Goal: Task Accomplishment & Management: Use online tool/utility

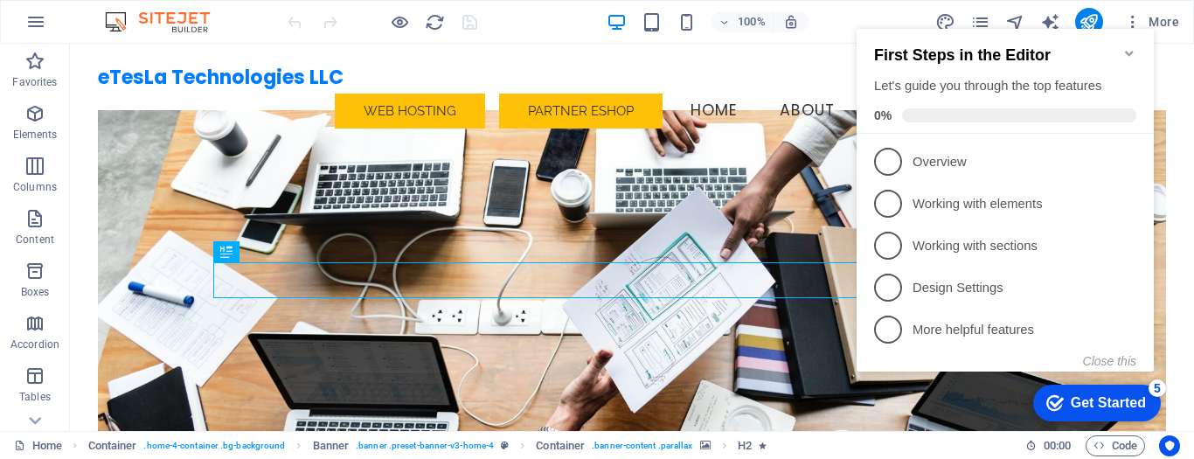
click at [1130, 49] on icon "Minimize checklist" at bounding box center [1130, 53] width 14 height 14
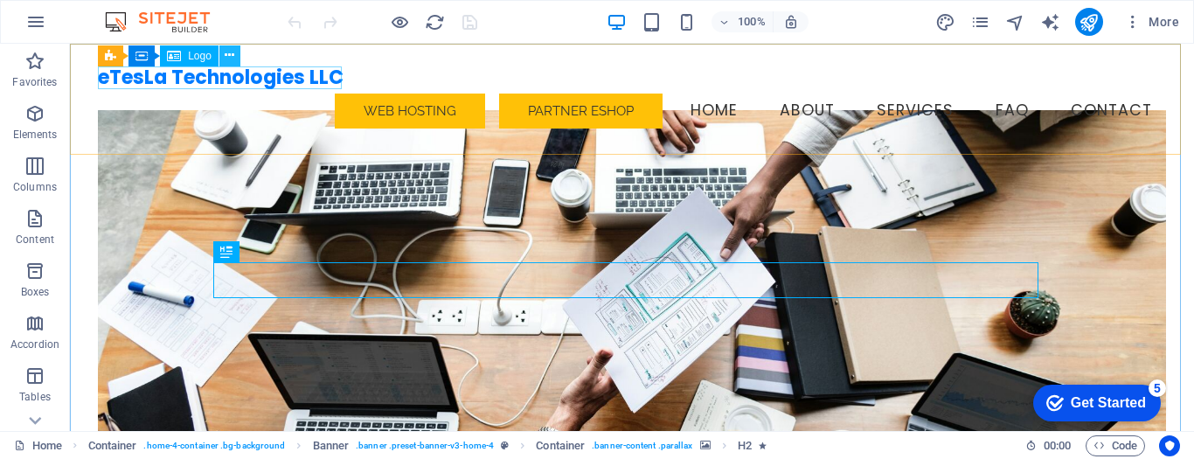
click at [229, 59] on icon at bounding box center [230, 55] width 10 height 18
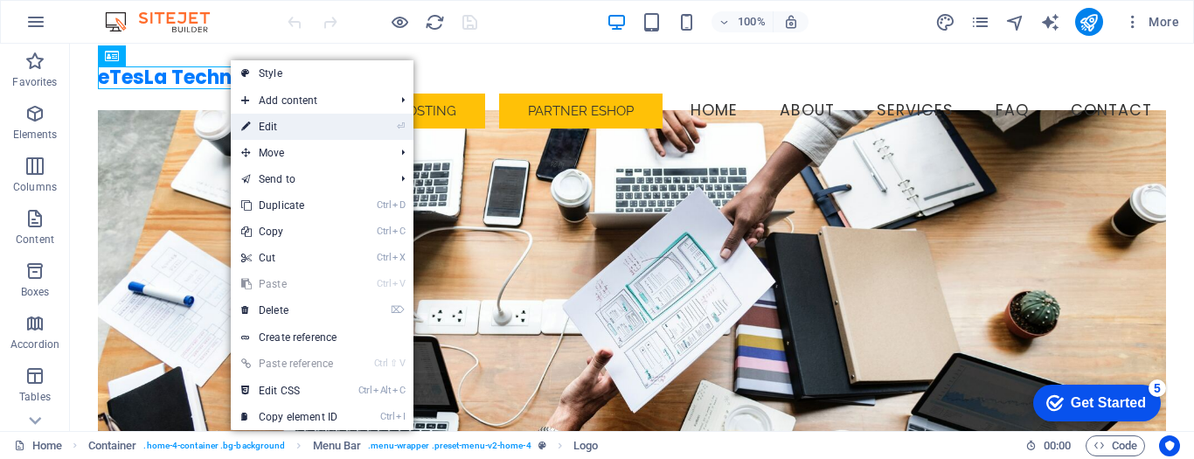
click at [322, 126] on link "⏎ Edit" at bounding box center [289, 127] width 117 height 26
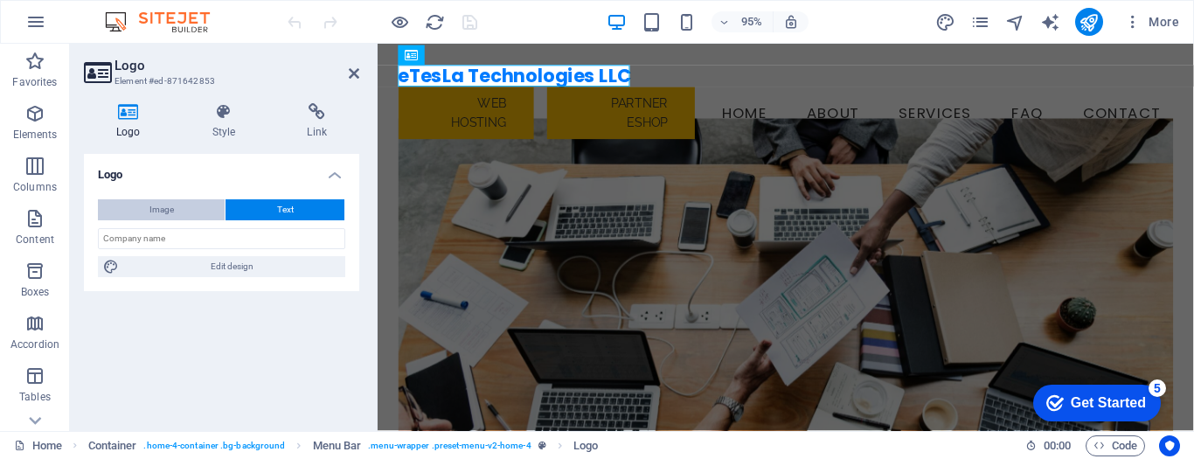
click at [171, 205] on span "Image" at bounding box center [162, 209] width 24 height 21
select select "DISABLED_OPTION_VALUE"
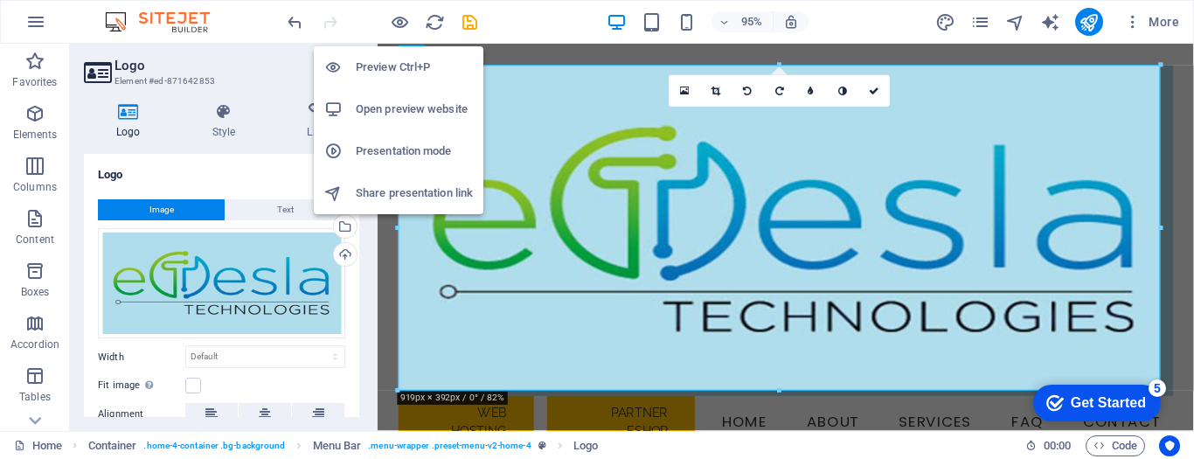
click at [385, 60] on h6 "Preview Ctrl+P" at bounding box center [414, 67] width 117 height 21
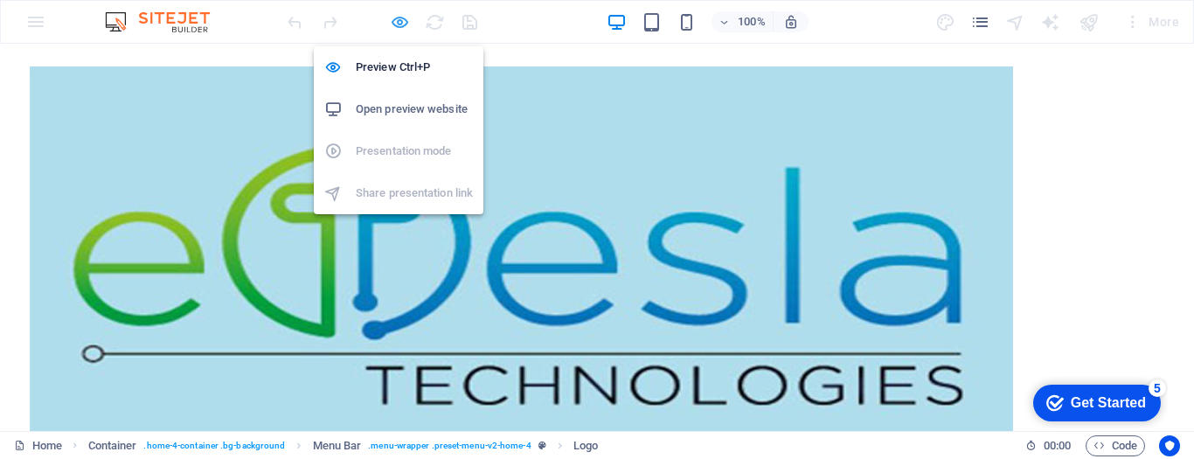
click at [400, 25] on icon "button" at bounding box center [400, 22] width 20 height 20
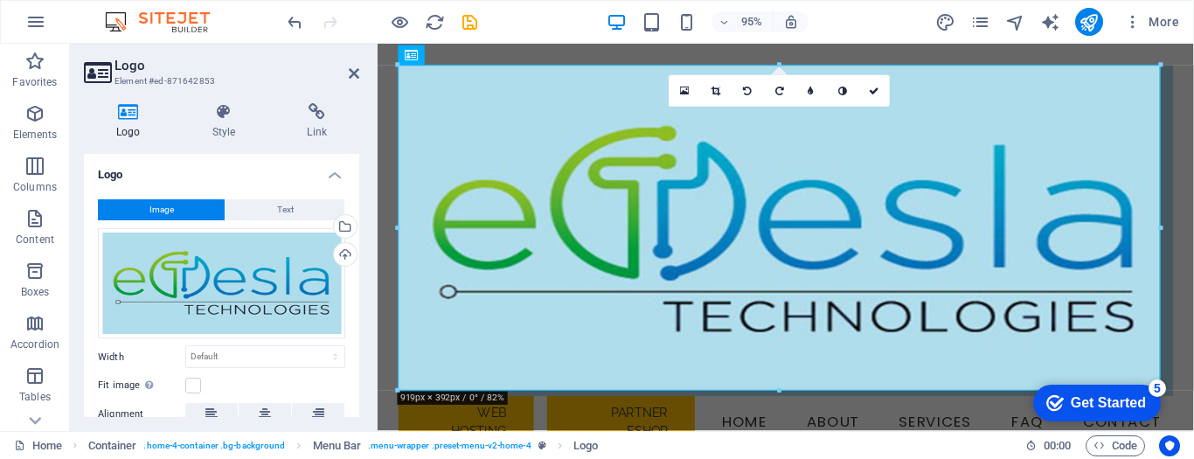
click at [553, 18] on div "95% More" at bounding box center [735, 22] width 902 height 28
click at [351, 74] on icon at bounding box center [354, 73] width 10 height 14
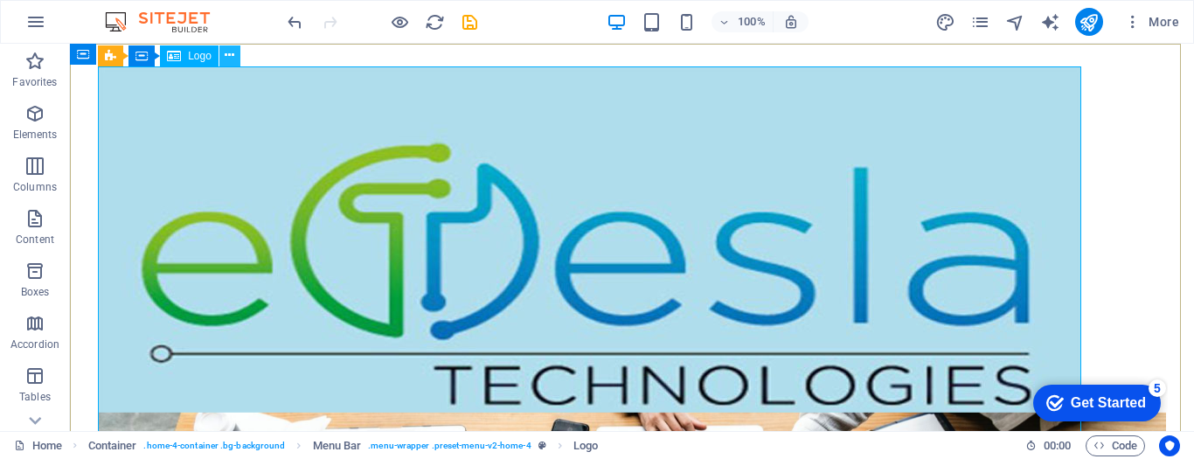
click at [232, 54] on icon at bounding box center [230, 55] width 10 height 18
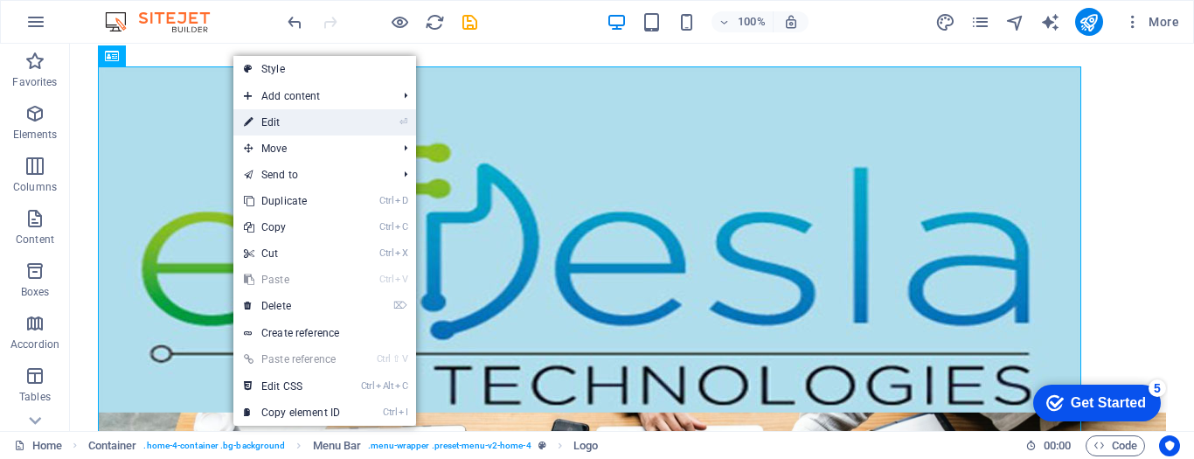
click at [334, 117] on link "⏎ Edit" at bounding box center [291, 122] width 117 height 26
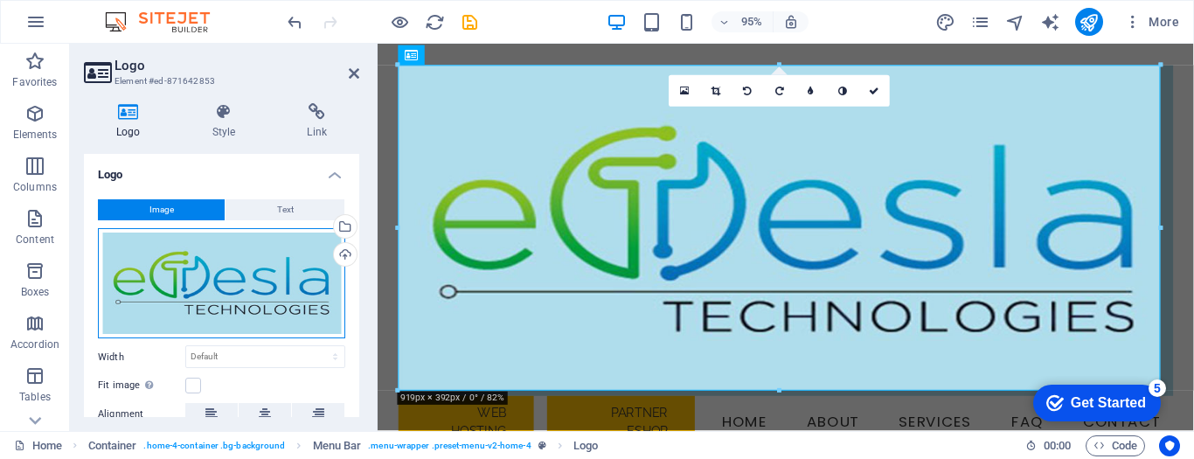
click at [217, 284] on div "Drag files here, click to choose files or select files from Files or our free s…" at bounding box center [221, 283] width 247 height 111
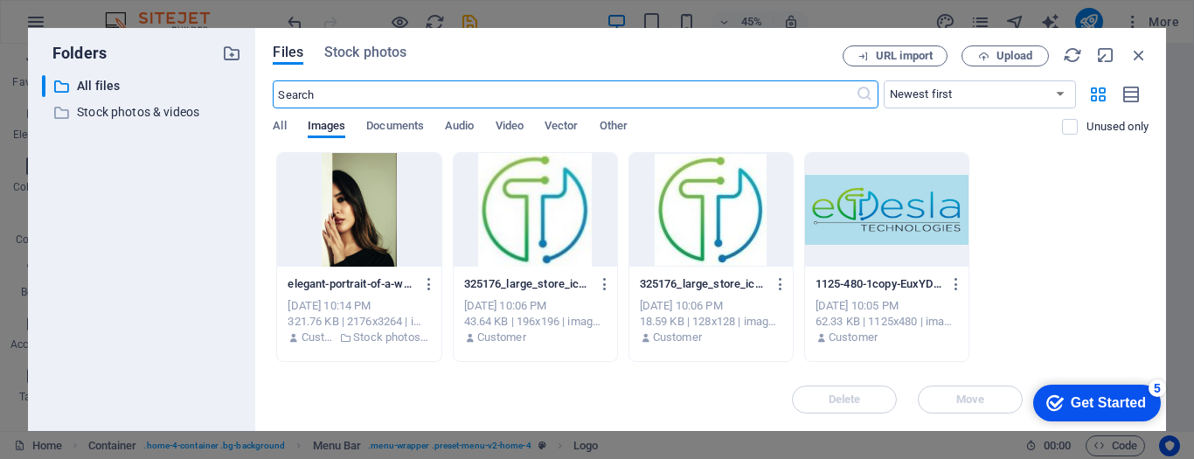
click at [561, 224] on div at bounding box center [535, 210] width 163 height 114
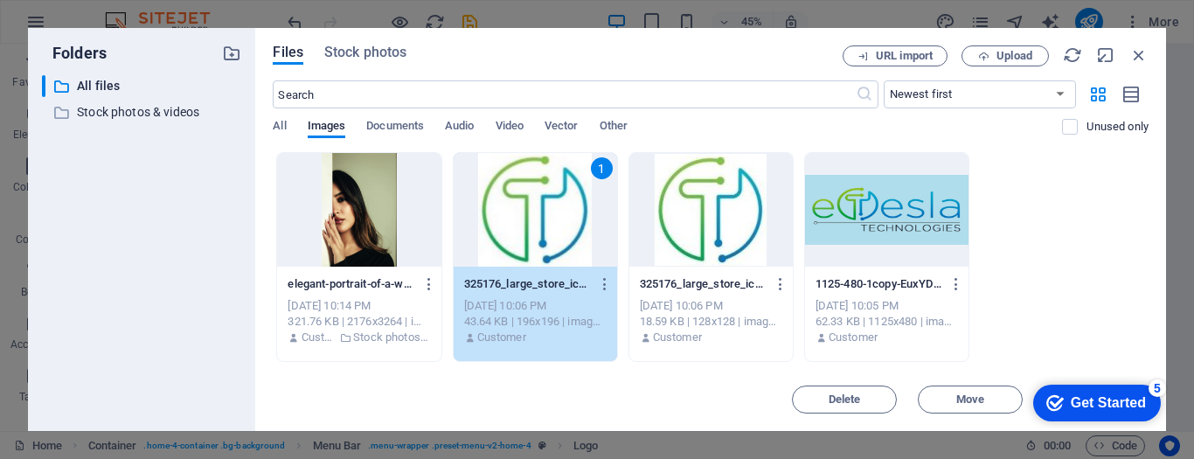
click at [1037, 227] on div "elegant-portrait-of-a-woman-partially-hidden-behind-a-wall-exuding-mystery-and-…" at bounding box center [711, 257] width 876 height 210
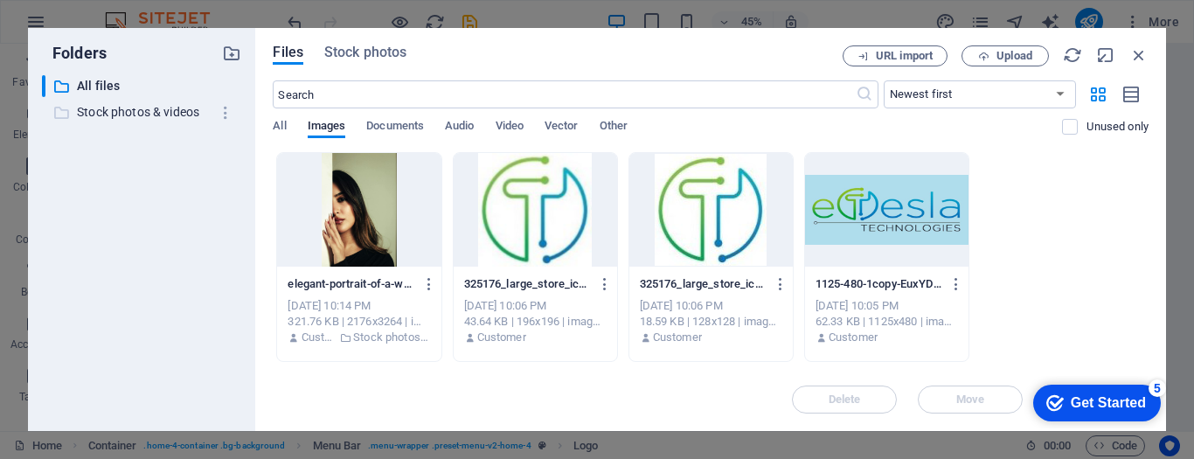
click at [153, 111] on p "Stock photos & videos" at bounding box center [143, 112] width 133 height 20
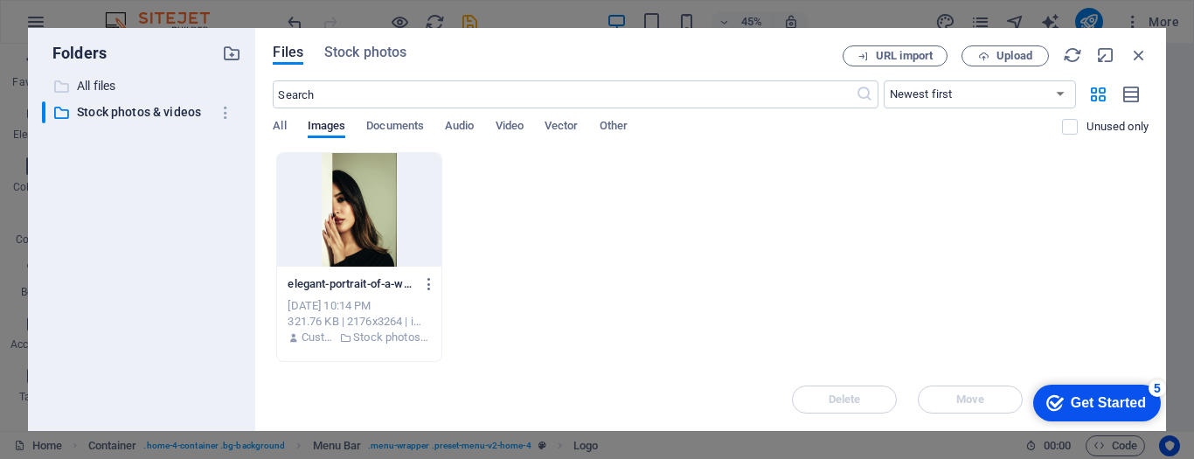
click at [101, 84] on p "All files" at bounding box center [143, 86] width 133 height 20
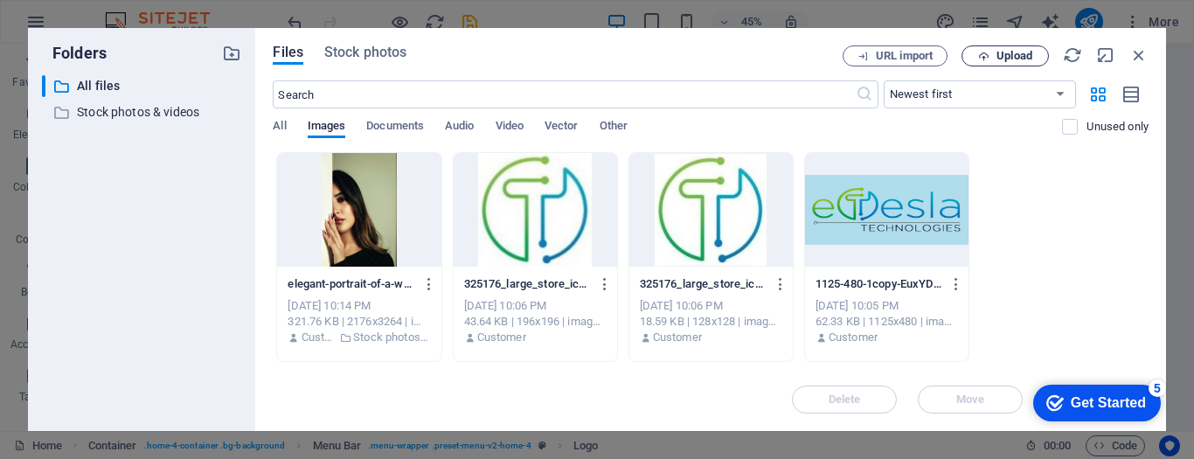
click at [1002, 56] on span "Upload" at bounding box center [1015, 56] width 36 height 10
click at [1006, 59] on span "Upload" at bounding box center [1015, 56] width 36 height 10
click at [542, 240] on div at bounding box center [535, 210] width 163 height 114
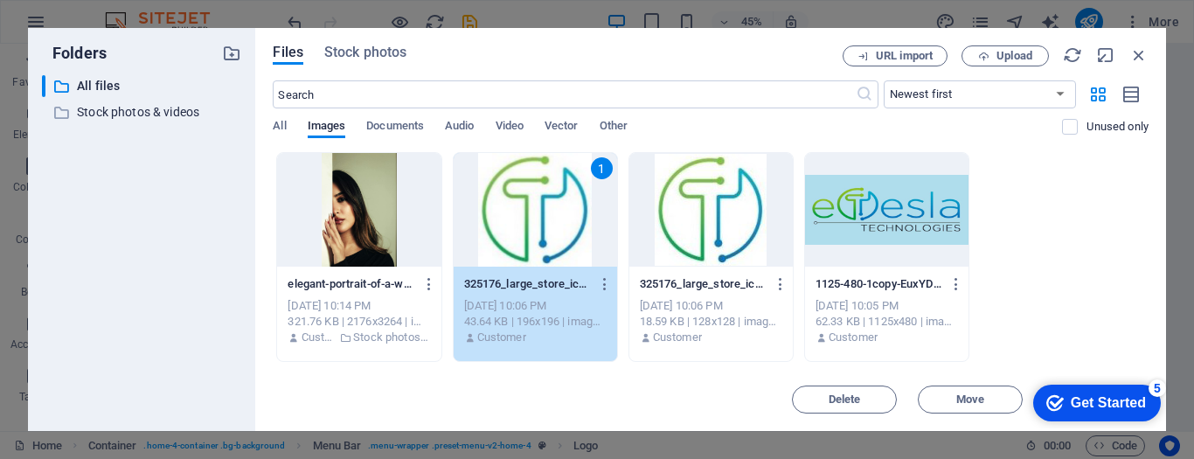
click at [1123, 395] on div "Get Started" at bounding box center [1108, 403] width 75 height 16
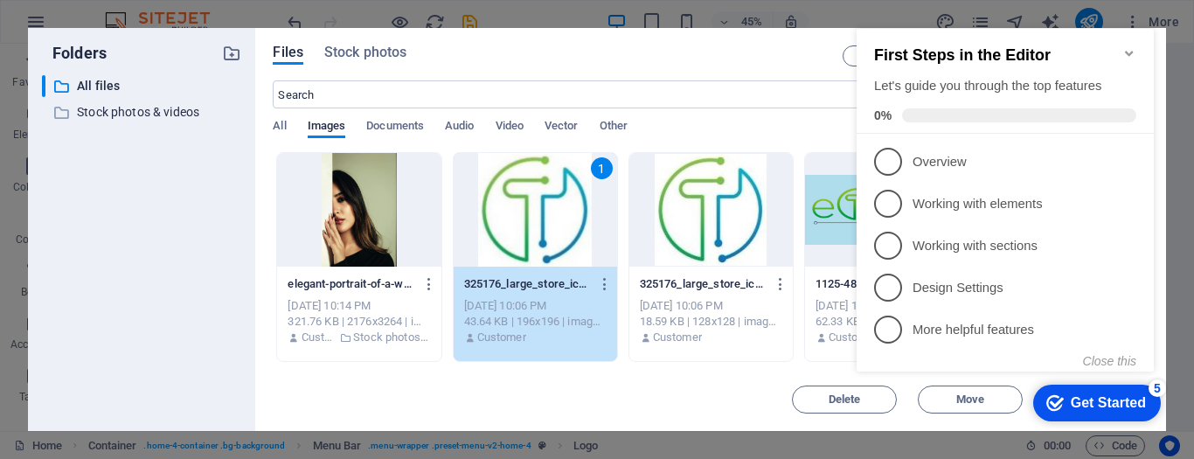
click at [1123, 395] on div "Get Started" at bounding box center [1108, 403] width 75 height 16
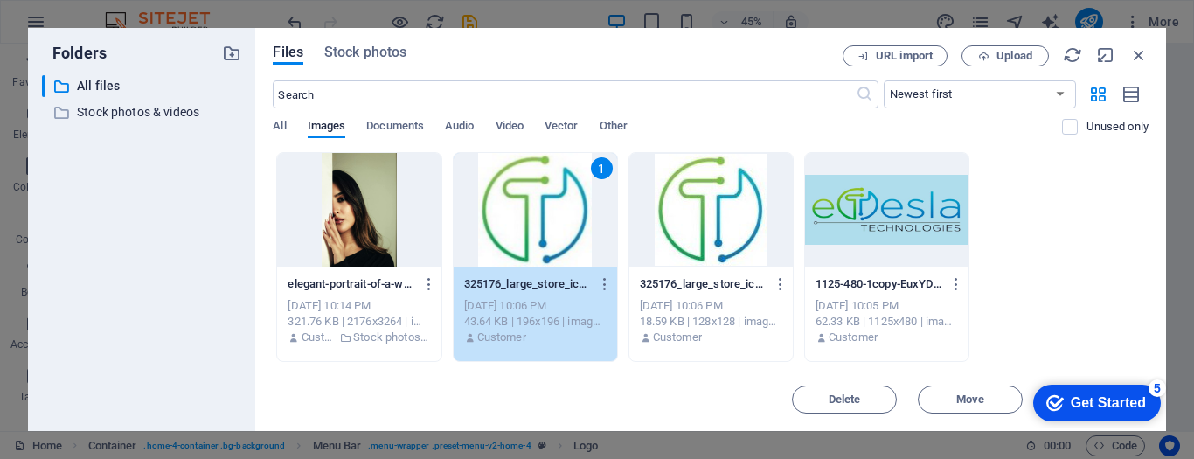
drag, startPoint x: 614, startPoint y: 39, endPoint x: 577, endPoint y: 13, distance: 45.1
click at [577, 13] on div "Folders ​ All files All files ​ Stock photos & videos Stock photos & videos Fil…" at bounding box center [597, 229] width 1194 height 459
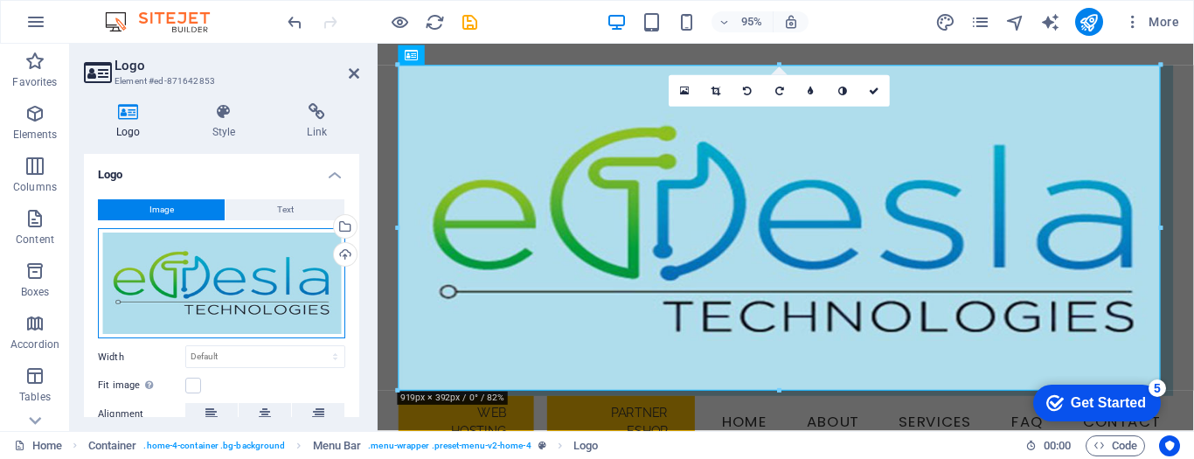
click at [226, 290] on div "Drag files here, click to choose files or select files from Files or our free s…" at bounding box center [221, 283] width 247 height 111
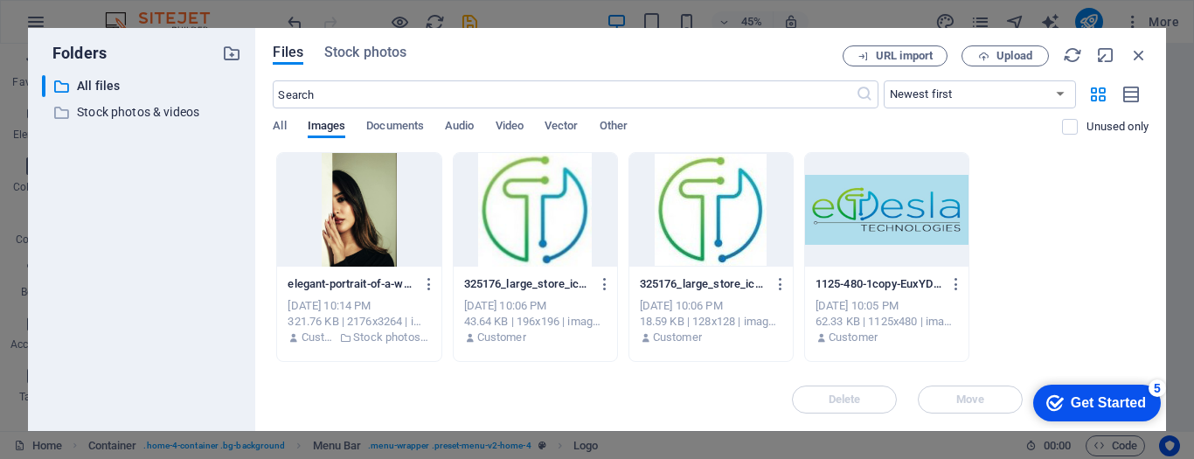
click at [546, 222] on div at bounding box center [535, 210] width 163 height 114
click at [554, 231] on div at bounding box center [810, 241] width 820 height 350
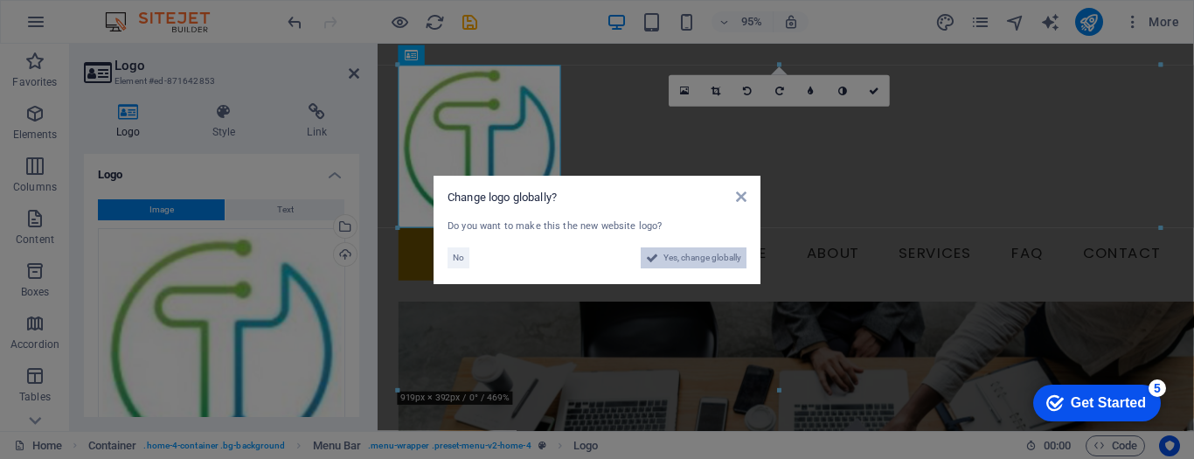
drag, startPoint x: 686, startPoint y: 261, endPoint x: 687, endPoint y: 483, distance: 222.1
click at [687, 261] on span "Yes, change globally" at bounding box center [703, 257] width 78 height 21
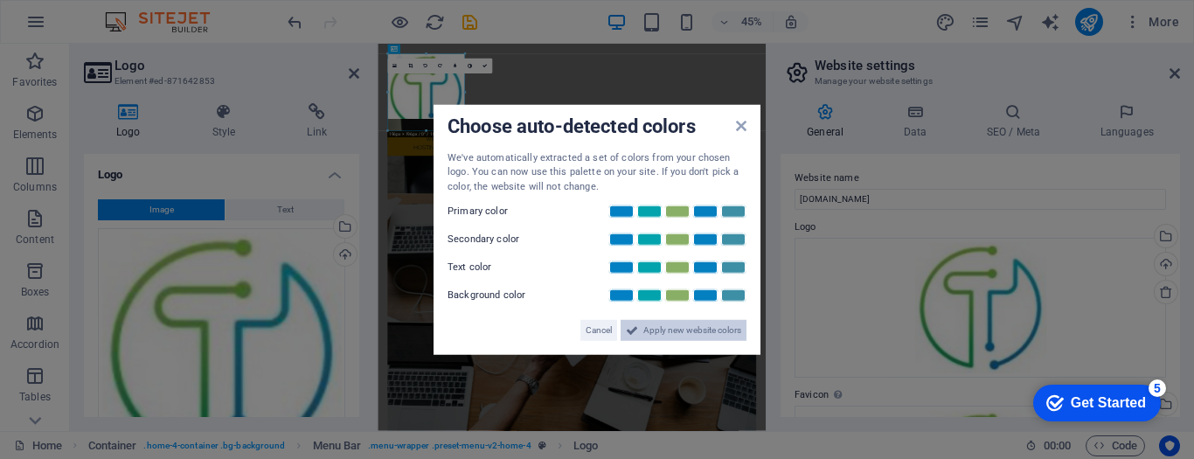
click at [685, 331] on span "Apply new website colors" at bounding box center [692, 330] width 98 height 21
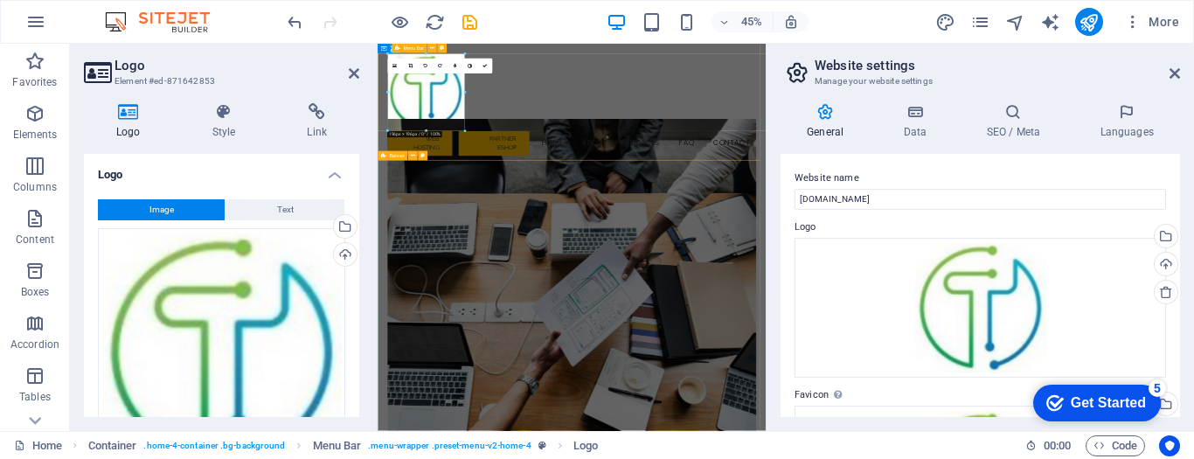
click at [612, 176] on div "Menu Web Hosting Partner eShop Home About Services FAQ Contact" at bounding box center [809, 179] width 863 height 271
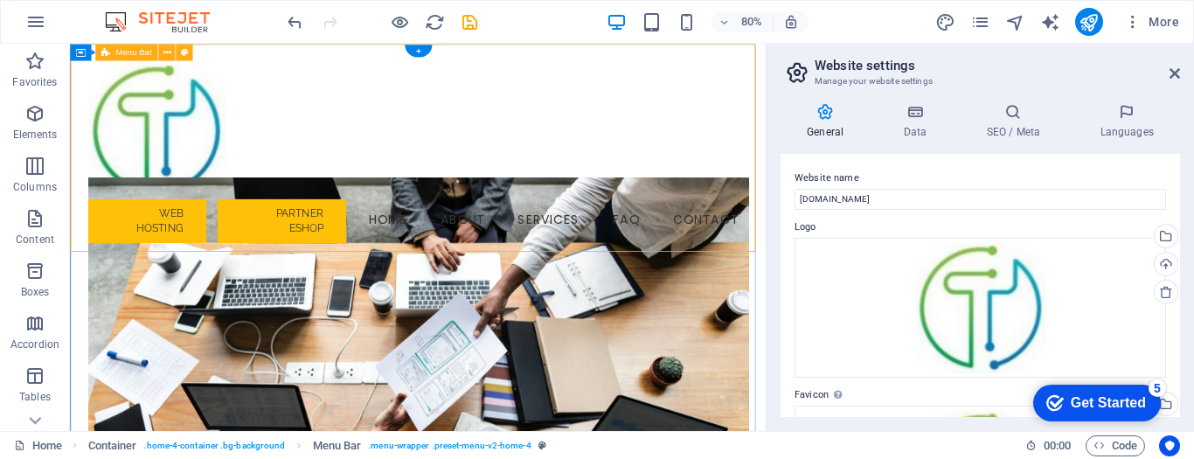
click at [404, 127] on div "Menu Web Hosting Partner eShop Home About Services FAQ Contact" at bounding box center [505, 179] width 870 height 271
click at [419, 55] on div "+" at bounding box center [417, 51] width 27 height 12
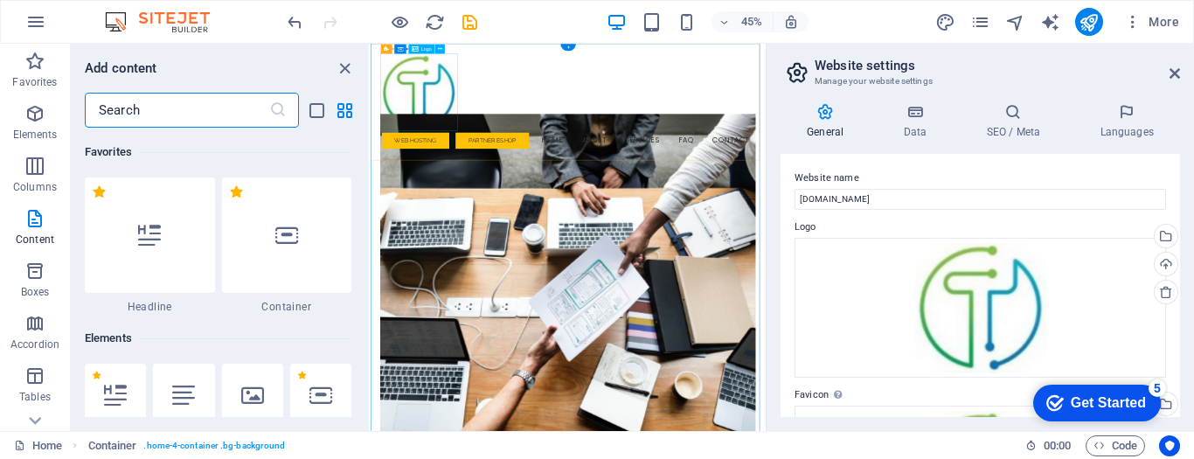
scroll to position [3059, 0]
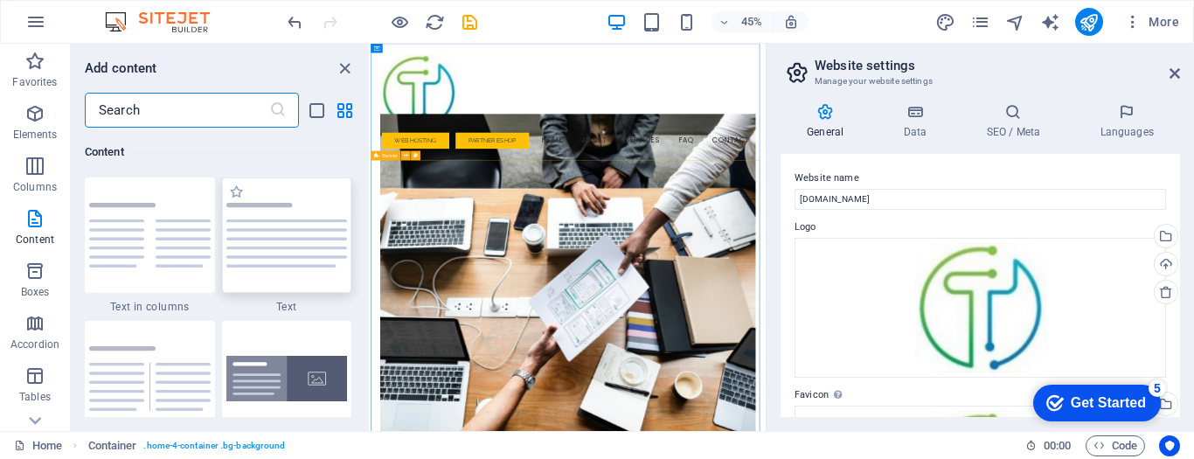
click at [275, 249] on img at bounding box center [287, 235] width 122 height 65
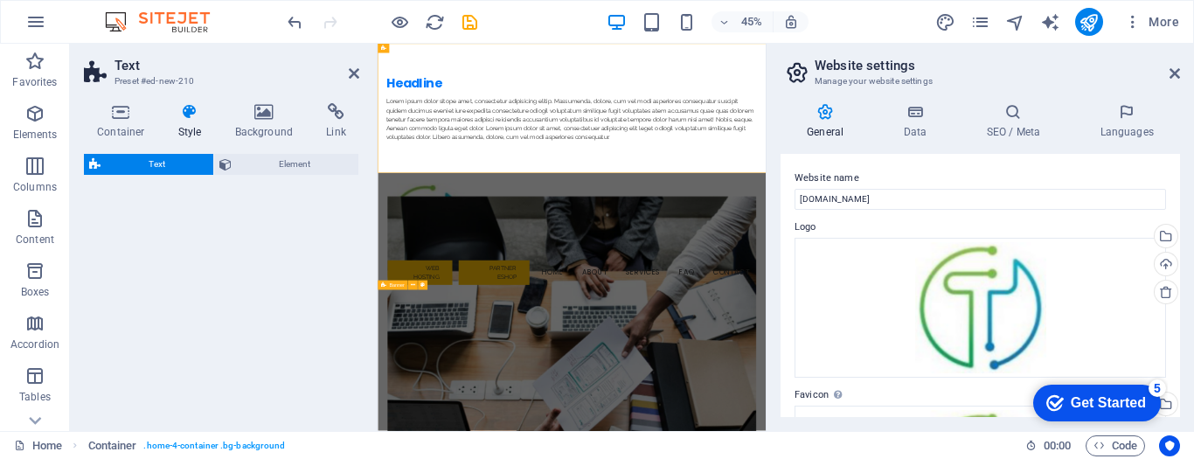
select select "preset-text-v2-default"
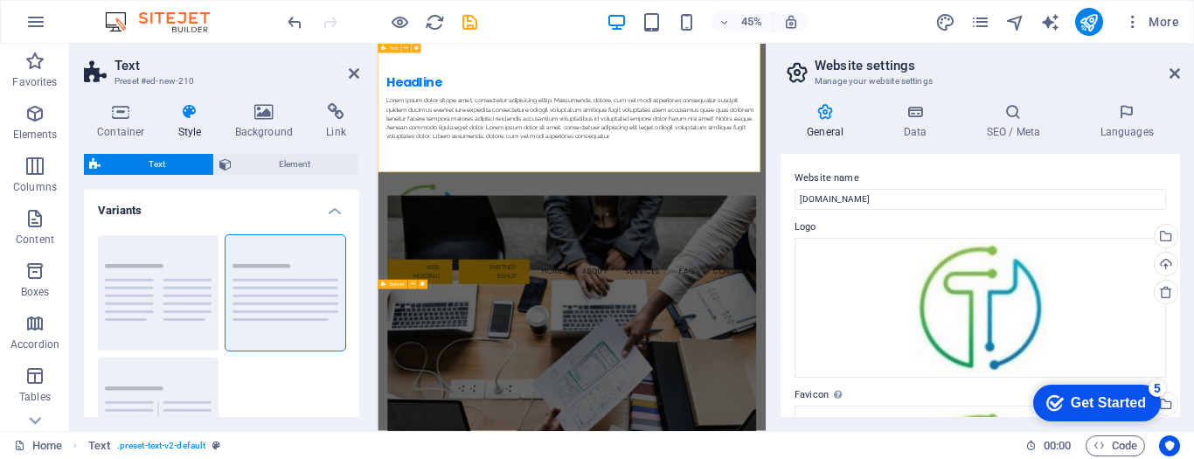
scroll to position [0, 0]
click at [155, 312] on button "Columns" at bounding box center [158, 292] width 121 height 115
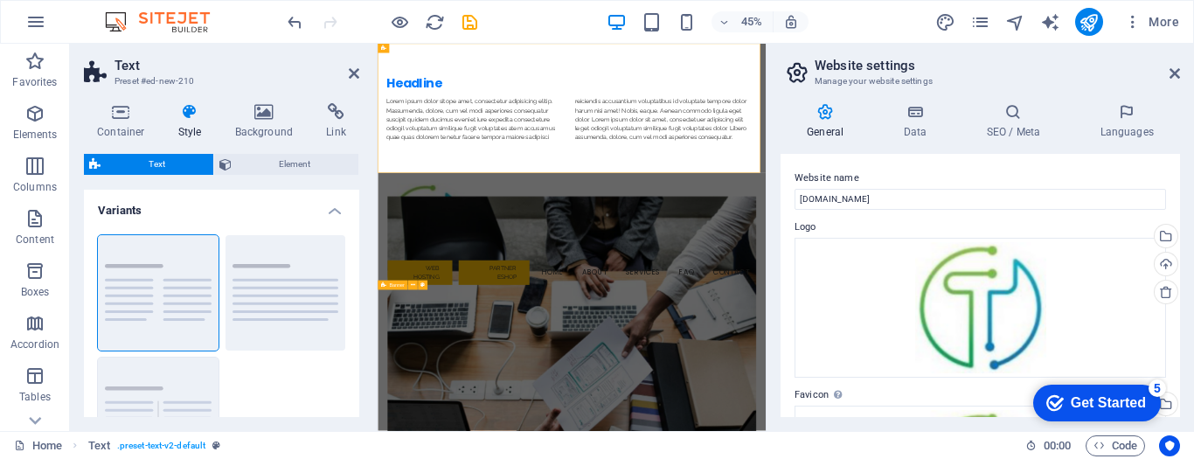
click at [138, 391] on button "Separator" at bounding box center [158, 415] width 121 height 115
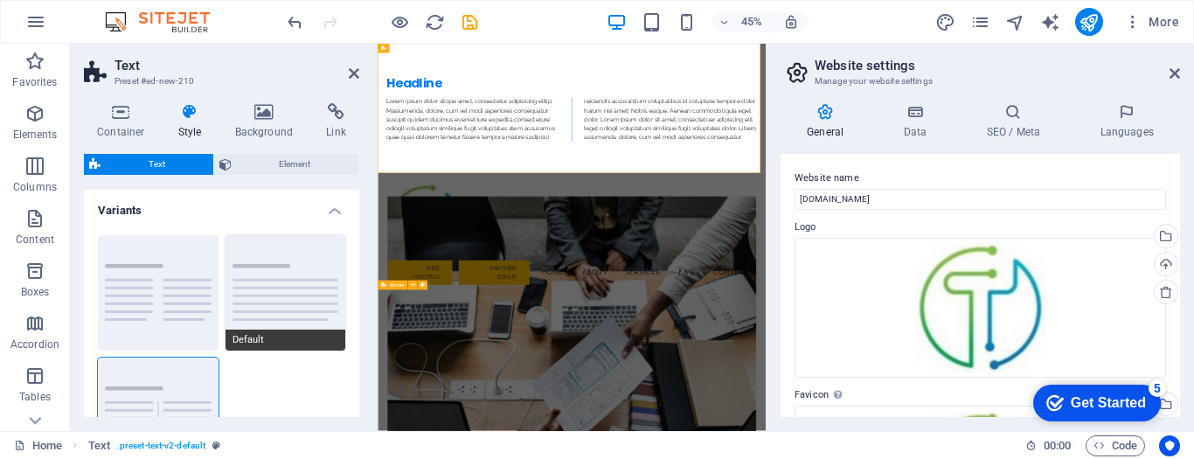
click at [275, 290] on button "Default" at bounding box center [286, 292] width 121 height 115
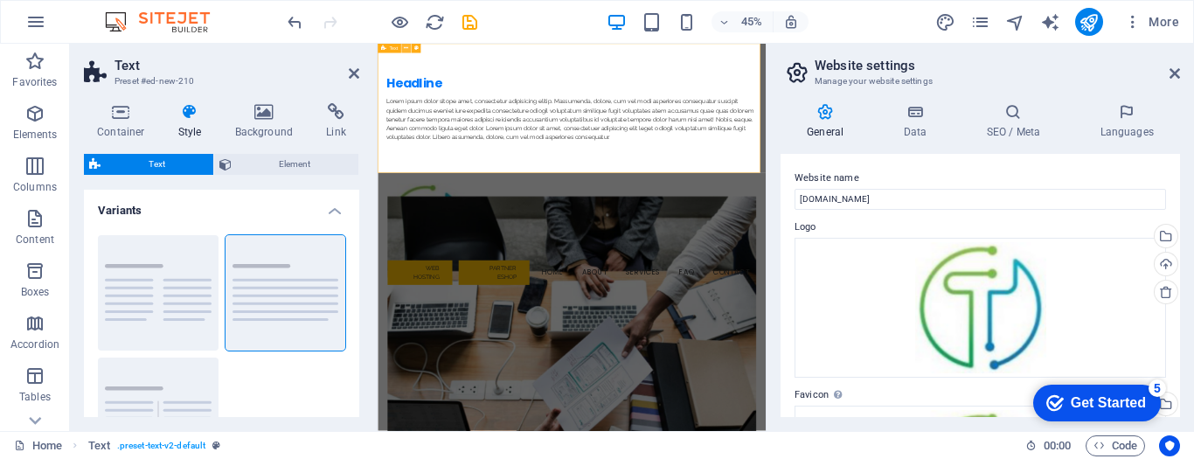
click at [406, 47] on icon at bounding box center [406, 49] width 4 height 8
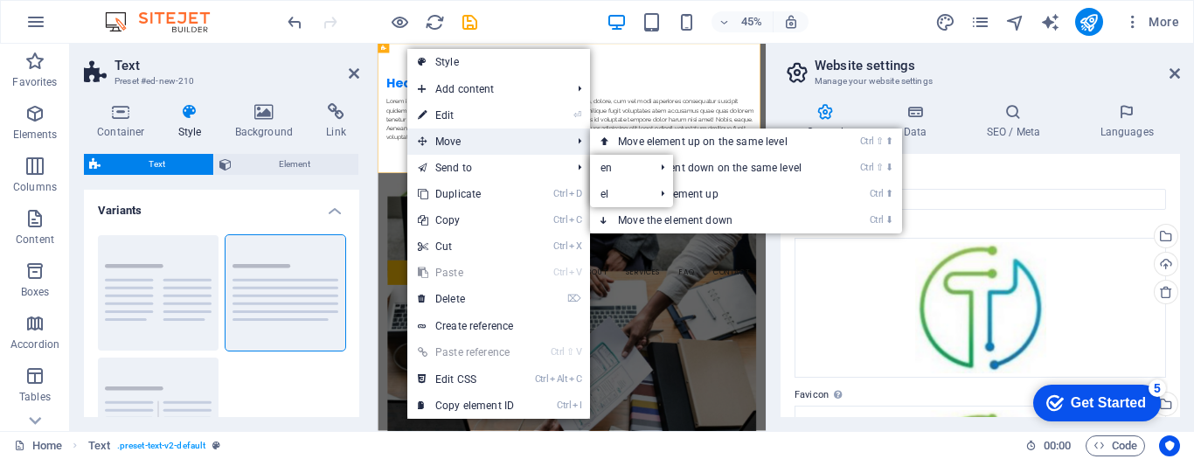
click at [469, 136] on span "Move" at bounding box center [485, 142] width 157 height 26
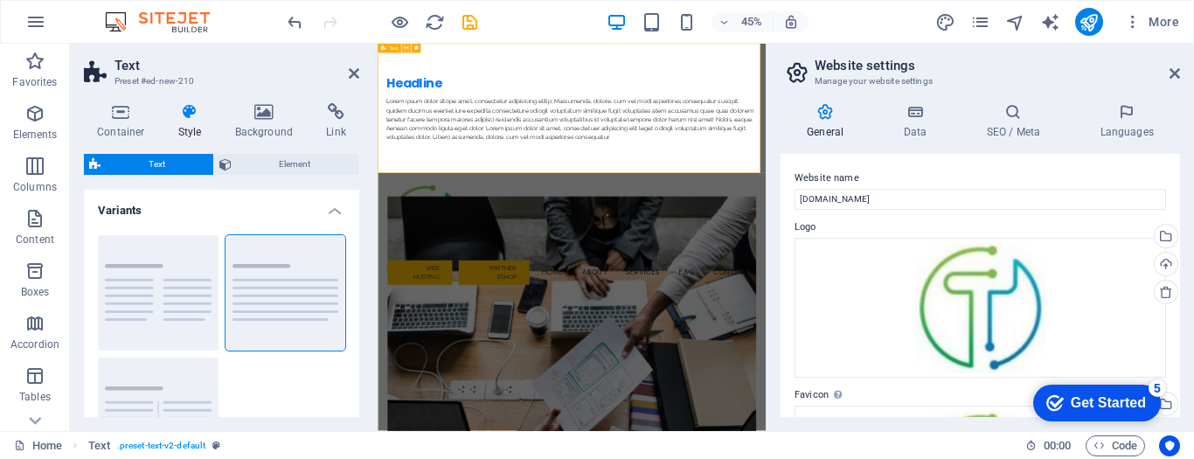
click at [402, 48] on button at bounding box center [406, 49] width 10 height 10
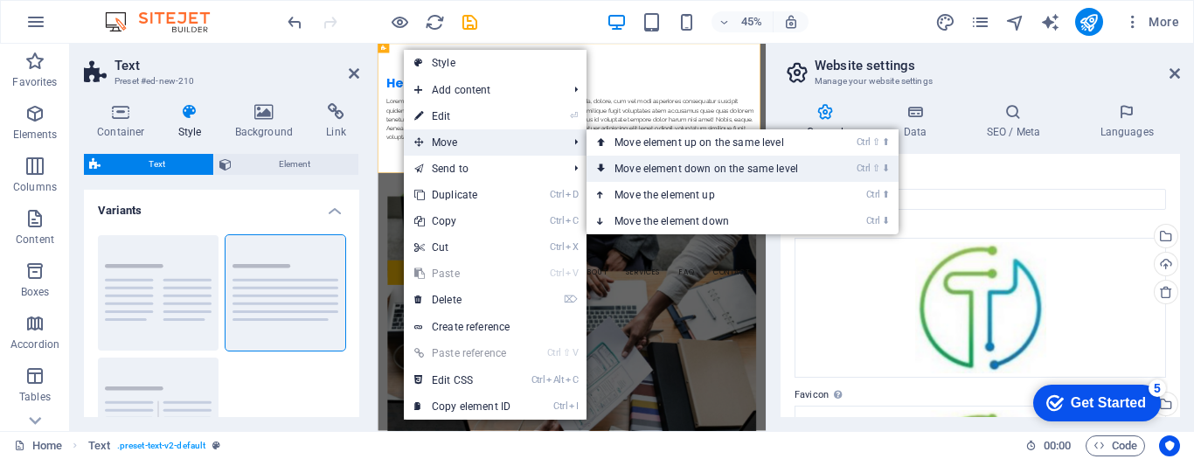
click at [679, 162] on link "Ctrl ⇧ ⬇ Move element down on the same level" at bounding box center [710, 169] width 247 height 26
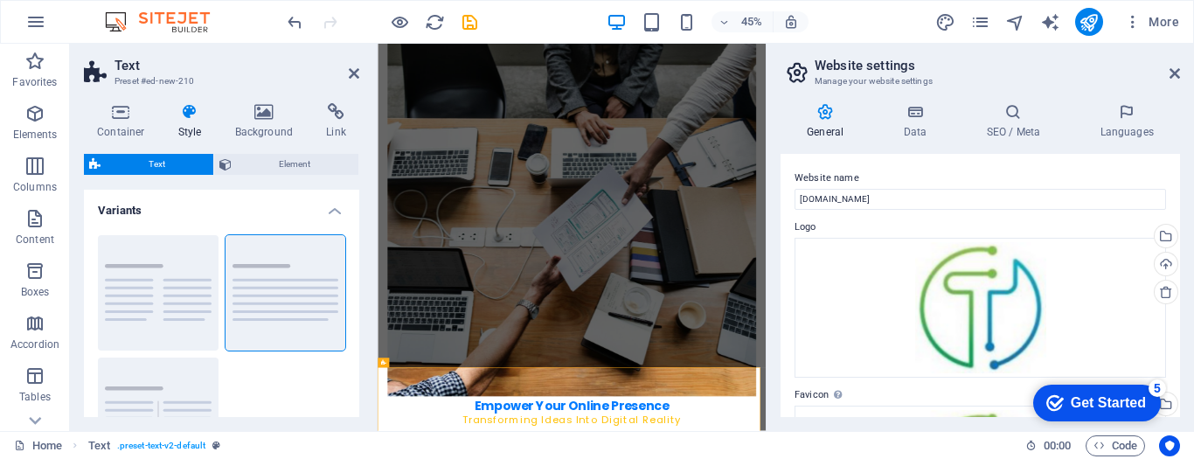
scroll to position [437, 0]
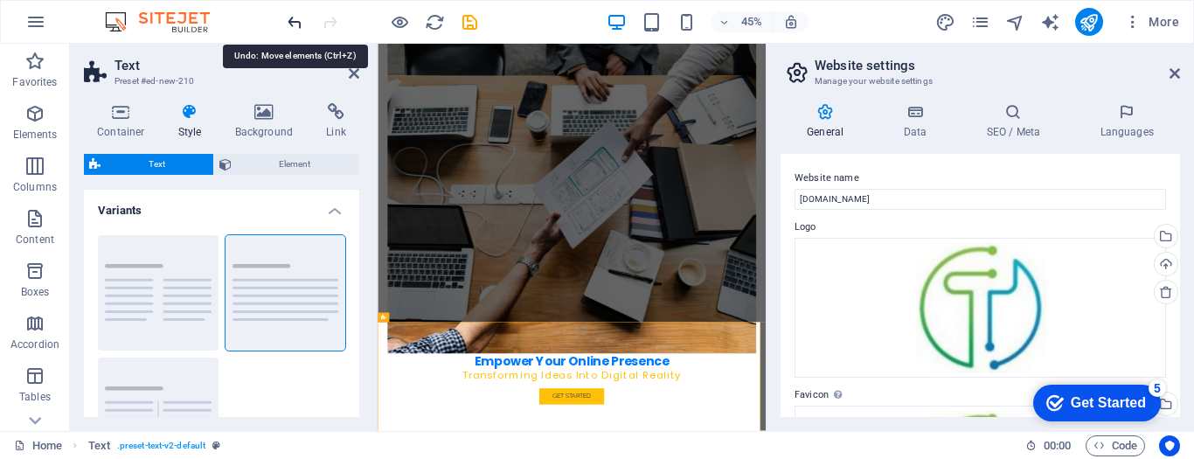
click at [293, 25] on icon "undo" at bounding box center [295, 22] width 20 height 20
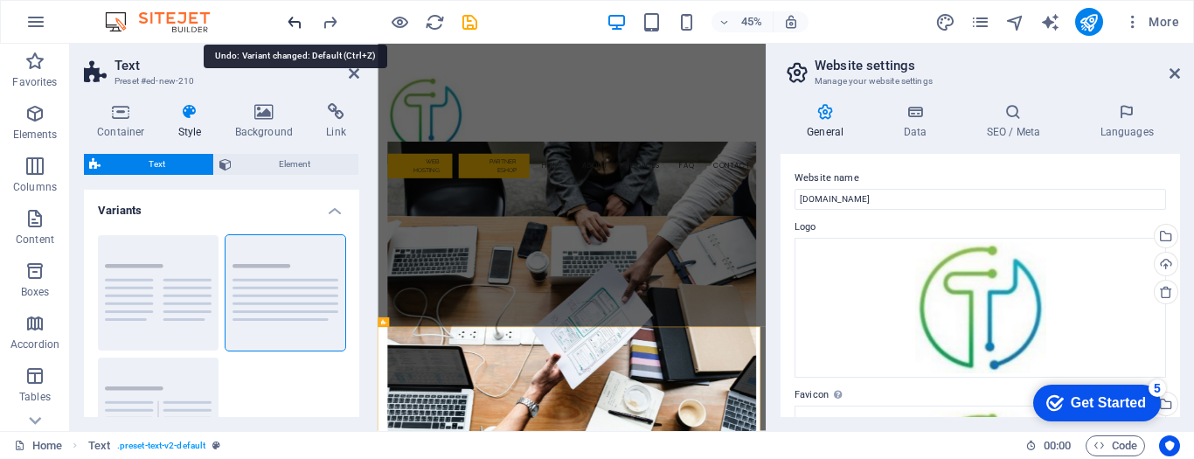
scroll to position [0, 0]
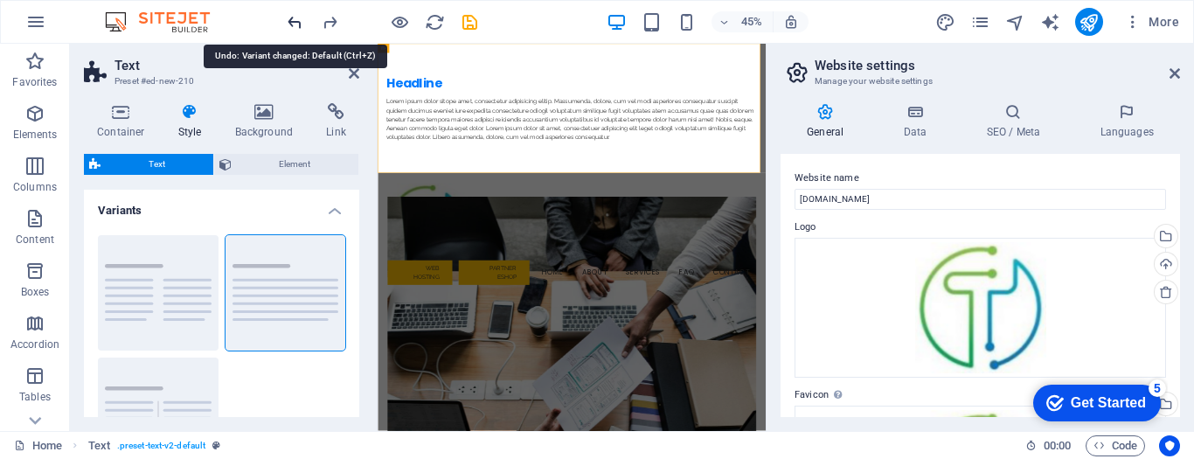
click at [293, 25] on icon "undo" at bounding box center [295, 22] width 20 height 20
type input "1"
click at [293, 25] on icon "undo" at bounding box center [295, 22] width 20 height 20
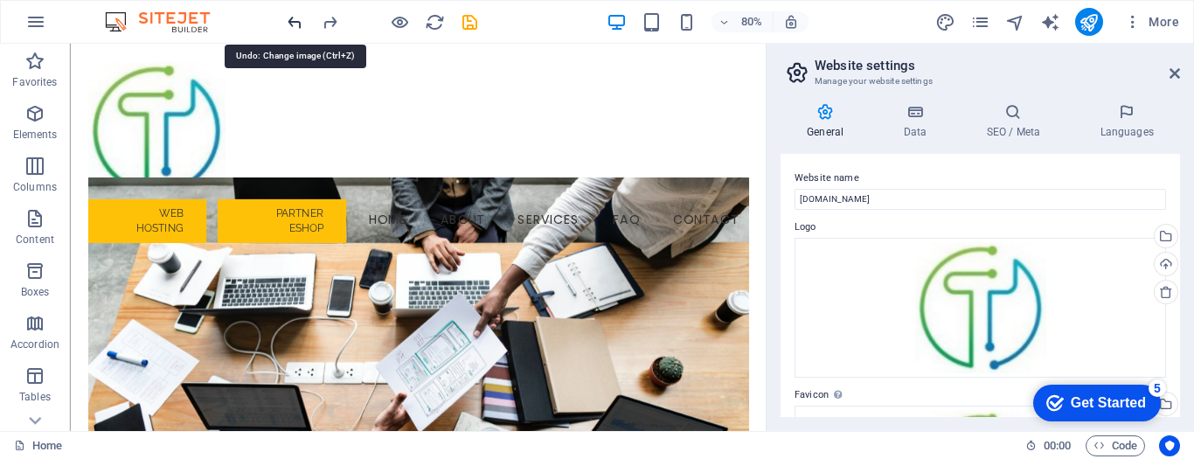
click at [295, 28] on icon "undo" at bounding box center [295, 22] width 20 height 20
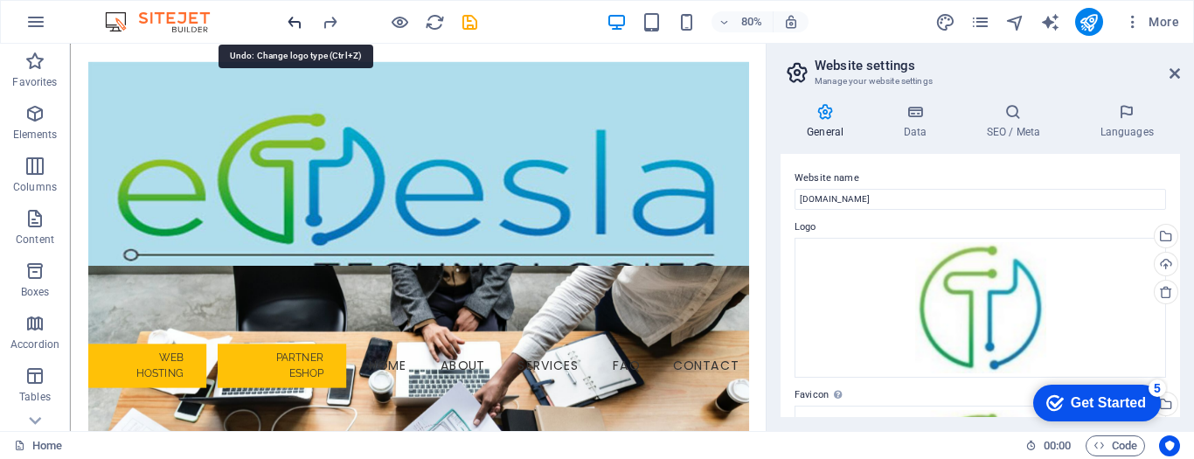
click at [293, 28] on icon "undo" at bounding box center [295, 22] width 20 height 20
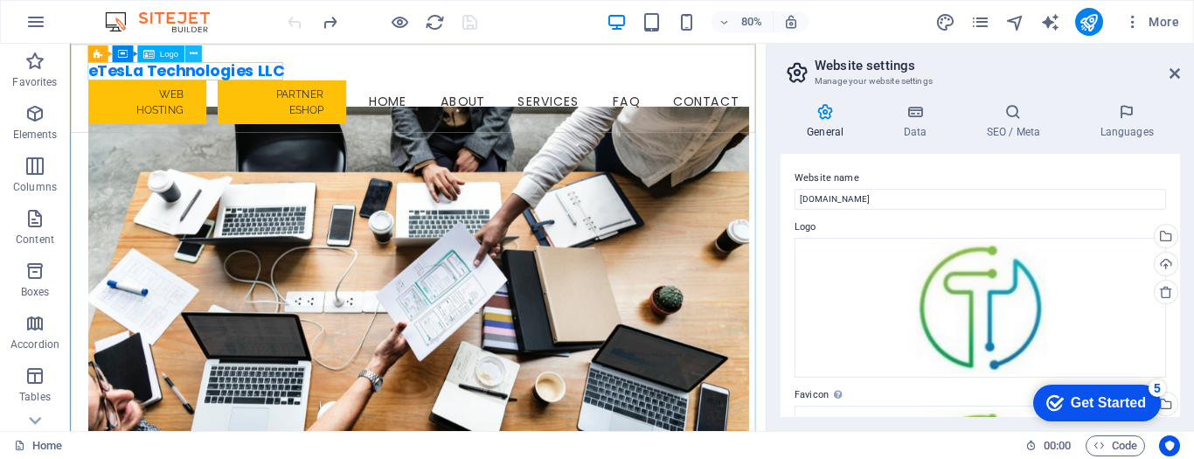
click at [191, 54] on icon at bounding box center [193, 52] width 8 height 15
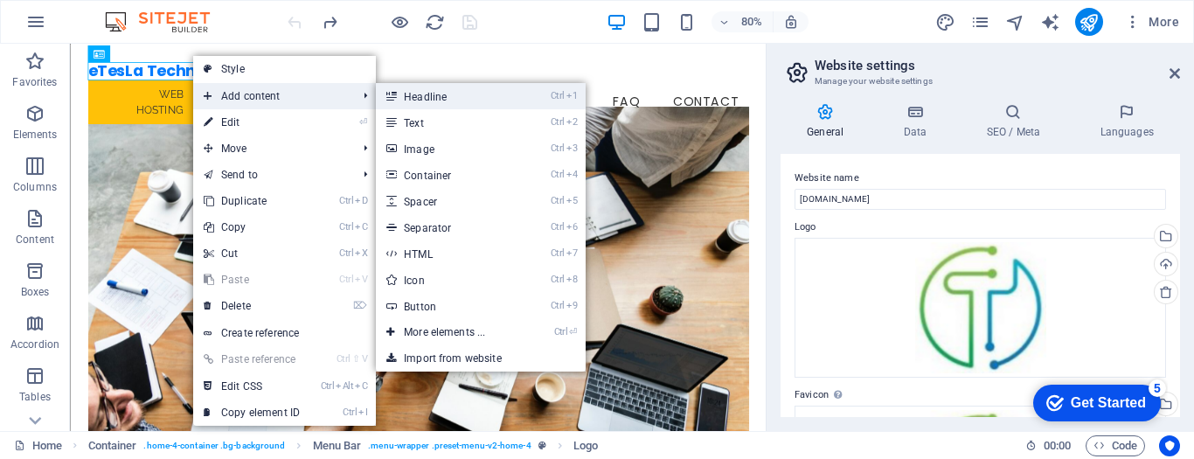
click at [462, 101] on link "Ctrl 1 Headline" at bounding box center [448, 96] width 144 height 26
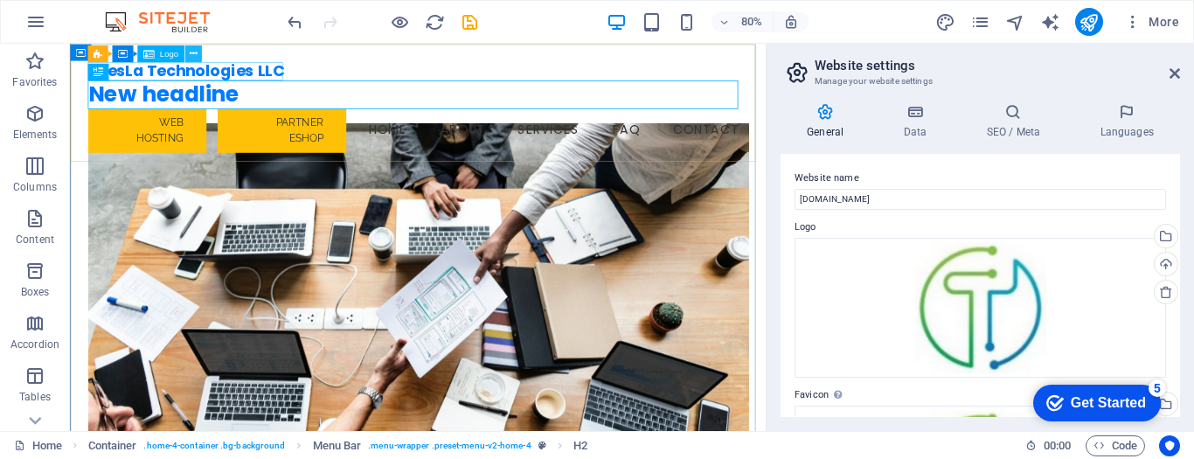
click at [192, 54] on icon at bounding box center [193, 52] width 8 height 15
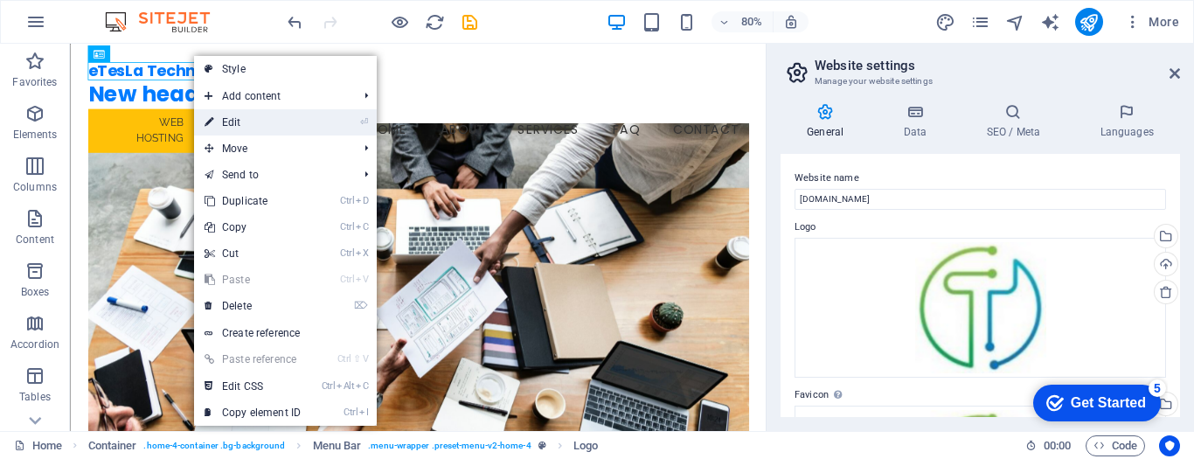
click at [248, 114] on link "⏎ Edit" at bounding box center [252, 122] width 117 height 26
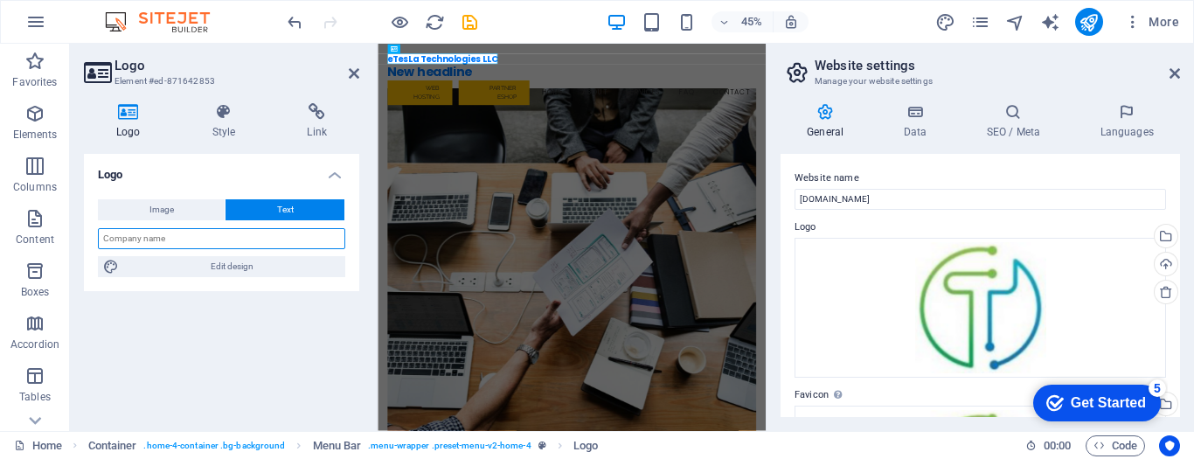
click at [256, 240] on input "text" at bounding box center [221, 238] width 247 height 21
type input "eTesLa Technologies LLC"
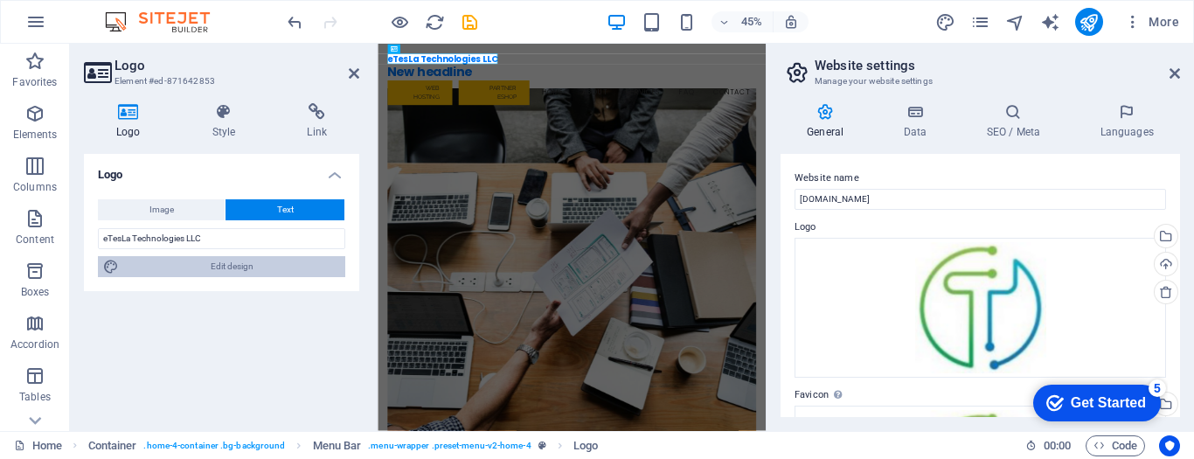
click at [219, 265] on span "Edit design" at bounding box center [232, 266] width 216 height 21
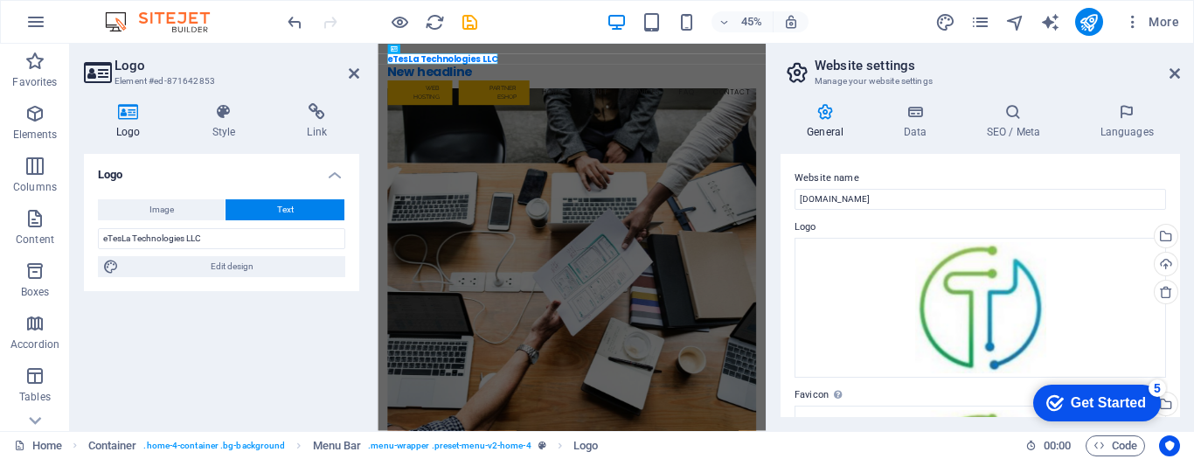
select select "px"
select select "200"
select select "px"
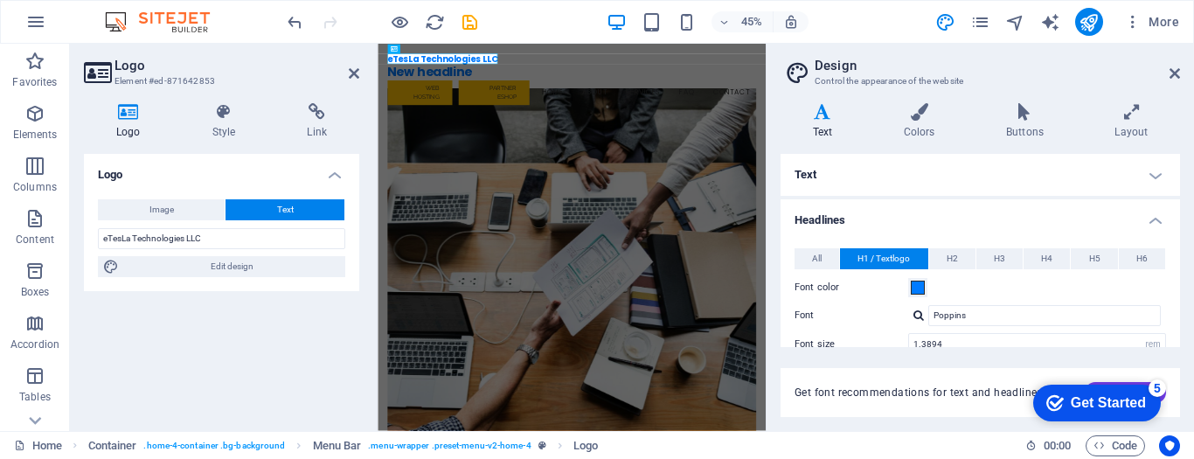
click at [132, 115] on icon at bounding box center [128, 111] width 89 height 17
click at [165, 205] on span "Image" at bounding box center [162, 209] width 24 height 21
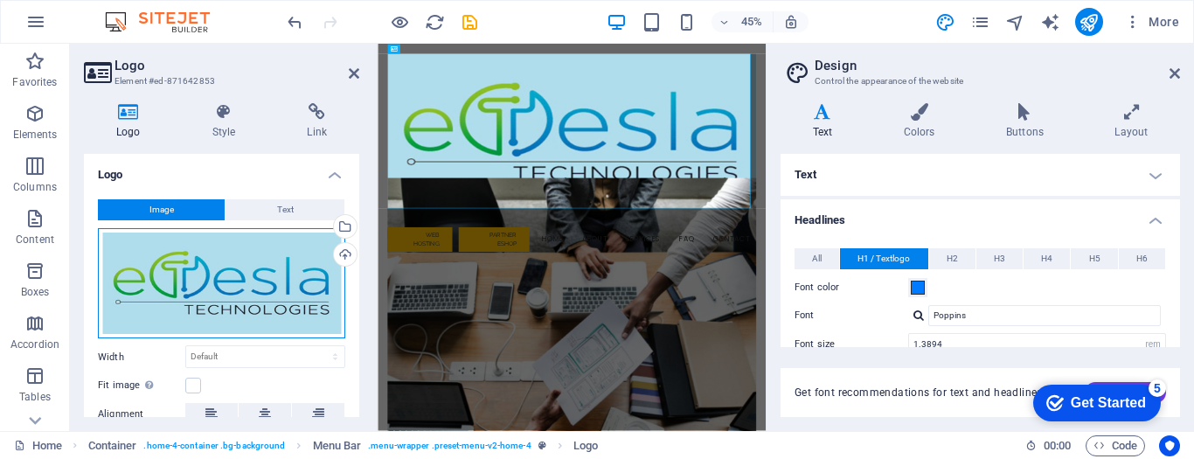
click at [230, 291] on div "Drag files here, click to choose files or select files from Files or our free s…" at bounding box center [221, 283] width 247 height 111
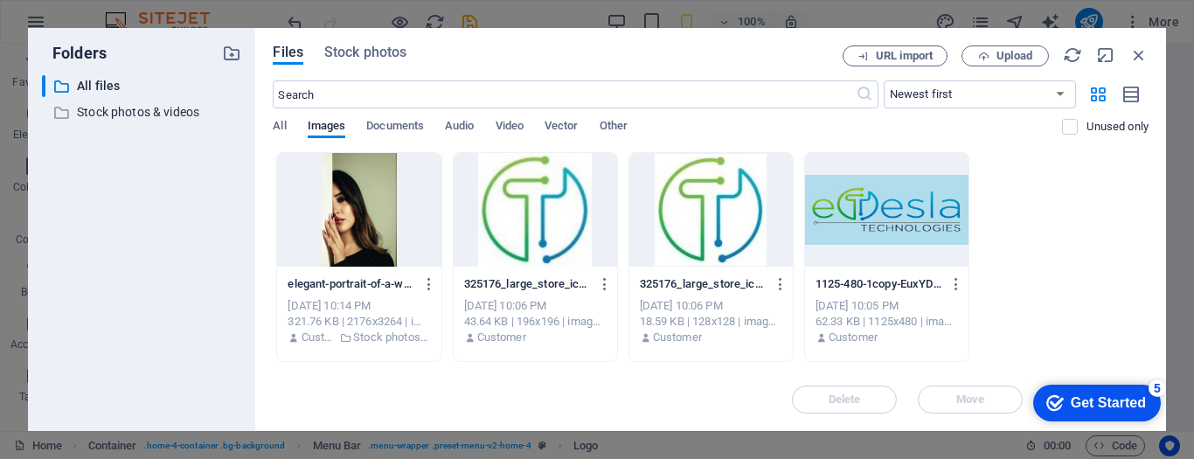
click at [553, 219] on div at bounding box center [535, 210] width 163 height 114
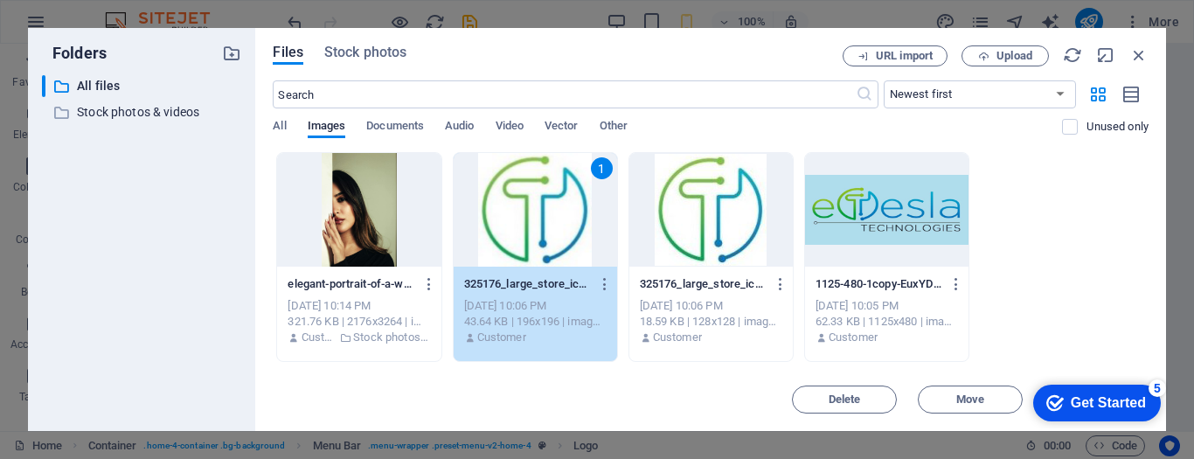
click at [553, 219] on div "1" at bounding box center [535, 210] width 163 height 114
type input "1.3894"
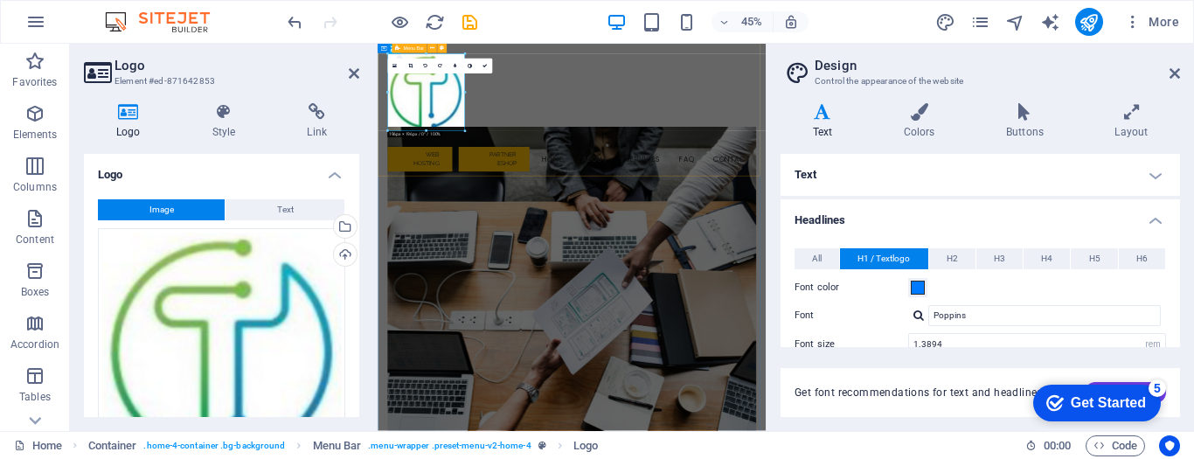
click at [637, 158] on div "New headline Menu Web Hosting Partner eShop Home About Services FAQ Contact" at bounding box center [809, 197] width 863 height 306
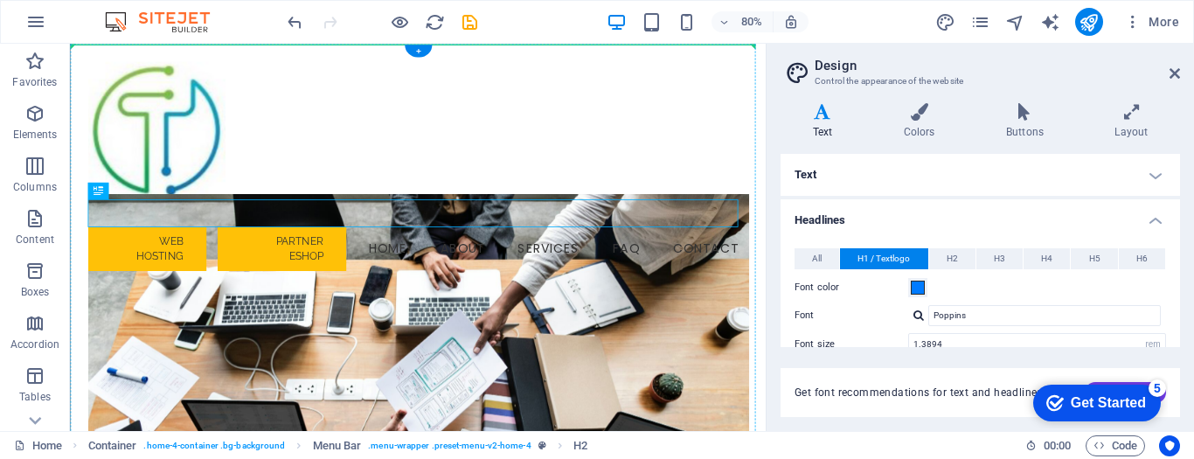
drag, startPoint x: 165, startPoint y: 231, endPoint x: 328, endPoint y: 138, distance: 187.2
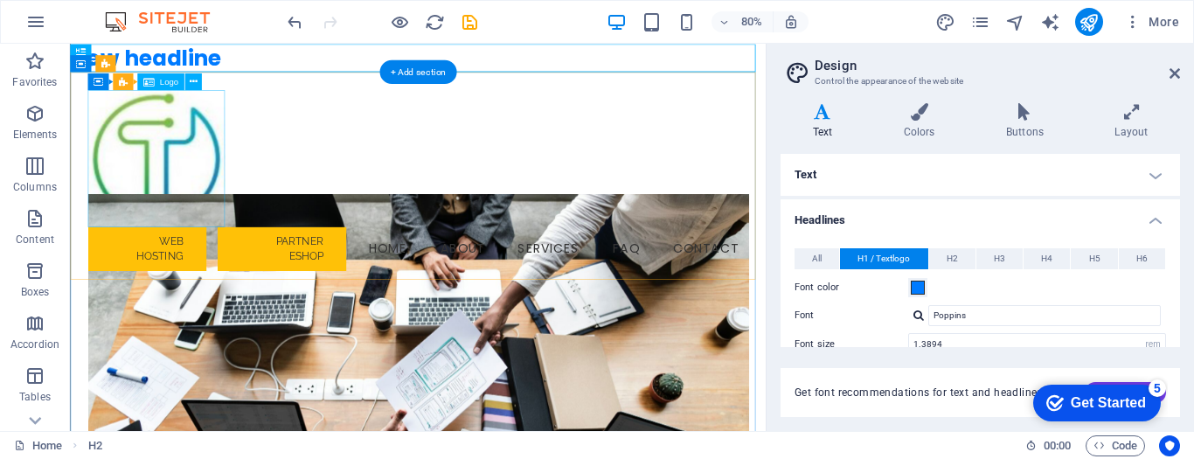
click at [171, 195] on div at bounding box center [505, 186] width 826 height 171
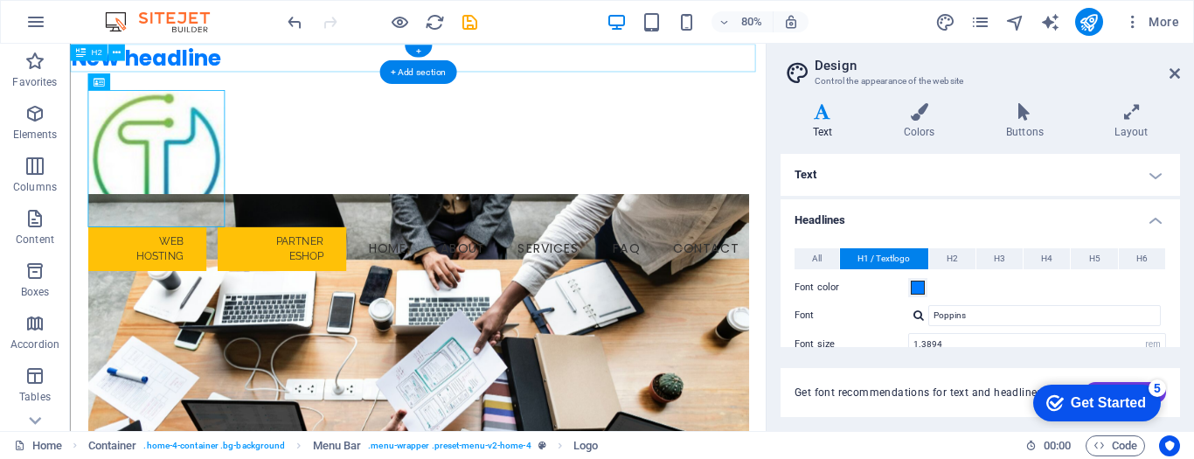
click at [262, 59] on div "New headline" at bounding box center [505, 61] width 870 height 35
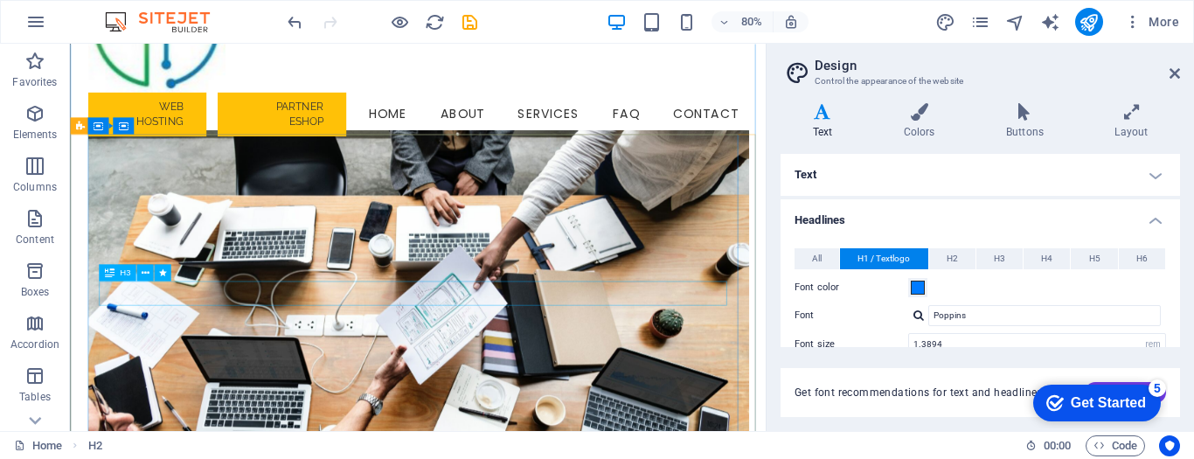
scroll to position [262, 0]
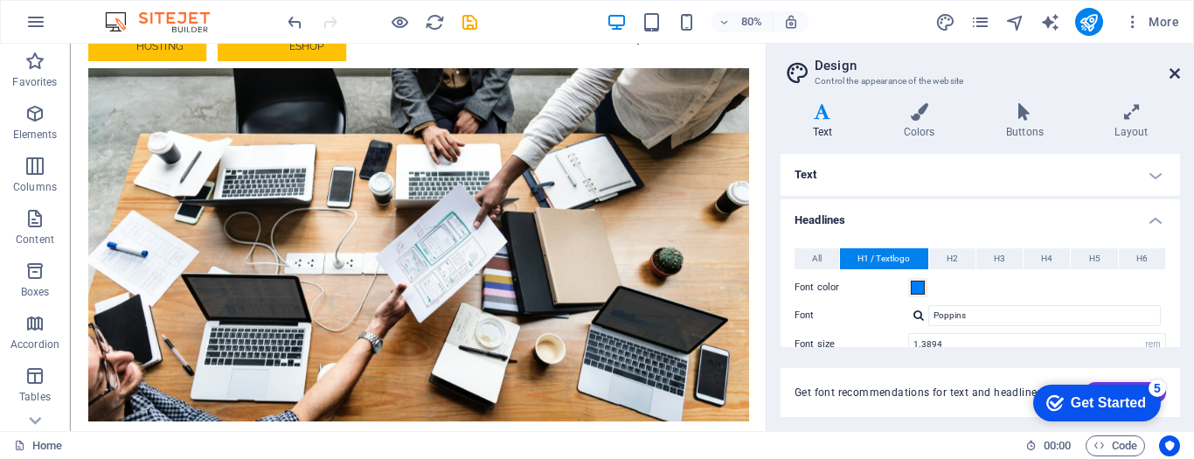
click at [1176, 77] on icon at bounding box center [1175, 73] width 10 height 14
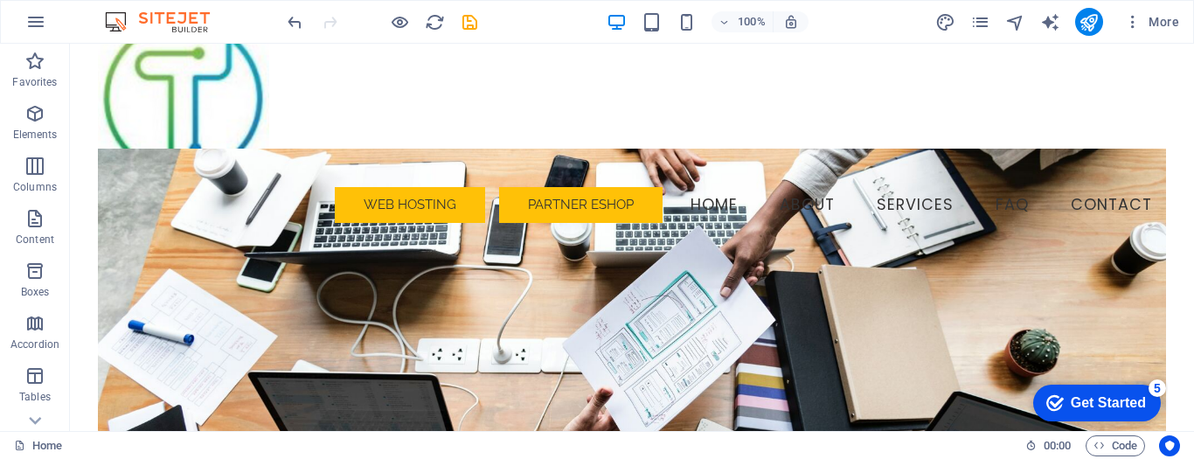
scroll to position [0, 0]
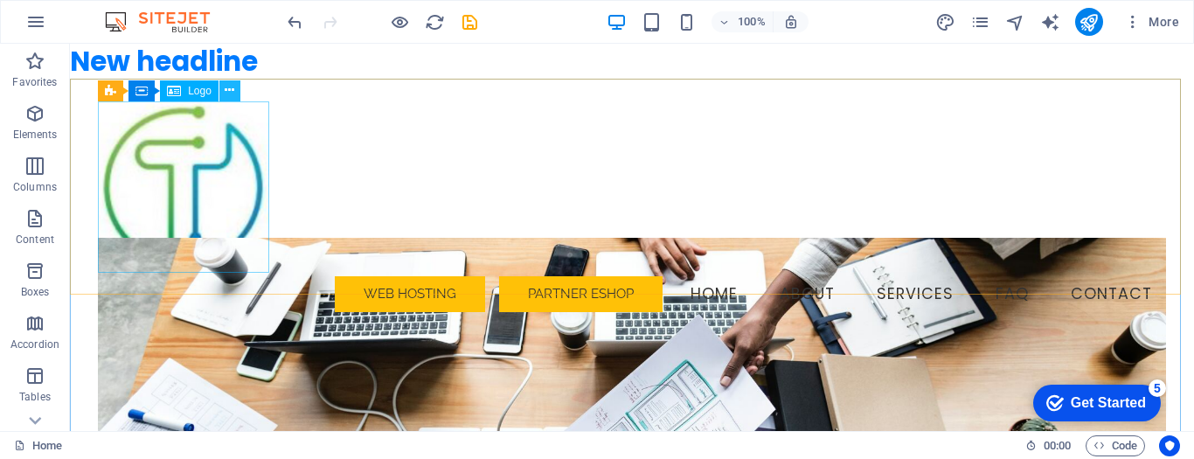
click at [227, 89] on icon at bounding box center [230, 90] width 10 height 18
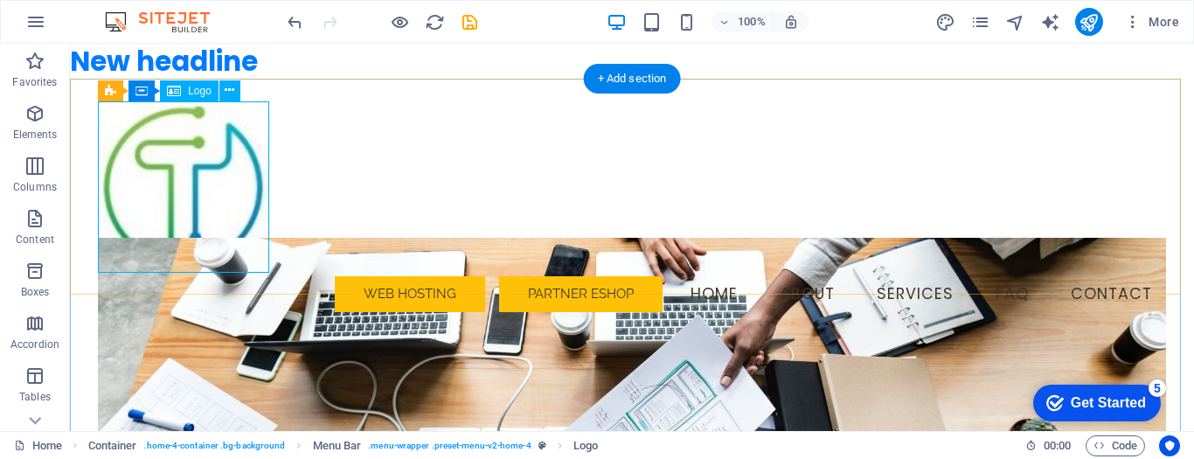
click at [147, 135] on div at bounding box center [632, 186] width 1068 height 171
click at [232, 92] on icon at bounding box center [230, 90] width 10 height 18
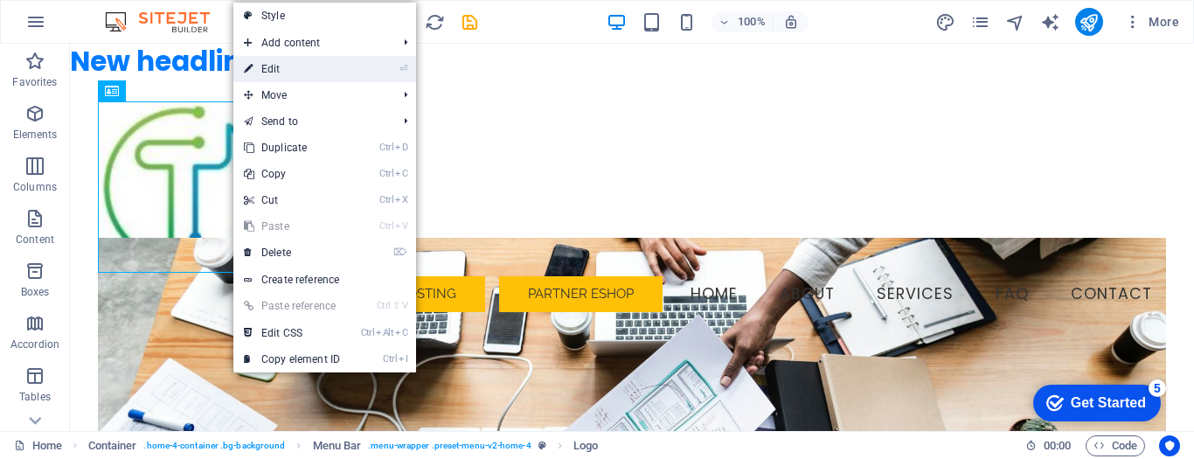
click at [358, 68] on li "⏎ Edit" at bounding box center [324, 69] width 183 height 26
click at [317, 70] on link "⏎ Edit" at bounding box center [291, 69] width 117 height 26
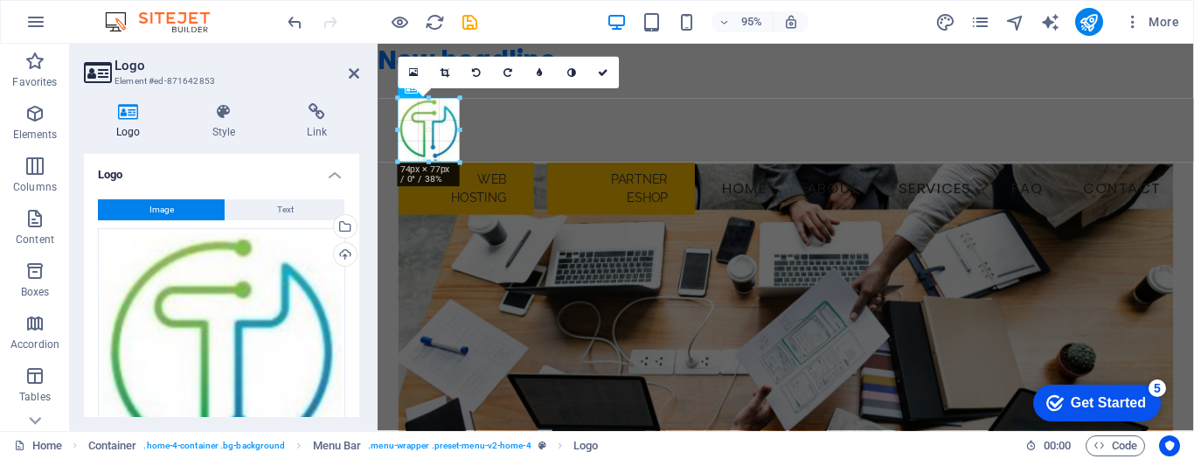
drag, startPoint x: 560, startPoint y: 261, endPoint x: 454, endPoint y: 102, distance: 191.6
type input "74"
select select "px"
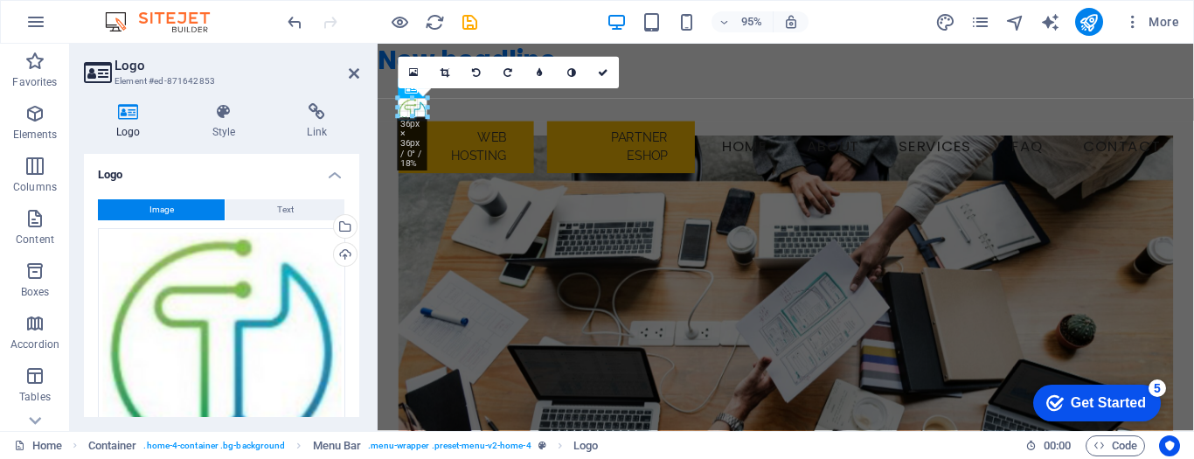
drag, startPoint x: 460, startPoint y: 163, endPoint x: 414, endPoint y: 92, distance: 84.2
type input "22"
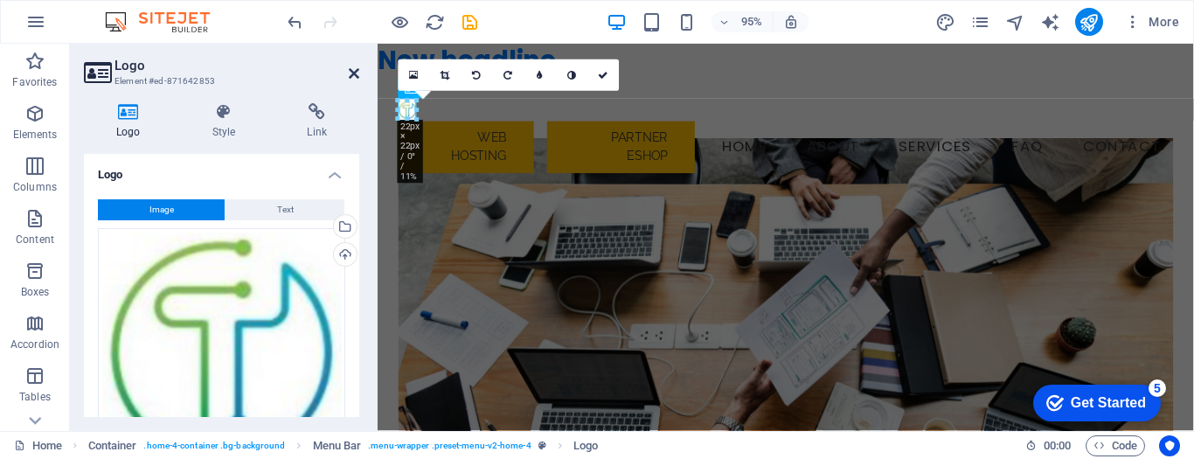
click at [352, 76] on icon at bounding box center [354, 73] width 10 height 14
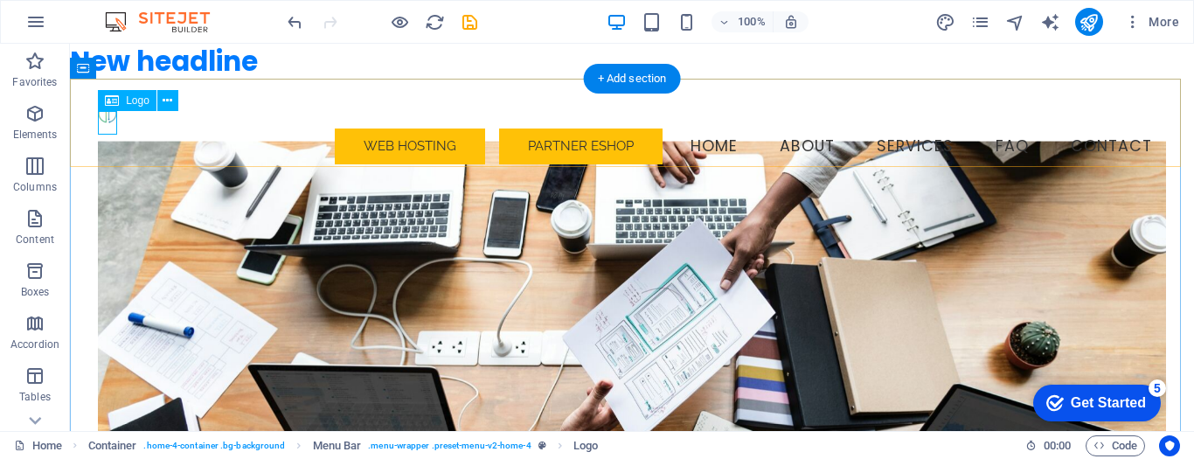
click at [111, 123] on div at bounding box center [632, 113] width 1068 height 24
click at [171, 100] on icon at bounding box center [168, 101] width 10 height 18
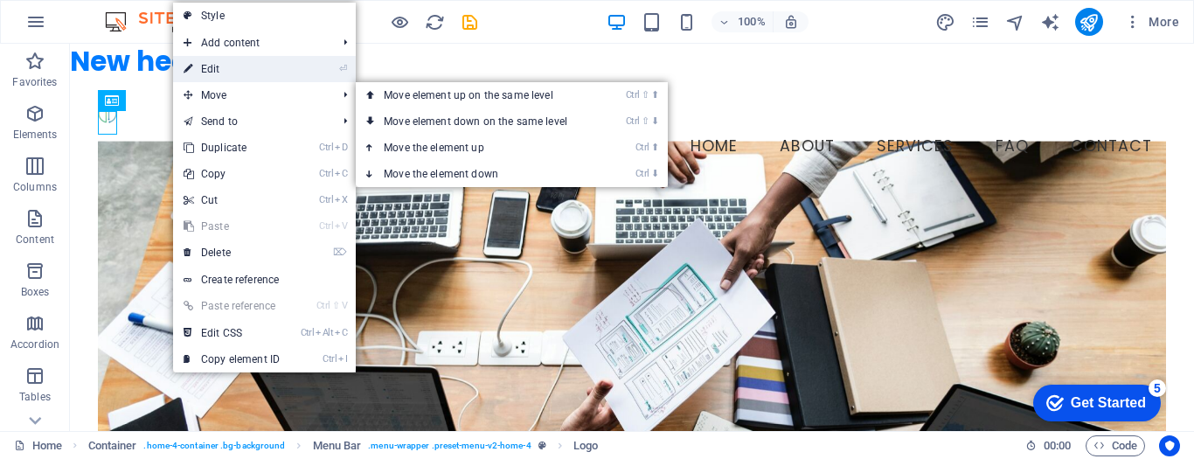
click at [254, 67] on link "⏎ Edit" at bounding box center [231, 69] width 117 height 26
select select "px"
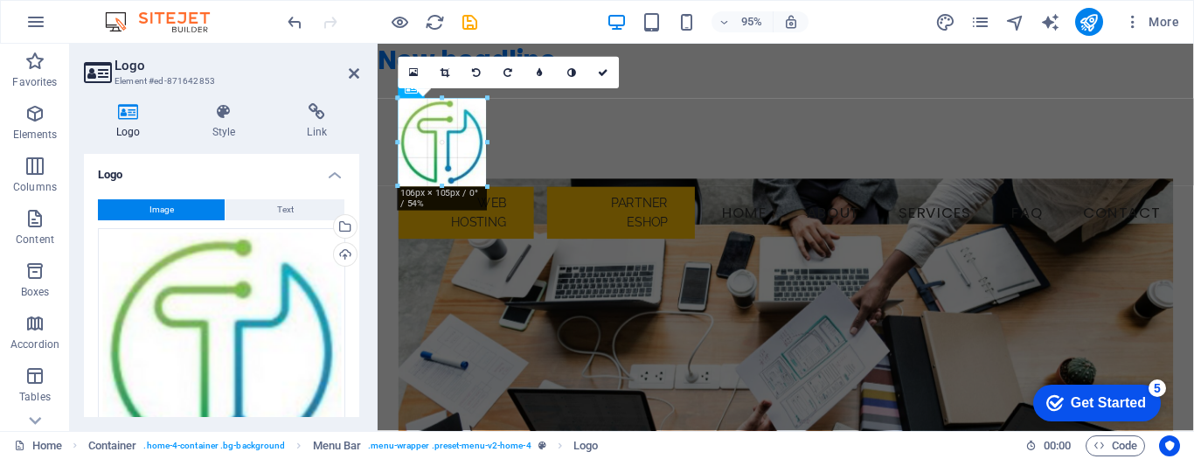
drag, startPoint x: 415, startPoint y: 120, endPoint x: 453, endPoint y: 192, distance: 81.7
type input "107"
click at [351, 75] on icon at bounding box center [354, 73] width 10 height 14
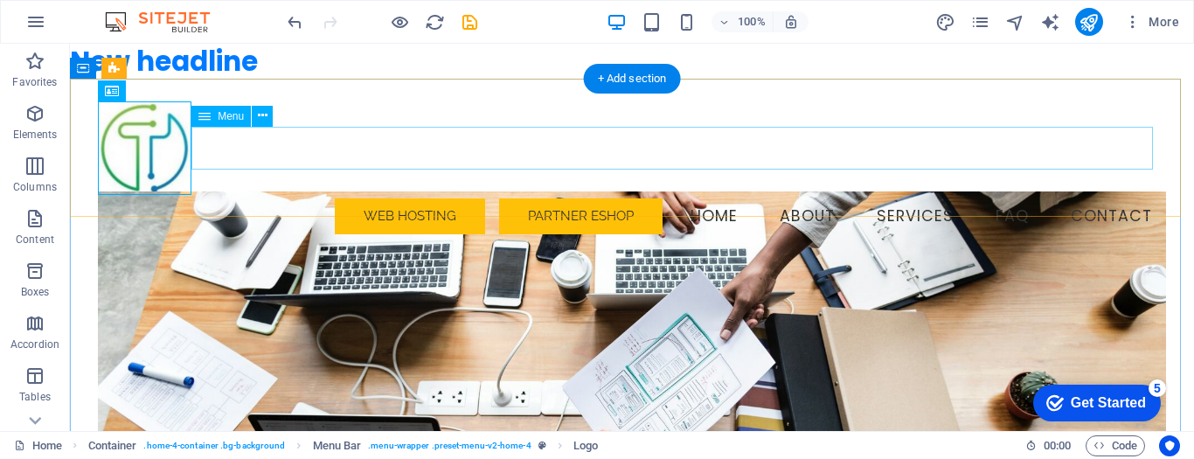
click at [248, 195] on nav "Web Hosting Partner eShop Home About Services FAQ Contact" at bounding box center [632, 217] width 1068 height 44
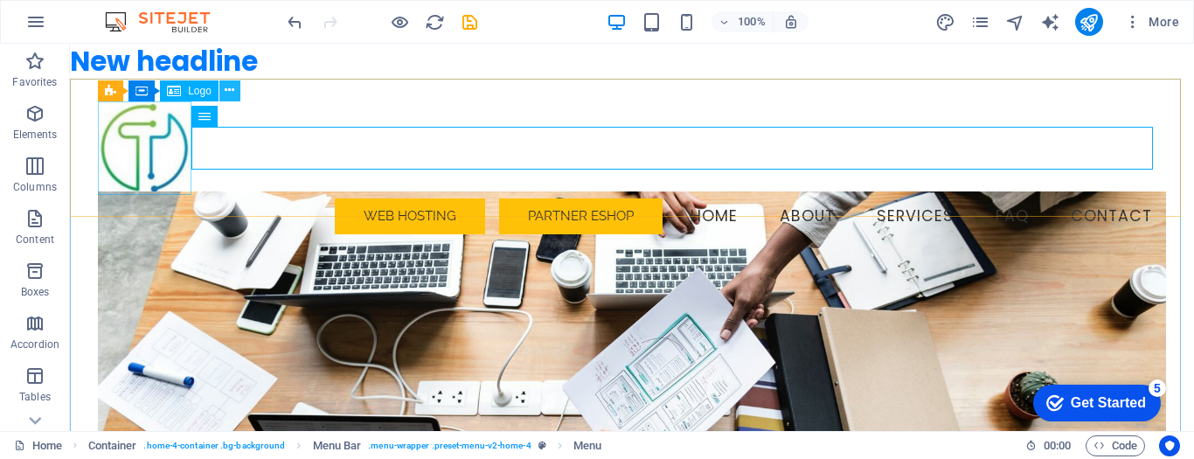
click at [226, 94] on icon at bounding box center [230, 90] width 10 height 18
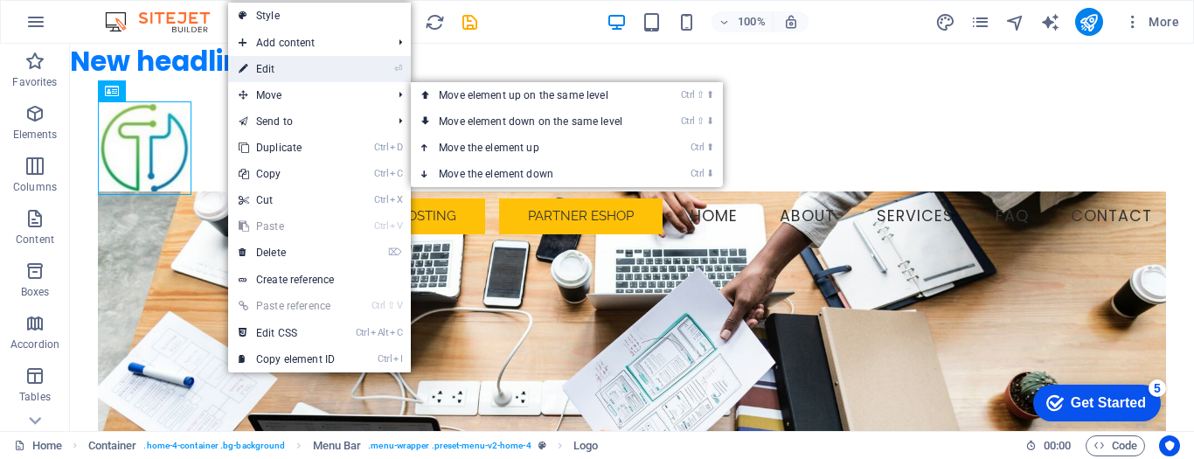
click at [339, 66] on link "⏎ Edit" at bounding box center [286, 69] width 117 height 26
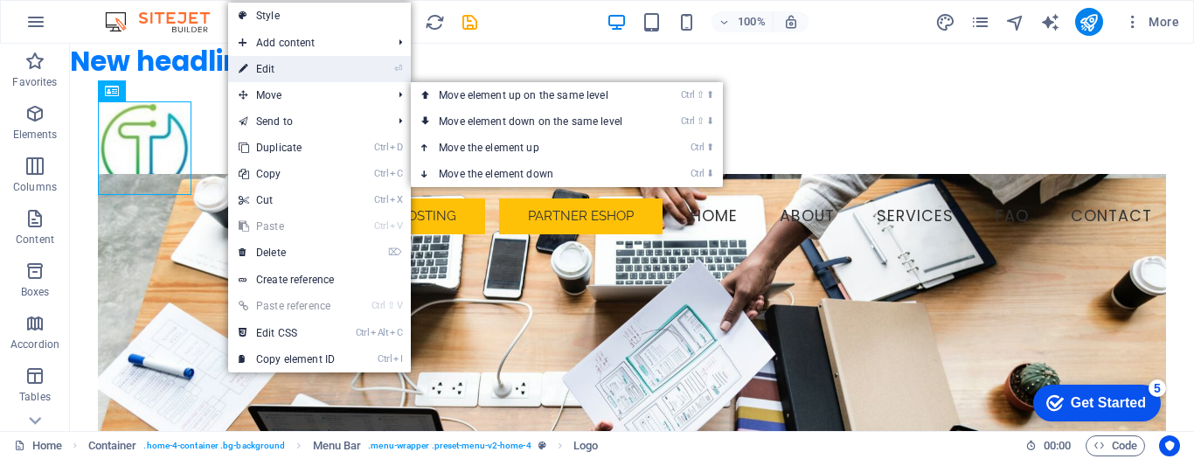
select select "px"
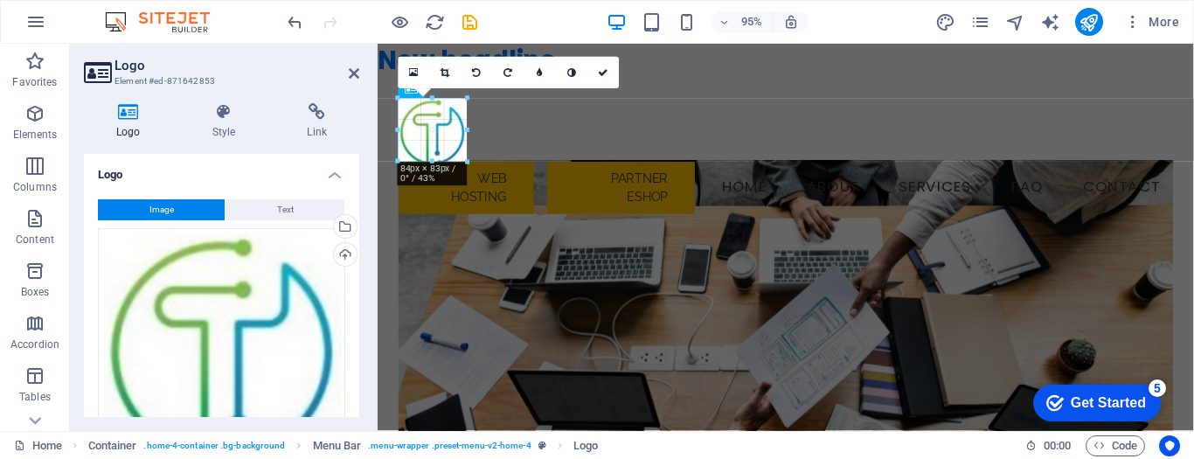
drag, startPoint x: 486, startPoint y: 186, endPoint x: 459, endPoint y: 150, distance: 45.6
type input "76"
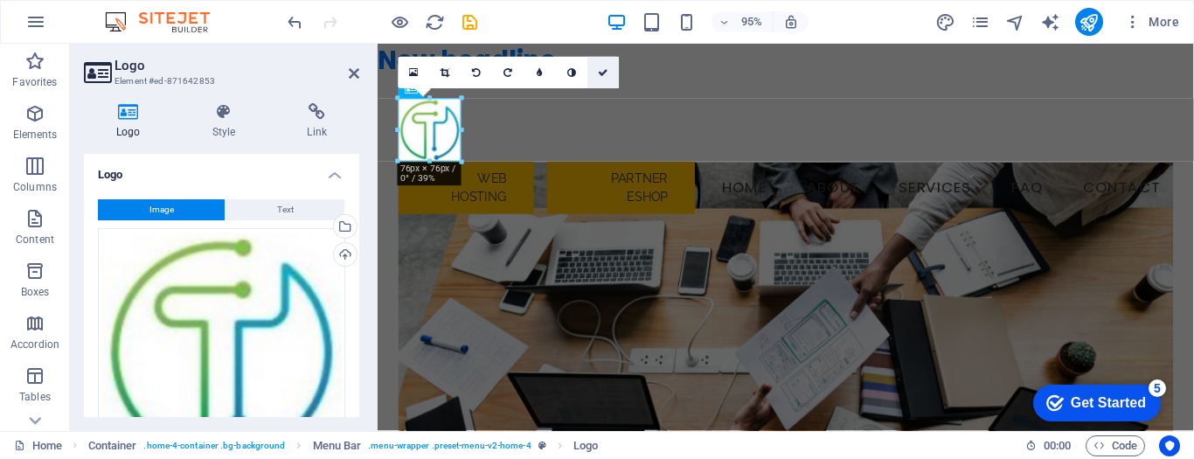
click at [606, 73] on icon at bounding box center [603, 72] width 10 height 10
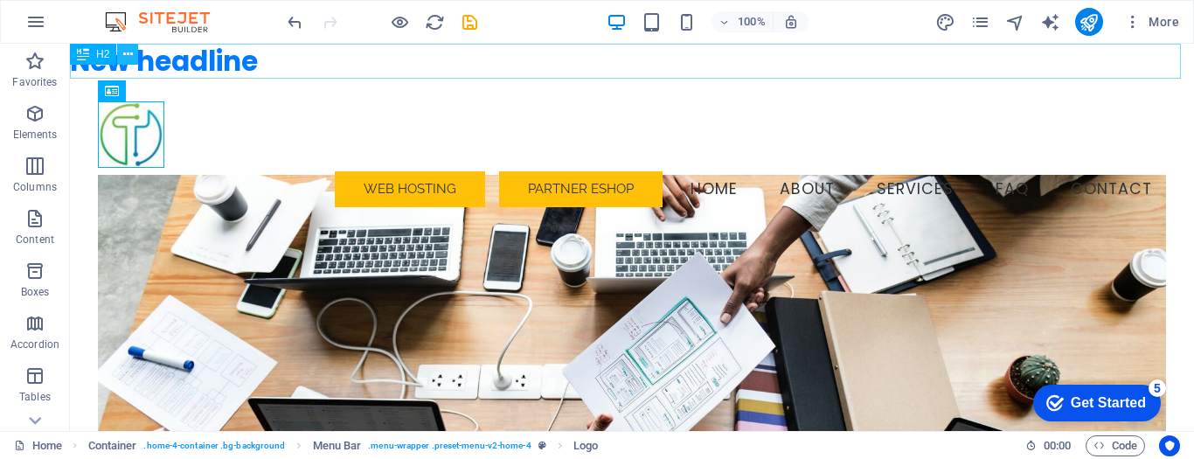
click at [130, 50] on icon at bounding box center [128, 54] width 10 height 18
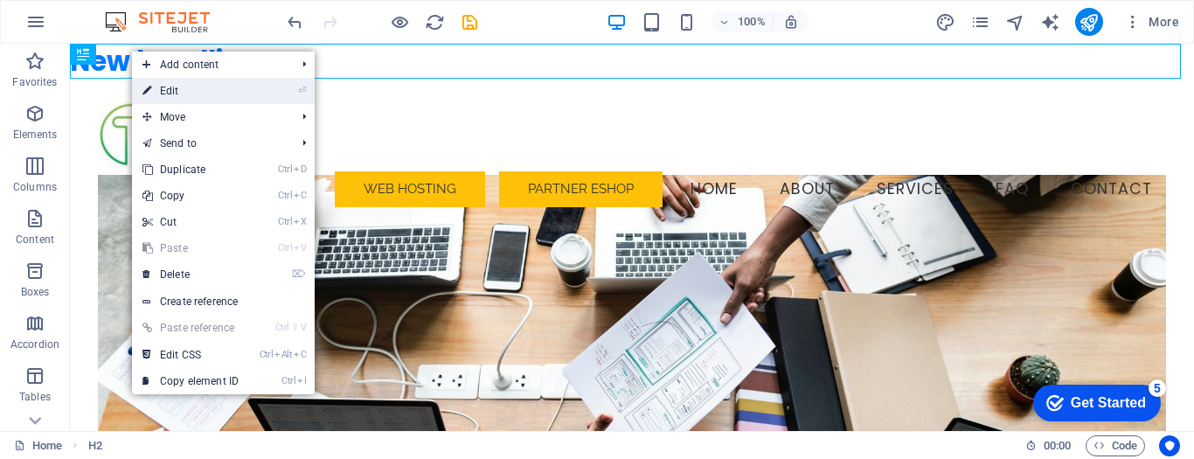
click at [222, 94] on link "⏎ Edit" at bounding box center [190, 91] width 117 height 26
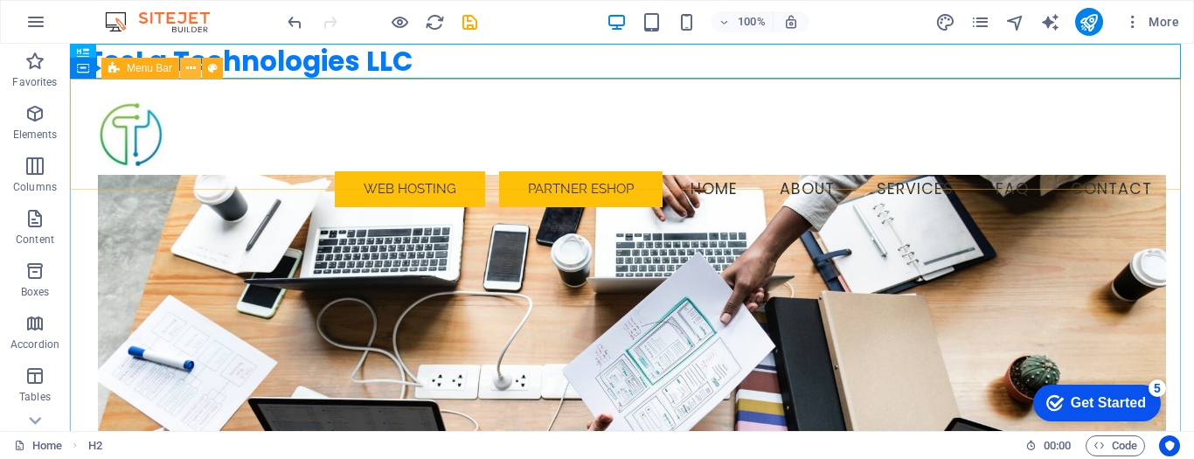
click at [190, 66] on icon at bounding box center [191, 68] width 10 height 18
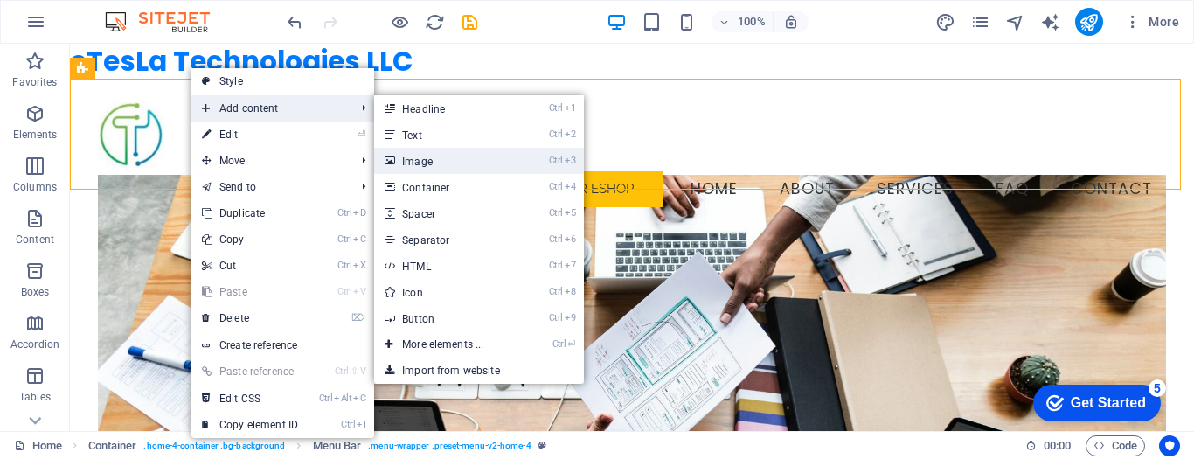
click at [443, 162] on link "Ctrl 3 Image" at bounding box center [446, 161] width 144 height 26
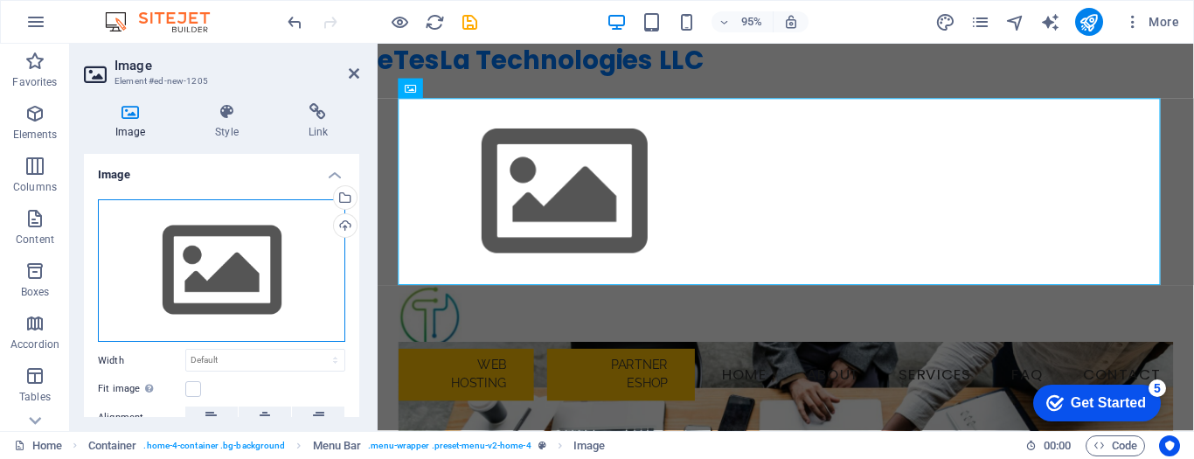
click at [212, 289] on div "Drag files here, click to choose files or select files from Files or our free s…" at bounding box center [221, 270] width 247 height 143
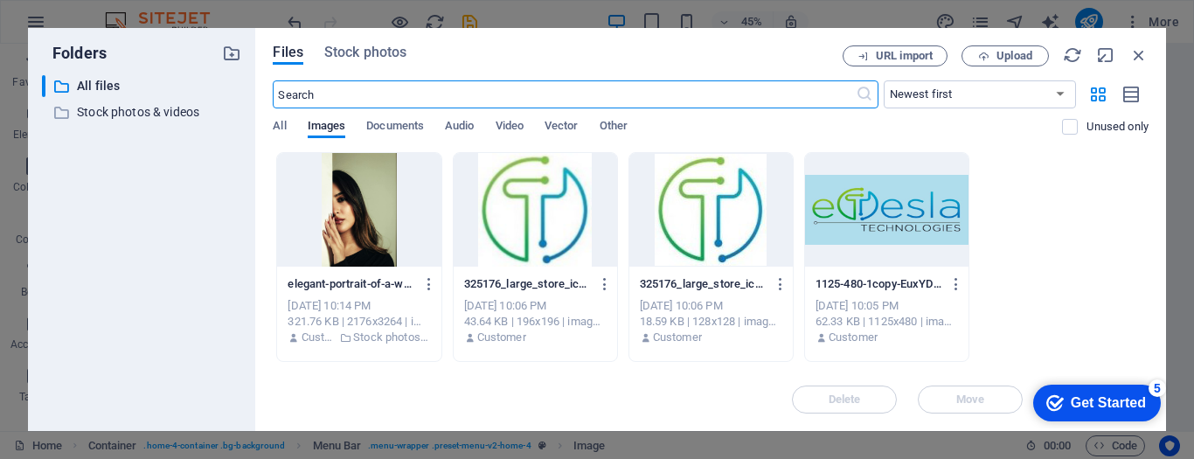
click at [532, 224] on div at bounding box center [535, 210] width 163 height 114
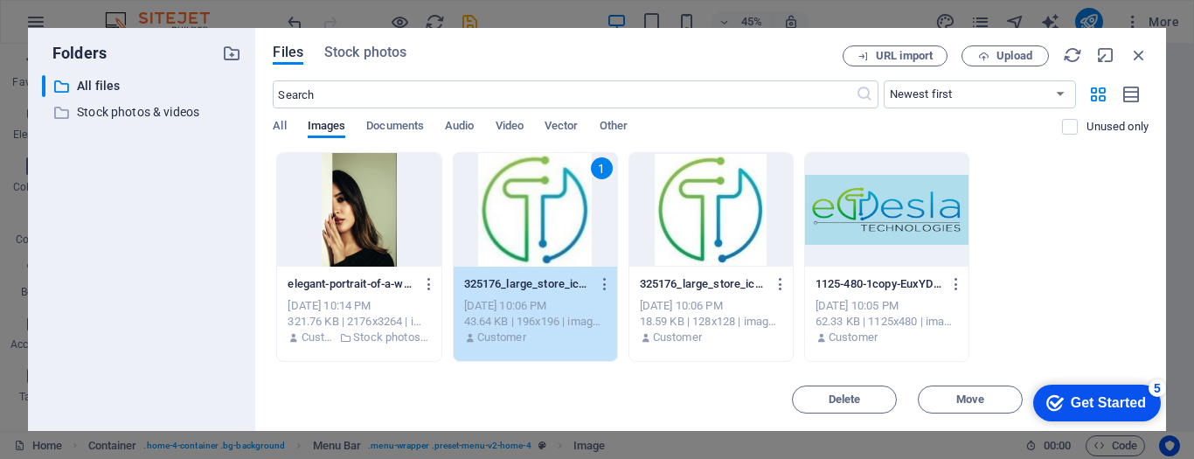
click at [532, 224] on div "1" at bounding box center [535, 210] width 163 height 114
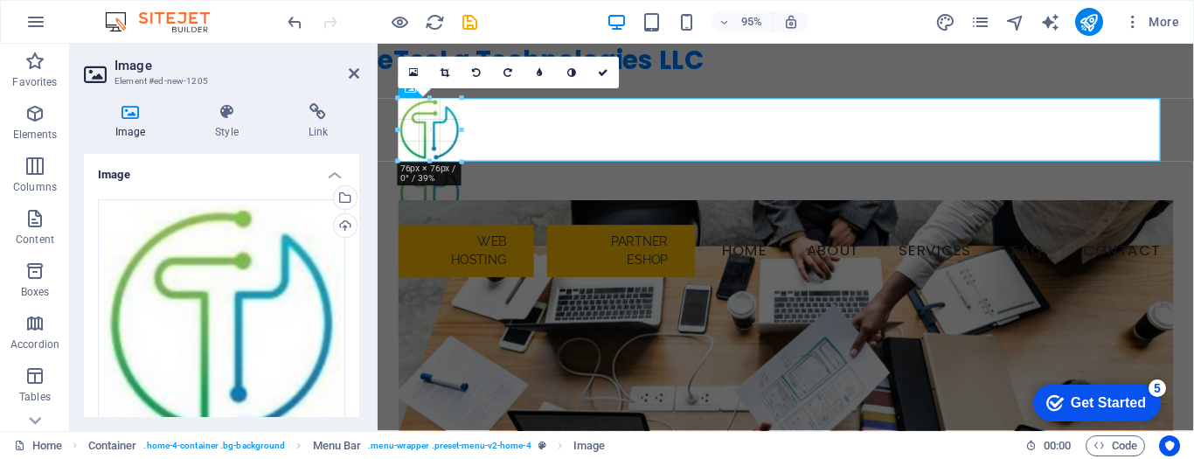
drag, startPoint x: 560, startPoint y: 261, endPoint x: 83, endPoint y: 80, distance: 510.8
type input "76"
select select "px"
click at [603, 75] on icon at bounding box center [603, 72] width 10 height 10
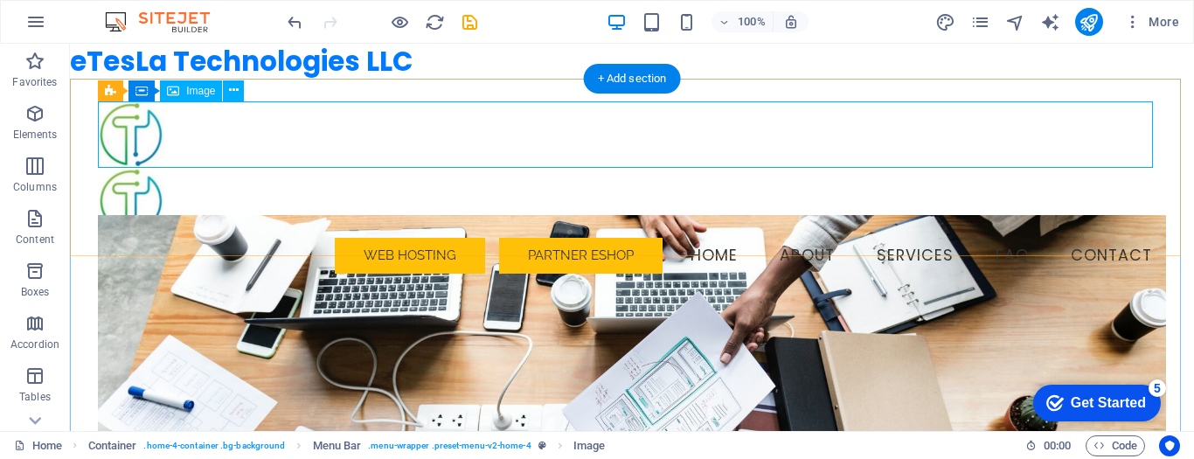
click at [303, 138] on figure at bounding box center [632, 134] width 1068 height 66
click at [238, 91] on icon at bounding box center [234, 90] width 10 height 18
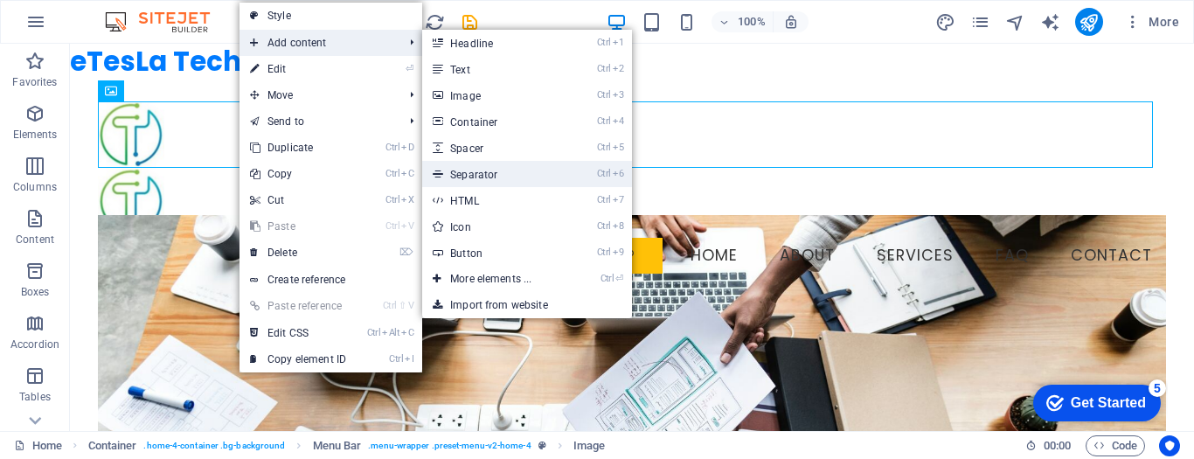
click at [500, 174] on link "Ctrl 6 Separator" at bounding box center [494, 174] width 144 height 26
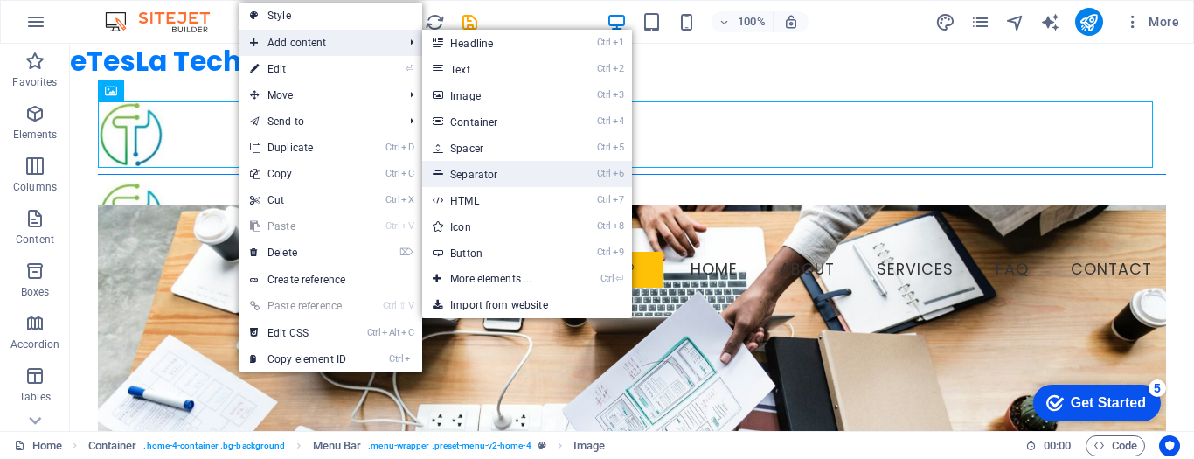
select select "%"
select select "px"
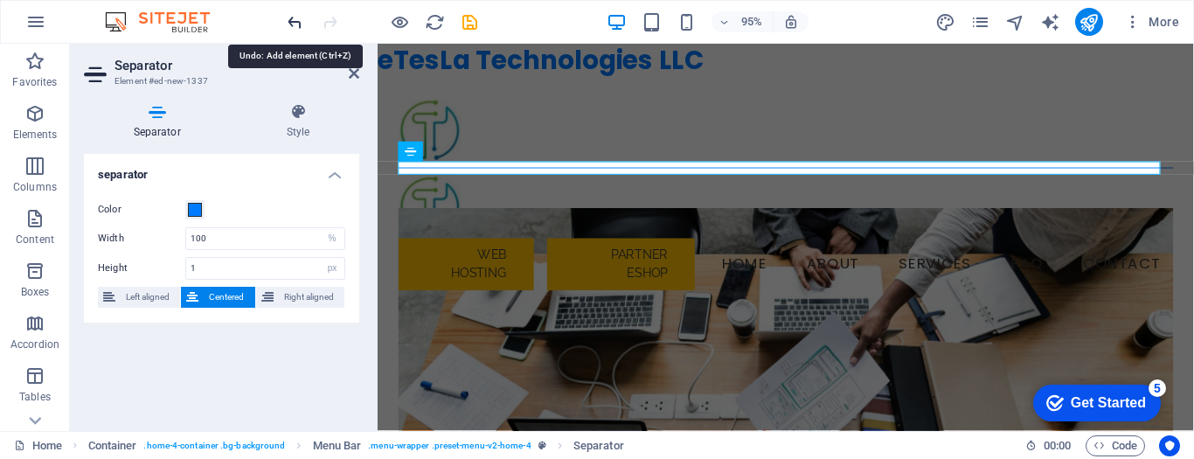
click at [297, 17] on icon "undo" at bounding box center [295, 22] width 20 height 20
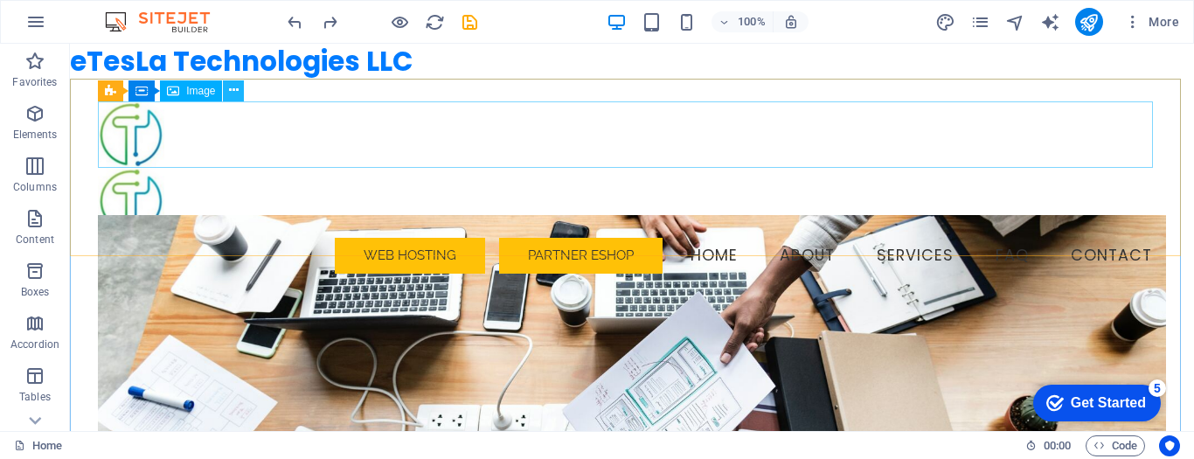
click at [233, 92] on icon at bounding box center [234, 90] width 10 height 18
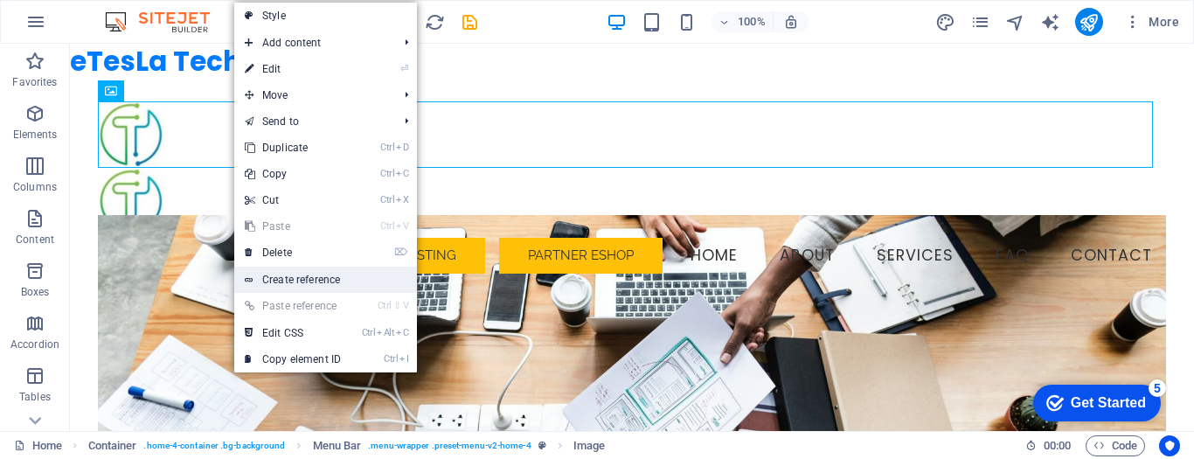
click at [339, 280] on link "Create reference" at bounding box center [325, 280] width 183 height 26
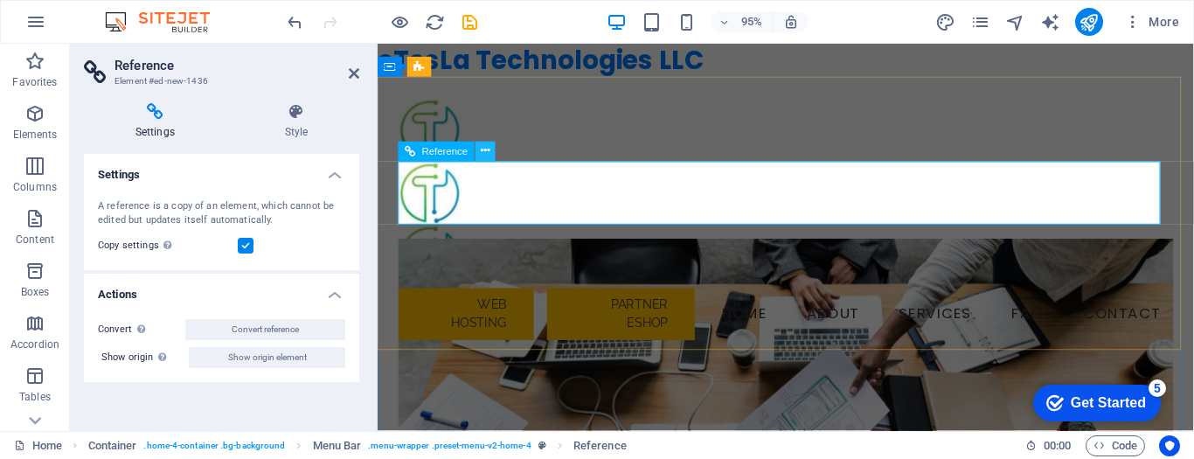
click at [483, 155] on icon at bounding box center [485, 151] width 9 height 17
click at [462, 213] on div at bounding box center [808, 201] width 817 height 66
click at [486, 152] on icon at bounding box center [485, 151] width 9 height 17
click at [295, 22] on icon "undo" at bounding box center [295, 22] width 20 height 20
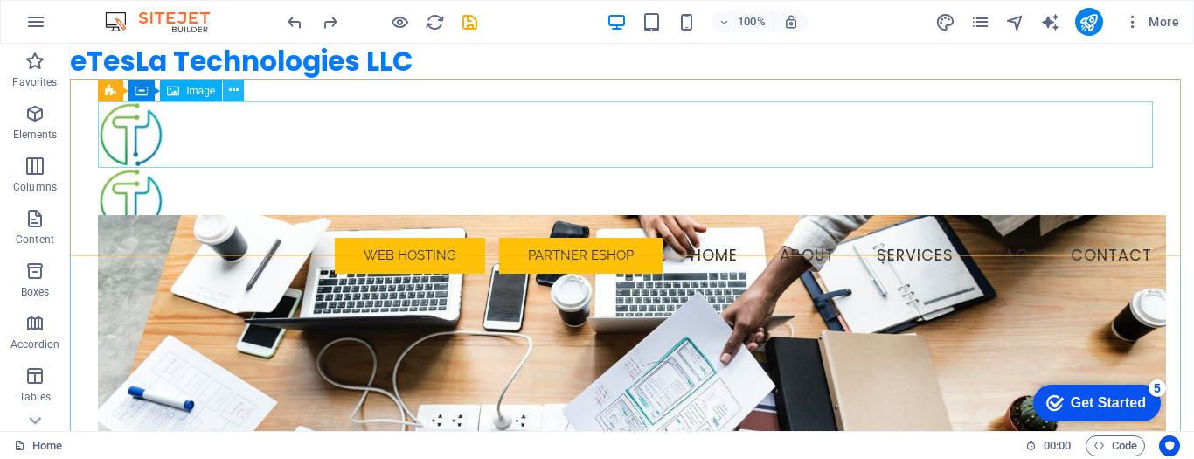
click at [234, 91] on icon at bounding box center [234, 90] width 10 height 18
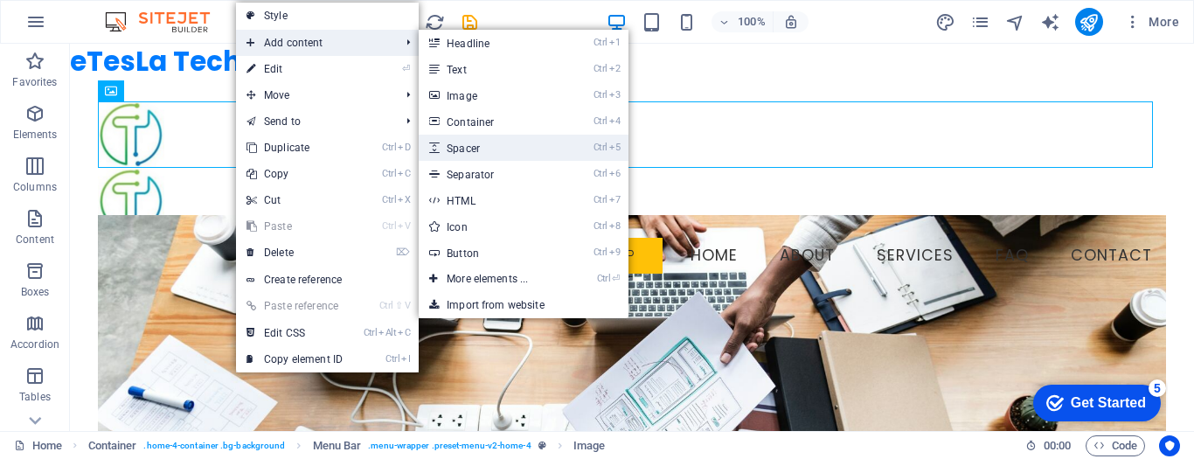
click at [511, 151] on link "Ctrl 5 Spacer" at bounding box center [491, 148] width 144 height 26
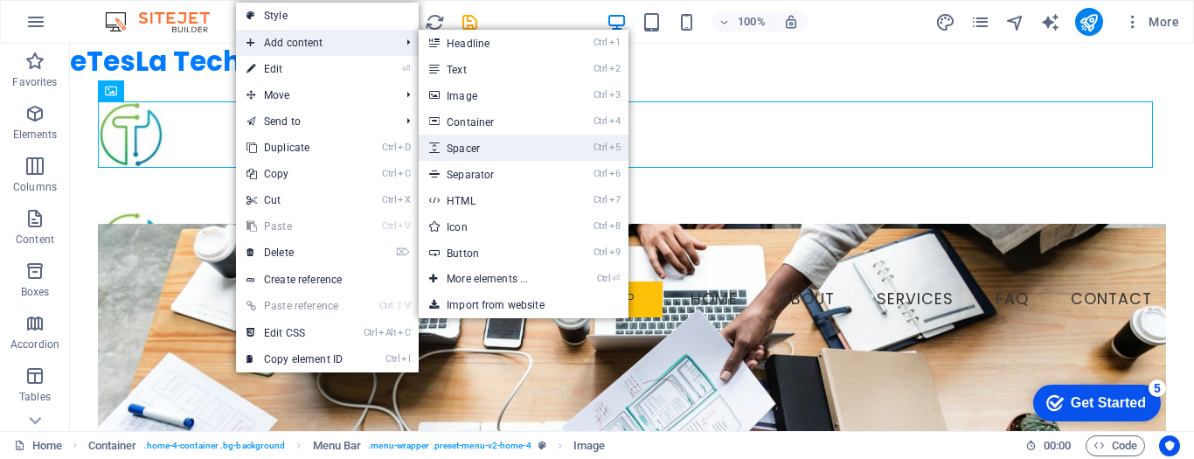
select select "px"
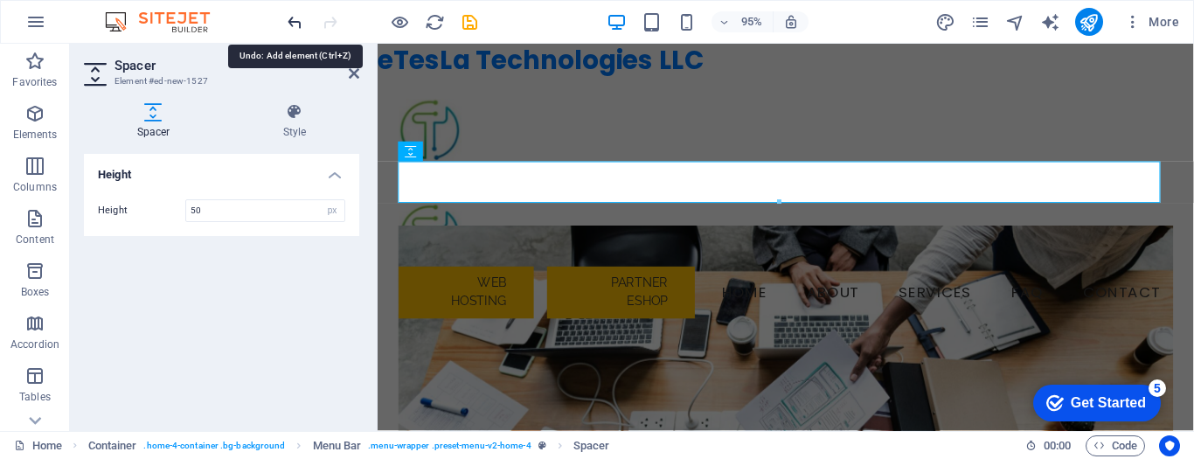
click at [295, 24] on icon "undo" at bounding box center [295, 22] width 20 height 20
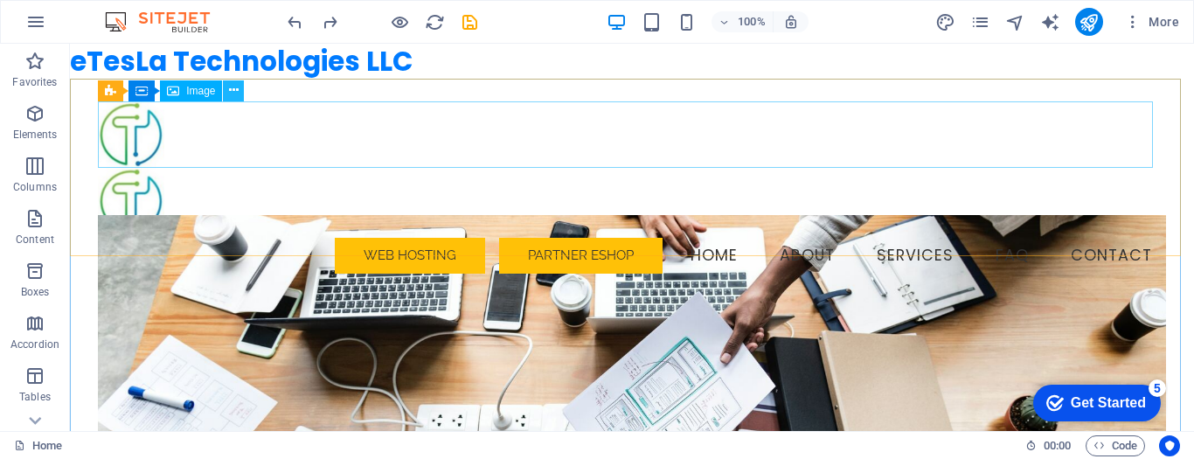
click at [238, 85] on icon at bounding box center [234, 90] width 10 height 18
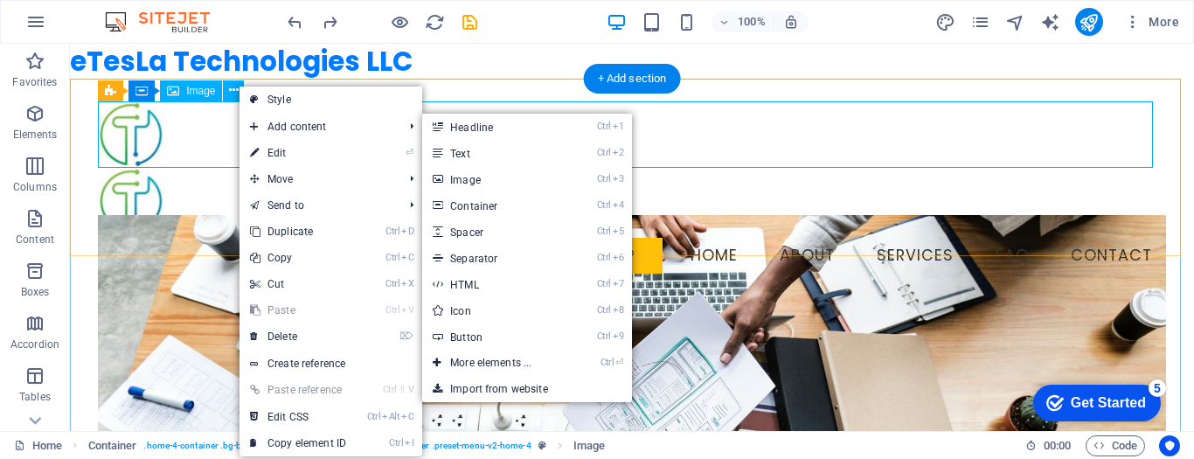
click at [736, 134] on figure at bounding box center [632, 134] width 1068 height 66
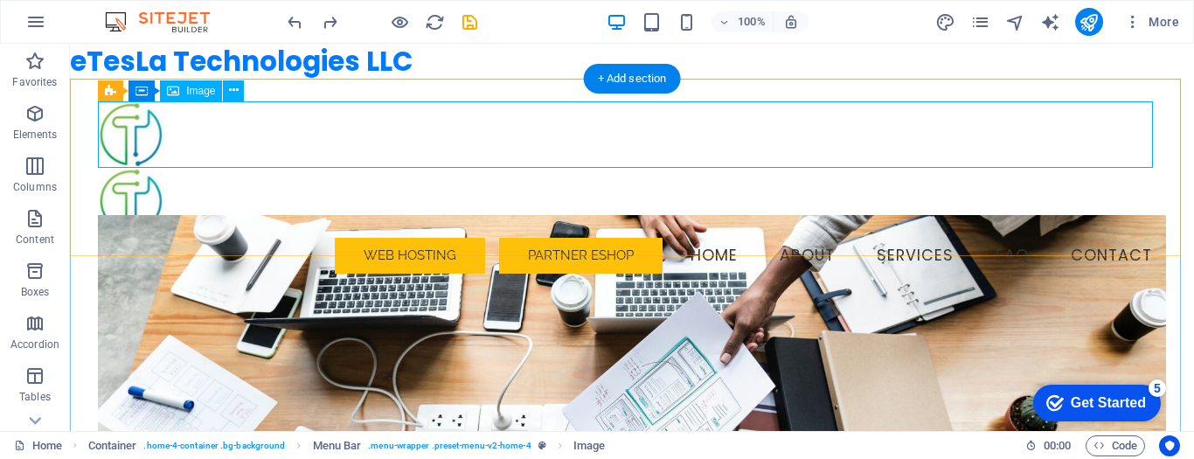
click at [1145, 137] on figure at bounding box center [632, 134] width 1068 height 66
click at [623, 73] on div "+ Add section" at bounding box center [632, 79] width 97 height 30
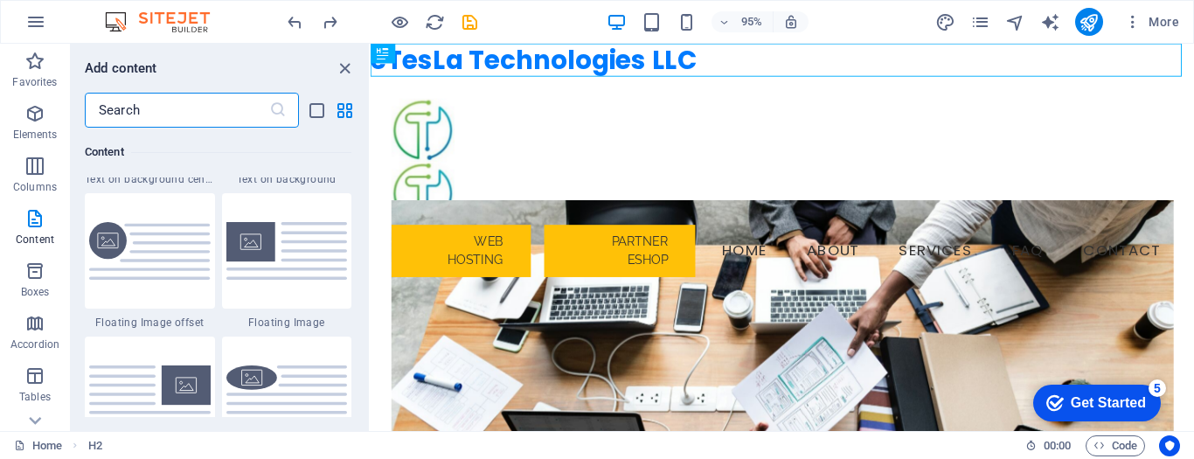
scroll to position [3759, 0]
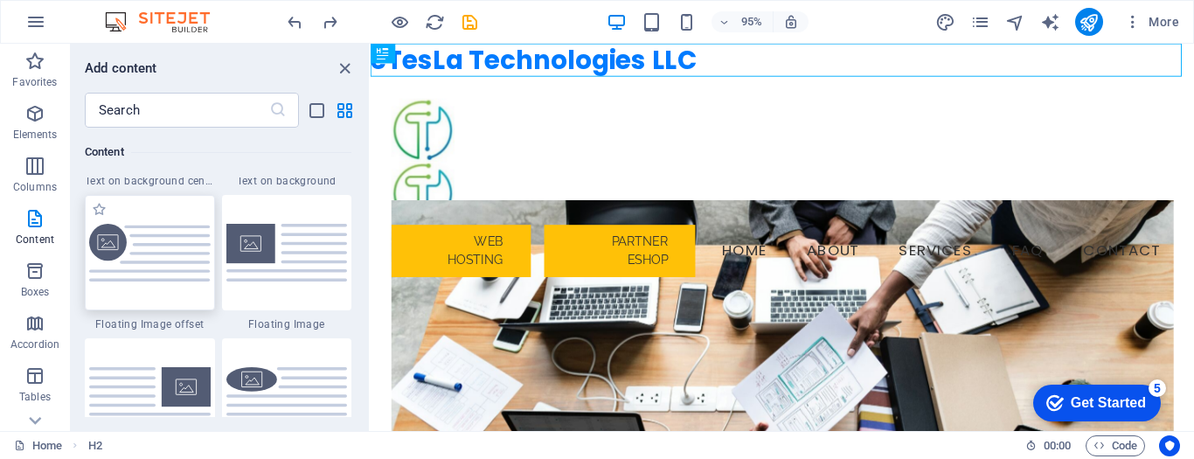
click at [142, 264] on img at bounding box center [150, 253] width 122 height 59
click at [371, 242] on div "H2 Container Container Banner Container Container Container Menu Bar Menu Logo …" at bounding box center [783, 237] width 824 height 387
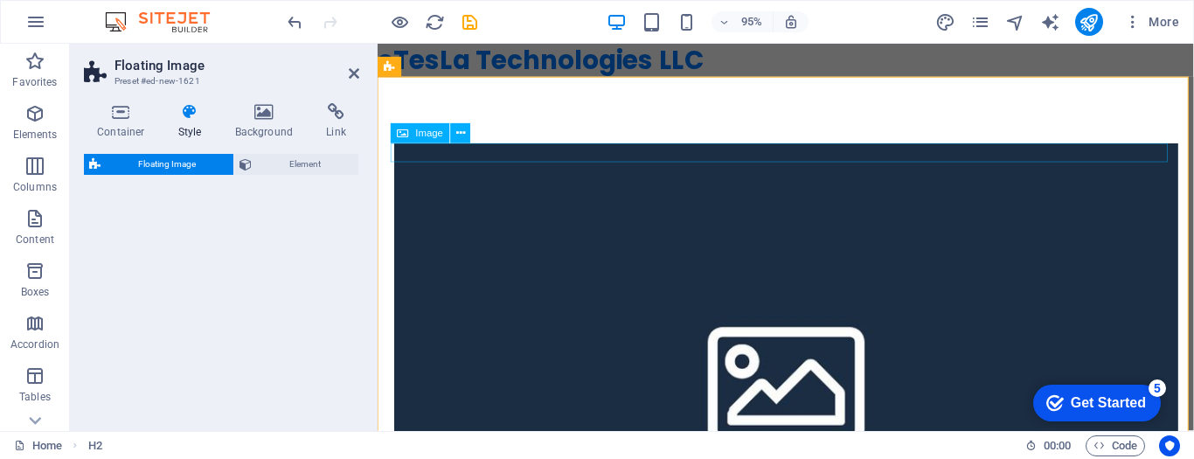
select select "%"
select select "rem"
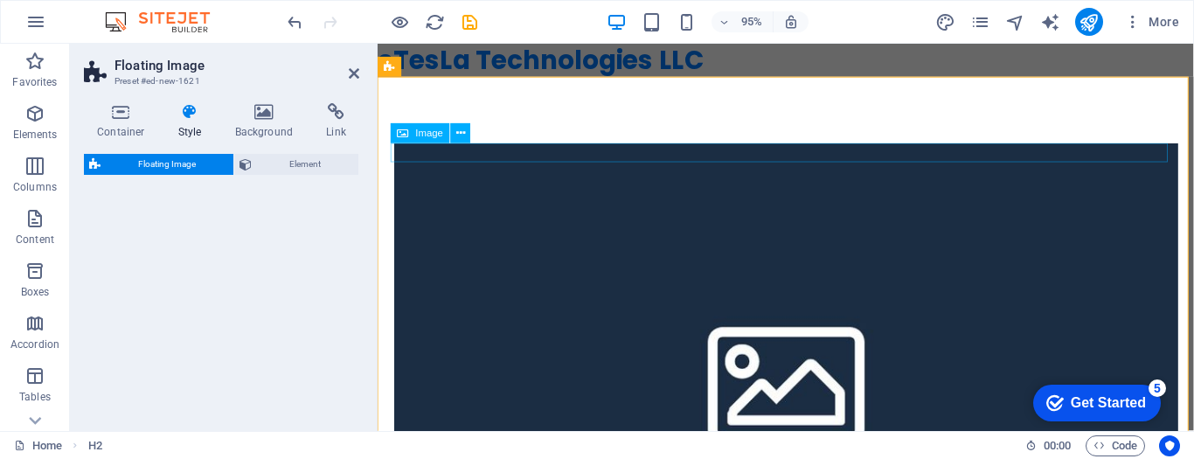
select select "%"
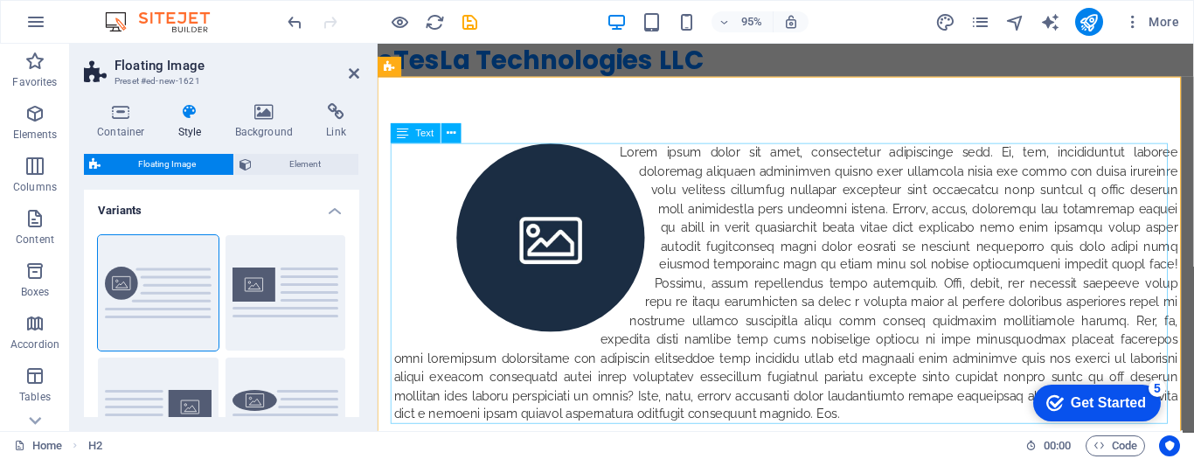
drag, startPoint x: 602, startPoint y: 266, endPoint x: 527, endPoint y: 152, distance: 136.3
click at [455, 134] on icon at bounding box center [451, 133] width 9 height 17
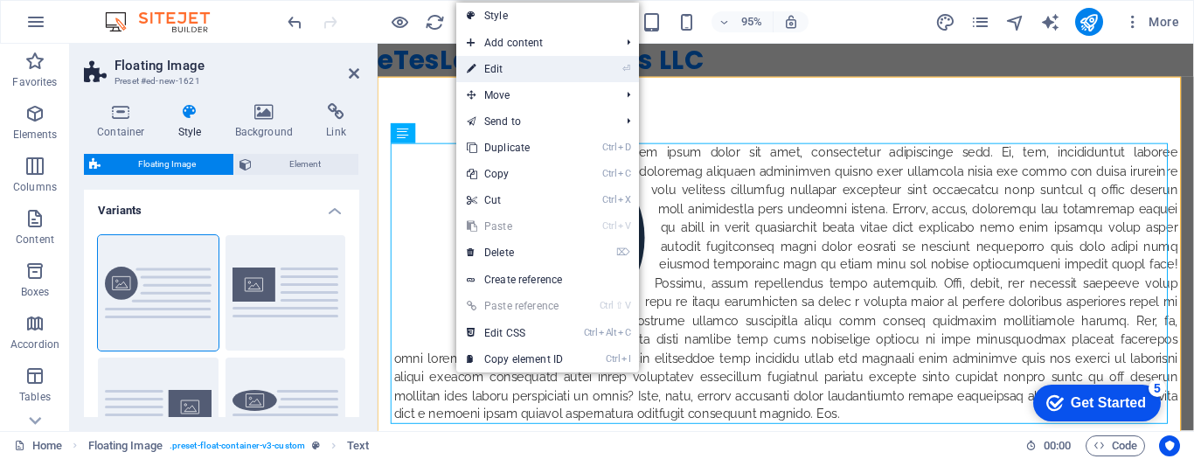
click at [593, 70] on li "⏎ Edit" at bounding box center [547, 69] width 183 height 26
click at [539, 72] on link "⏎ Edit" at bounding box center [514, 69] width 117 height 26
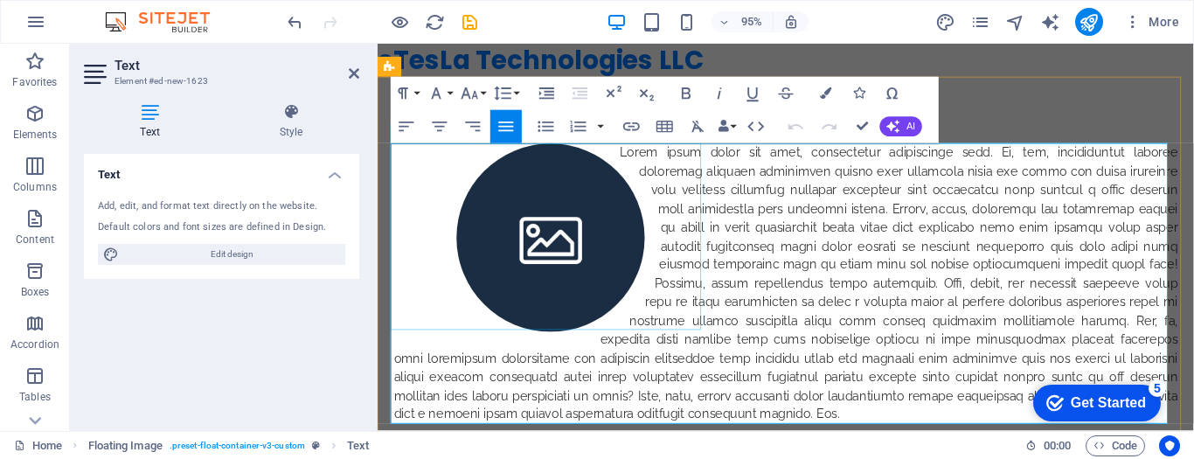
click at [551, 221] on figure at bounding box center [560, 248] width 330 height 198
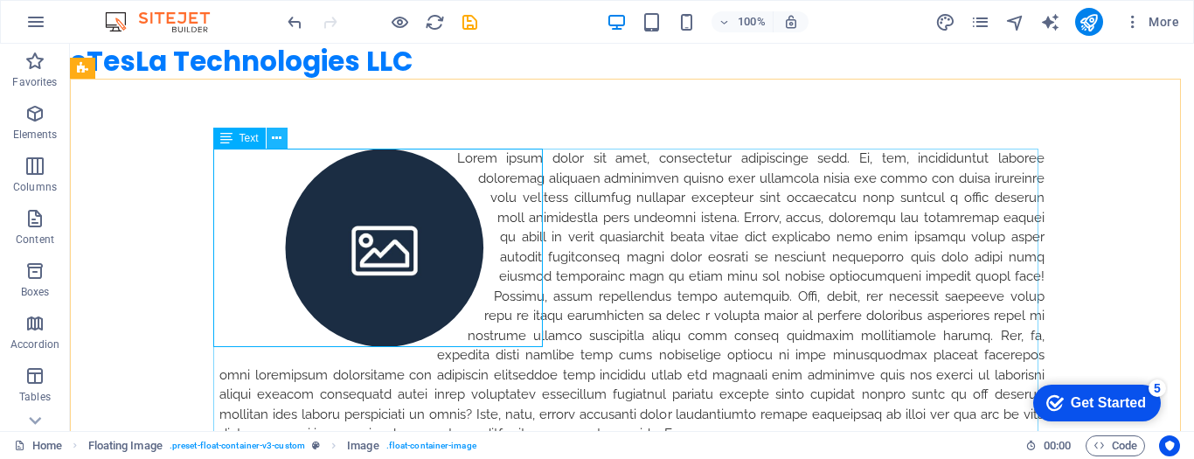
click at [280, 135] on icon at bounding box center [277, 138] width 10 height 18
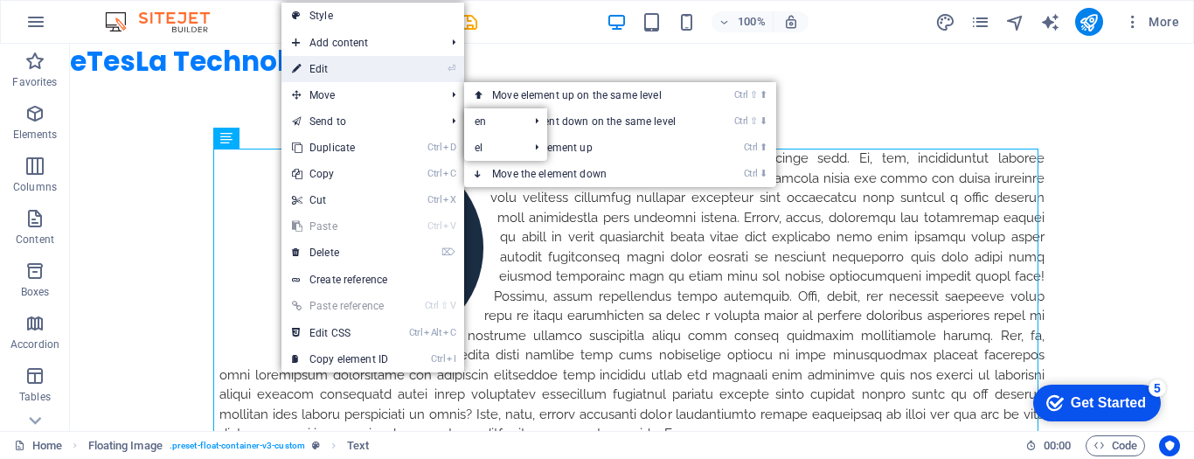
click at [383, 72] on link "⏎ Edit" at bounding box center [340, 69] width 117 height 26
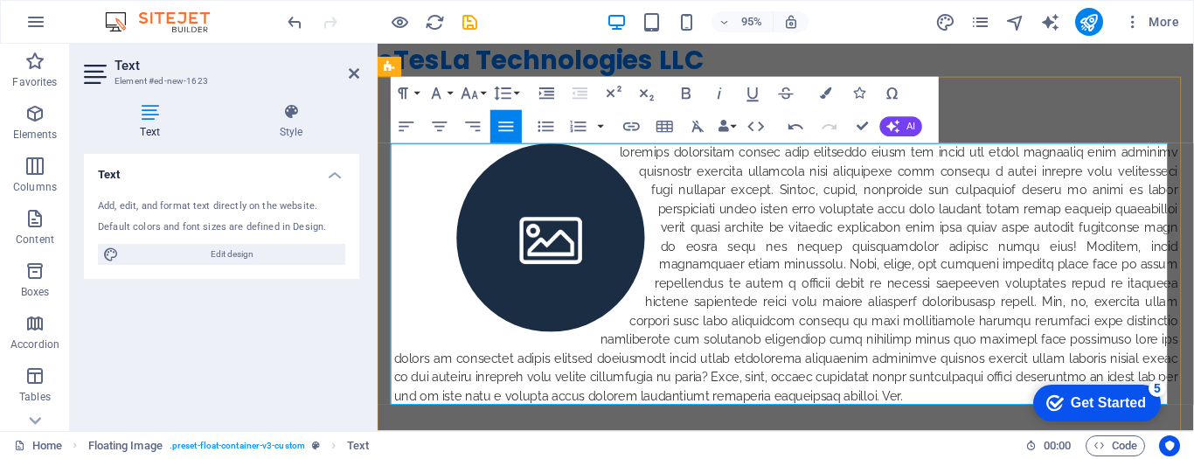
click at [691, 199] on p at bounding box center [807, 286] width 825 height 275
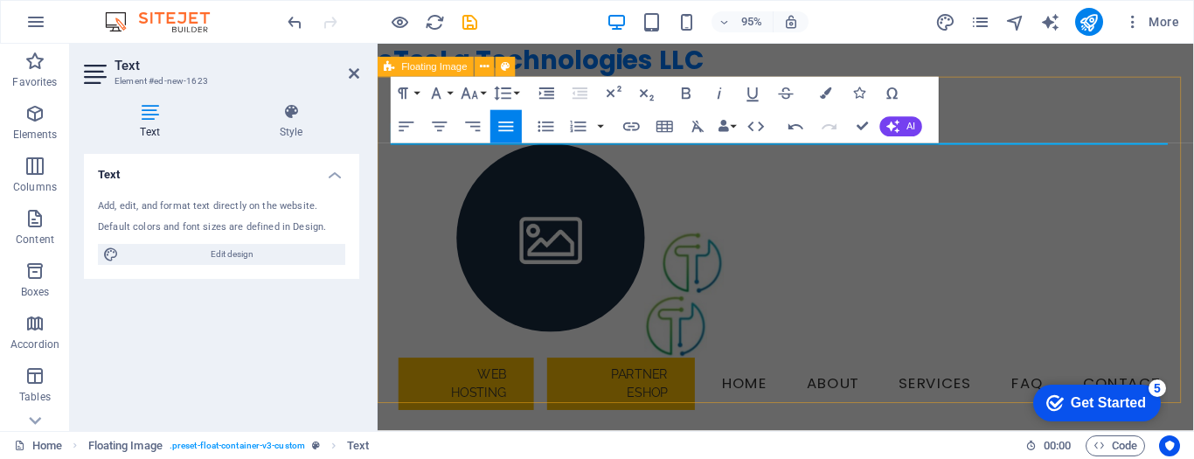
click at [707, 203] on div at bounding box center [807, 149] width 859 height 140
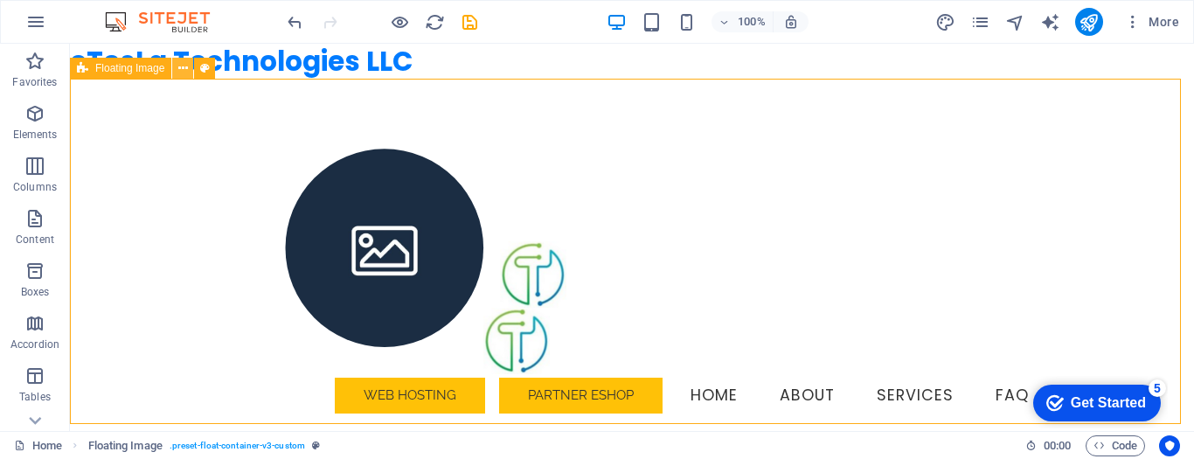
click at [177, 64] on button at bounding box center [182, 68] width 21 height 21
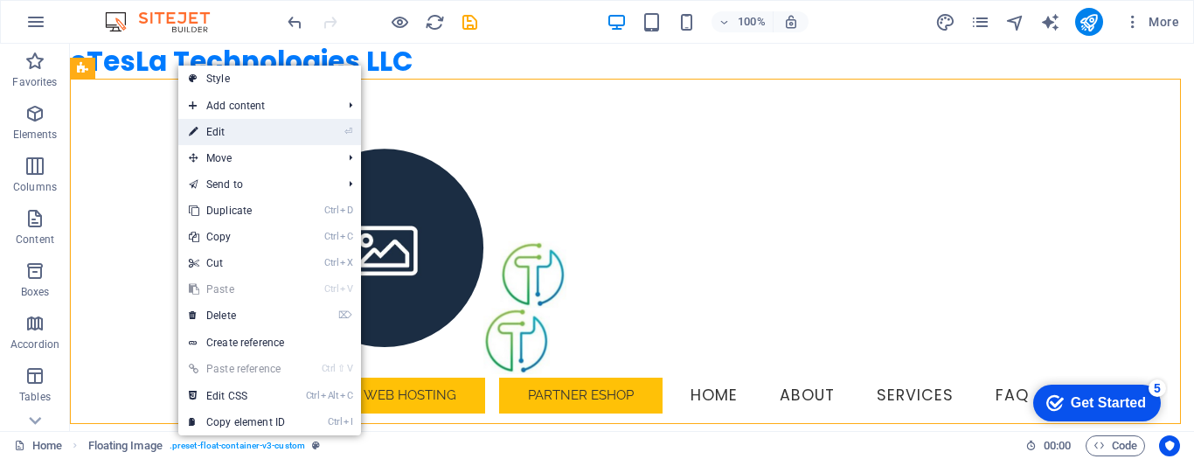
click at [240, 125] on link "⏎ Edit" at bounding box center [236, 132] width 117 height 26
select select "%"
select select "rem"
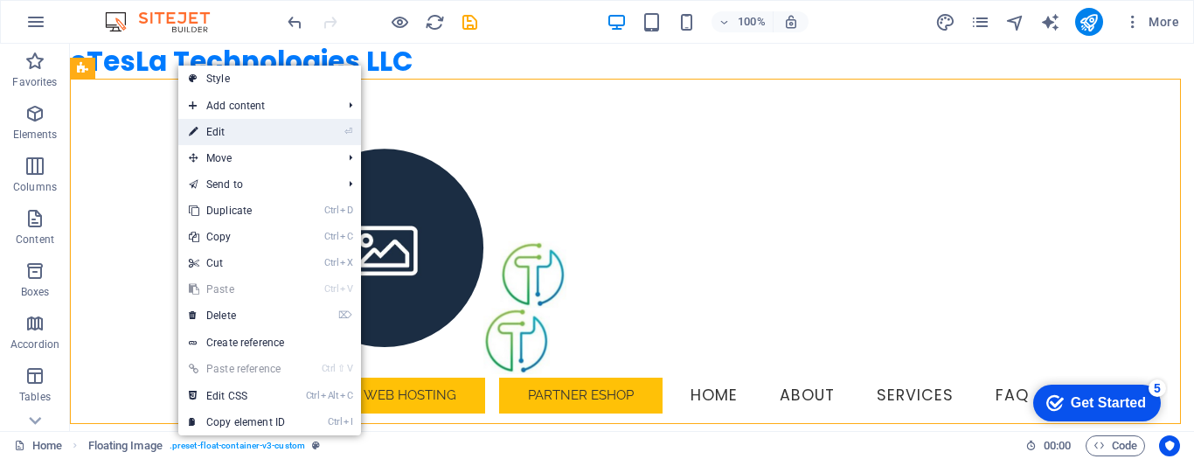
select select "rem"
select select "%"
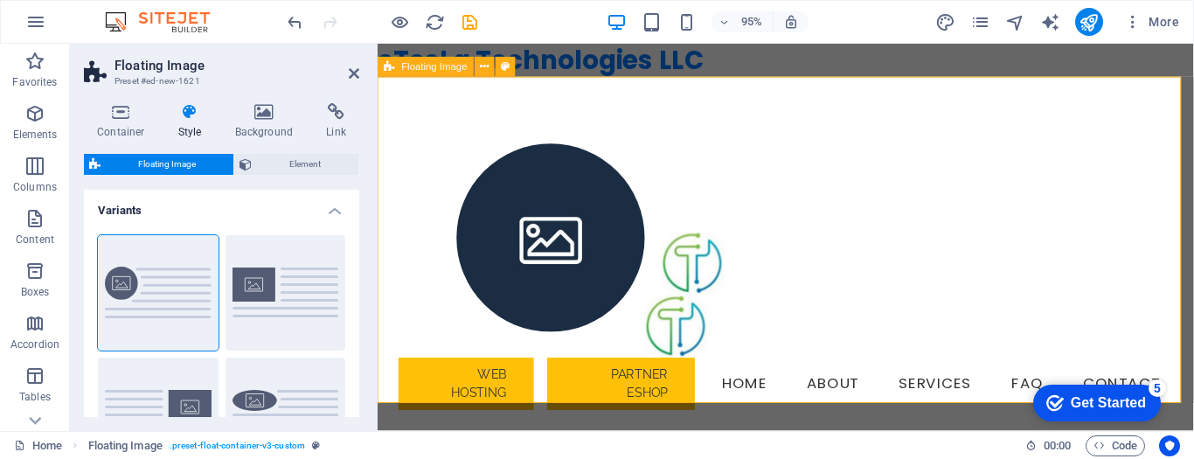
click at [801, 219] on div at bounding box center [807, 149] width 859 height 140
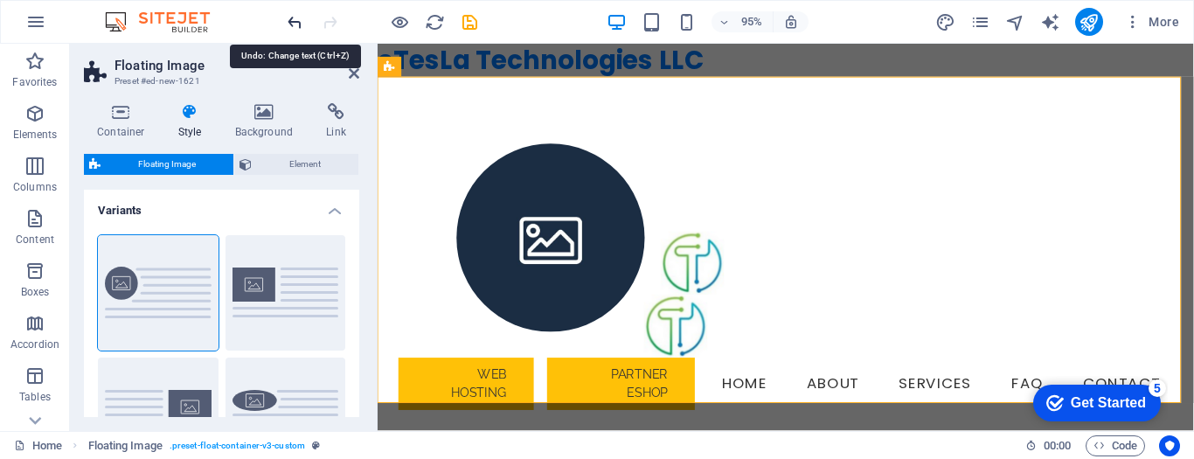
click at [291, 17] on icon "undo" at bounding box center [295, 22] width 20 height 20
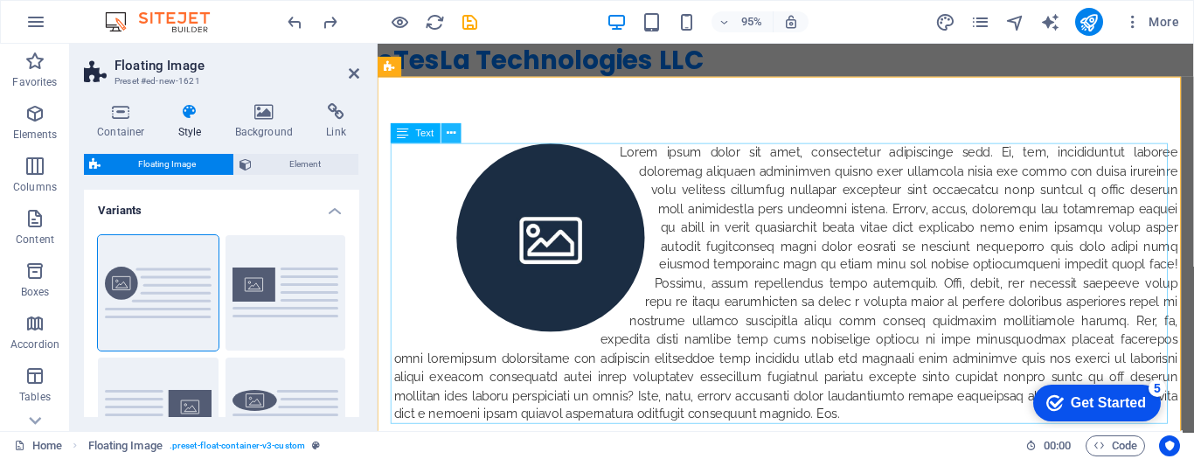
click at [454, 132] on icon at bounding box center [451, 133] width 9 height 17
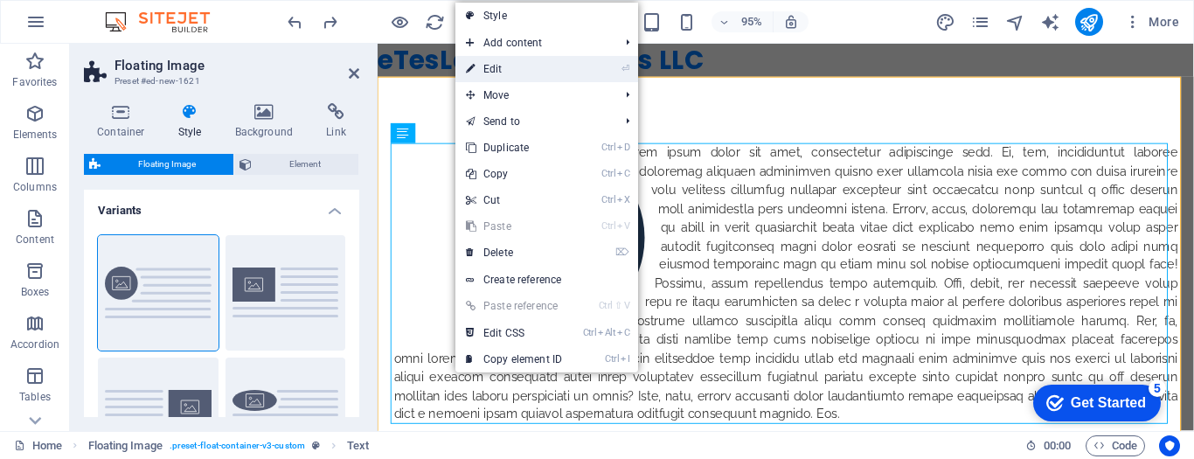
click at [510, 68] on link "⏎ Edit" at bounding box center [514, 69] width 117 height 26
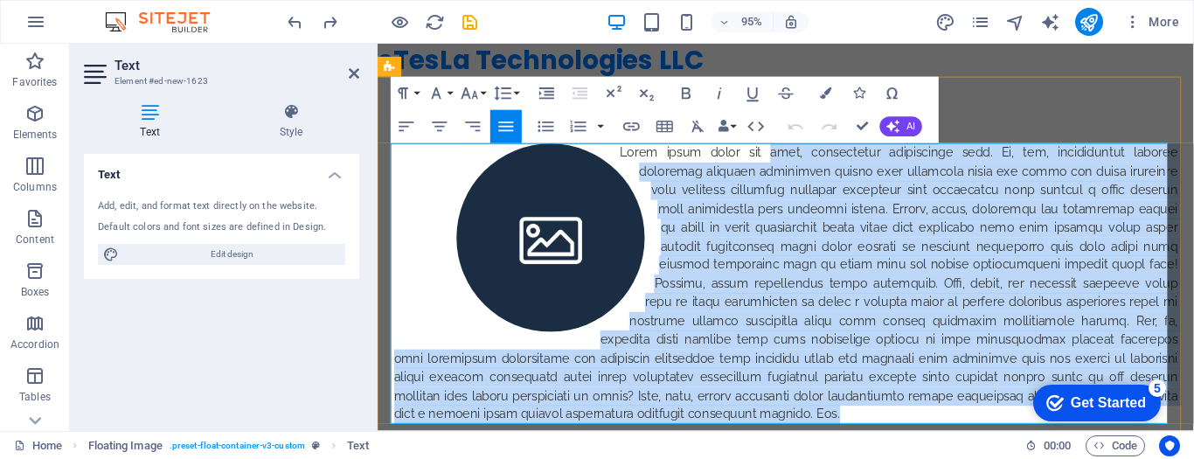
drag, startPoint x: 768, startPoint y: 161, endPoint x: 889, endPoint y: 442, distance: 306.6
click at [889, 442] on p at bounding box center [807, 297] width 825 height 296
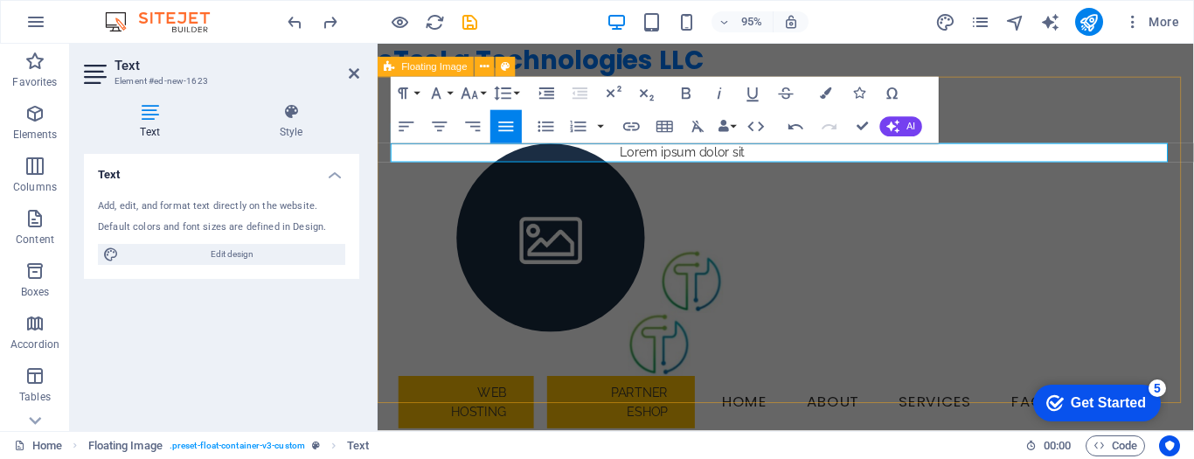
click at [693, 239] on div "Lorem ipsum dolor sit" at bounding box center [807, 159] width 859 height 160
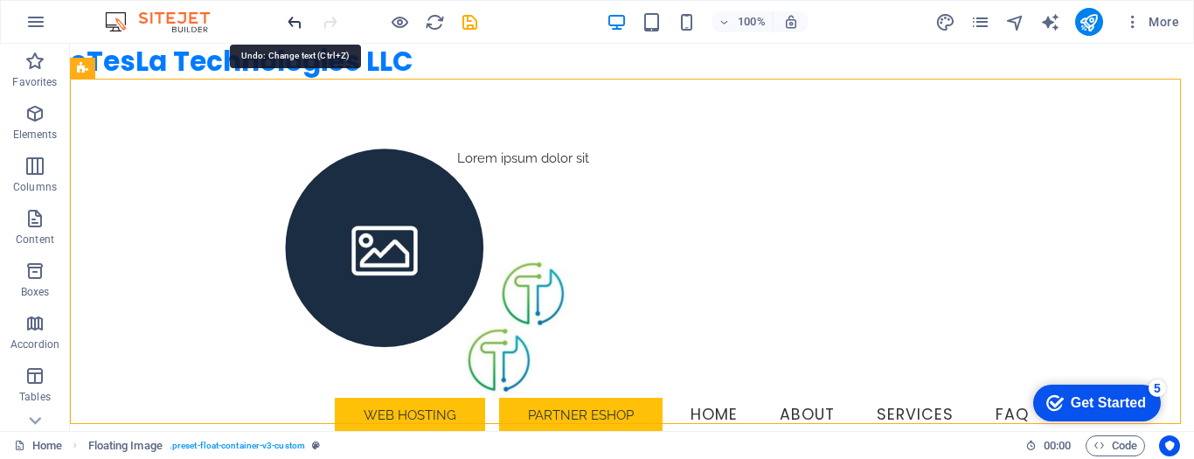
click at [293, 17] on icon "undo" at bounding box center [295, 22] width 20 height 20
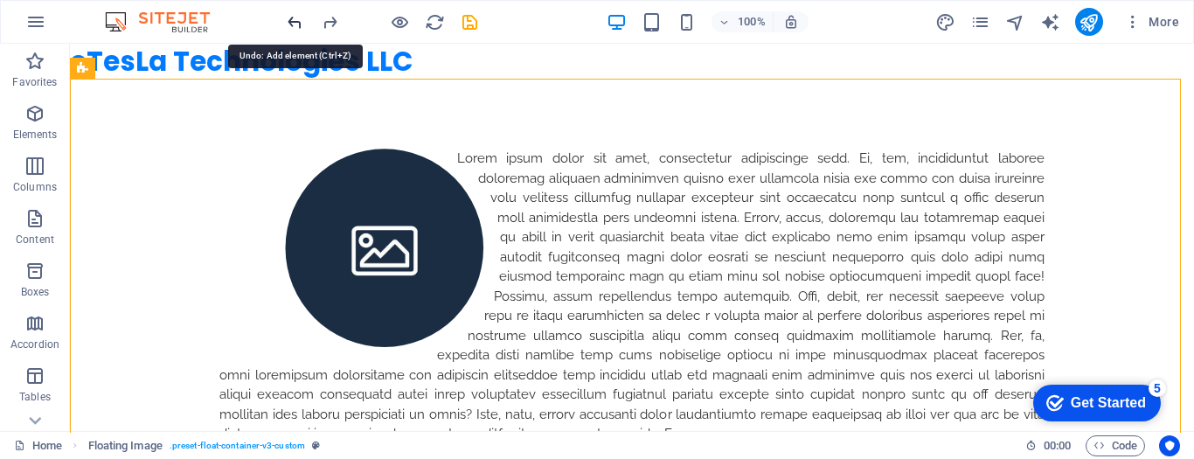
click at [293, 17] on icon "undo" at bounding box center [295, 22] width 20 height 20
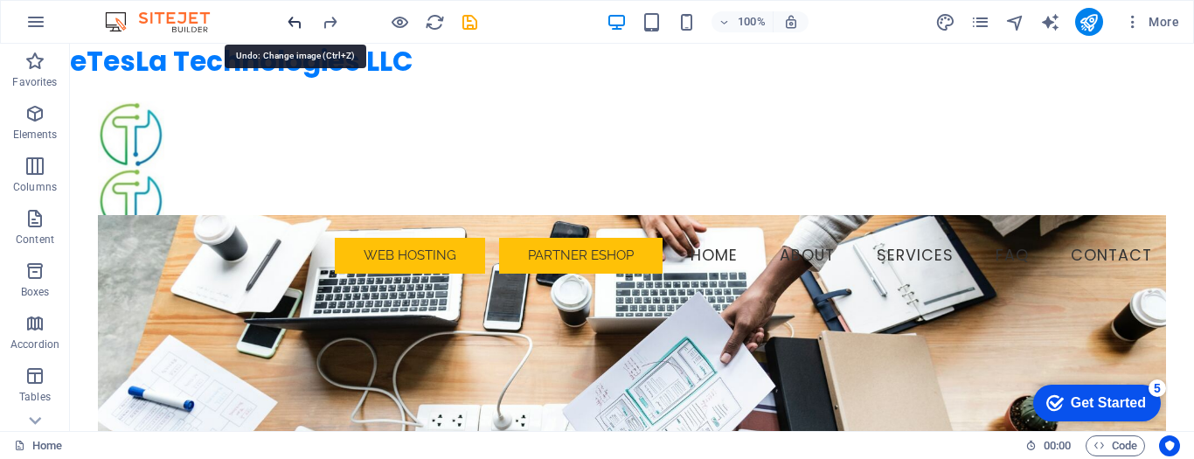
click at [293, 17] on icon "undo" at bounding box center [295, 22] width 20 height 20
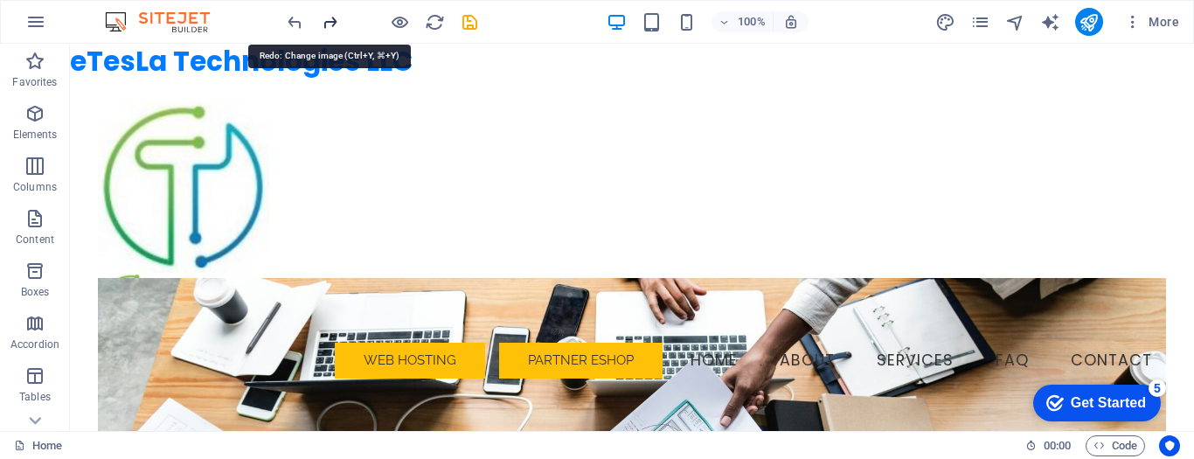
click at [335, 16] on icon "redo" at bounding box center [330, 22] width 20 height 20
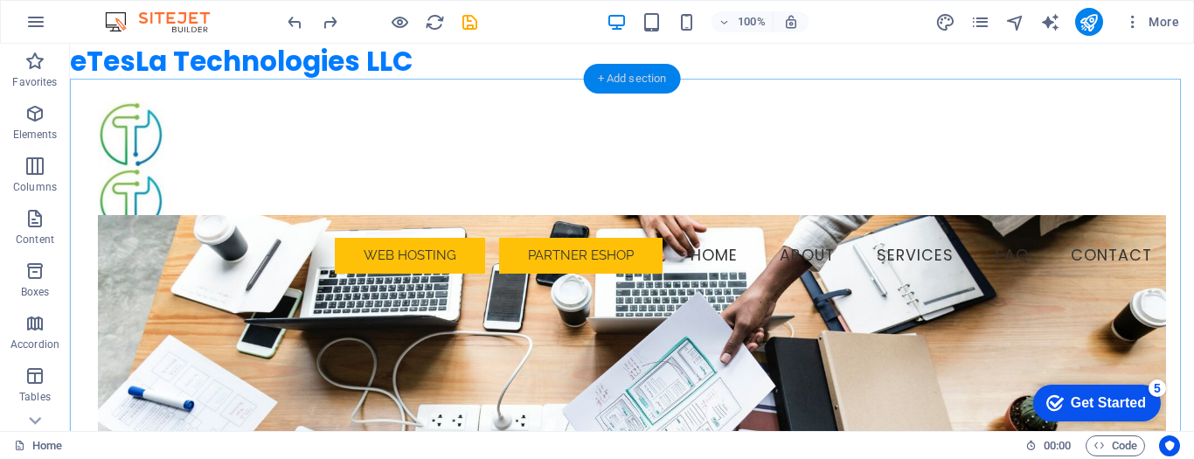
click at [623, 80] on div "+ Add section" at bounding box center [632, 79] width 97 height 30
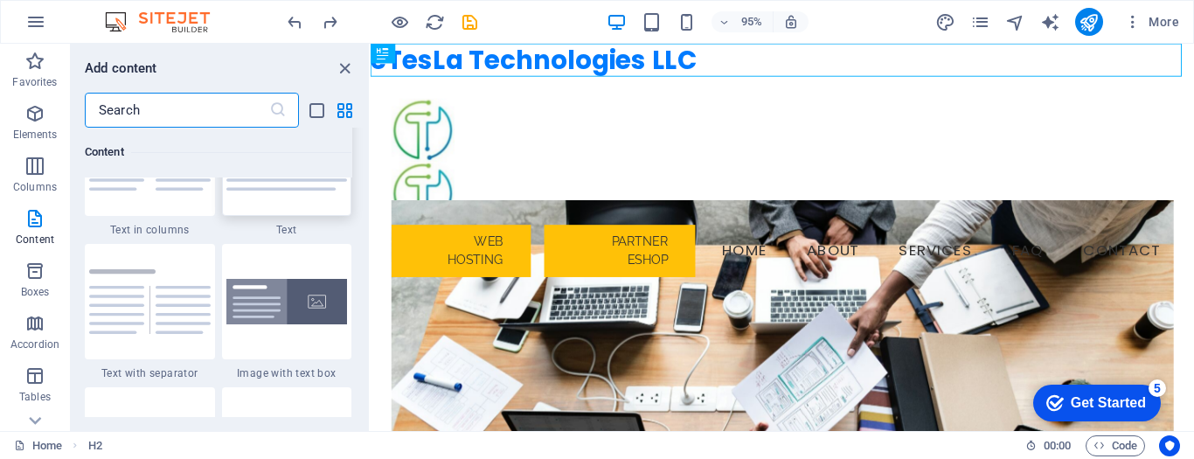
scroll to position [3234, 0]
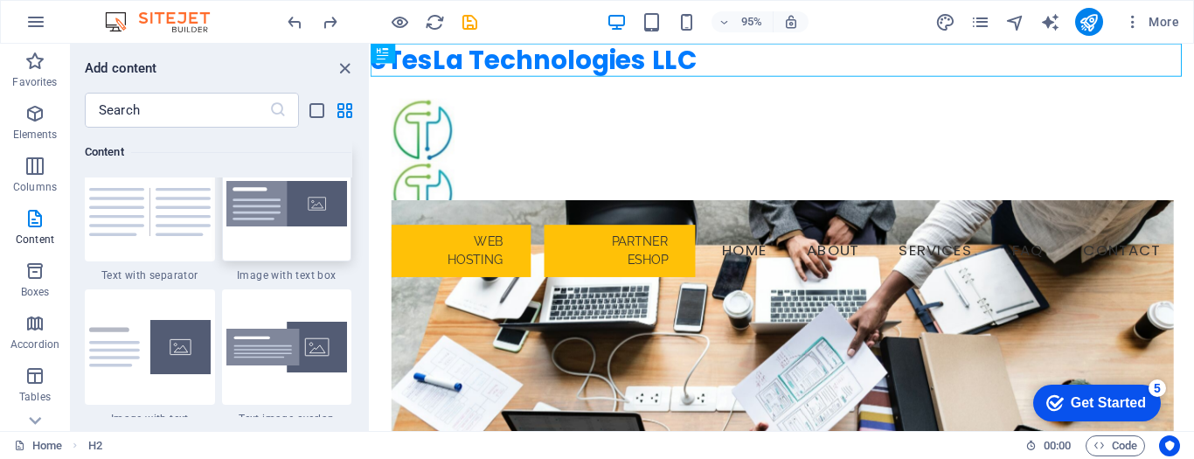
click at [274, 220] on img at bounding box center [287, 204] width 122 height 46
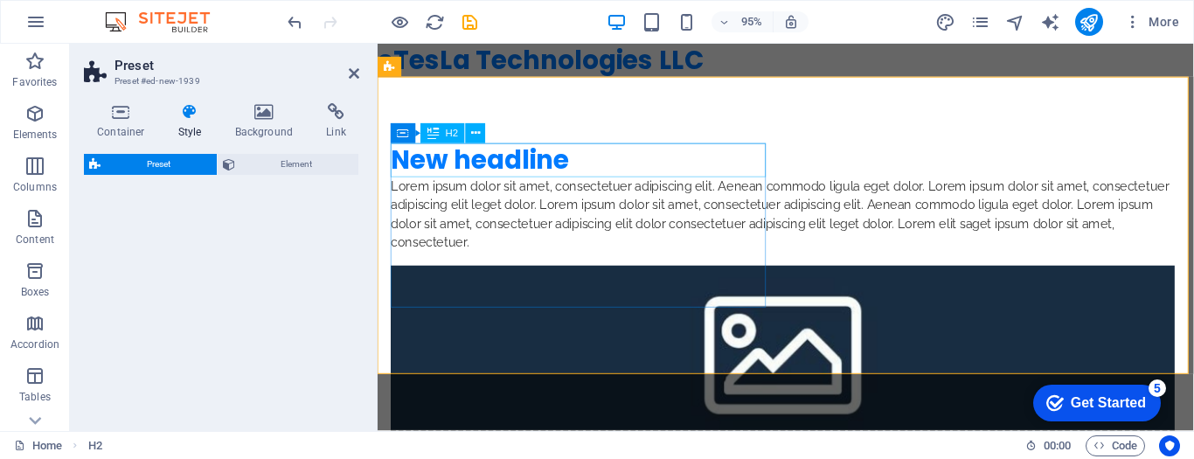
select select "rem"
select select "px"
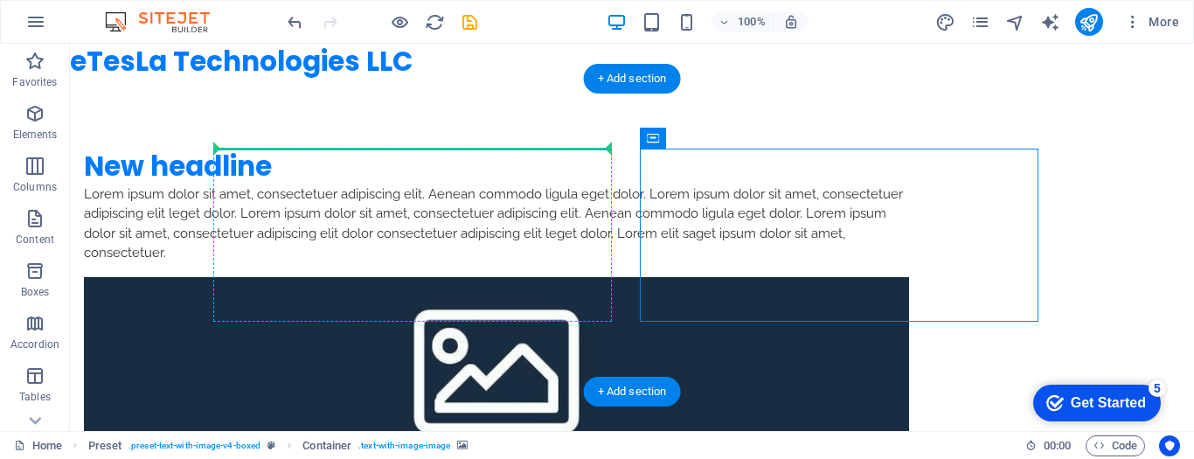
drag, startPoint x: 915, startPoint y: 177, endPoint x: 262, endPoint y: 153, distance: 653.6
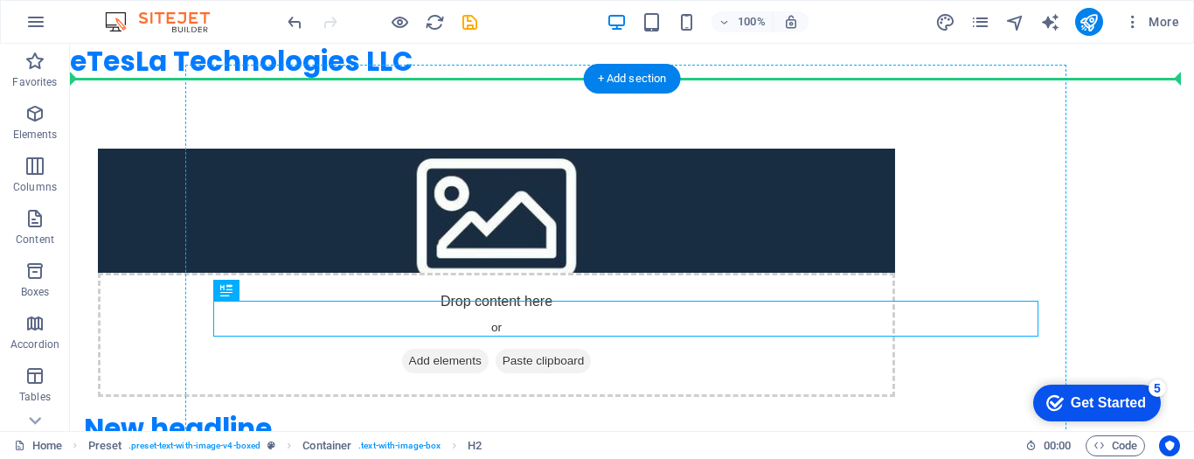
drag, startPoint x: 297, startPoint y: 334, endPoint x: 661, endPoint y: 189, distance: 391.6
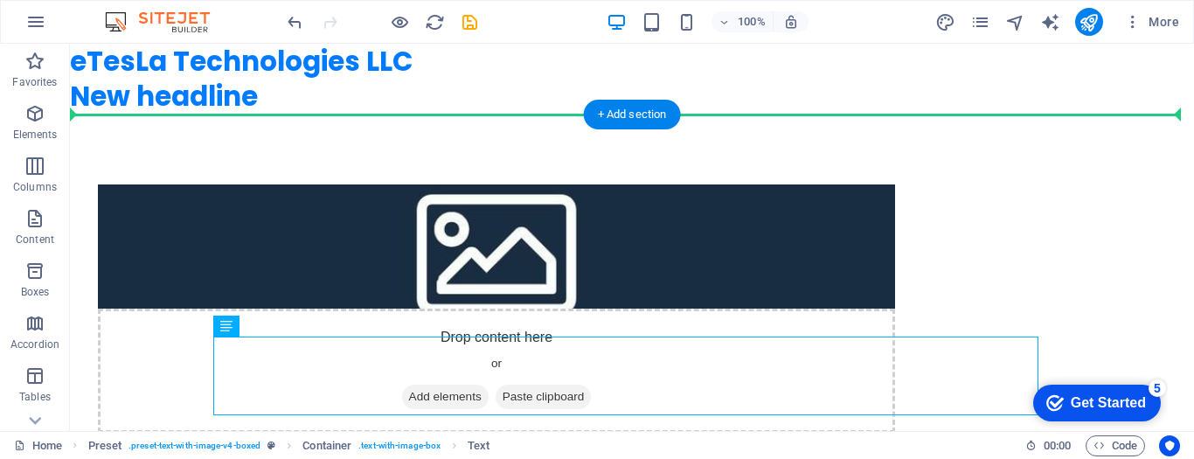
drag, startPoint x: 296, startPoint y: 367, endPoint x: 1029, endPoint y: 166, distance: 760.6
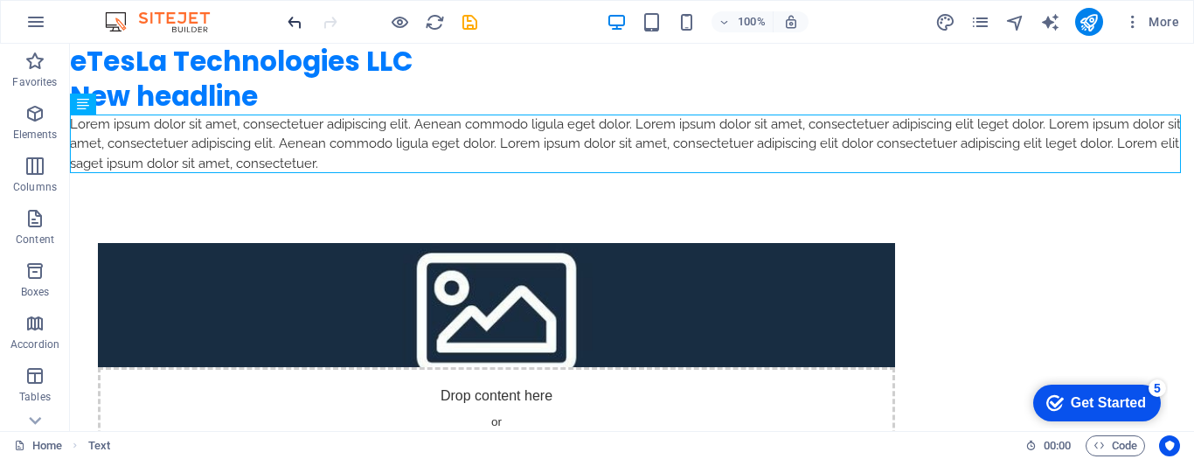
click at [294, 20] on icon "undo" at bounding box center [295, 22] width 20 height 20
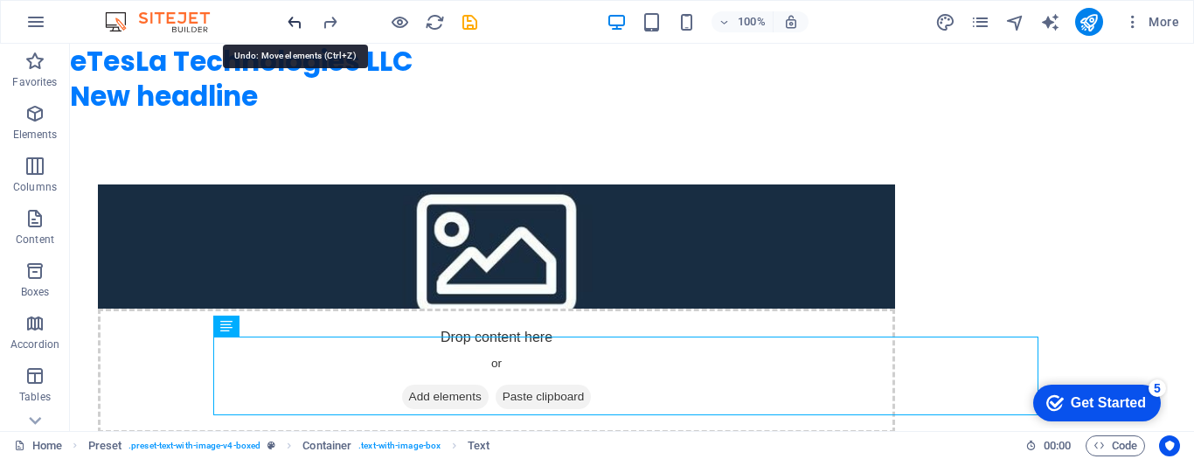
click at [294, 20] on icon "undo" at bounding box center [295, 22] width 20 height 20
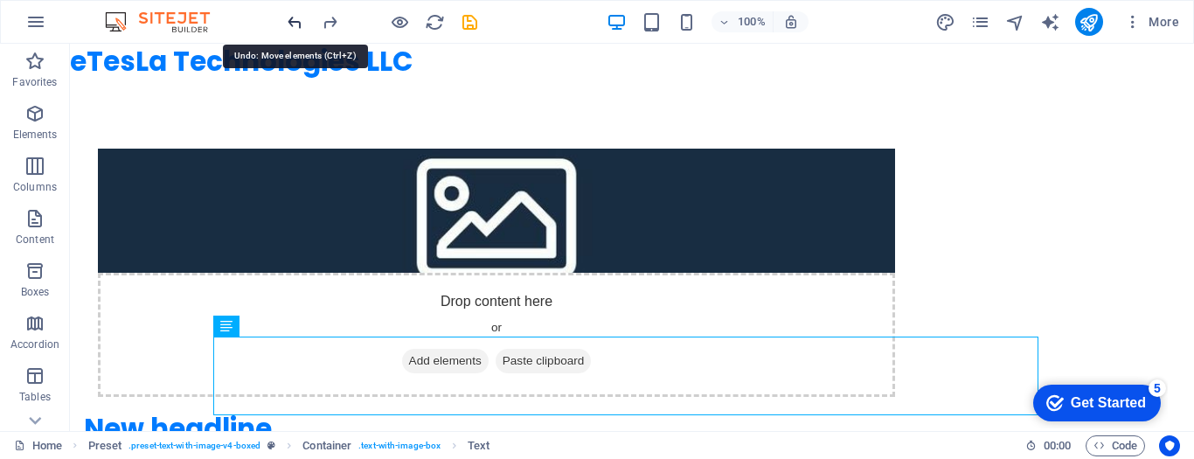
click at [294, 20] on icon "undo" at bounding box center [295, 22] width 20 height 20
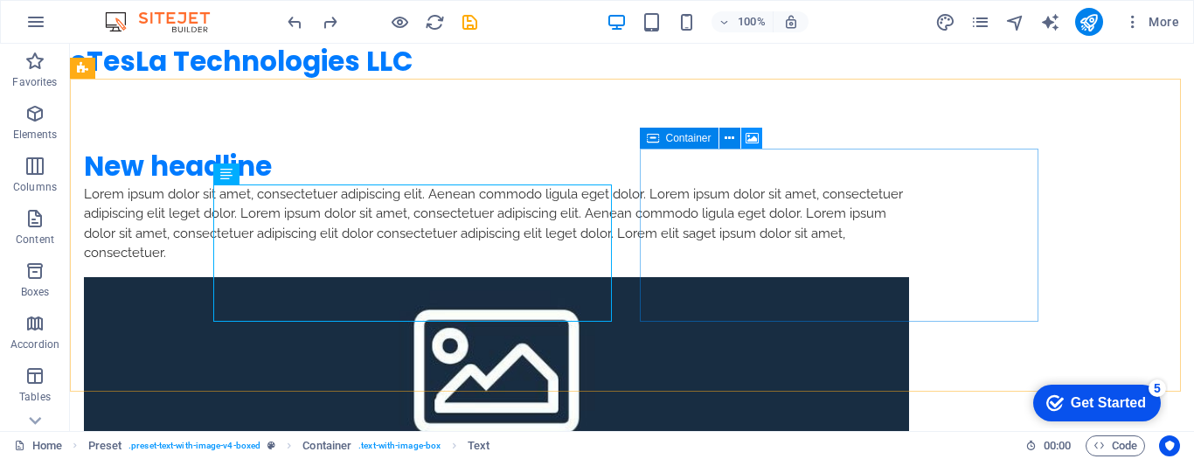
click at [748, 140] on icon at bounding box center [752, 138] width 13 height 18
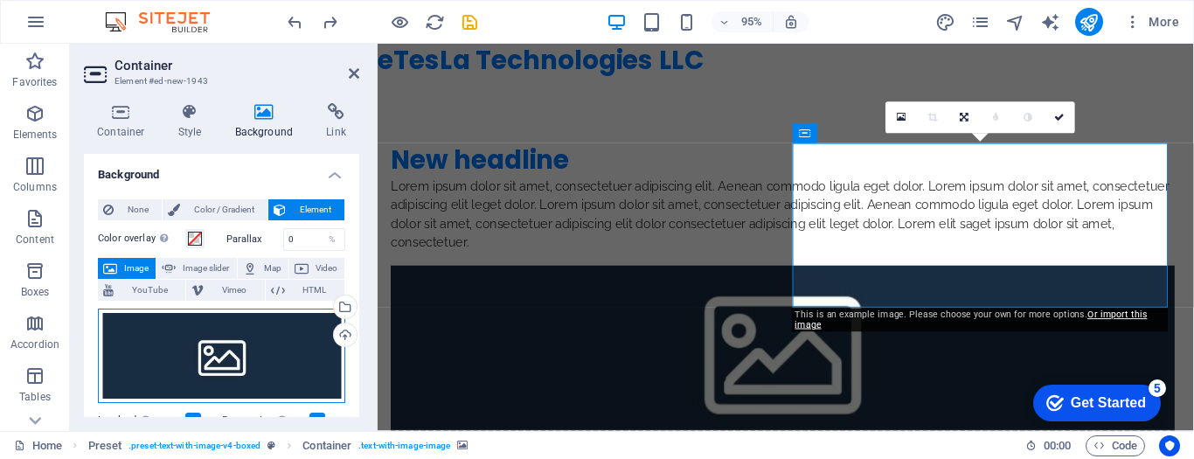
click at [261, 349] on div "Drag files here, click to choose files or select files from Files or our free s…" at bounding box center [221, 356] width 247 height 94
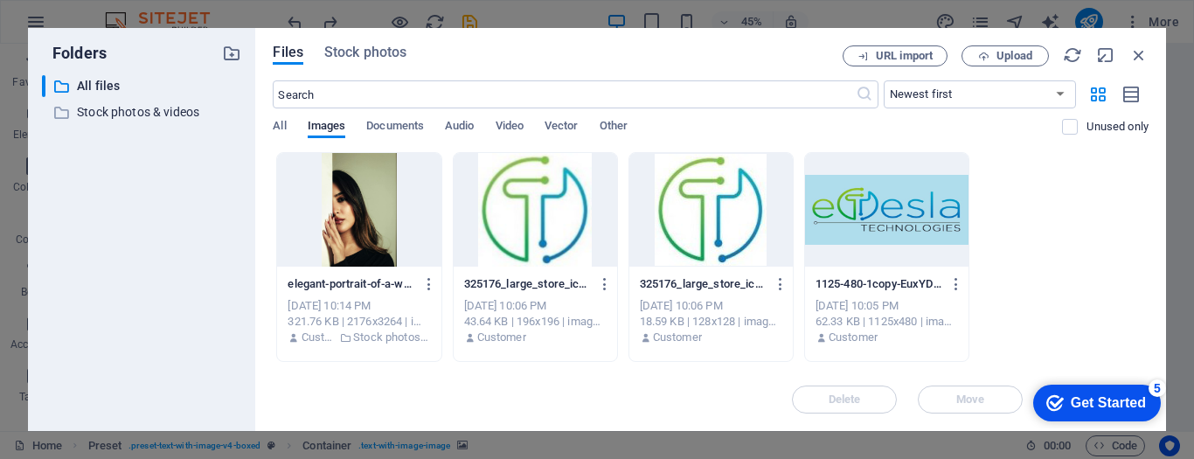
click at [557, 211] on div at bounding box center [535, 210] width 163 height 114
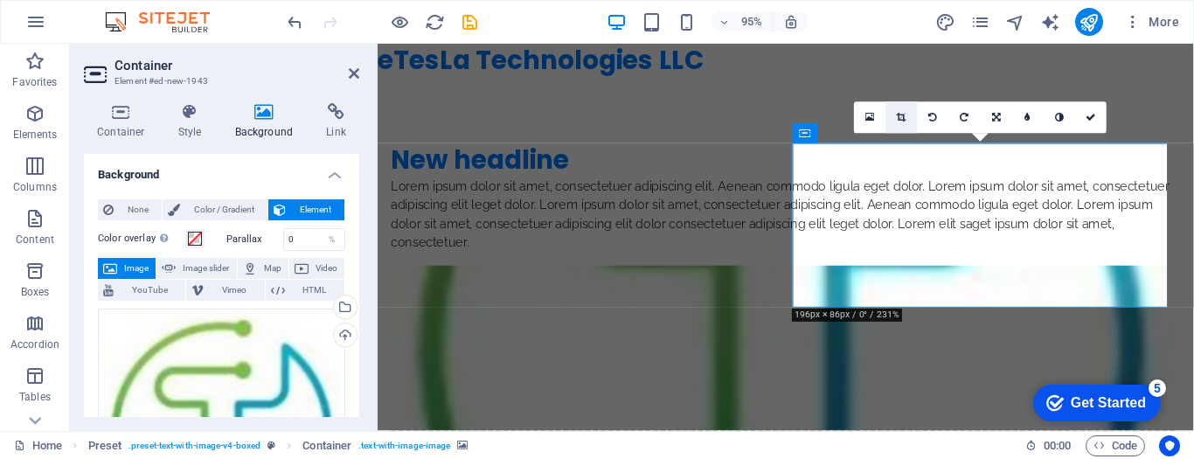
click at [904, 117] on icon at bounding box center [902, 118] width 10 height 10
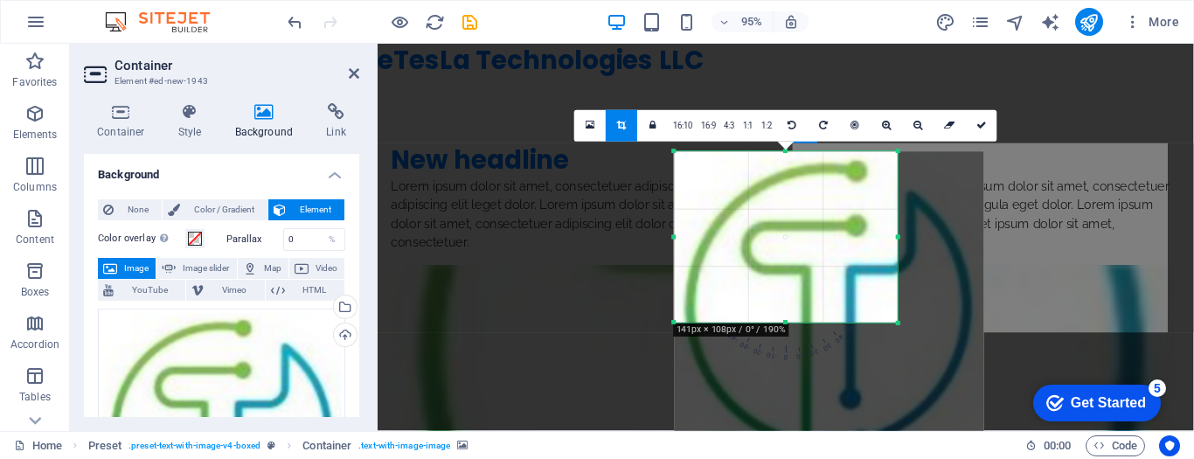
drag, startPoint x: 942, startPoint y: 393, endPoint x: 851, endPoint y: 247, distance: 172.0
click at [851, 247] on div "180 170 160 150 140 130 120 110 100 90 80 70 60 50 40 30 20 10 0 -10 -20 -30 -4…" at bounding box center [786, 237] width 224 height 171
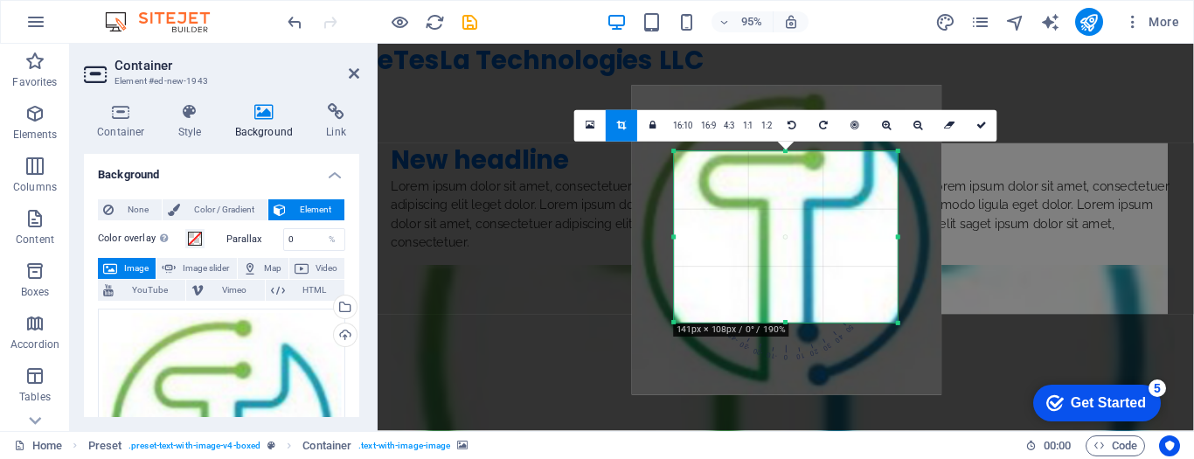
drag, startPoint x: 803, startPoint y: 237, endPoint x: 759, endPoint y: 167, distance: 82.9
click at [759, 167] on div at bounding box center [787, 241] width 310 height 310
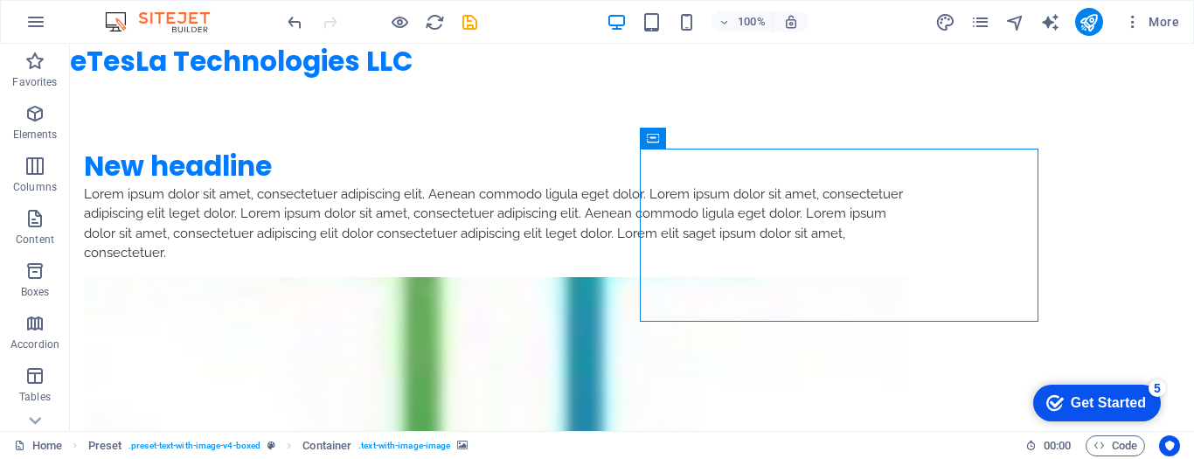
click at [309, 19] on div at bounding box center [382, 22] width 196 height 28
click at [298, 20] on icon "undo" at bounding box center [295, 22] width 20 height 20
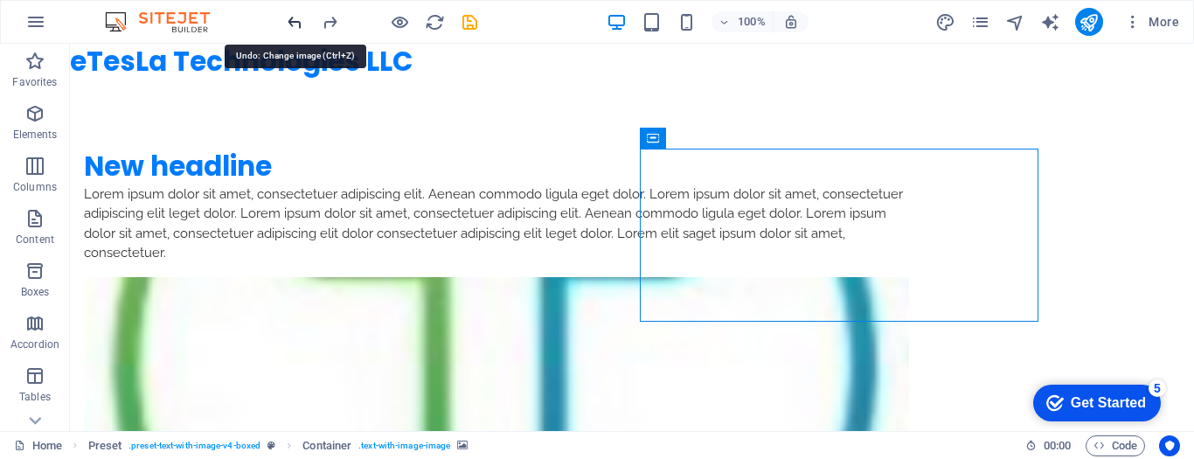
click at [298, 20] on icon "undo" at bounding box center [295, 22] width 20 height 20
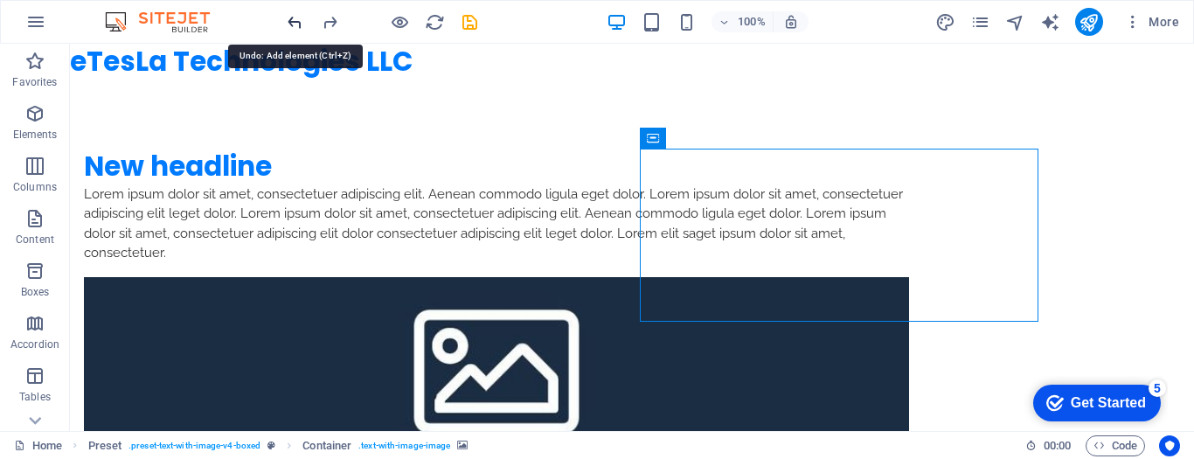
click at [297, 20] on icon "undo" at bounding box center [295, 22] width 20 height 20
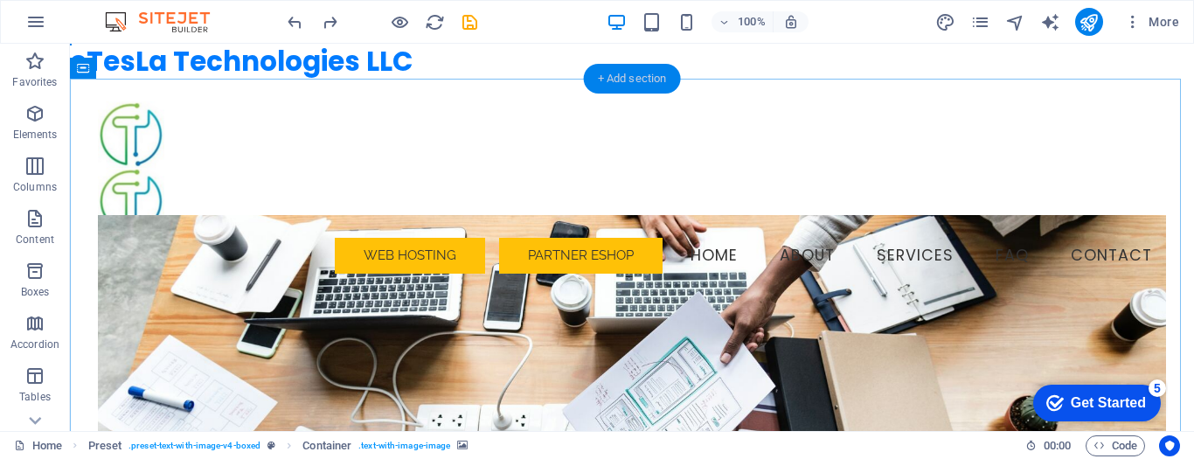
drag, startPoint x: 616, startPoint y: 76, endPoint x: 117, endPoint y: 97, distance: 498.8
click at [616, 76] on div "+ Add section" at bounding box center [632, 79] width 97 height 30
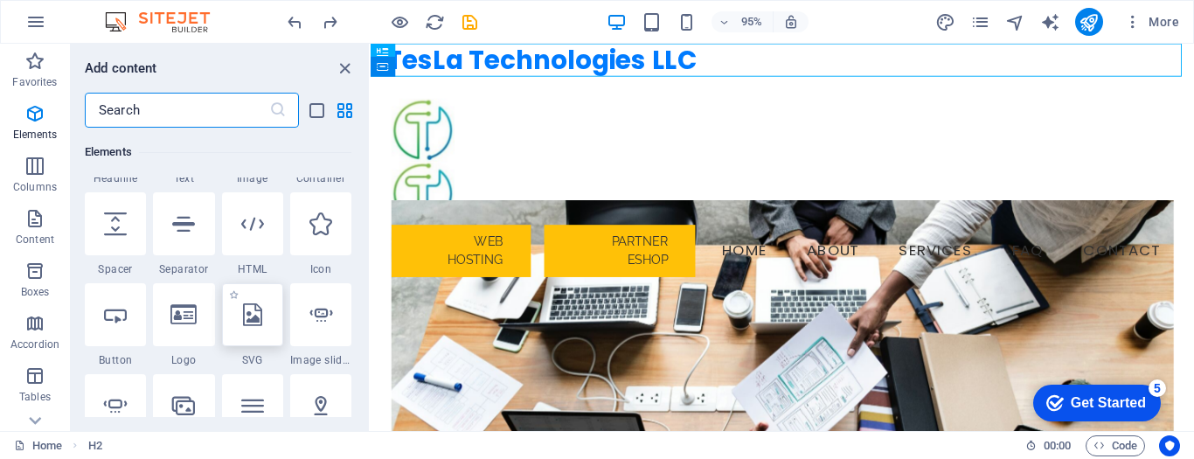
scroll to position [175, 0]
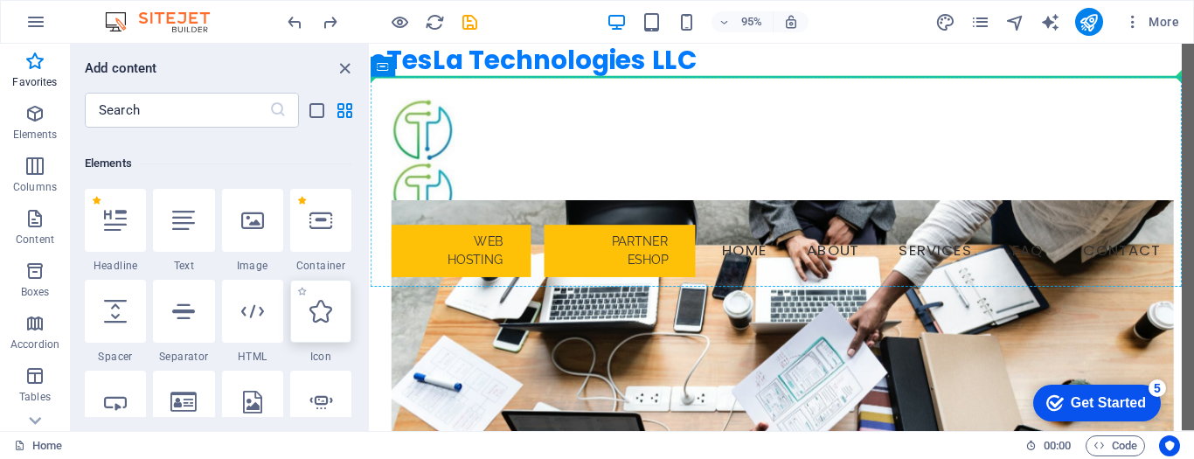
select select "xMidYMid"
select select "px"
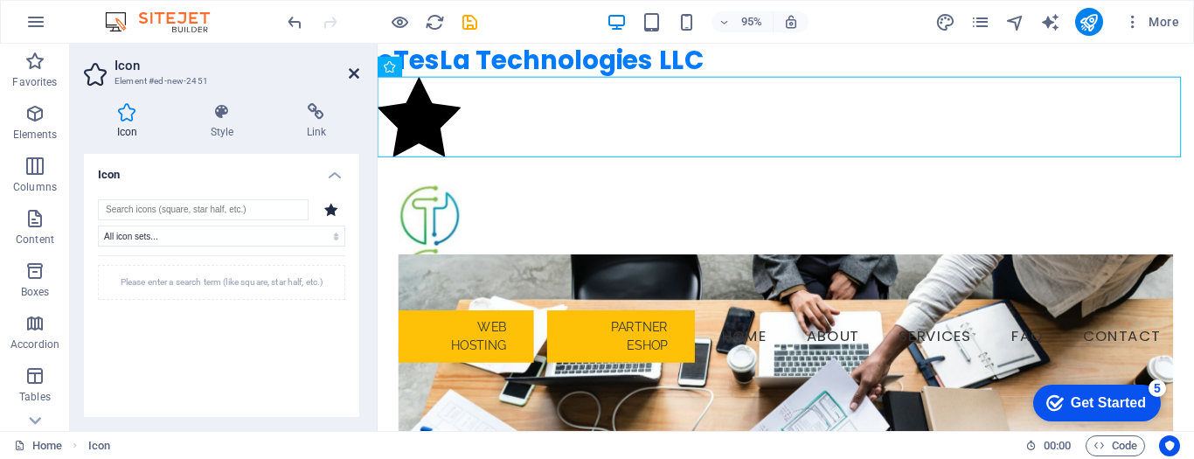
click at [349, 73] on icon at bounding box center [354, 73] width 10 height 14
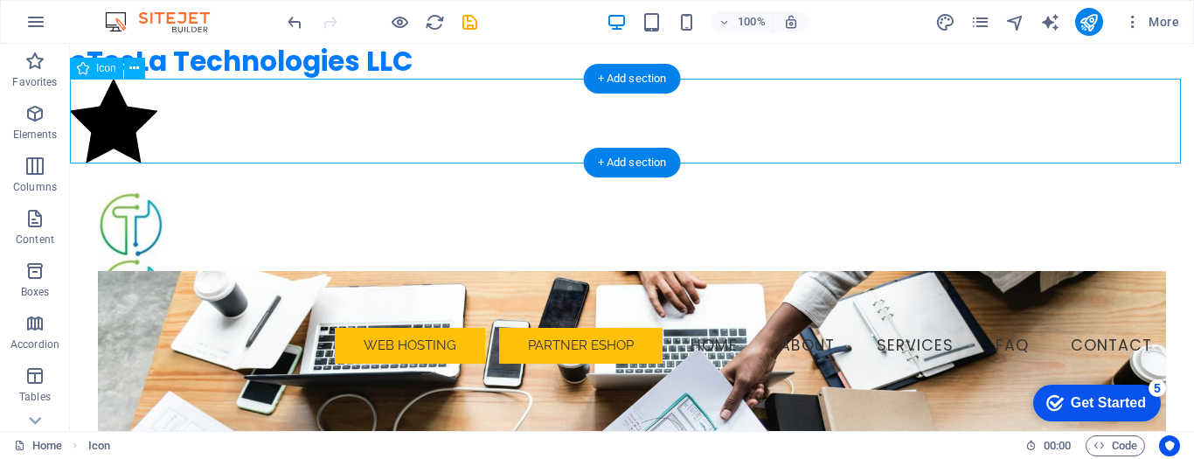
click at [273, 115] on figure at bounding box center [632, 124] width 1124 height 90
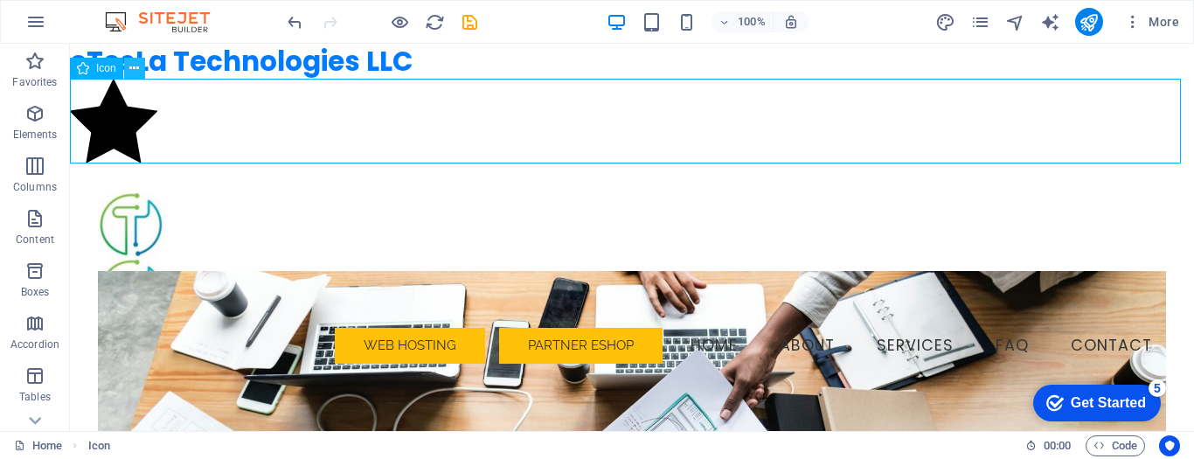
click at [135, 68] on icon at bounding box center [134, 68] width 10 height 18
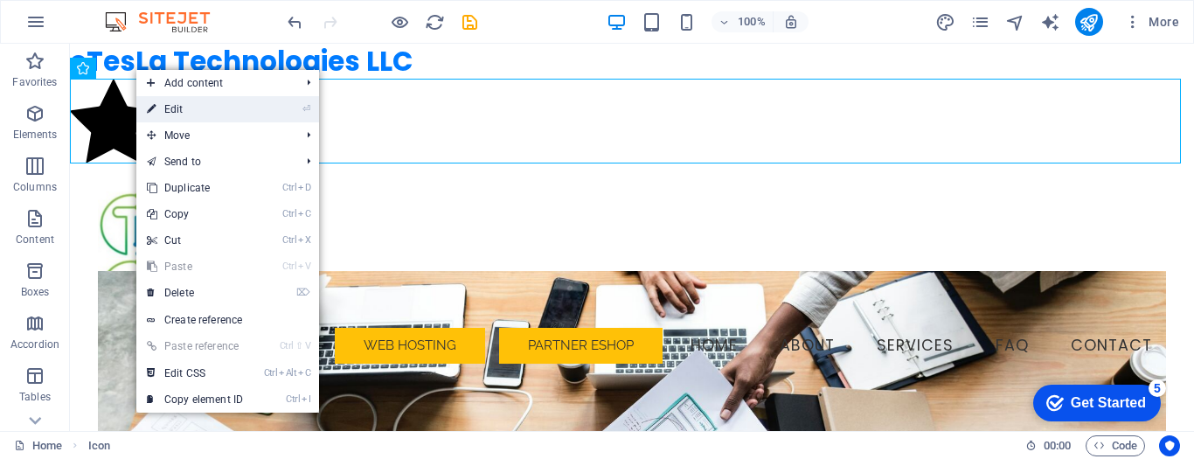
click at [175, 108] on link "⏎ Edit" at bounding box center [194, 109] width 117 height 26
select select "xMidYMid"
select select "px"
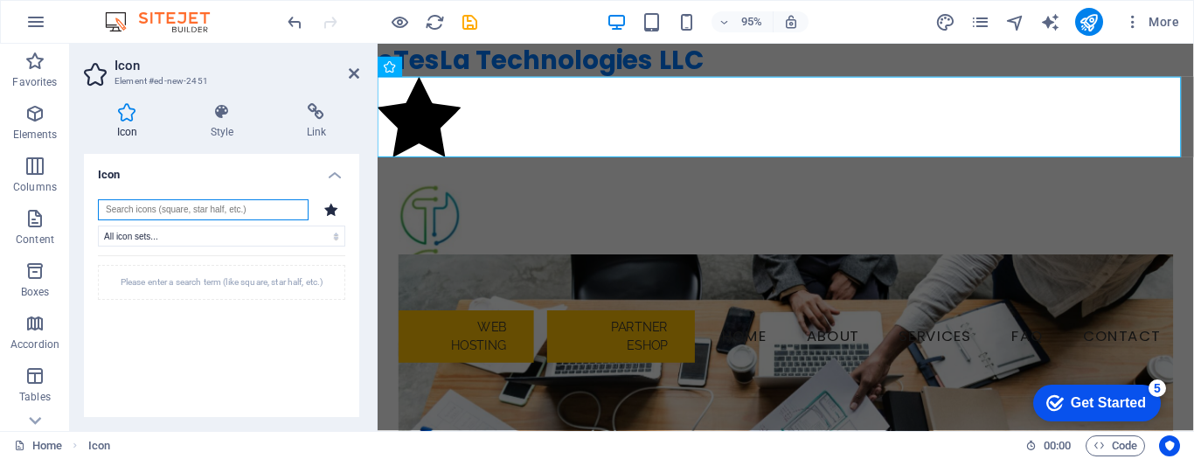
click at [188, 212] on input "search" at bounding box center [203, 209] width 211 height 21
click at [179, 235] on select "All icon sets... IcoFont Ionicons FontAwesome Brands FontAwesome Duotone FontAw…" at bounding box center [221, 236] width 247 height 21
click at [178, 235] on select "All icon sets... IcoFont Ionicons FontAwesome Brands FontAwesome Duotone FontAw…" at bounding box center [221, 236] width 247 height 21
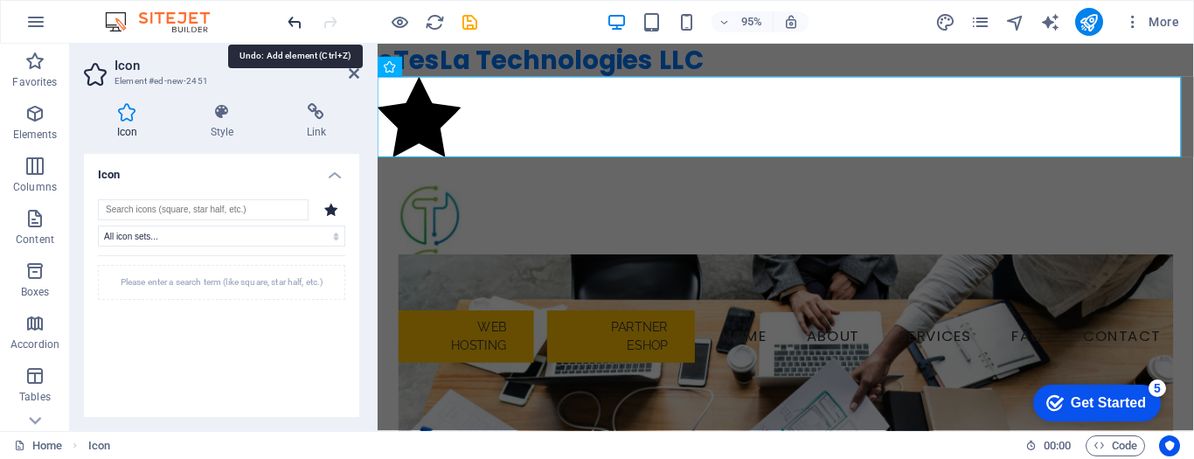
click at [295, 24] on icon "undo" at bounding box center [295, 22] width 20 height 20
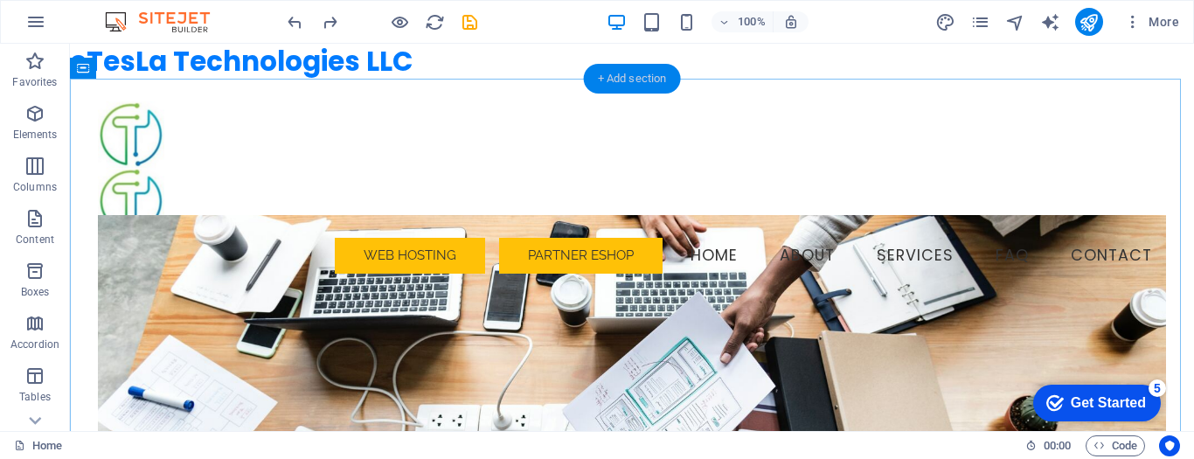
click at [615, 76] on div "+ Add section" at bounding box center [632, 79] width 97 height 30
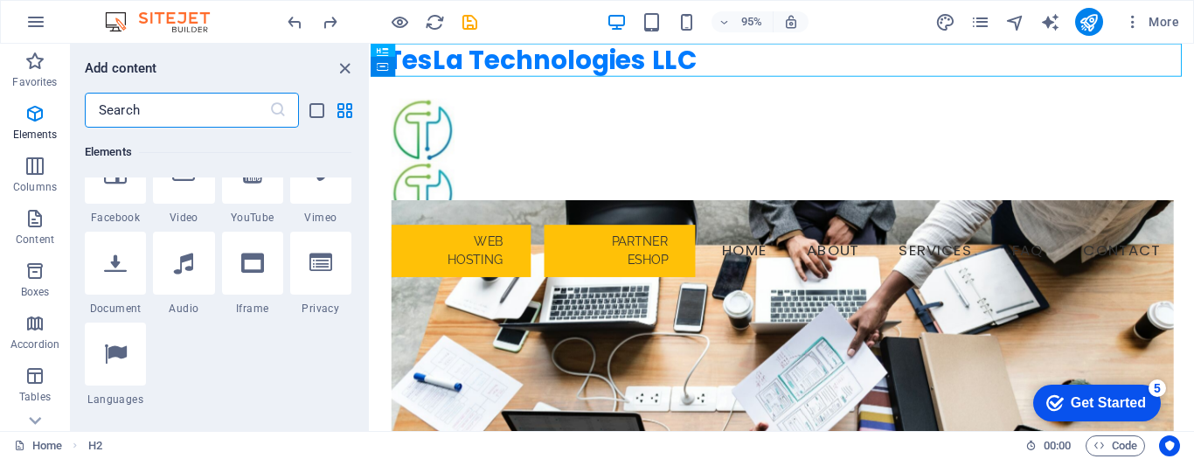
scroll to position [612, 0]
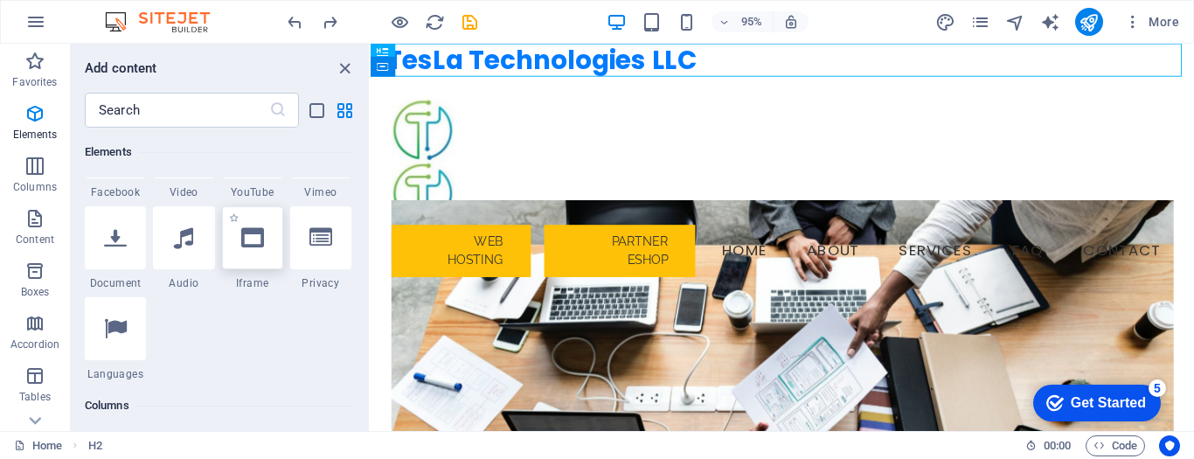
click at [252, 246] on icon at bounding box center [252, 237] width 23 height 23
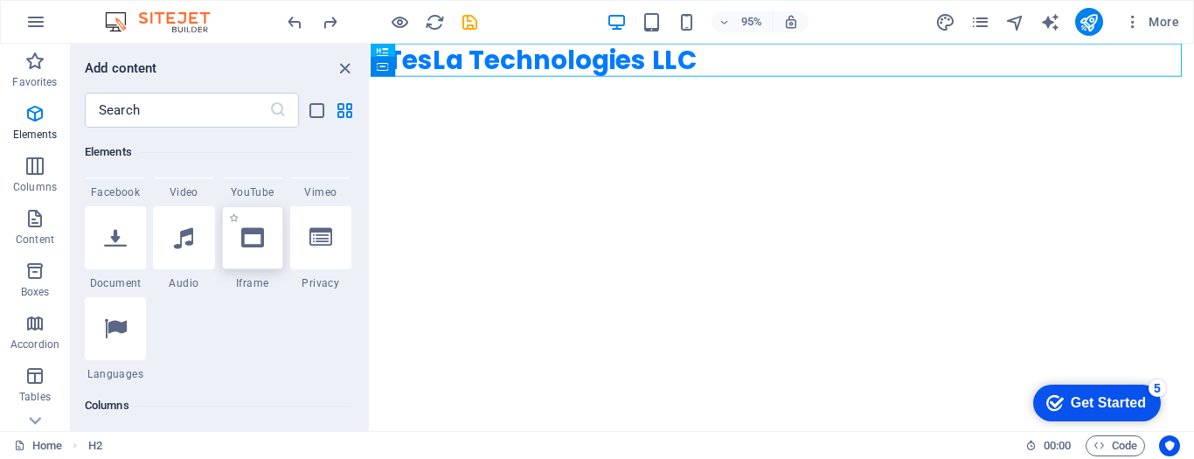
select select "%"
select select "px"
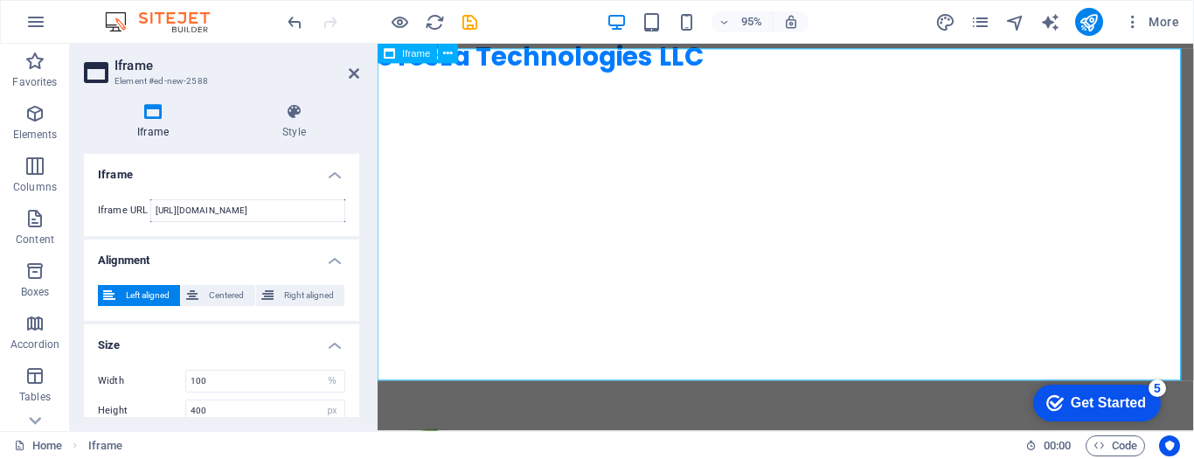
scroll to position [0, 0]
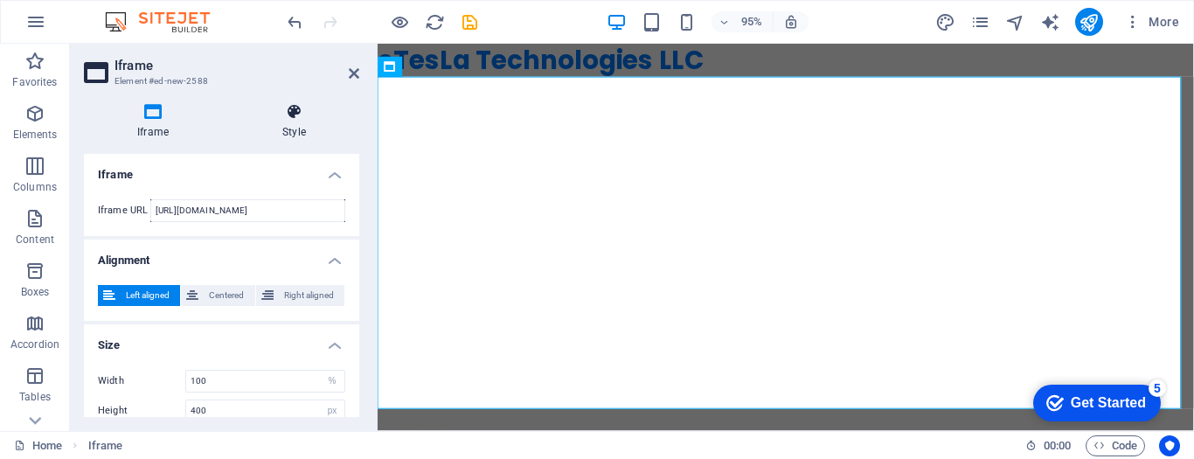
click at [287, 117] on icon at bounding box center [294, 111] width 130 height 17
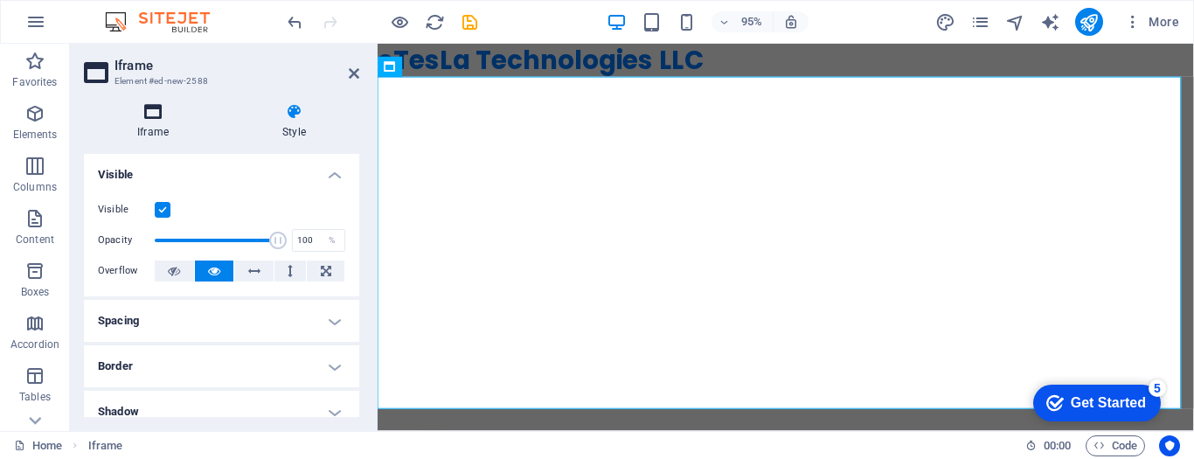
click at [150, 114] on icon at bounding box center [153, 111] width 138 height 17
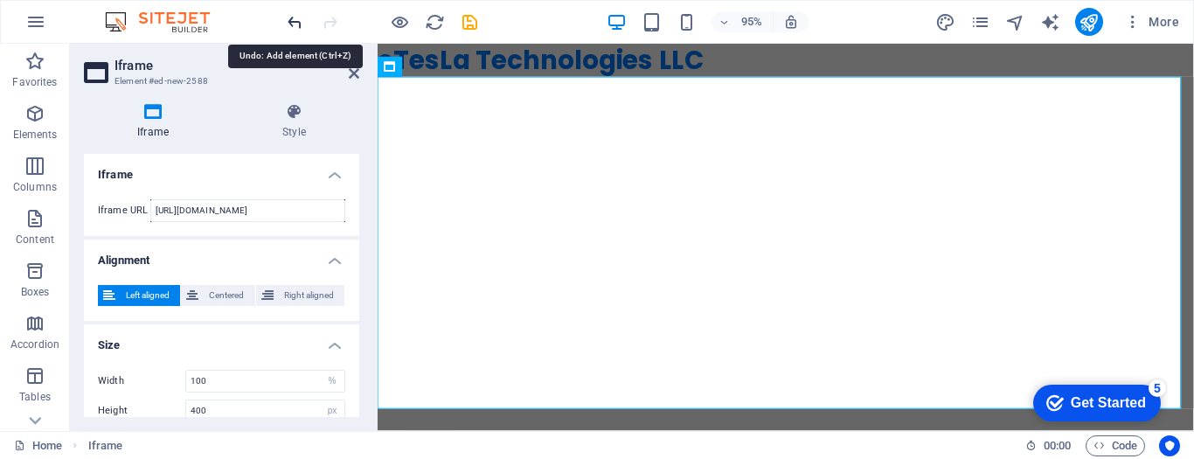
click at [290, 17] on icon "undo" at bounding box center [295, 22] width 20 height 20
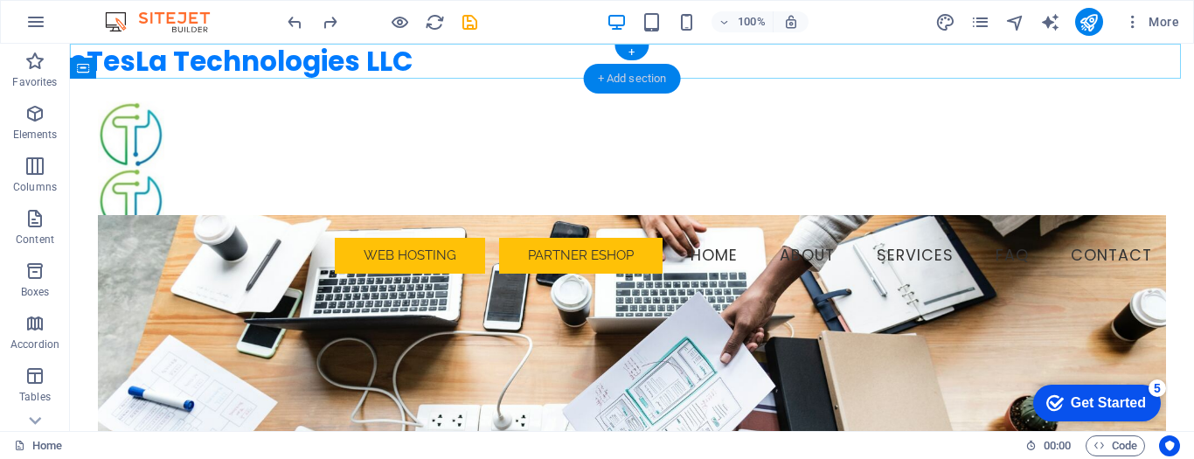
click at [663, 72] on div "+ Add section" at bounding box center [632, 79] width 97 height 30
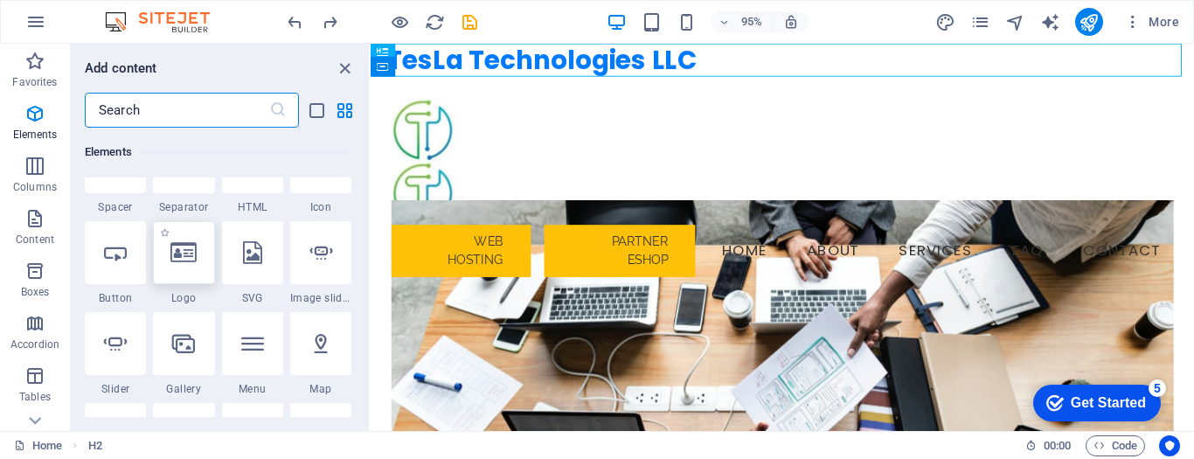
scroll to position [350, 0]
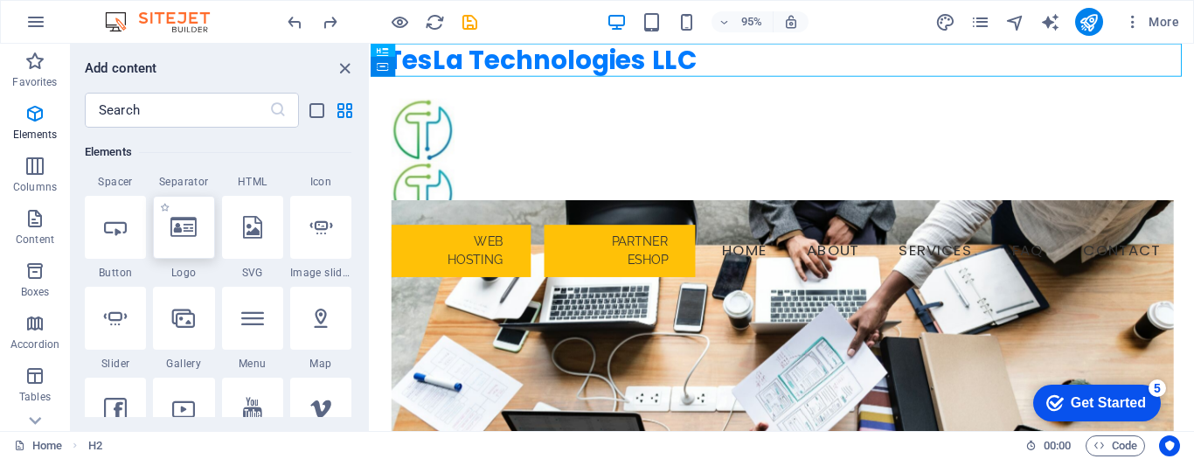
click at [183, 224] on icon at bounding box center [183, 227] width 26 height 23
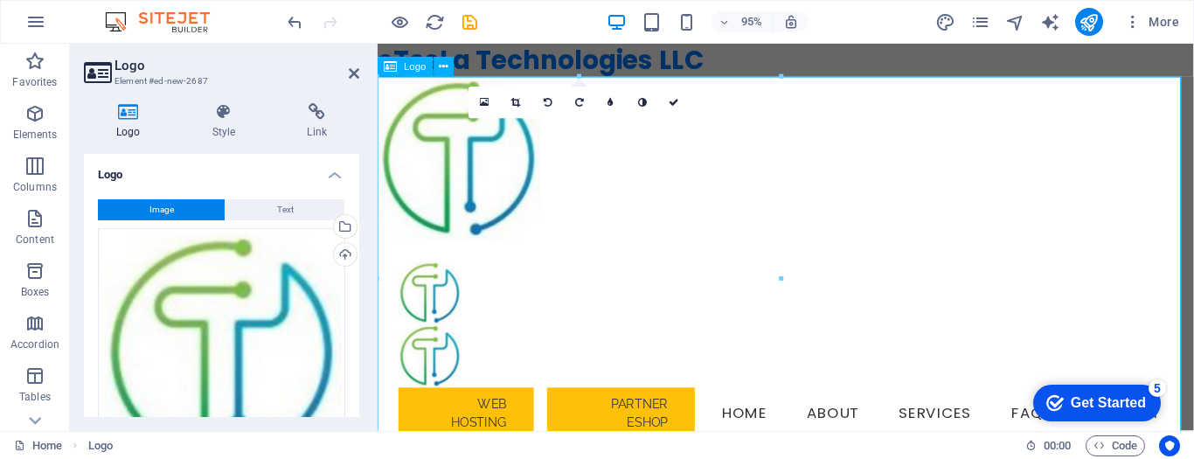
click at [557, 250] on div at bounding box center [807, 164] width 859 height 171
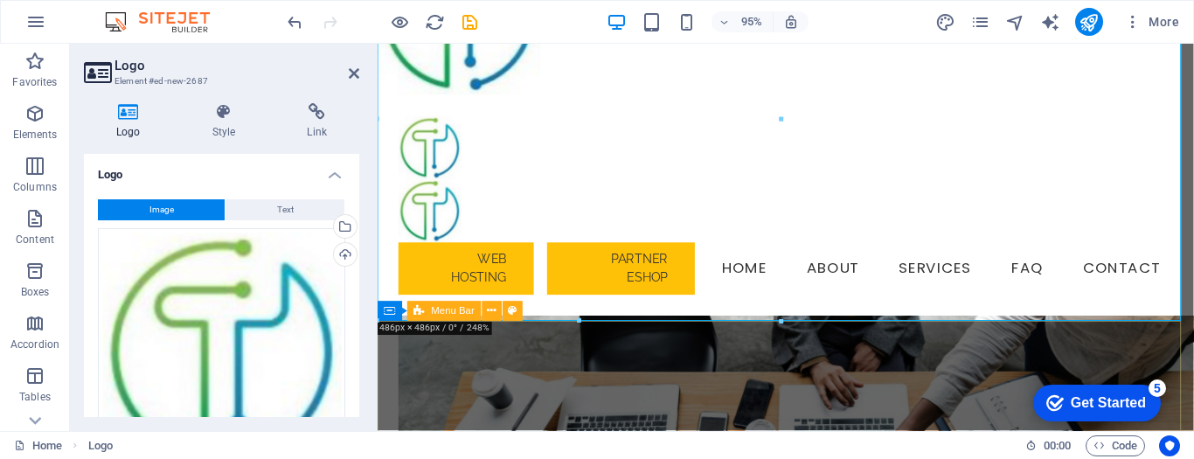
scroll to position [175, 0]
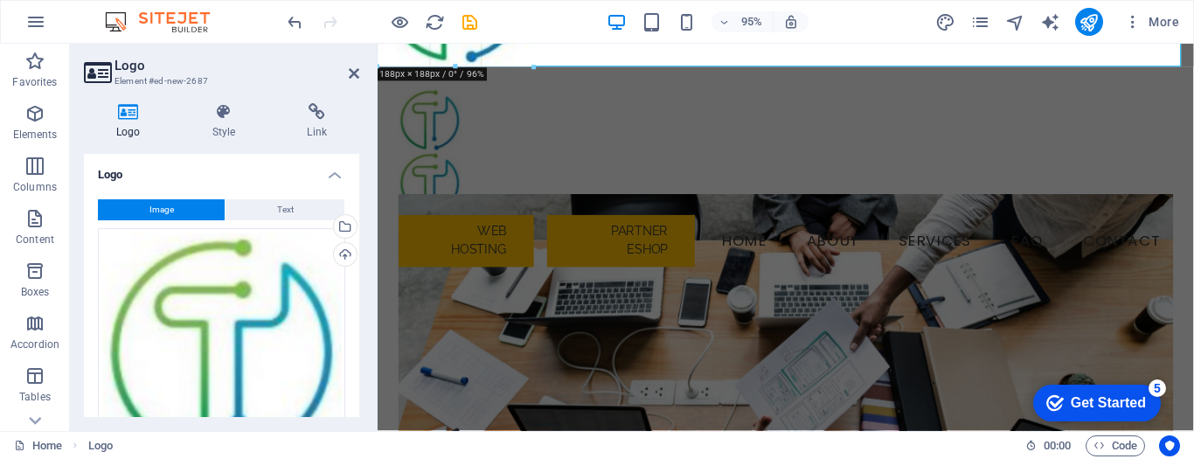
drag, startPoint x: 782, startPoint y: 312, endPoint x: 520, endPoint y: 48, distance: 371.6
type input "188"
select select "px"
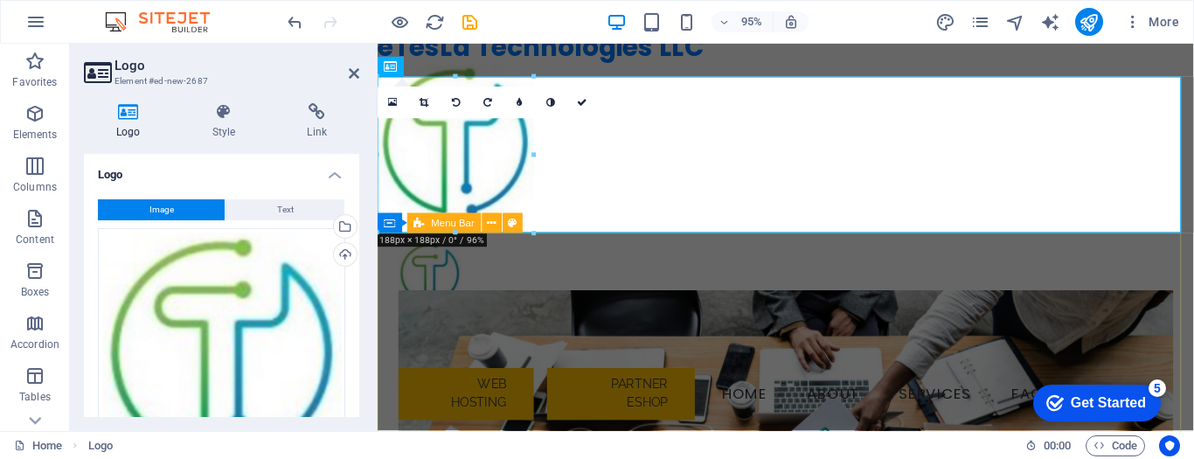
scroll to position [0, 0]
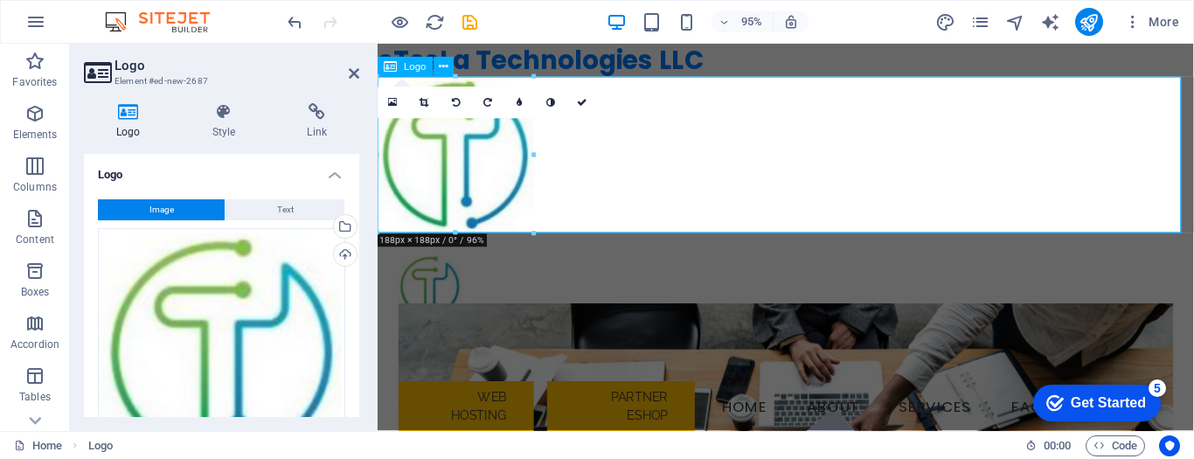
drag, startPoint x: 908, startPoint y: 272, endPoint x: 456, endPoint y: 145, distance: 469.5
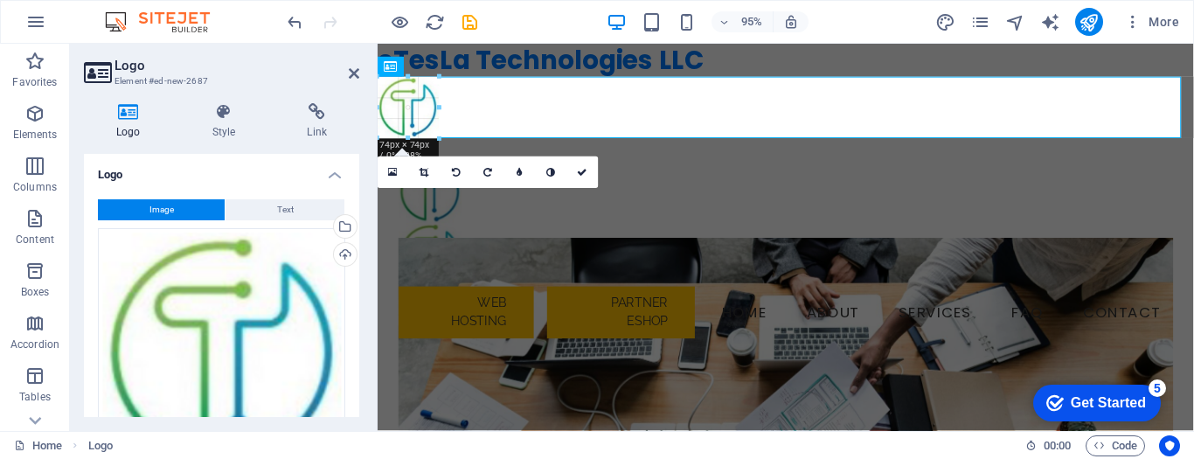
drag, startPoint x: 546, startPoint y: 247, endPoint x: 459, endPoint y: 129, distance: 146.9
type input "74"
click at [582, 173] on icon at bounding box center [583, 173] width 10 height 10
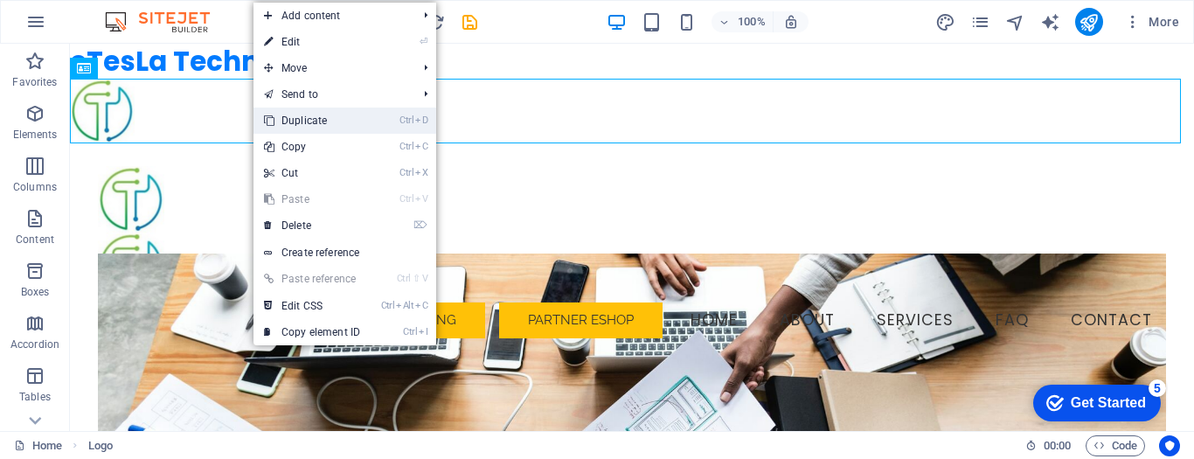
click at [306, 123] on link "Ctrl D Duplicate" at bounding box center [312, 121] width 117 height 26
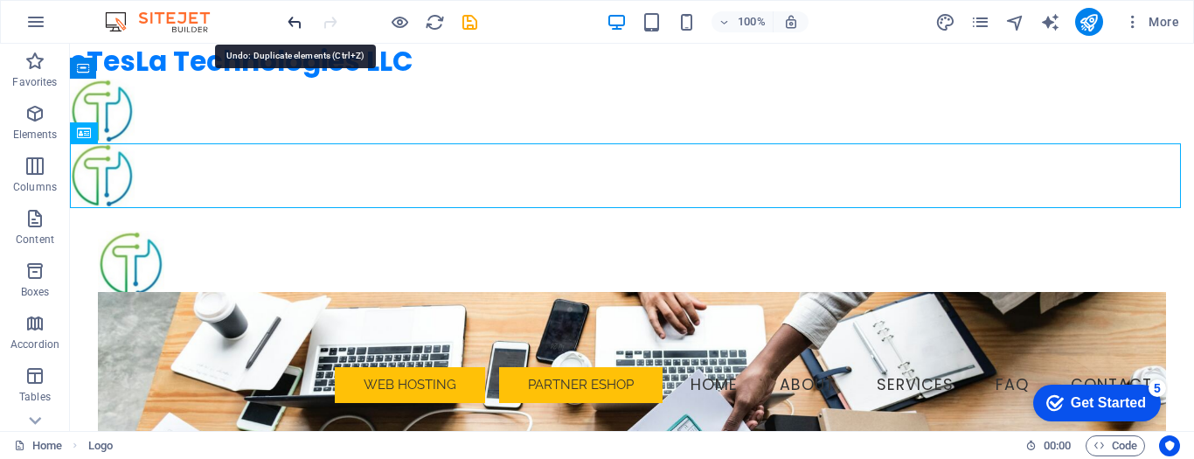
click at [296, 22] on icon "undo" at bounding box center [295, 22] width 20 height 20
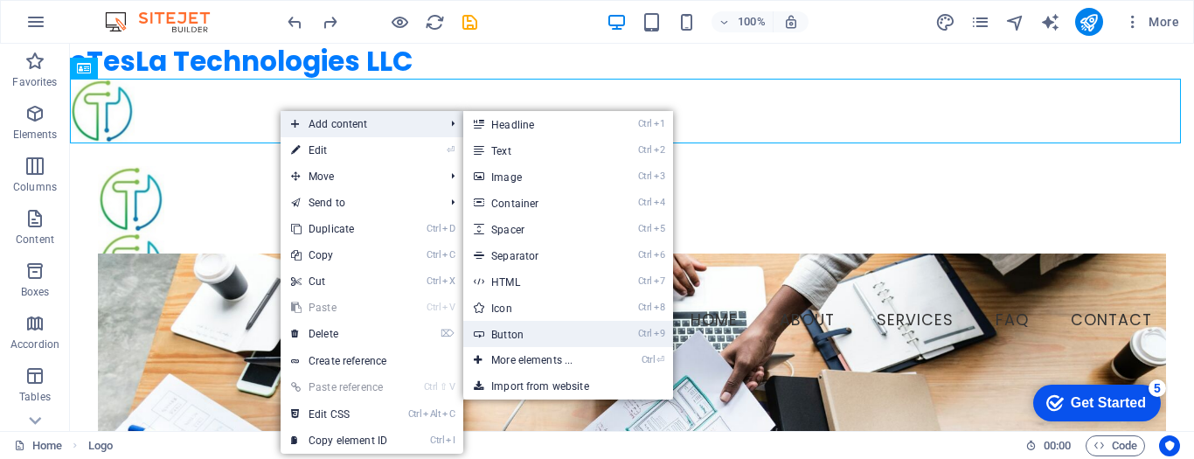
click at [532, 333] on link "Ctrl 9 Button" at bounding box center [535, 334] width 144 height 26
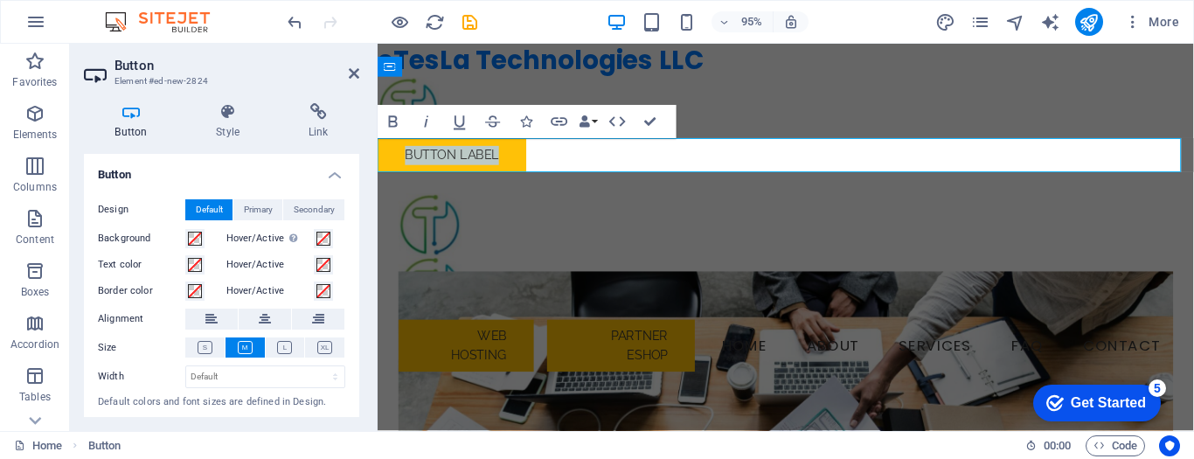
scroll to position [36, 0]
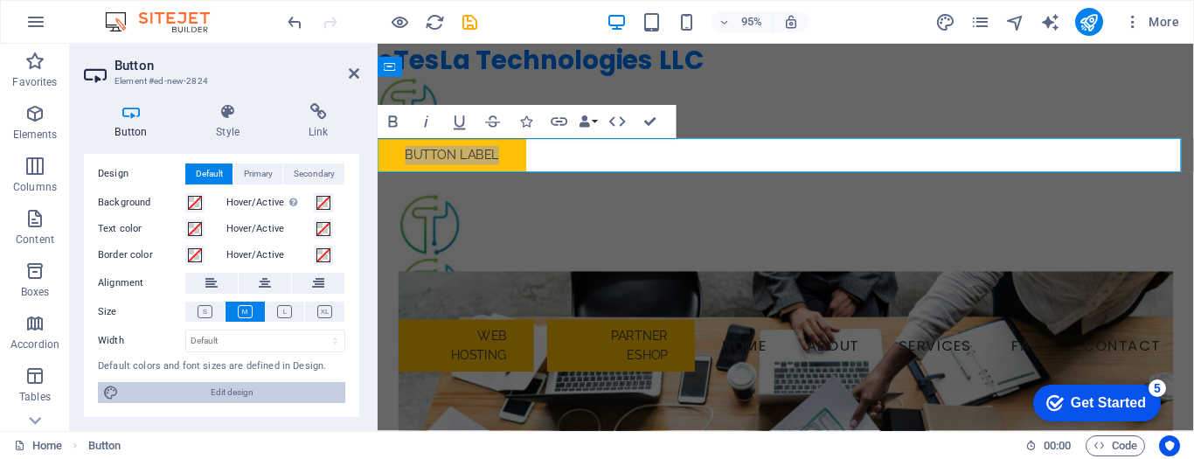
click at [224, 392] on span "Edit design" at bounding box center [232, 392] width 216 height 21
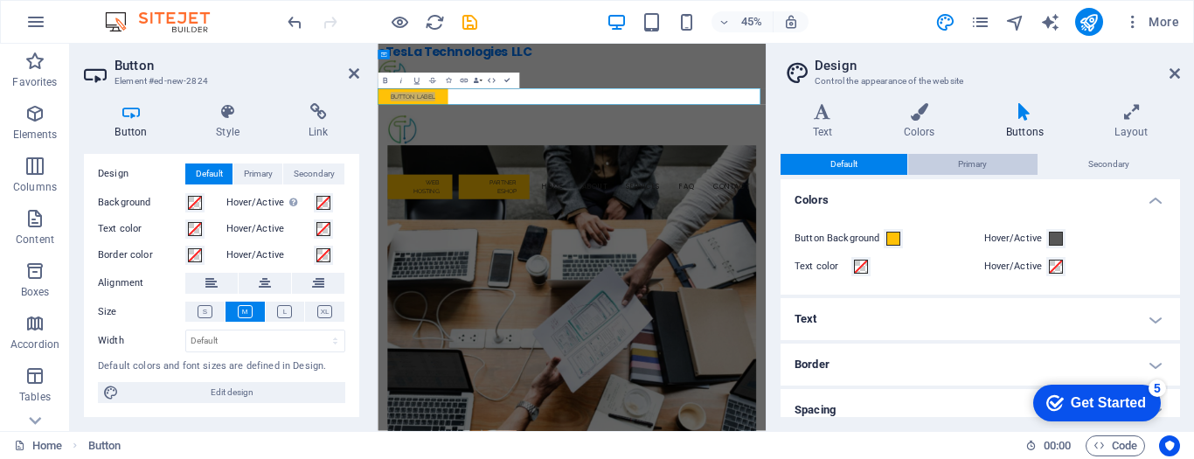
click at [979, 169] on span "Primary" at bounding box center [972, 164] width 29 height 21
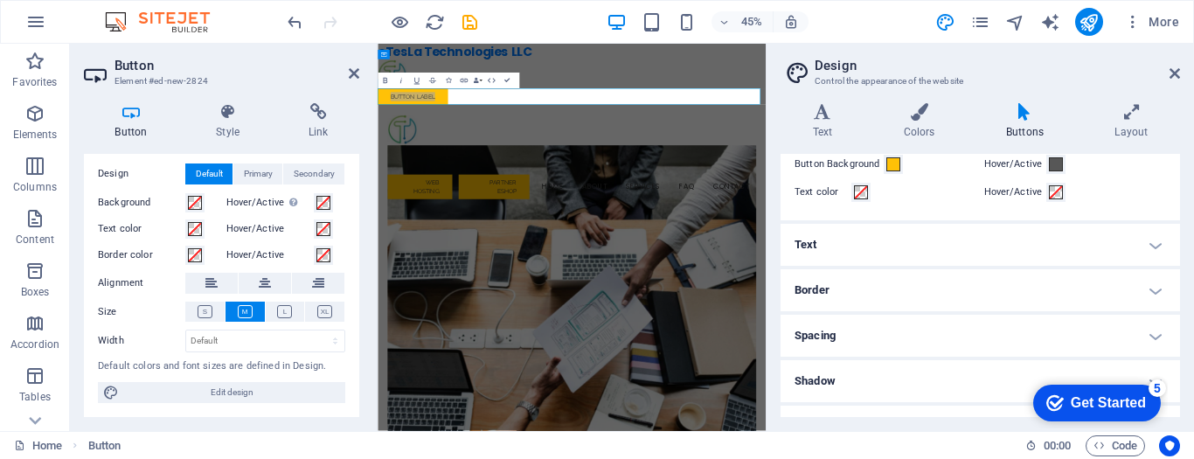
scroll to position [0, 0]
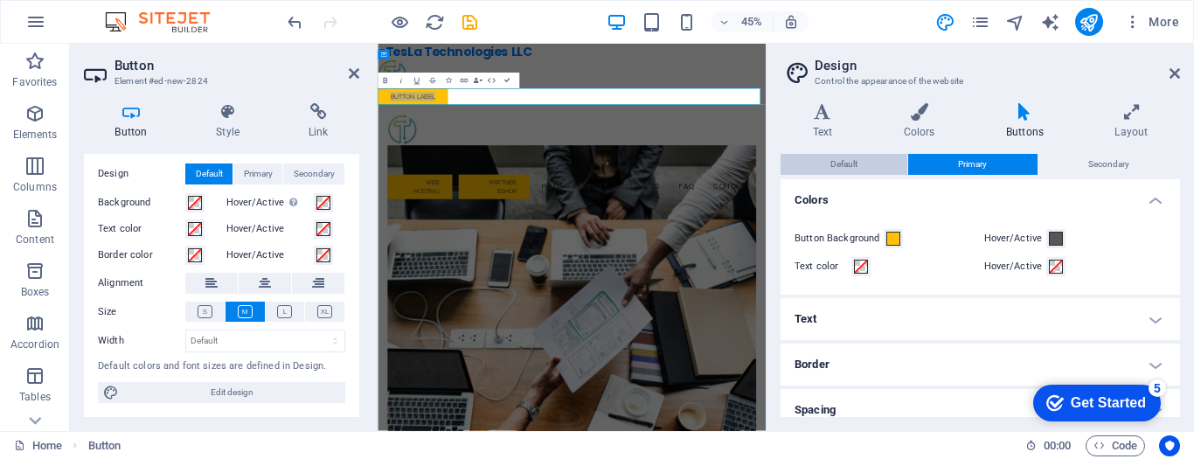
click at [857, 162] on span "Default" at bounding box center [844, 164] width 27 height 21
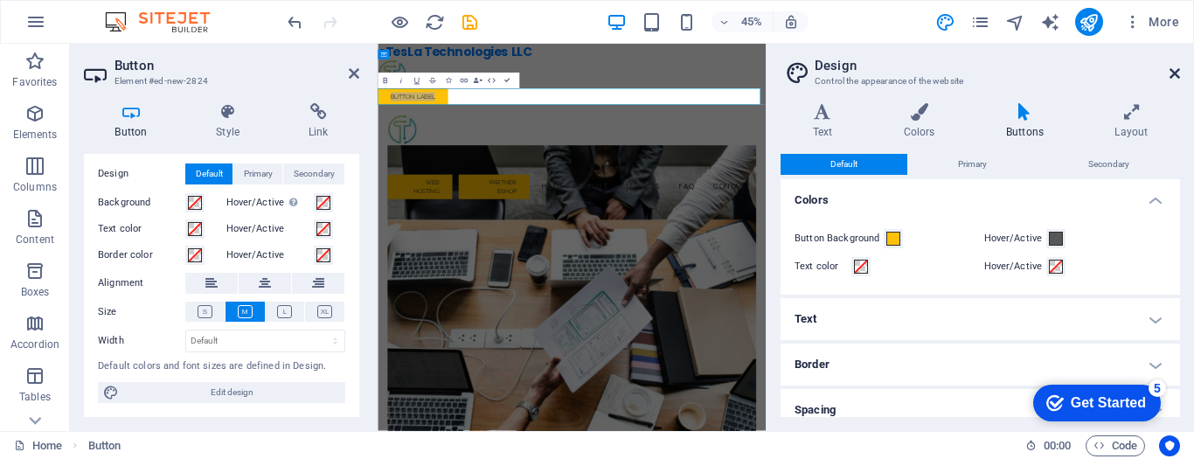
click at [1173, 73] on icon at bounding box center [1175, 73] width 10 height 14
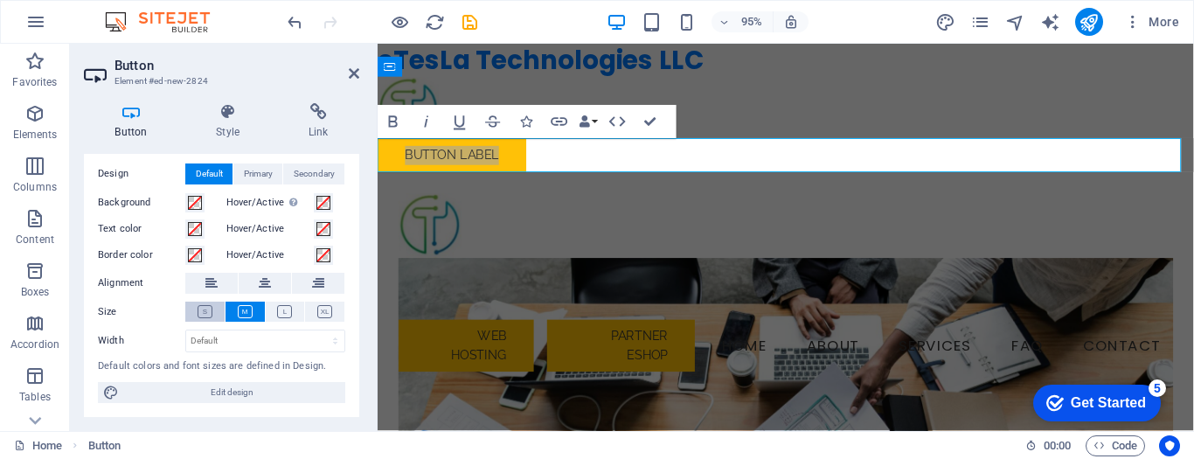
click at [199, 311] on icon at bounding box center [205, 311] width 15 height 13
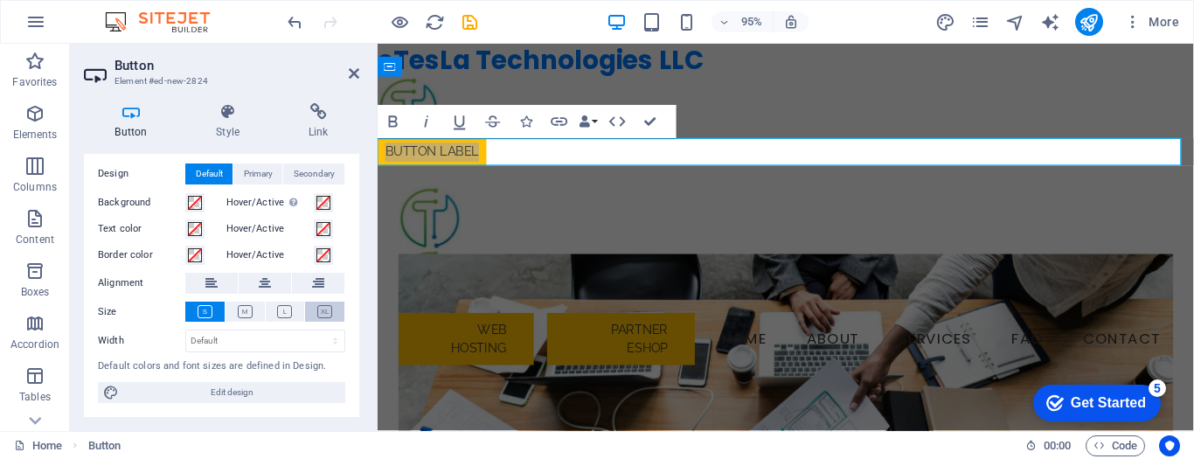
click at [325, 310] on icon at bounding box center [324, 311] width 15 height 13
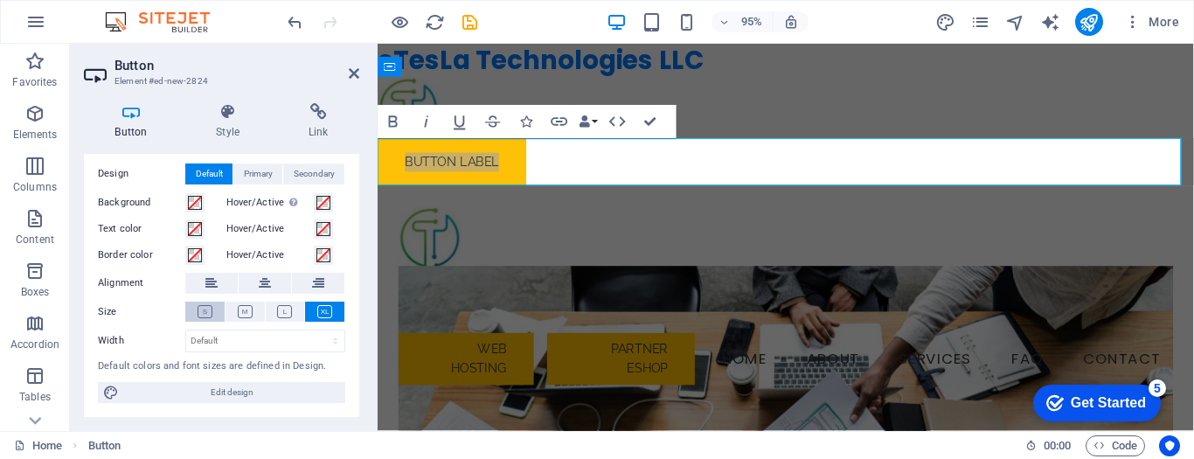
click at [206, 312] on icon at bounding box center [205, 311] width 15 height 13
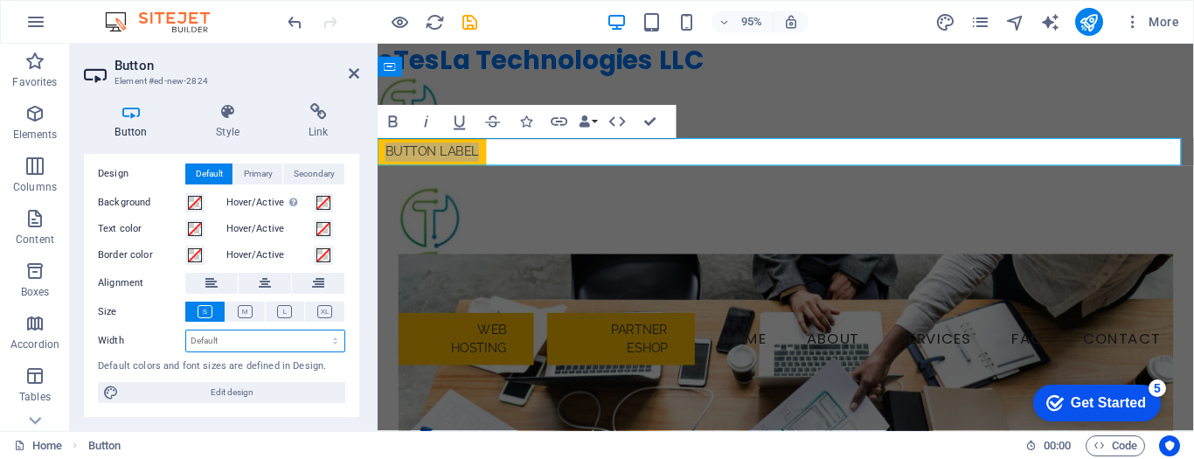
click at [239, 344] on select "Default px rem % em vh vw" at bounding box center [265, 340] width 158 height 21
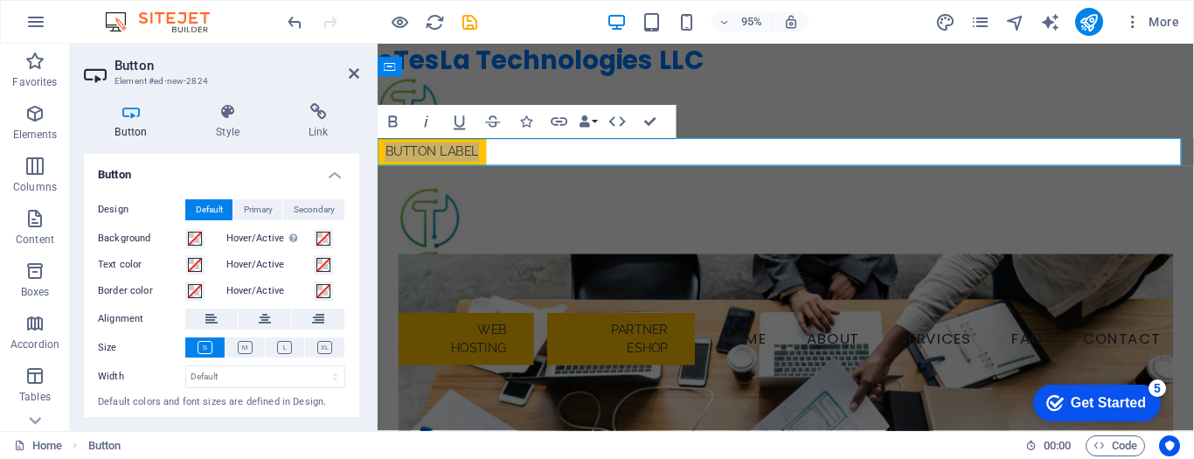
click at [326, 177] on h4 "Button" at bounding box center [221, 169] width 275 height 31
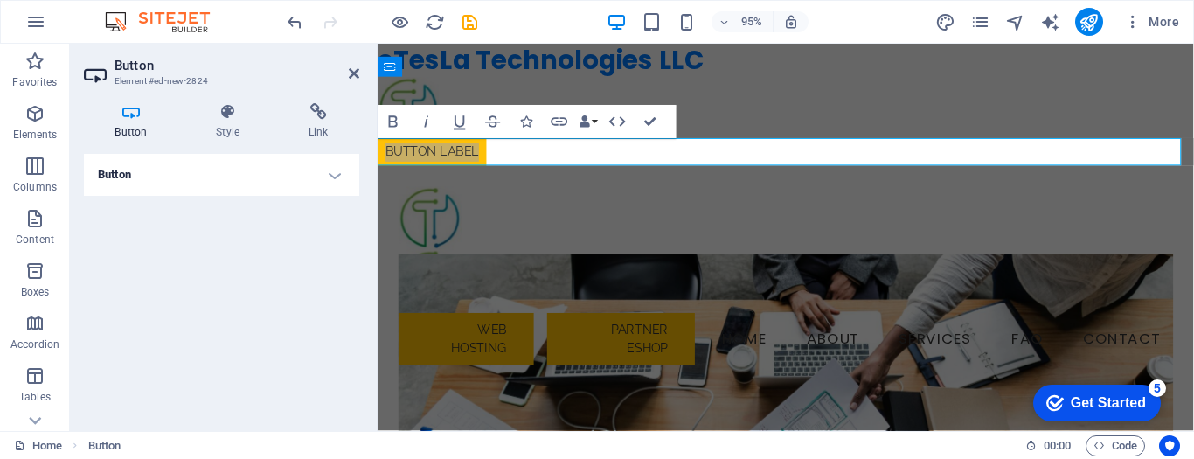
click at [342, 177] on h4 "Button" at bounding box center [221, 175] width 275 height 42
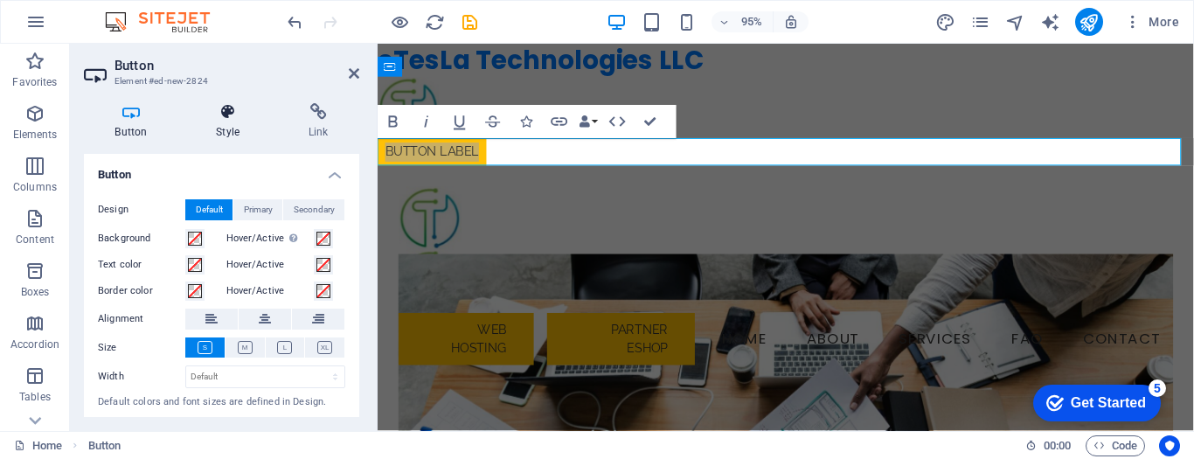
click at [227, 125] on h4 "Style" at bounding box center [231, 121] width 93 height 37
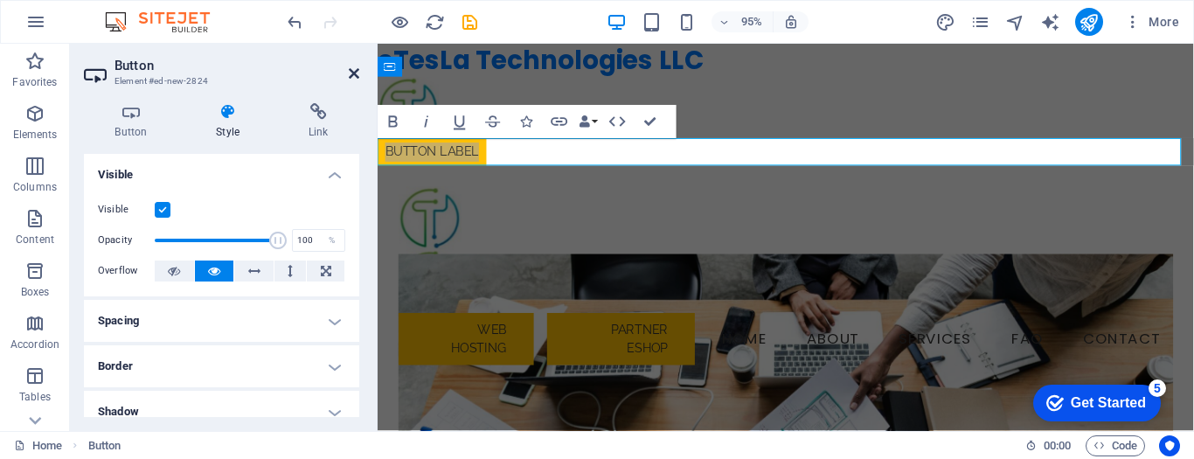
click at [352, 72] on icon at bounding box center [354, 73] width 10 height 14
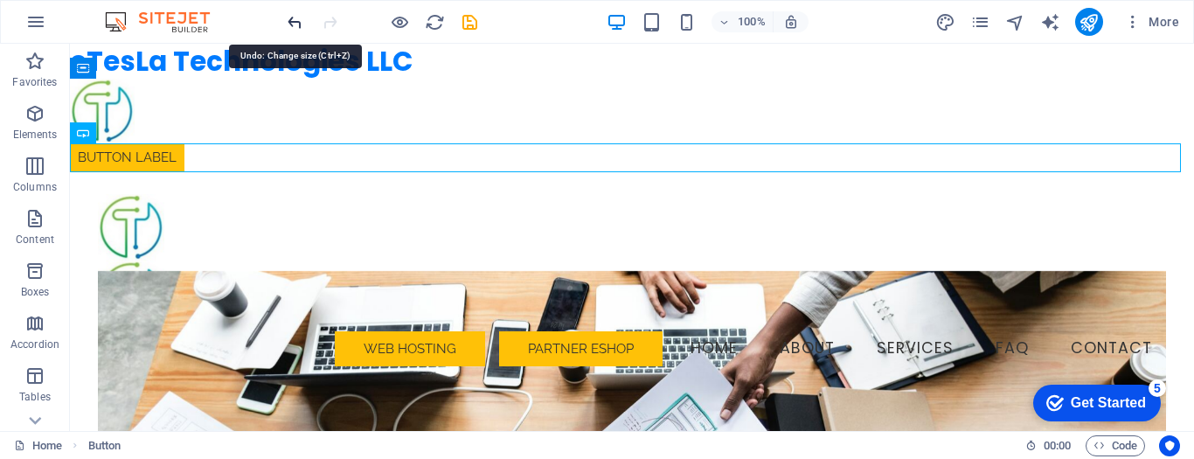
click at [295, 18] on icon "undo" at bounding box center [295, 22] width 20 height 20
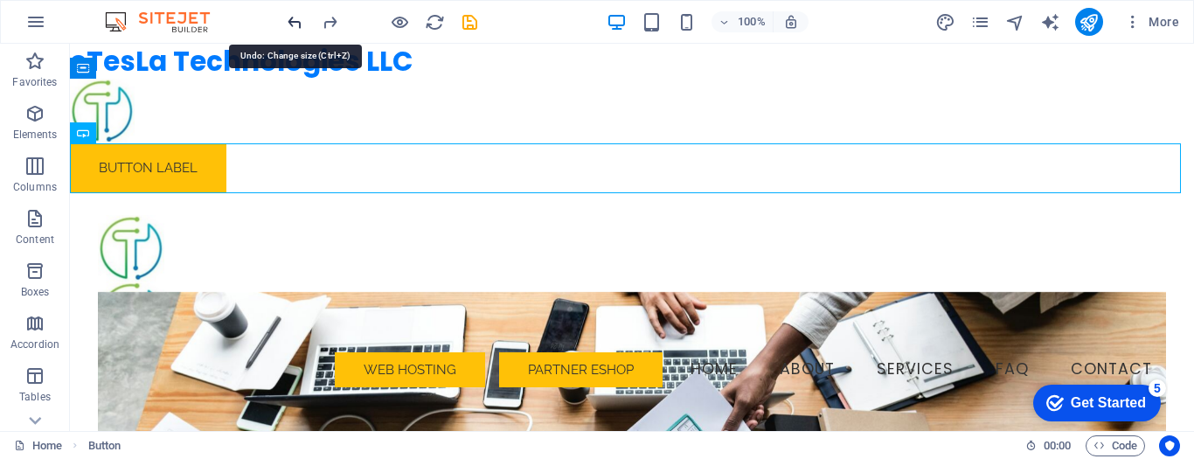
click at [295, 18] on icon "undo" at bounding box center [295, 22] width 20 height 20
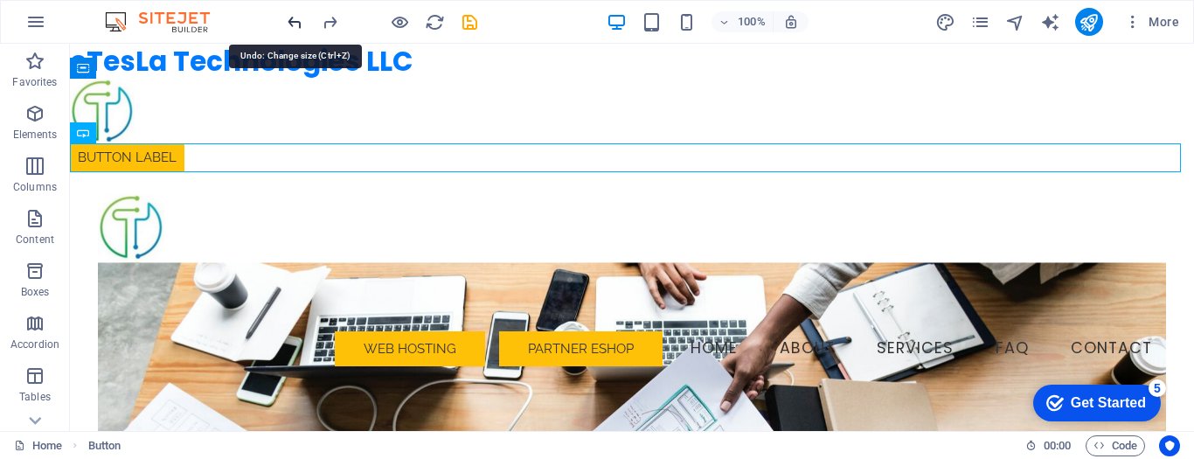
click at [295, 18] on icon "undo" at bounding box center [295, 22] width 20 height 20
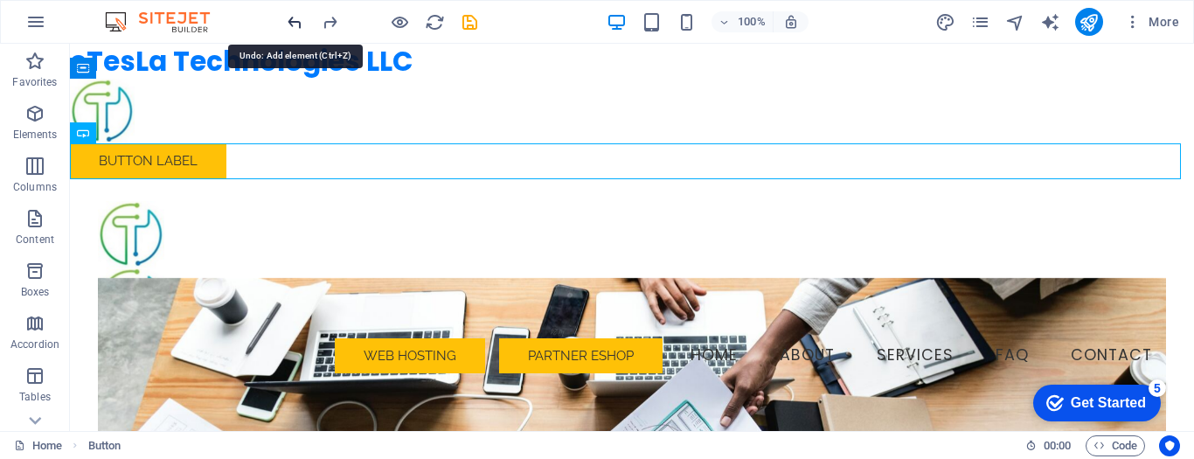
click at [295, 18] on icon "undo" at bounding box center [295, 22] width 20 height 20
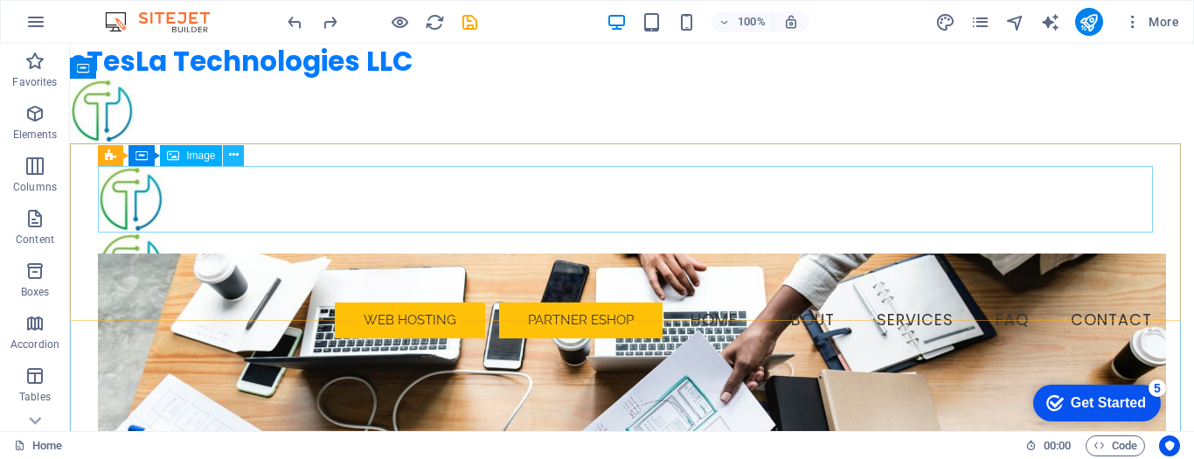
click at [233, 153] on icon at bounding box center [234, 155] width 10 height 18
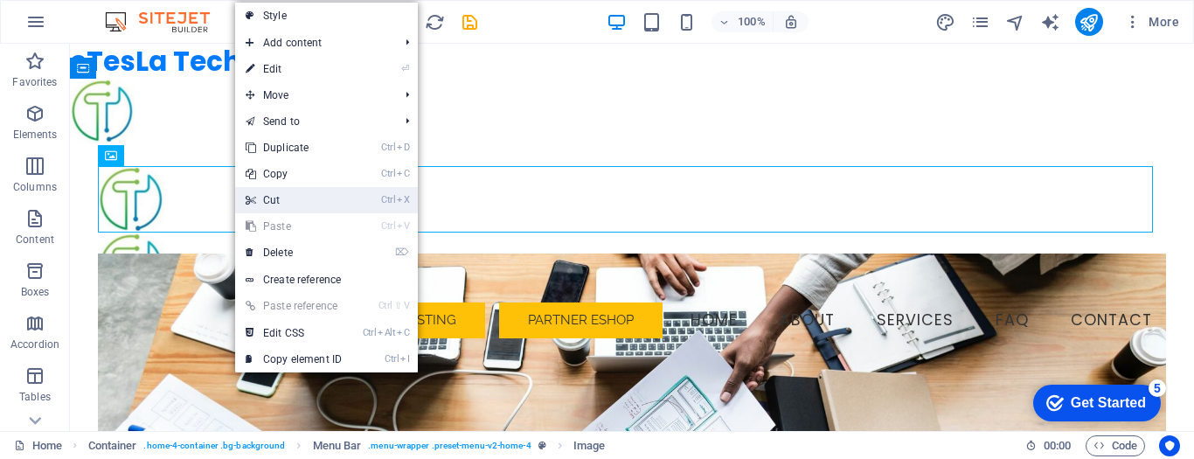
click at [287, 193] on link "Ctrl X Cut" at bounding box center [293, 200] width 117 height 26
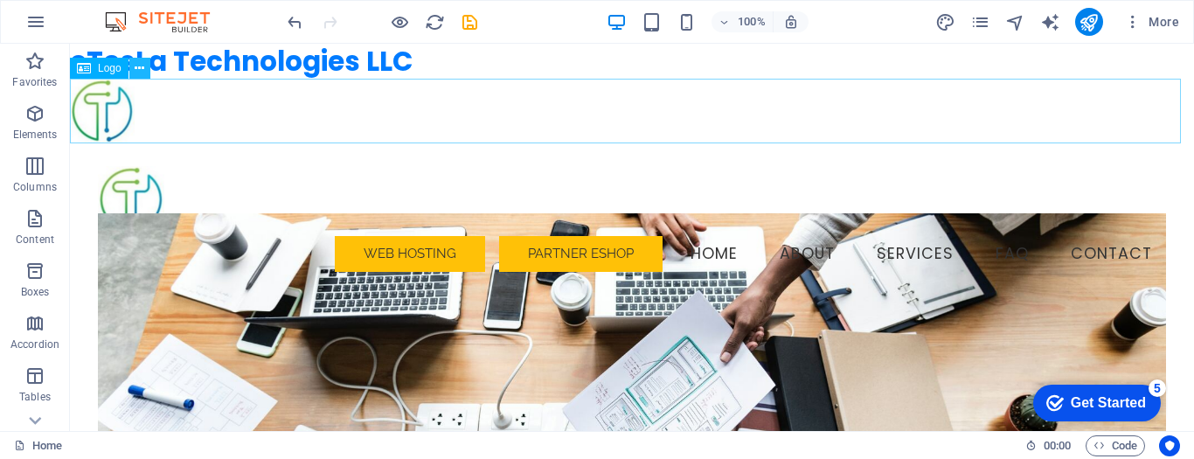
click at [139, 71] on icon at bounding box center [140, 68] width 10 height 18
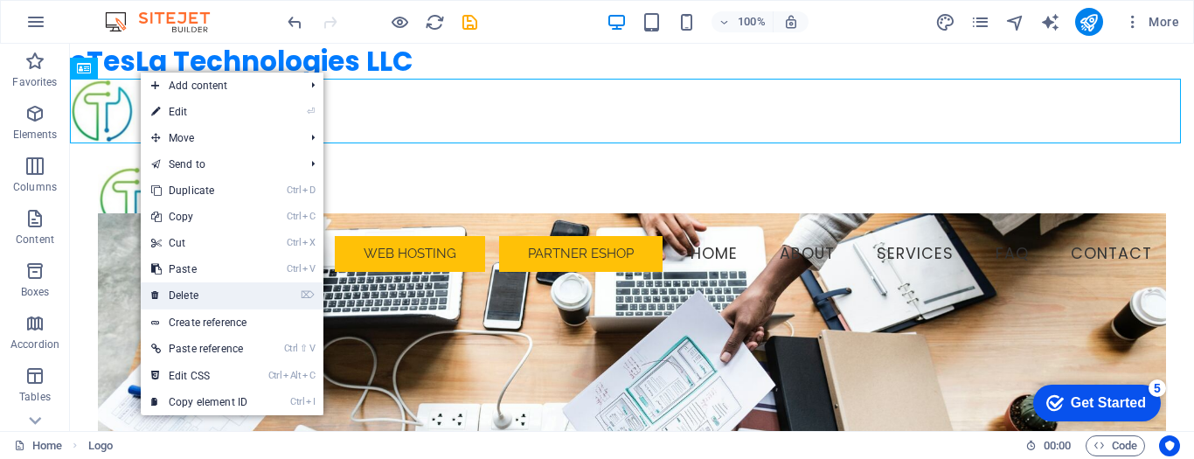
click at [207, 290] on link "⌦ Delete" at bounding box center [199, 295] width 117 height 26
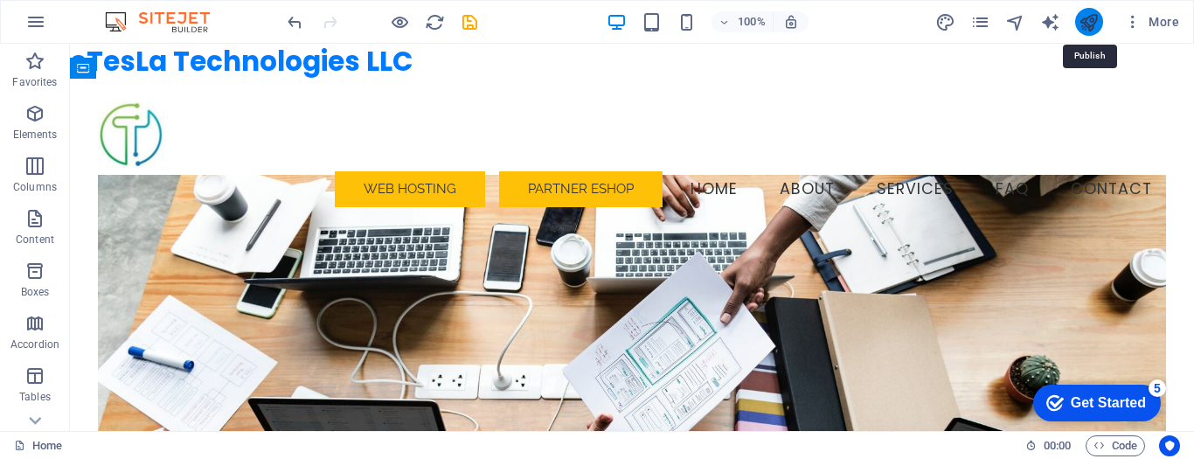
click at [1084, 22] on icon "publish" at bounding box center [1089, 22] width 20 height 20
select select "px"
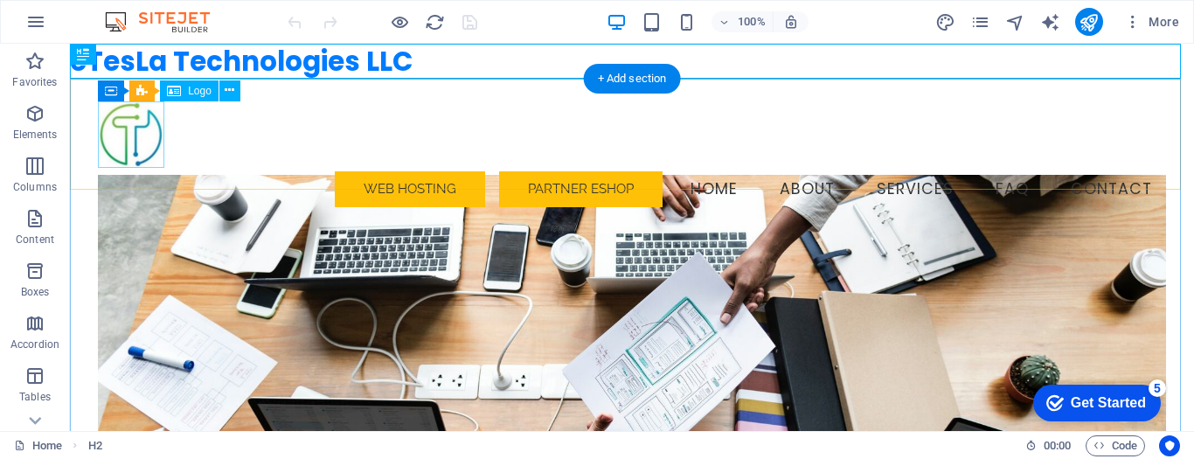
click at [147, 122] on div at bounding box center [632, 134] width 1068 height 66
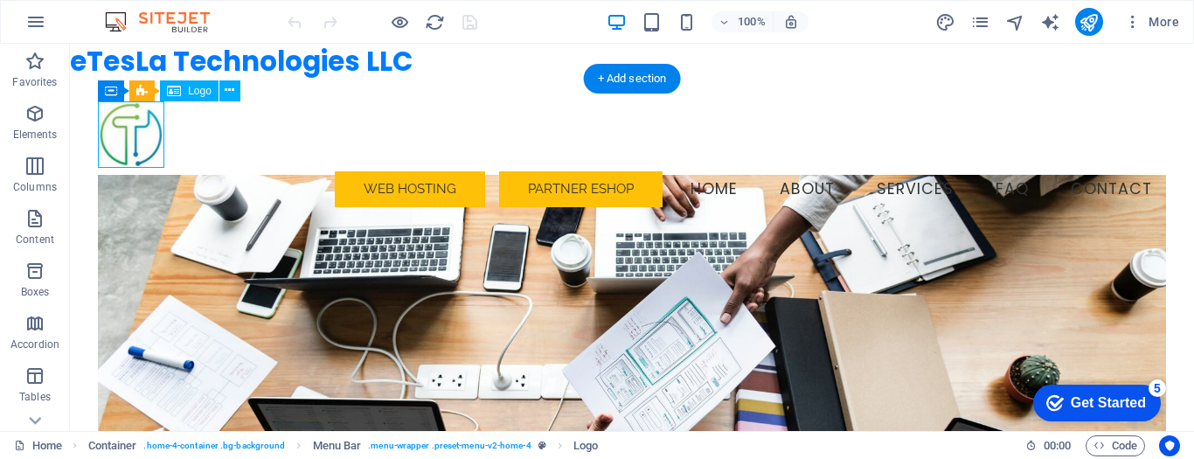
click at [146, 122] on div at bounding box center [632, 134] width 1068 height 66
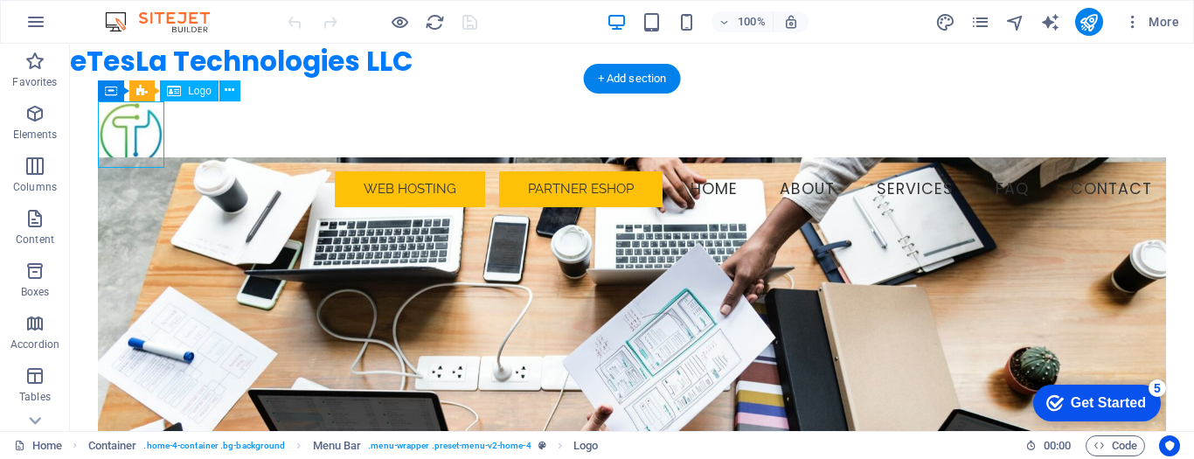
select select "px"
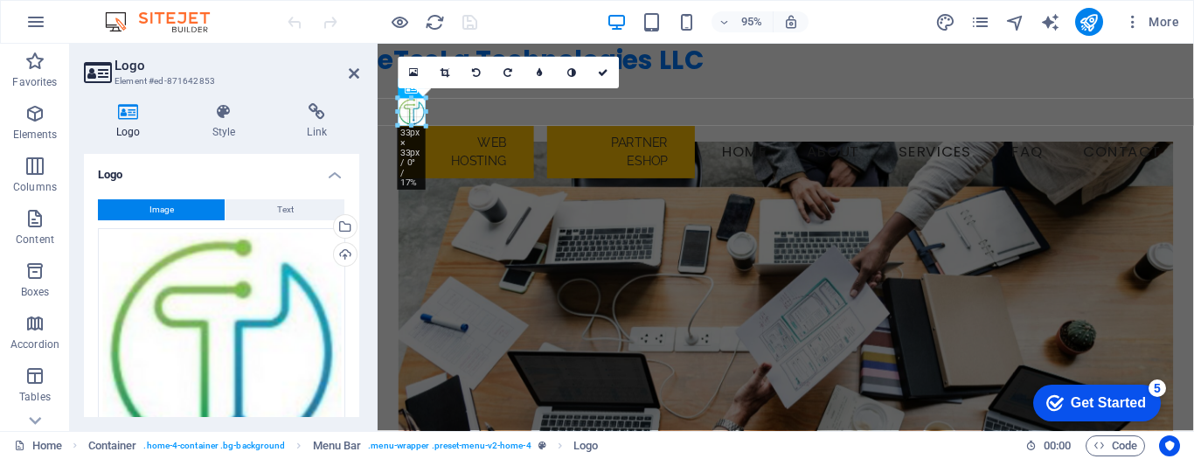
drag, startPoint x: 465, startPoint y: 163, endPoint x: 428, endPoint y: 126, distance: 52.6
type input "33"
click at [602, 73] on icon at bounding box center [603, 72] width 10 height 10
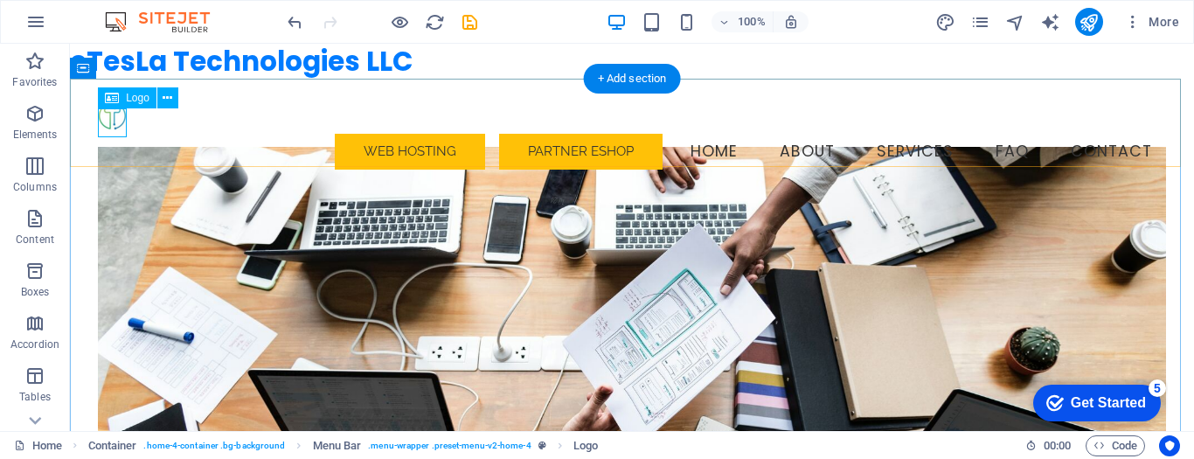
click at [108, 122] on div at bounding box center [632, 115] width 1068 height 29
select select "px"
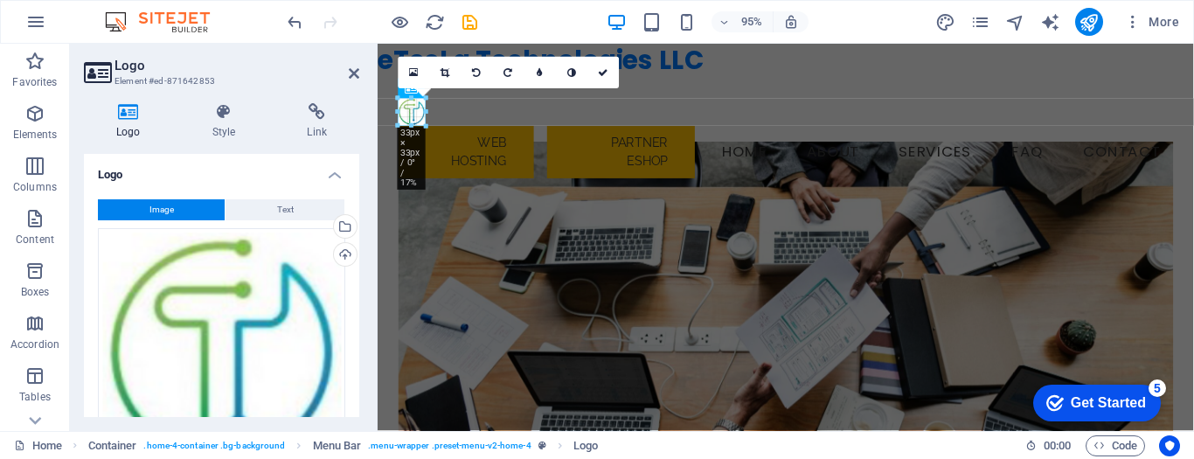
click at [421, 122] on div at bounding box center [426, 127] width 10 height 10
click at [608, 74] on icon at bounding box center [603, 72] width 10 height 10
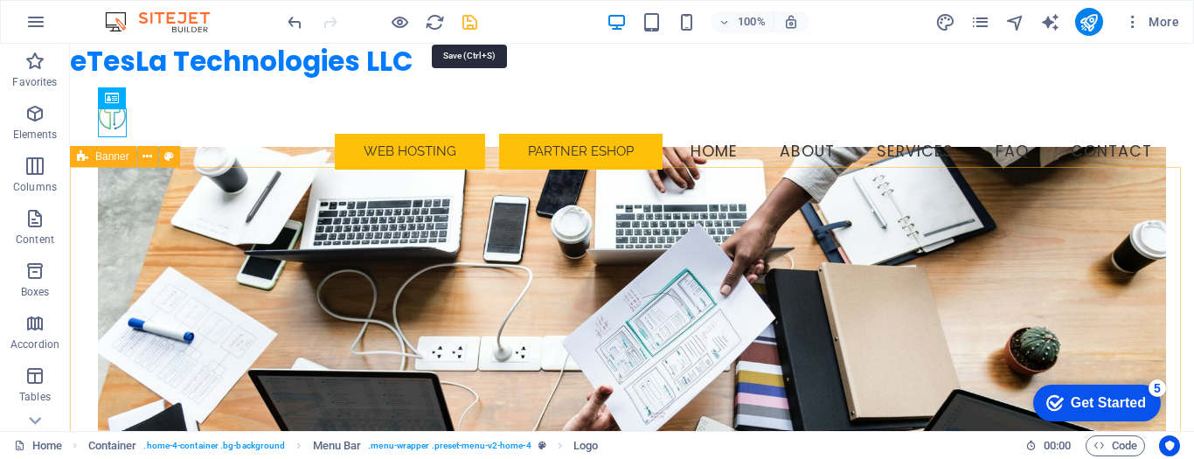
click at [470, 21] on icon "save" at bounding box center [470, 22] width 20 height 20
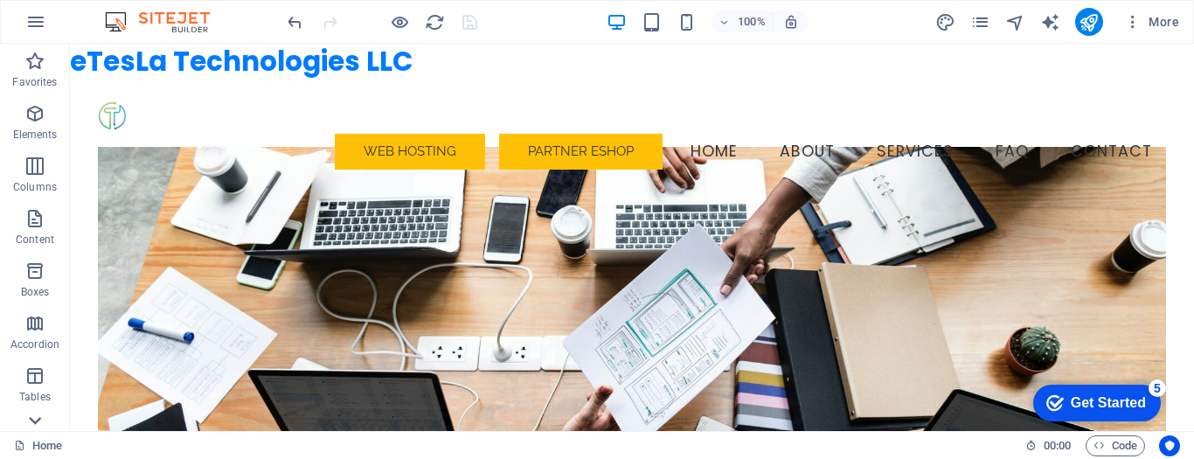
click at [32, 66] on icon at bounding box center [35, 54] width 24 height 24
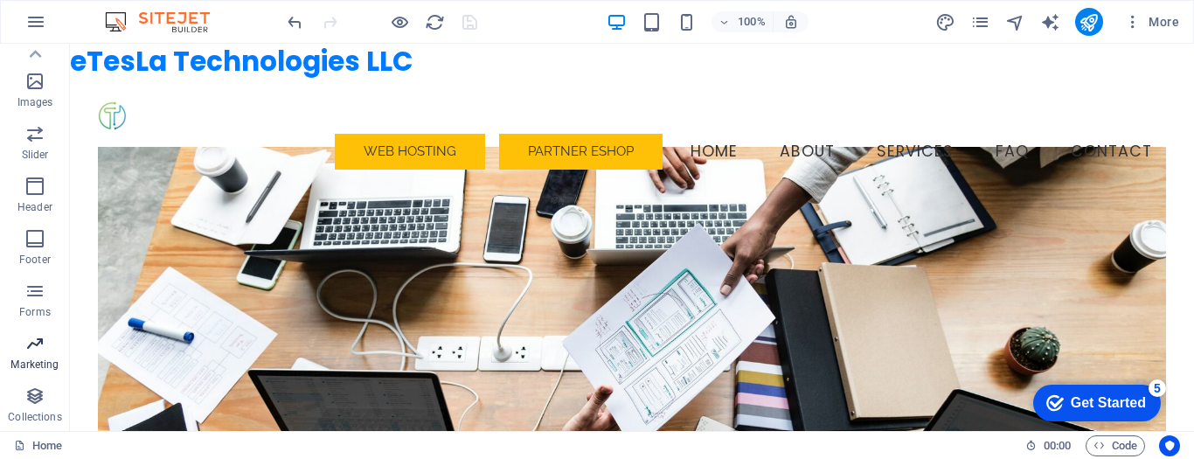
click at [34, 349] on icon "button" at bounding box center [34, 343] width 21 height 21
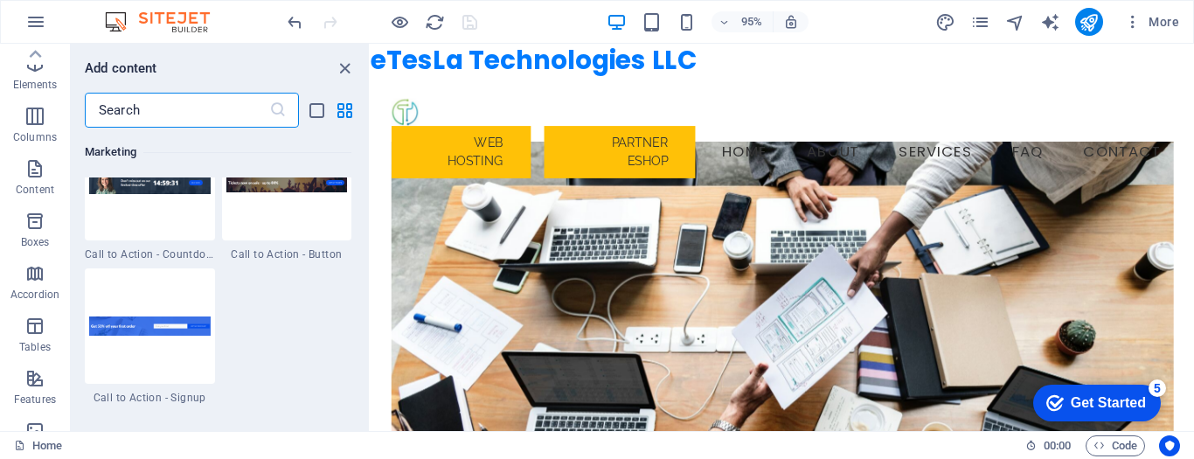
scroll to position [0, 0]
click at [42, 28] on icon "button" at bounding box center [35, 21] width 21 height 21
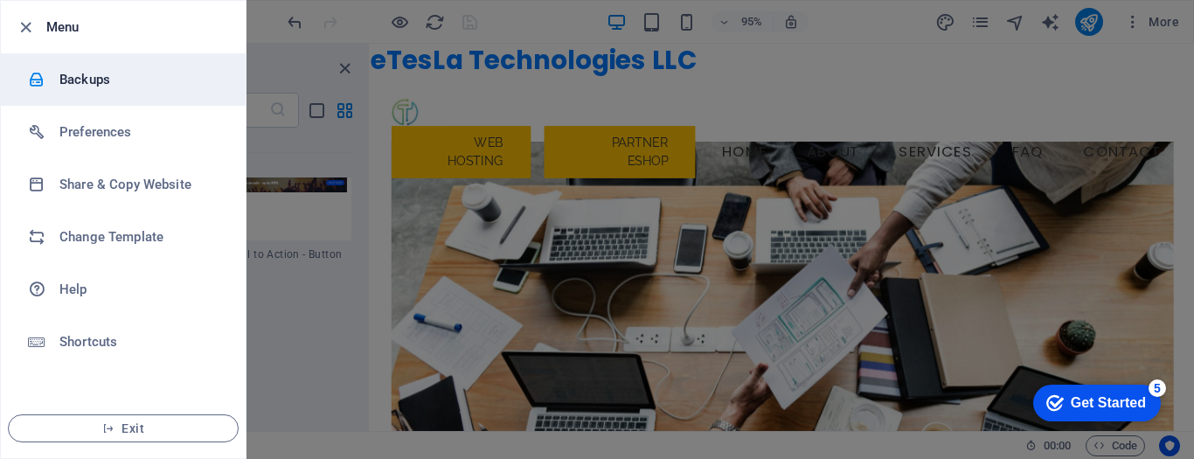
click at [105, 81] on h6 "Backups" at bounding box center [140, 79] width 162 height 21
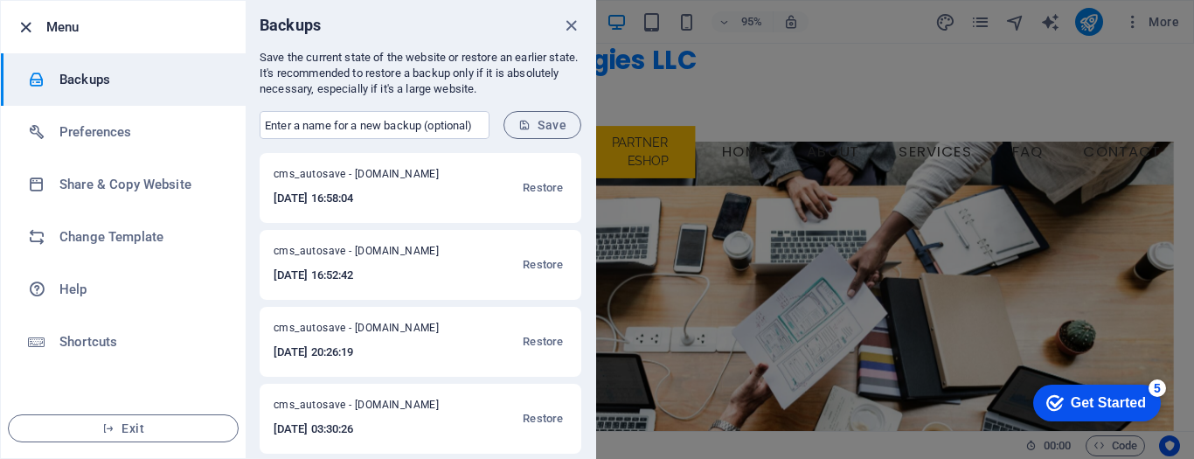
click at [24, 28] on icon "button" at bounding box center [26, 27] width 20 height 20
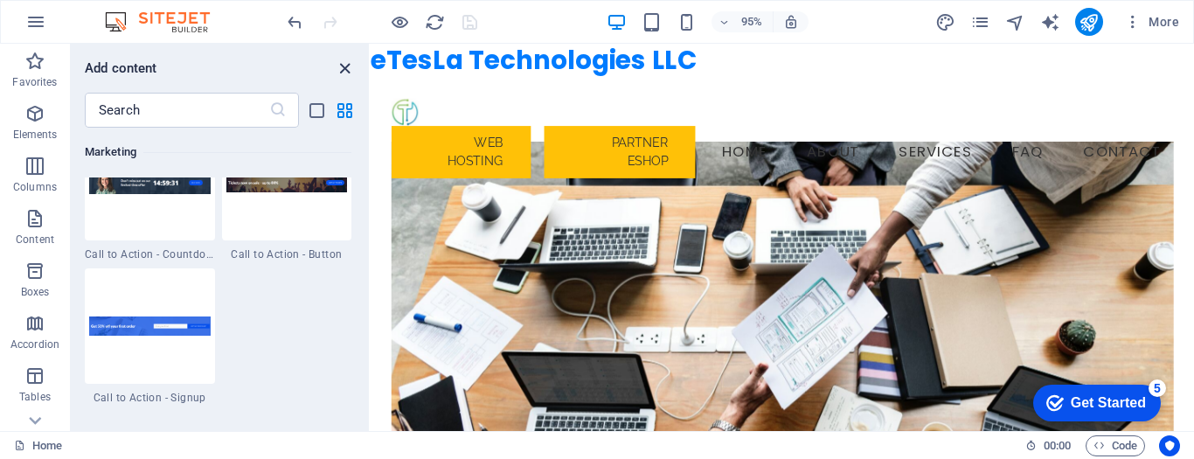
click at [346, 73] on icon "close panel" at bounding box center [345, 69] width 20 height 20
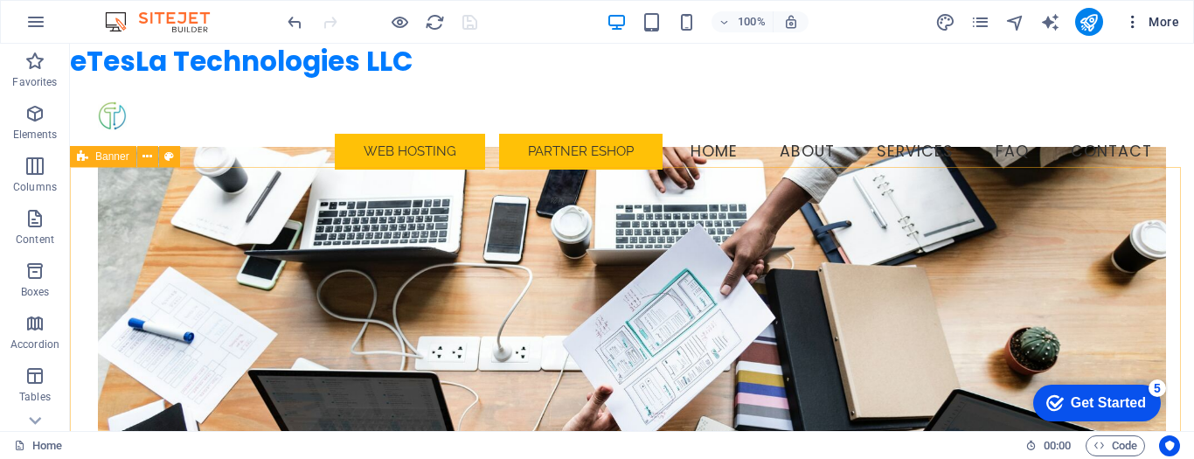
click at [1147, 23] on span "More" at bounding box center [1151, 21] width 55 height 17
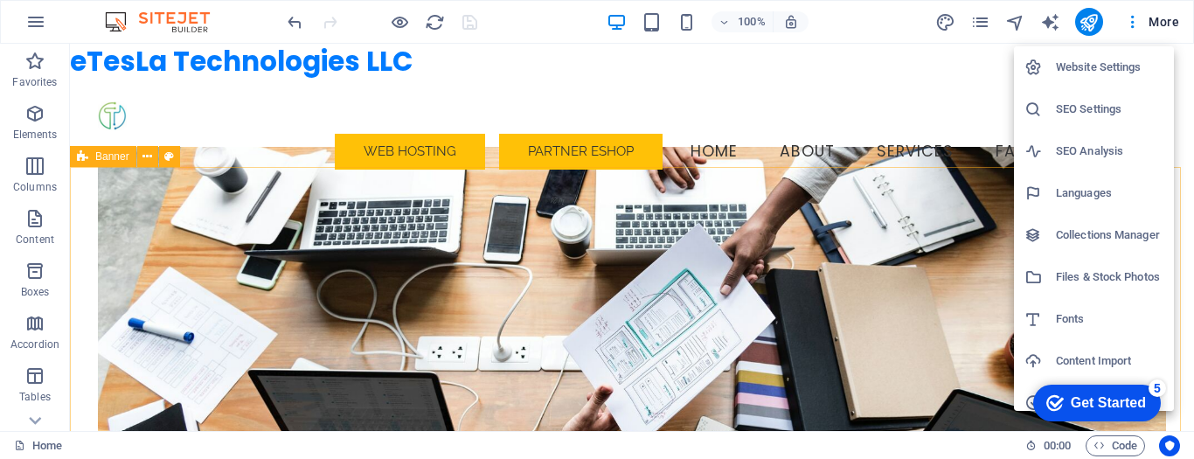
click at [1106, 56] on li "Website Settings" at bounding box center [1094, 67] width 160 height 42
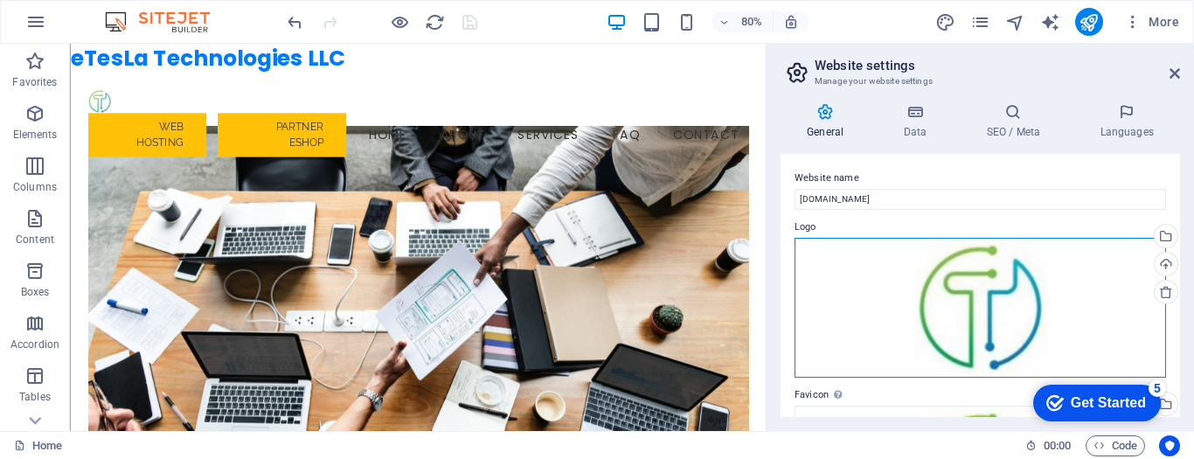
click at [936, 304] on div "Drag files here, click to choose files or select files from Files or our free s…" at bounding box center [981, 308] width 372 height 140
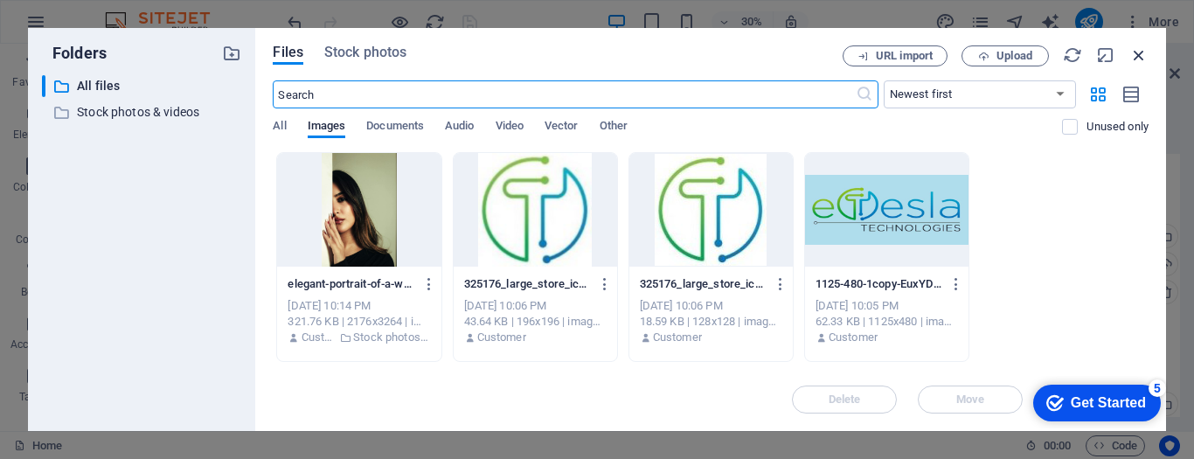
click at [1132, 58] on icon "button" at bounding box center [1139, 54] width 19 height 19
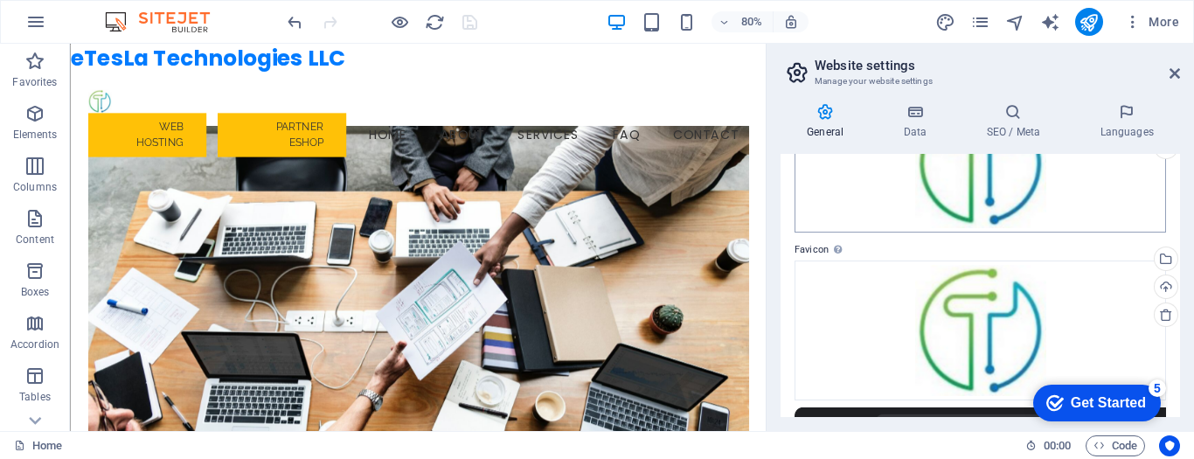
scroll to position [175, 0]
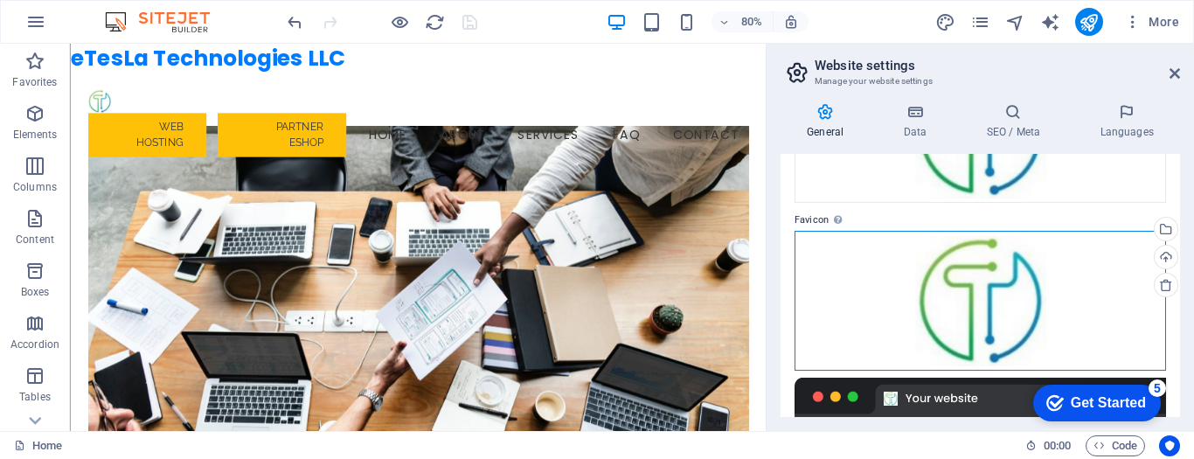
click at [912, 303] on div "Drag files here, click to choose files or select files from Files or our free s…" at bounding box center [981, 301] width 372 height 140
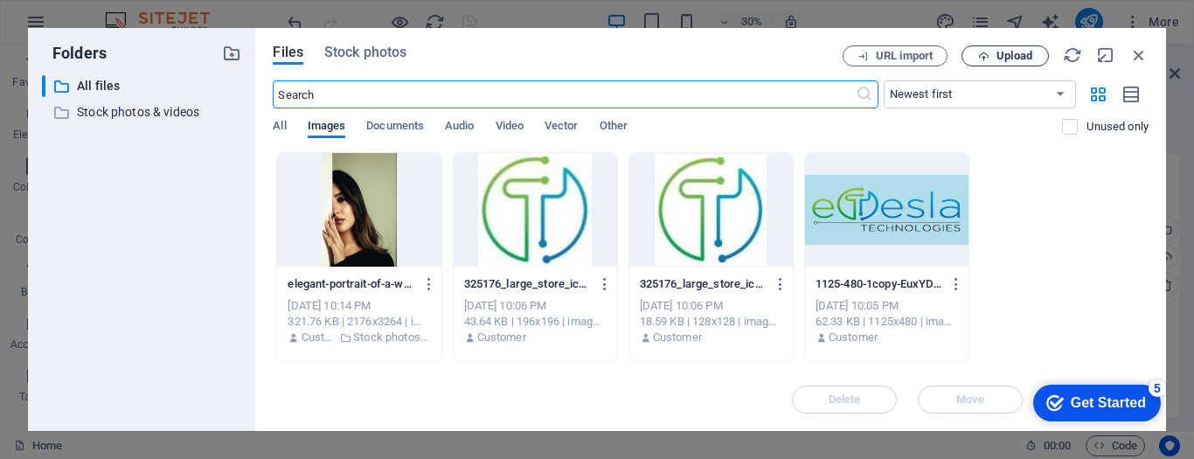
click at [1019, 53] on span "Upload" at bounding box center [1015, 56] width 36 height 10
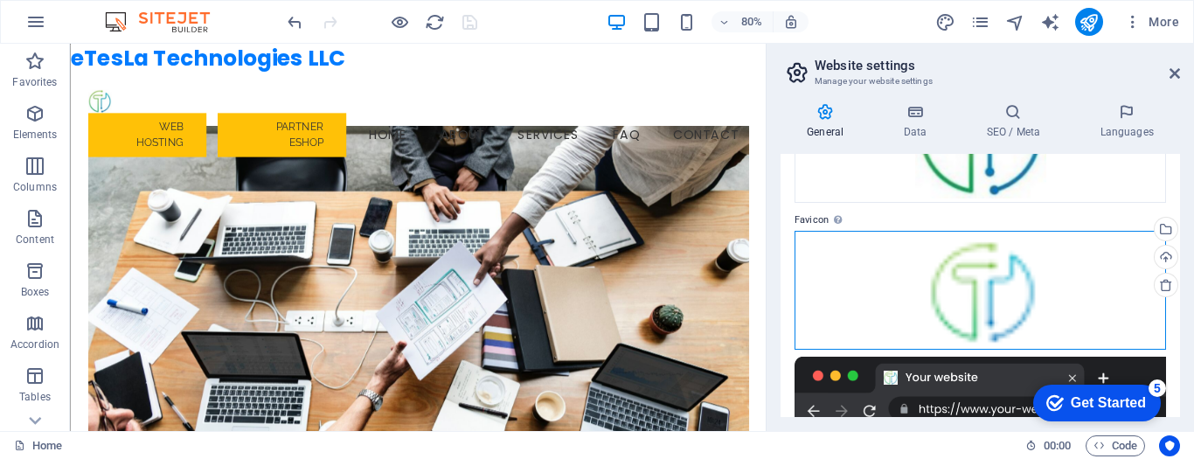
click at [970, 295] on div "Drag files here, click to choose files or select files from Files or our free s…" at bounding box center [981, 291] width 372 height 120
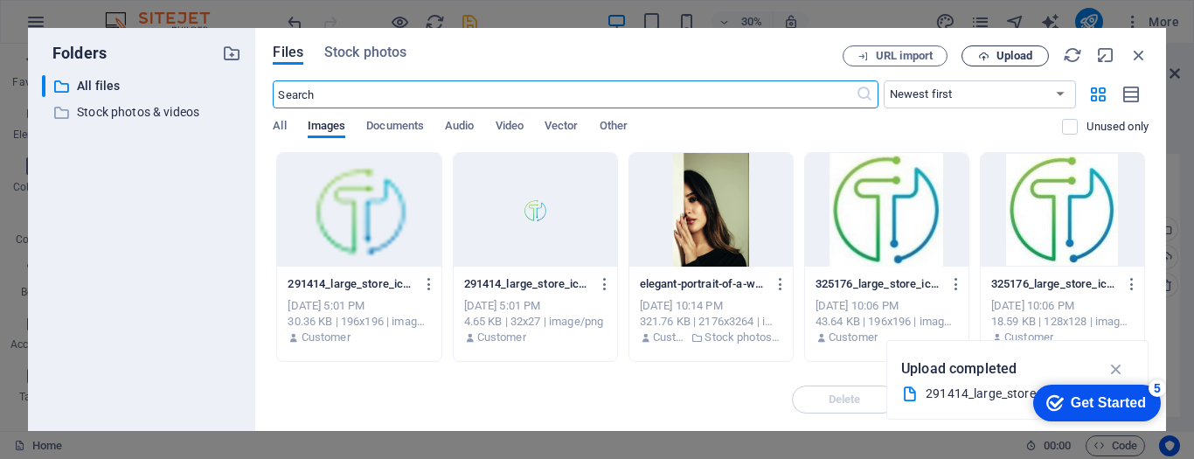
click at [1012, 59] on span "Upload" at bounding box center [1015, 56] width 36 height 10
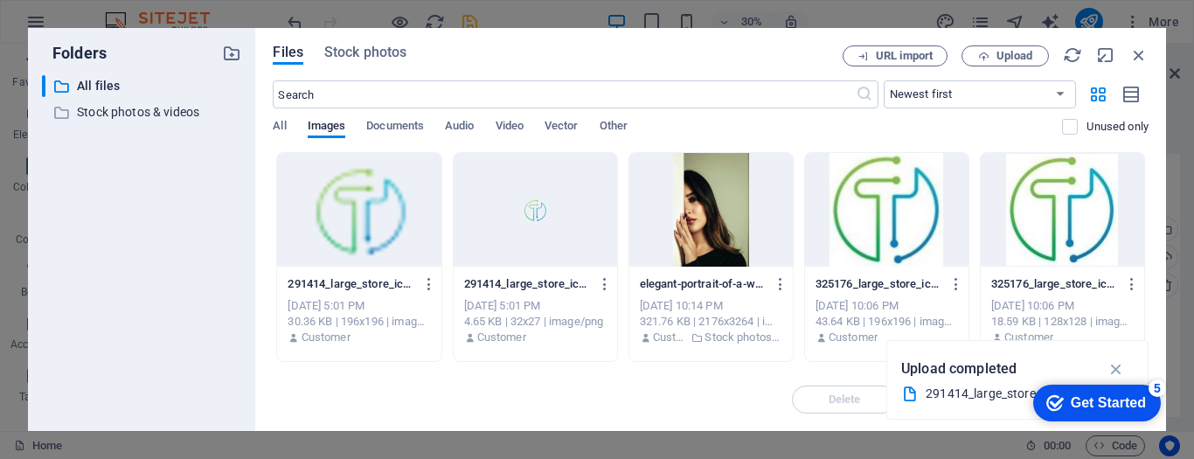
drag, startPoint x: 529, startPoint y: 235, endPoint x: 849, endPoint y: 347, distance: 339.0
click at [529, 235] on div at bounding box center [535, 210] width 163 height 114
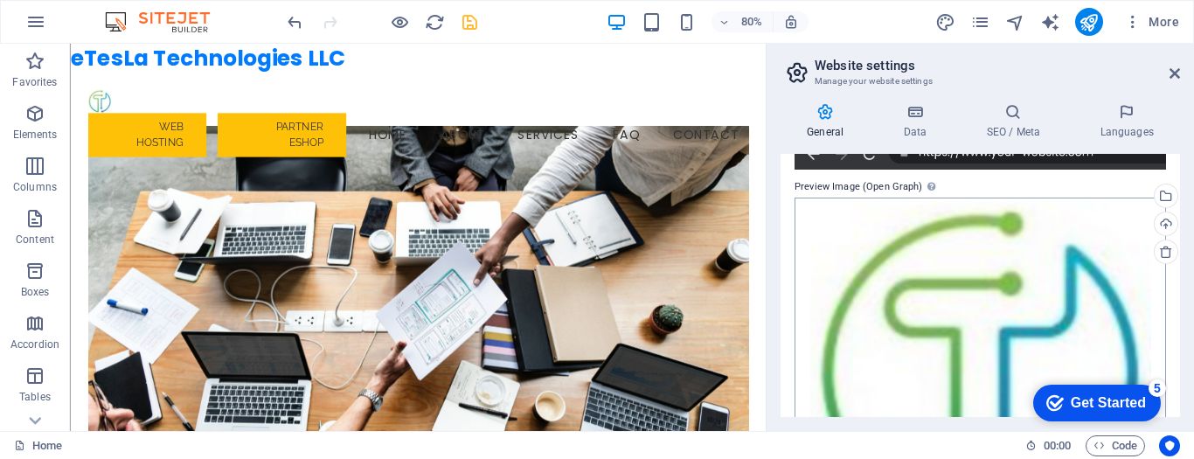
scroll to position [422, 0]
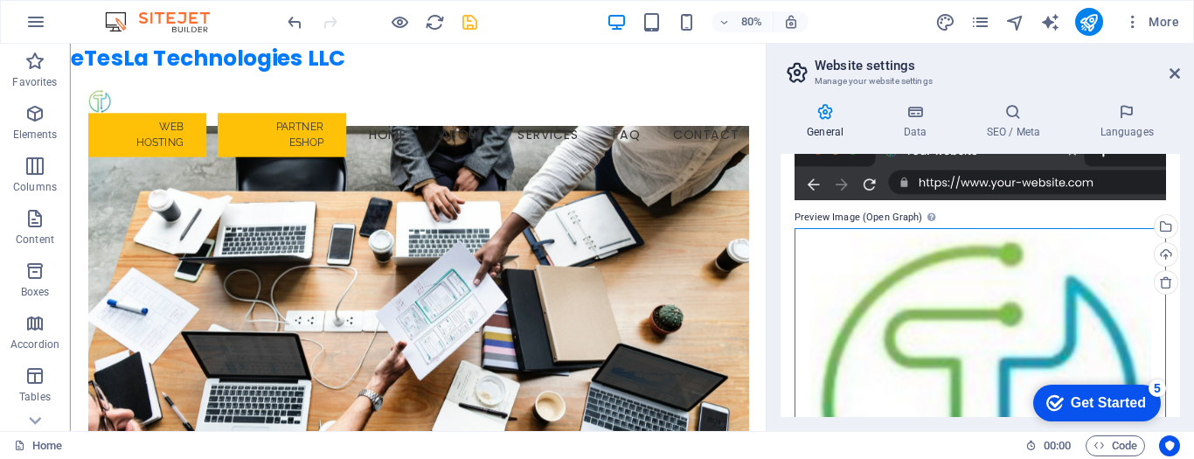
click at [945, 336] on div "Drag files here, click to choose files or select files from Files or our free s…" at bounding box center [981, 403] width 372 height 350
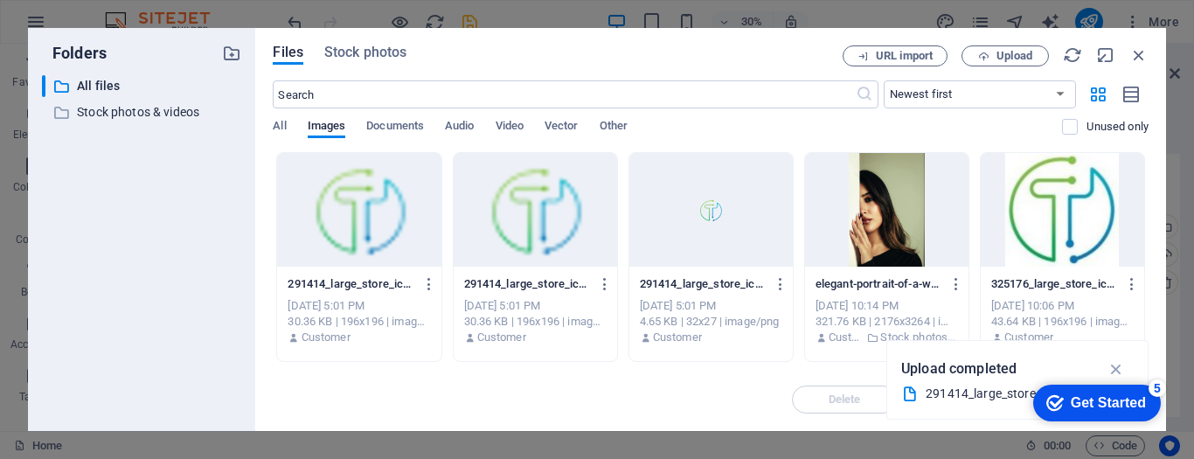
click at [715, 239] on div at bounding box center [711, 210] width 163 height 114
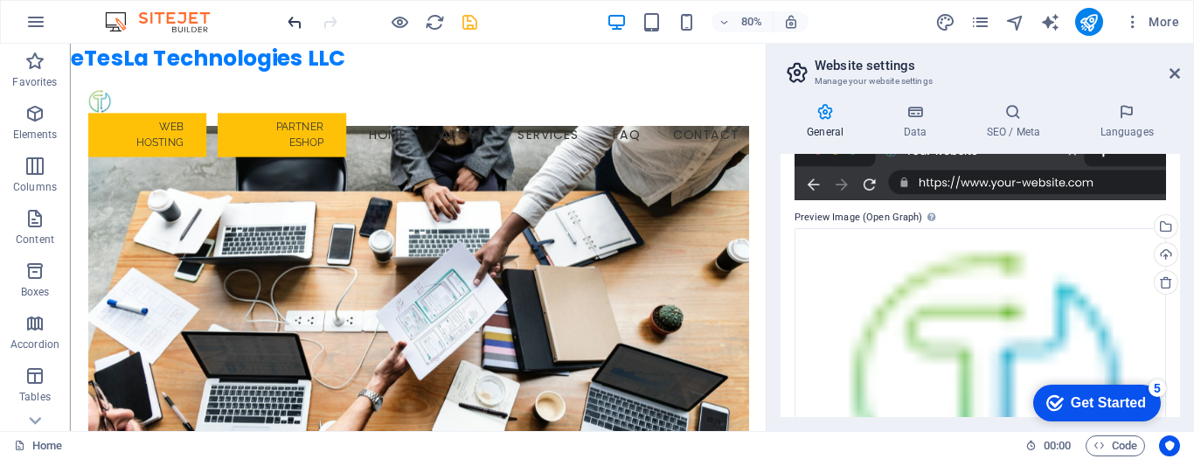
click at [293, 24] on icon "undo" at bounding box center [295, 22] width 20 height 20
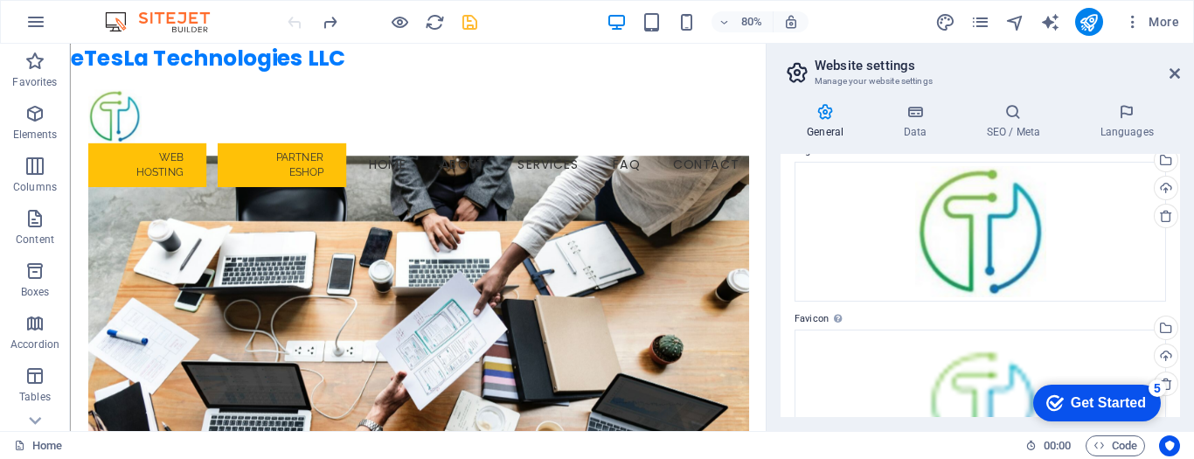
scroll to position [73, 0]
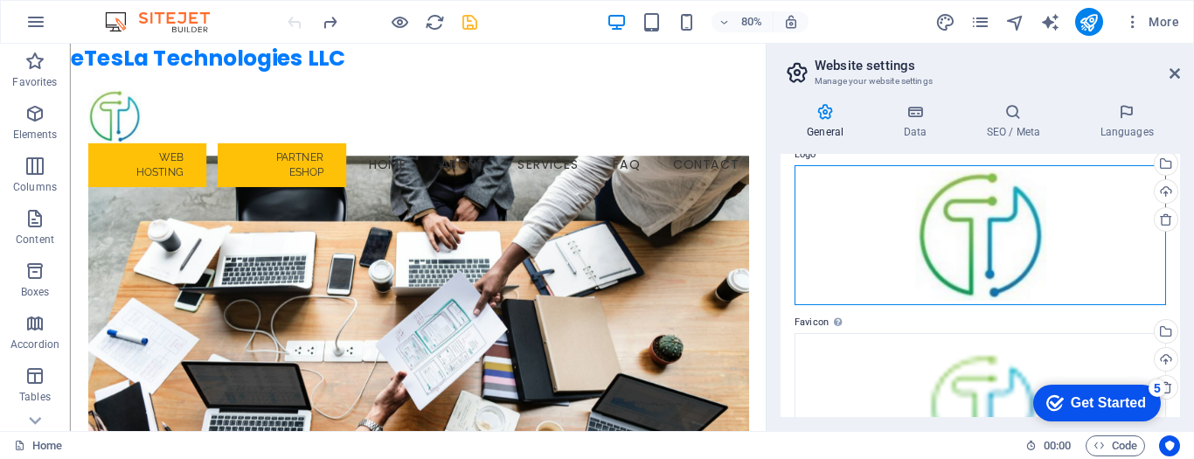
click at [919, 266] on div "Drag files here, click to choose files or select files from Files or our free s…" at bounding box center [981, 235] width 372 height 140
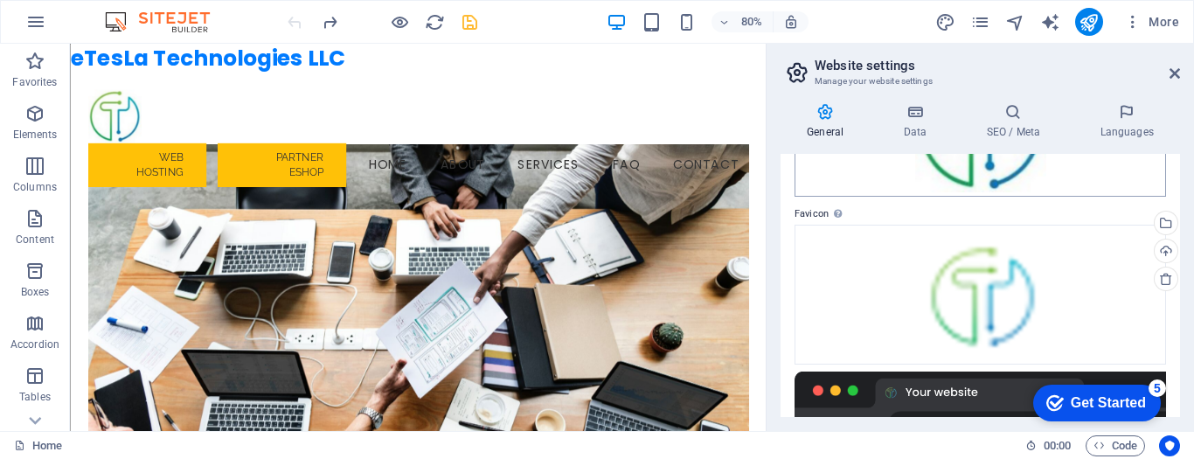
scroll to position [175, 0]
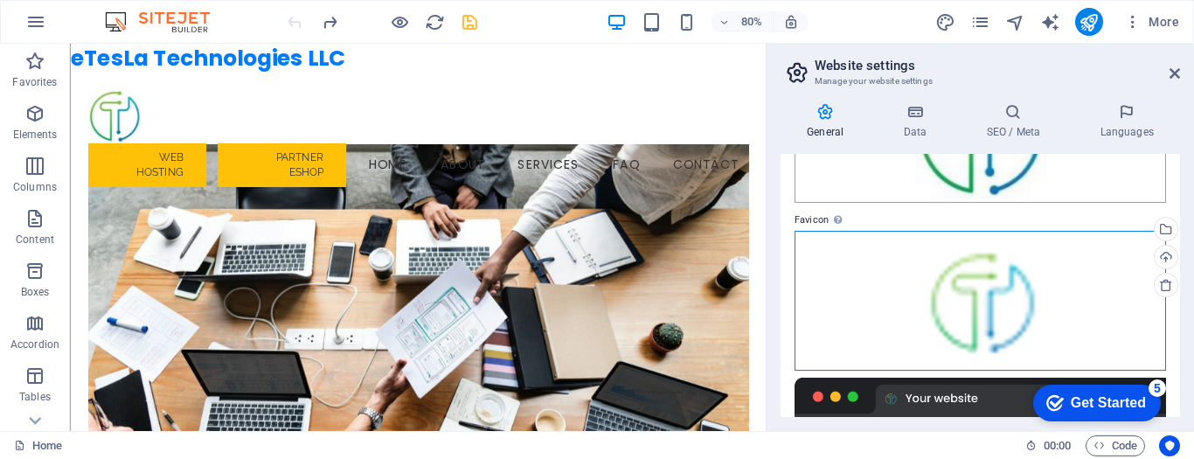
click at [909, 302] on div "Drag files here, click to choose files or select files from Files or our free s…" at bounding box center [981, 301] width 372 height 140
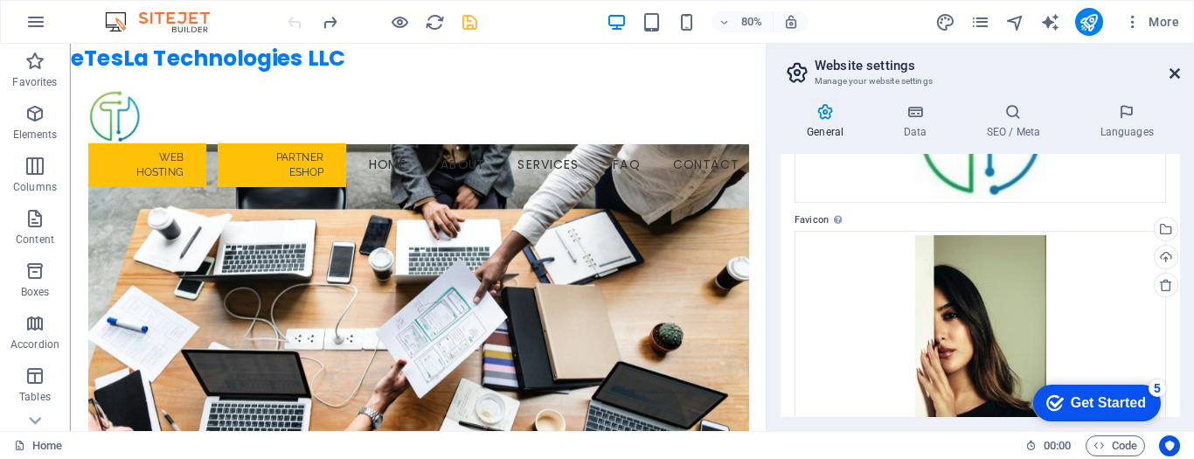
drag, startPoint x: 1175, startPoint y: 77, endPoint x: 345, endPoint y: 233, distance: 844.4
click at [1175, 77] on icon at bounding box center [1175, 73] width 10 height 14
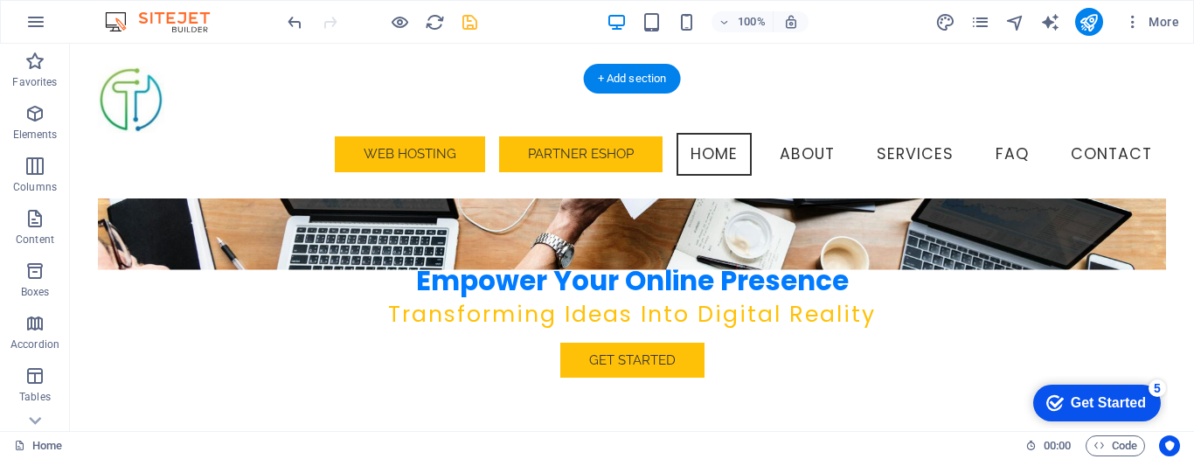
scroll to position [0, 0]
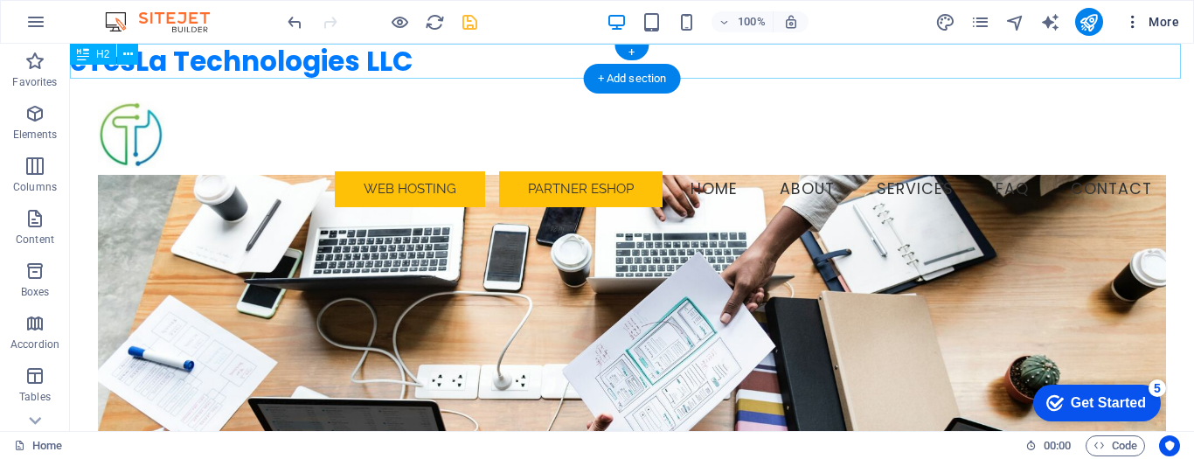
click at [1171, 24] on span "More" at bounding box center [1151, 21] width 55 height 17
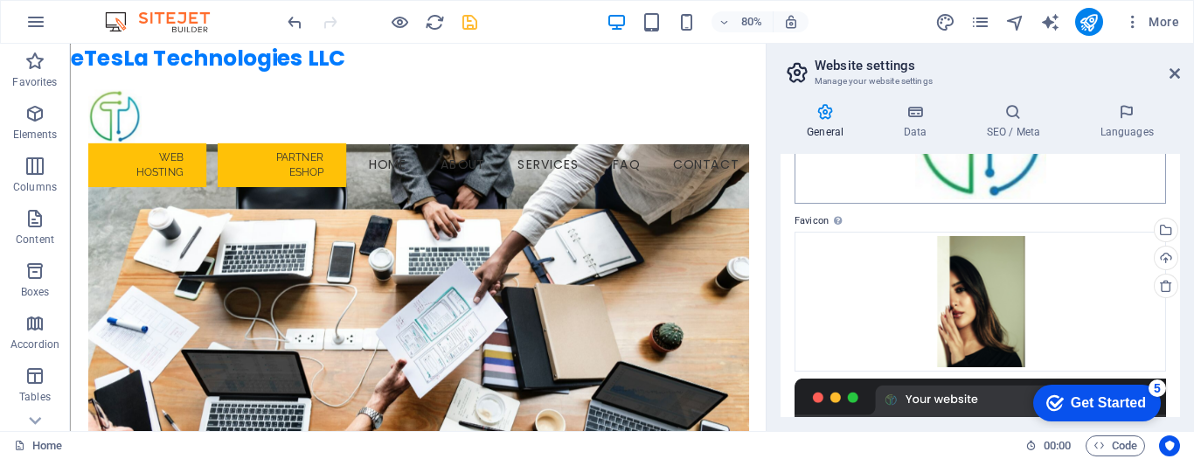
scroll to position [175, 0]
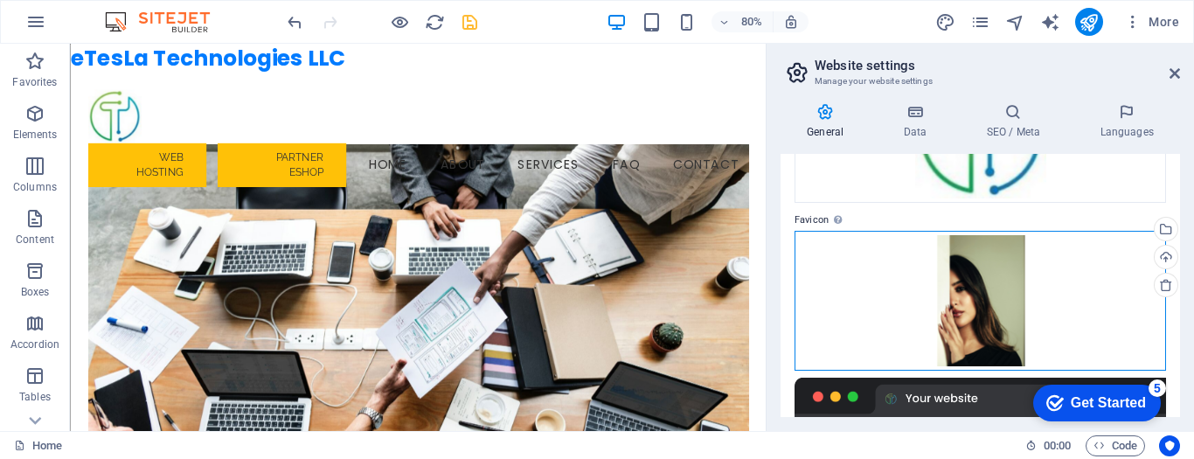
click at [981, 289] on div "Drag files here, click to choose files or select files from Files or our free s…" at bounding box center [981, 301] width 372 height 140
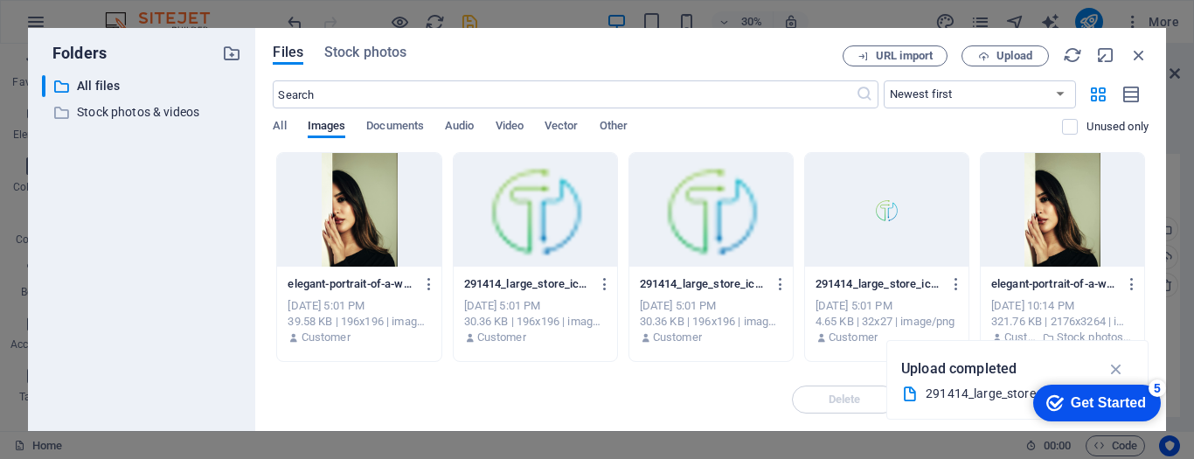
click at [863, 221] on div at bounding box center [886, 210] width 163 height 114
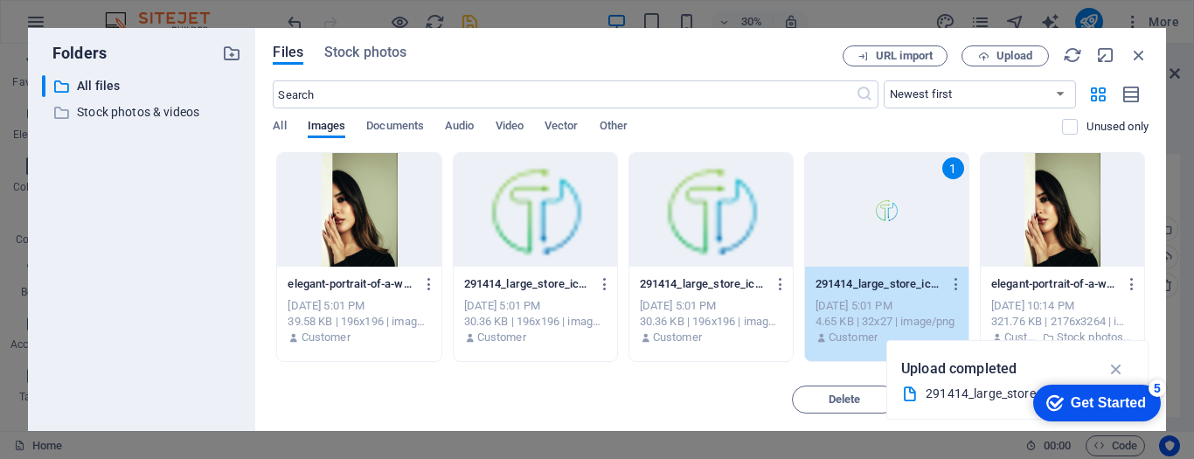
click at [867, 226] on div "1" at bounding box center [886, 210] width 163 height 114
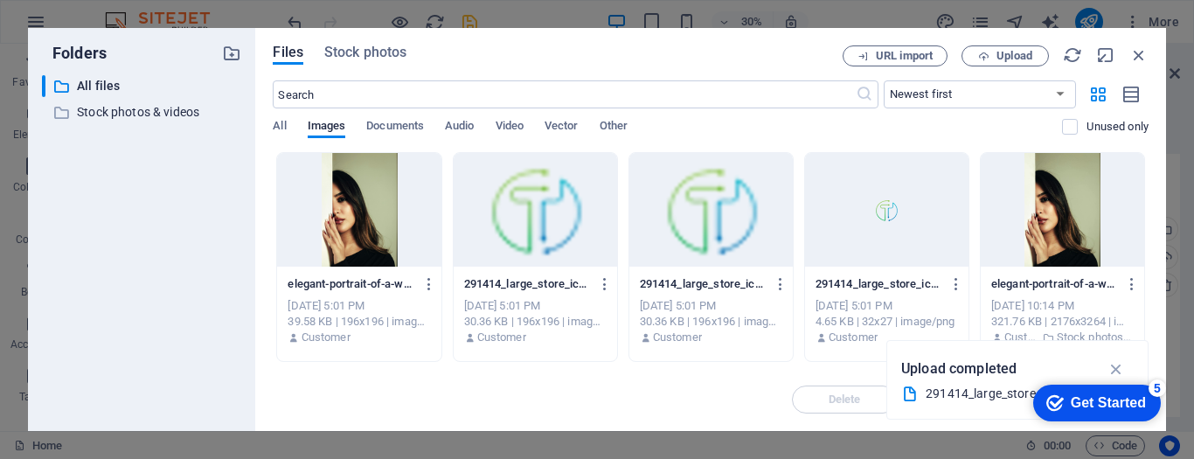
click at [867, 226] on div at bounding box center [886, 210] width 163 height 114
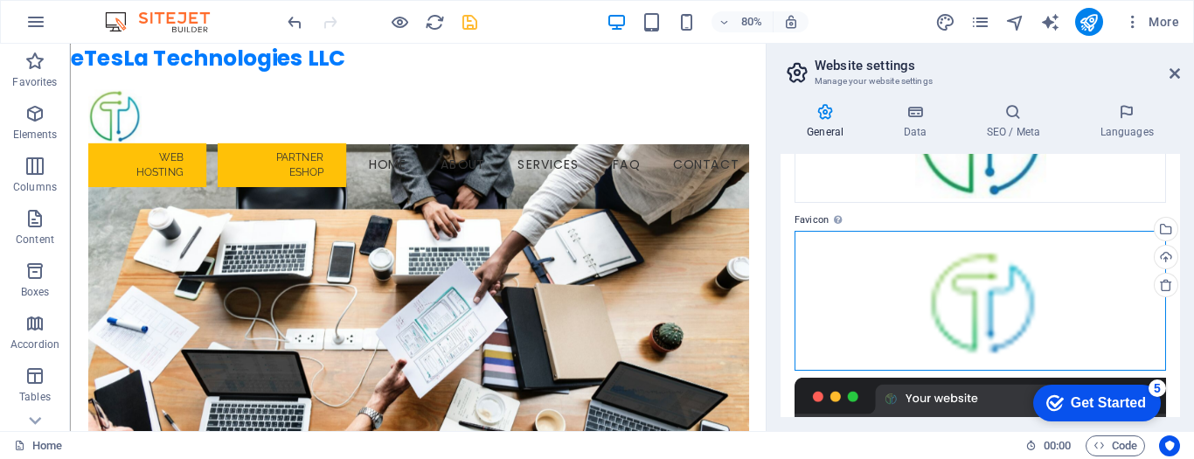
click at [908, 292] on div "Drag files here, click to choose files or select files from Files or our free s…" at bounding box center [981, 301] width 372 height 140
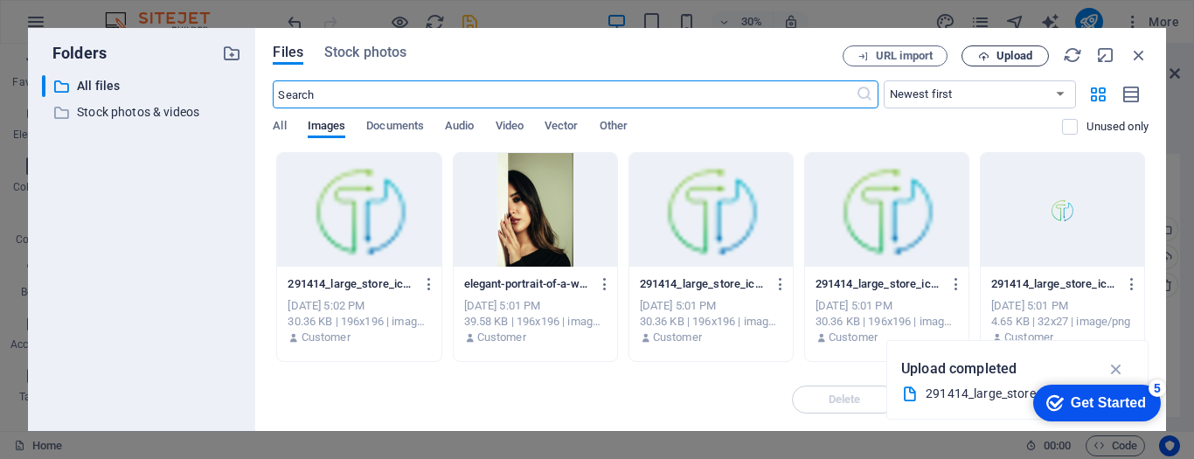
click at [1031, 56] on span "Upload" at bounding box center [1015, 56] width 36 height 10
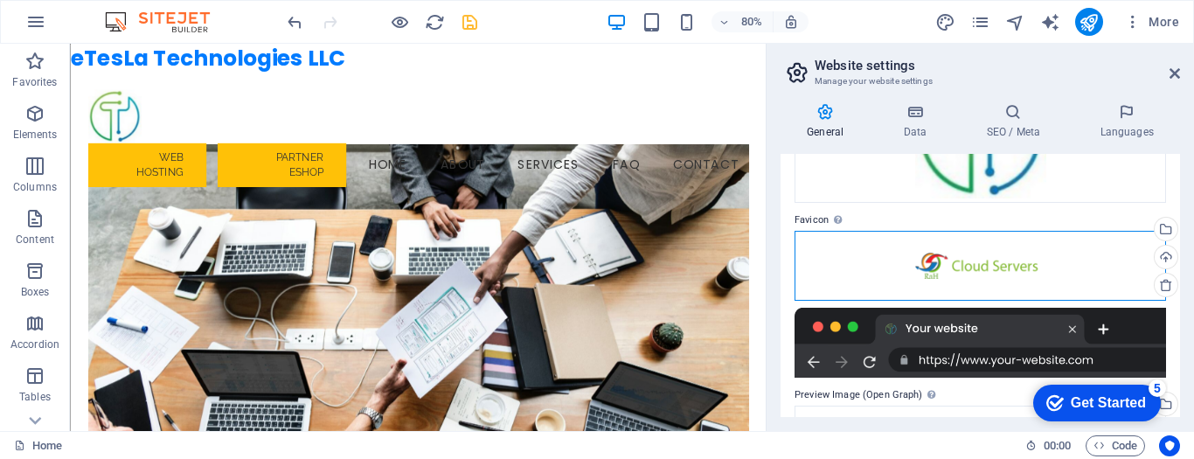
click at [951, 268] on div "Drag files here, click to choose files or select files from Files or our free s…" at bounding box center [981, 266] width 372 height 70
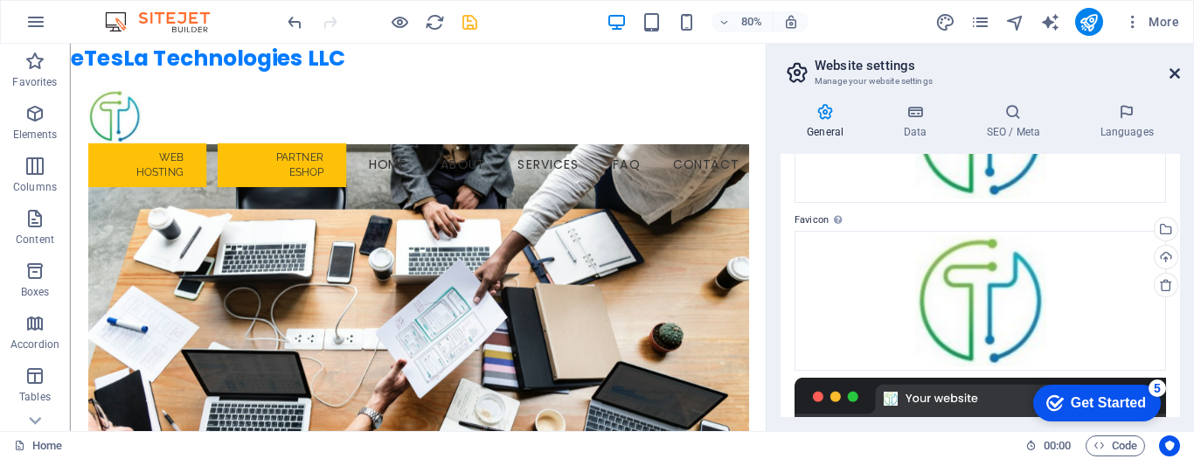
drag, startPoint x: 1176, startPoint y: 72, endPoint x: 165, endPoint y: 71, distance: 1010.7
click at [1176, 72] on icon at bounding box center [1175, 73] width 10 height 14
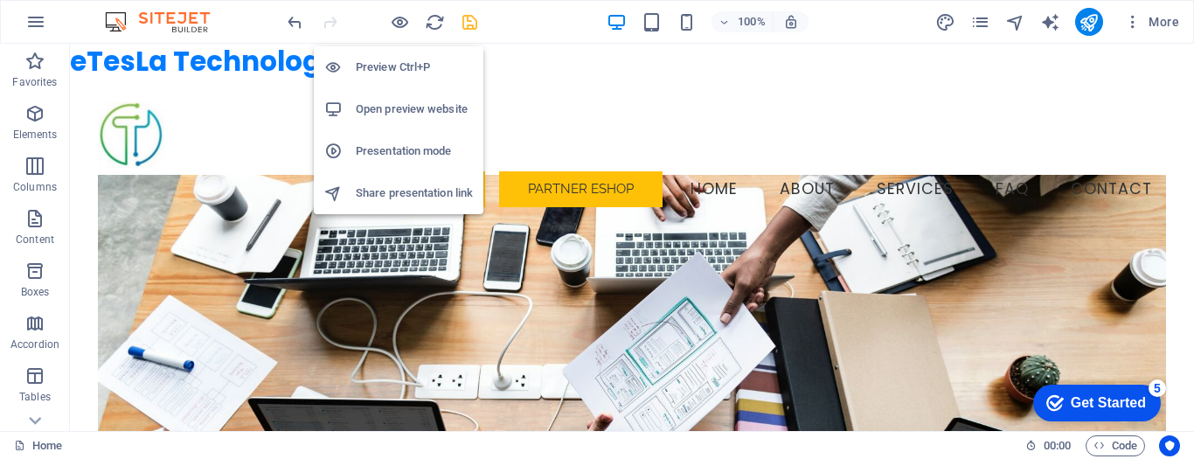
click at [399, 66] on h6 "Preview Ctrl+P" at bounding box center [414, 67] width 117 height 21
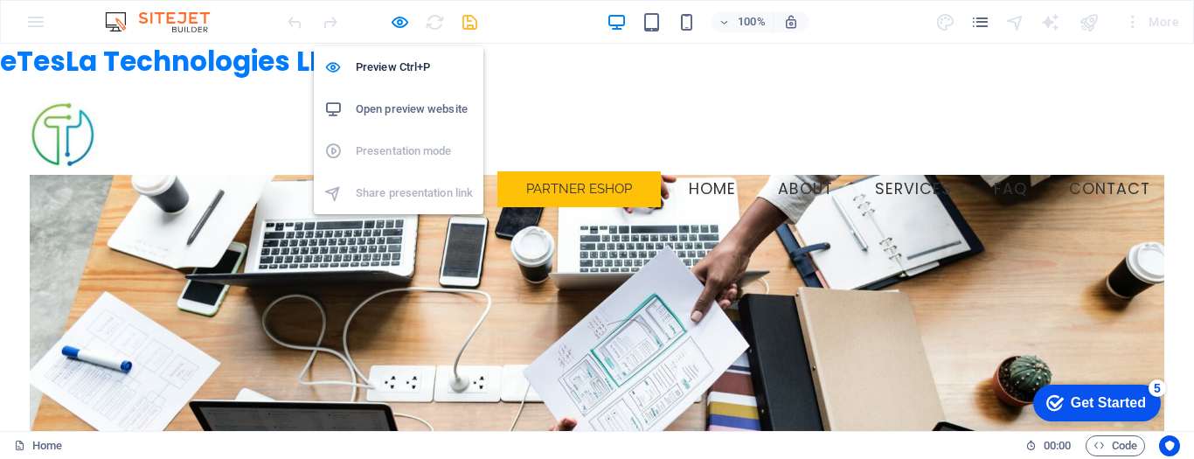
click at [391, 106] on h6 "Open preview website" at bounding box center [414, 109] width 117 height 21
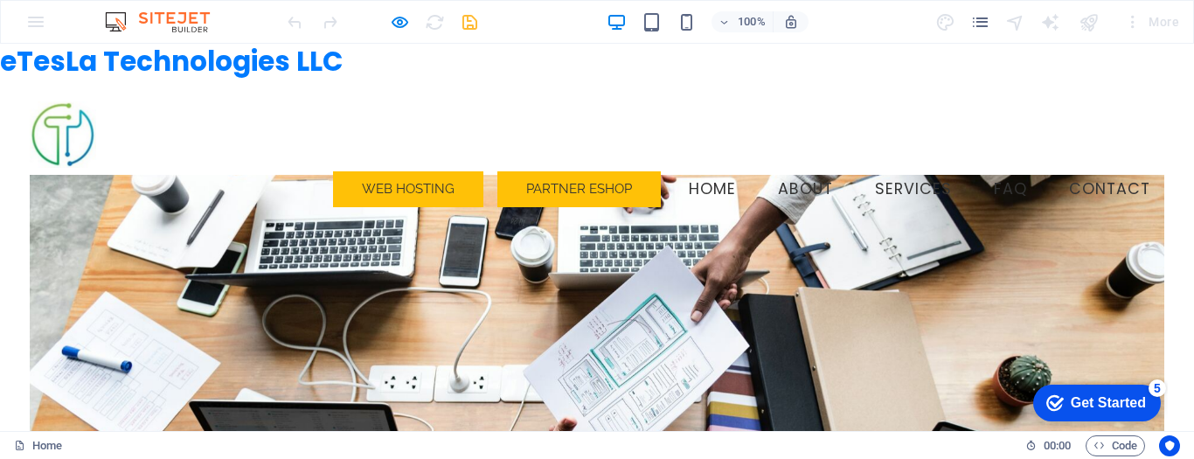
click at [1160, 20] on div "More" at bounding box center [1151, 22] width 69 height 28
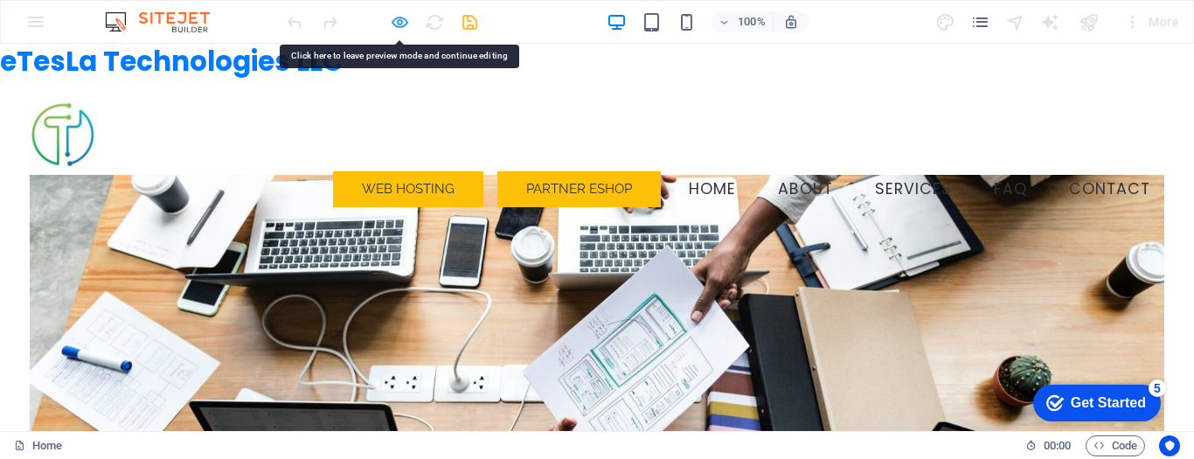
click at [398, 23] on icon "button" at bounding box center [400, 22] width 20 height 20
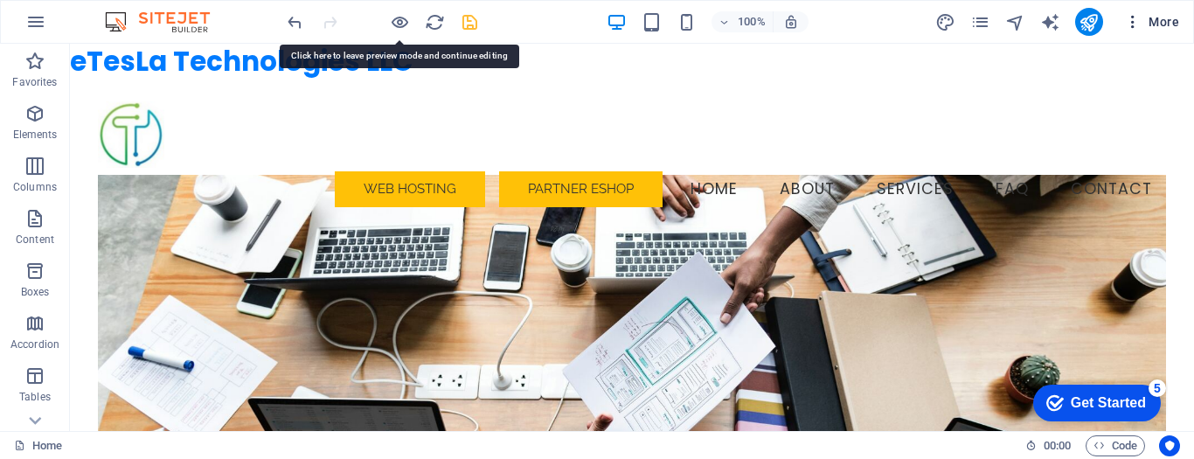
click at [1172, 23] on span "More" at bounding box center [1151, 21] width 55 height 17
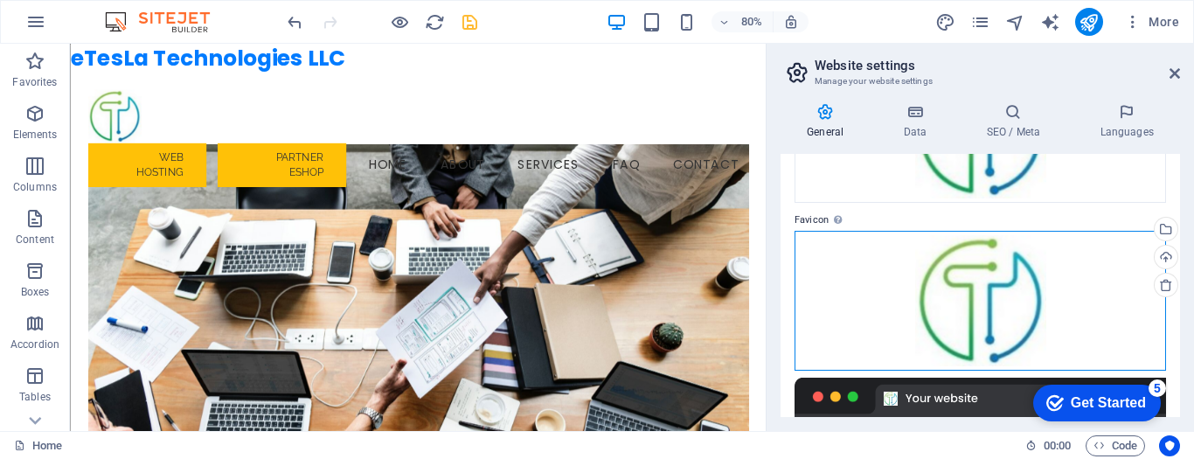
click at [984, 279] on div "Drag files here, click to choose files or select files from Files or our free s…" at bounding box center [981, 301] width 372 height 140
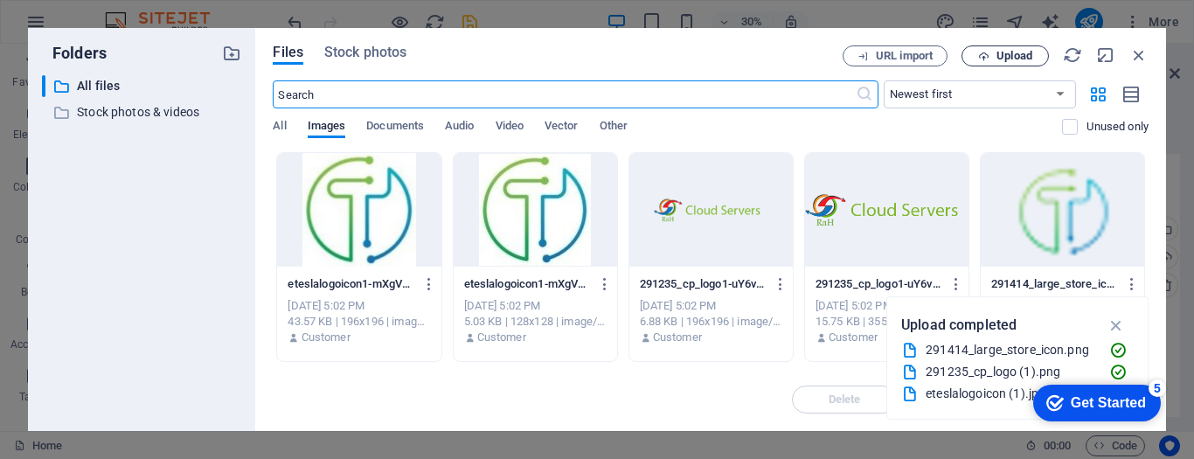
click at [991, 53] on span "Upload" at bounding box center [1006, 56] width 72 height 11
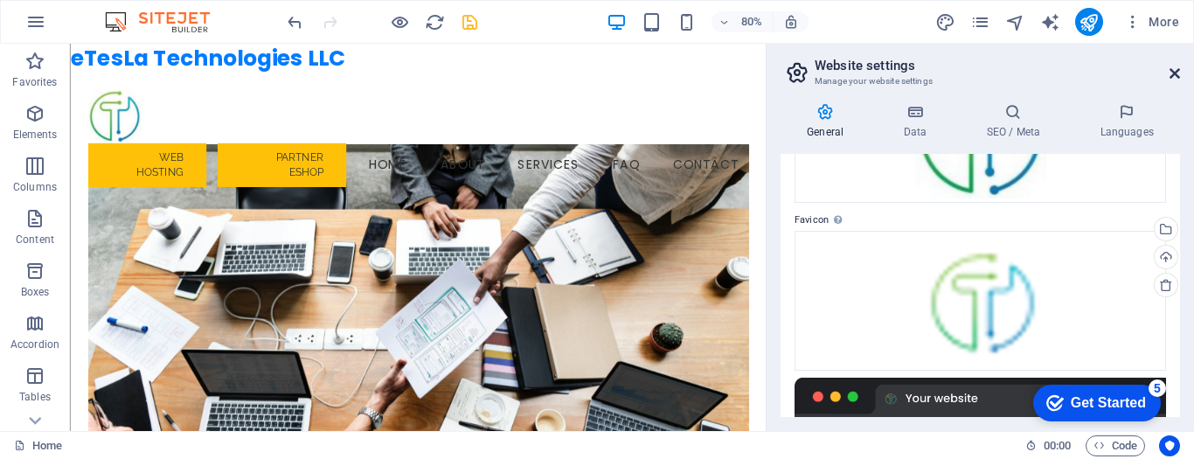
click at [1172, 72] on icon at bounding box center [1175, 73] width 10 height 14
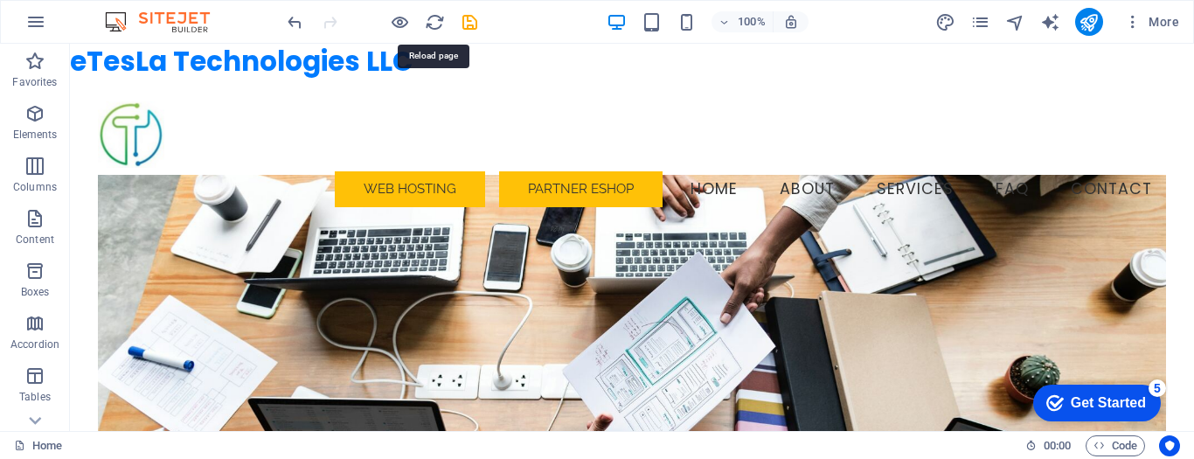
click at [467, 21] on icon "save" at bounding box center [470, 22] width 20 height 20
click at [401, 24] on icon "button" at bounding box center [400, 22] width 20 height 20
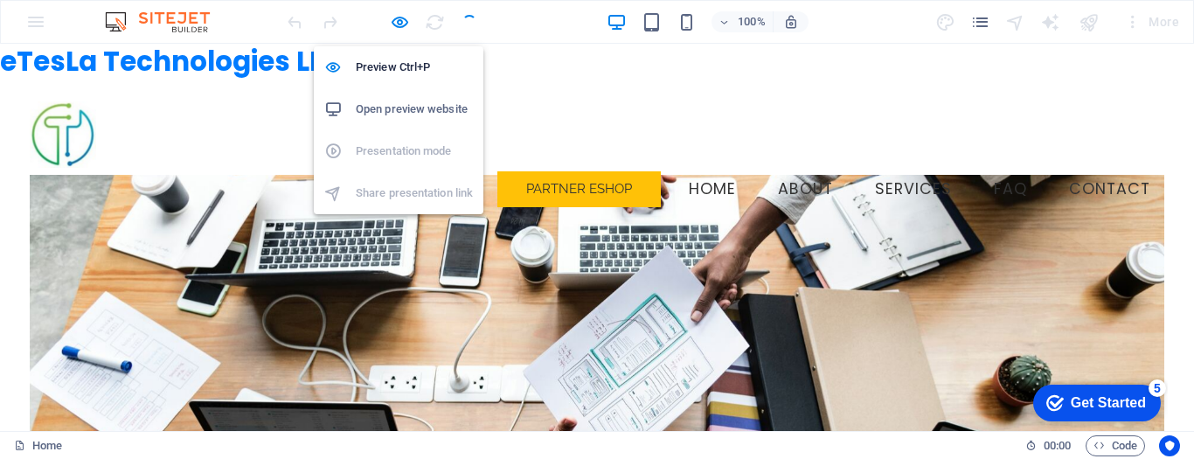
click at [393, 109] on h6 "Open preview website" at bounding box center [414, 109] width 117 height 21
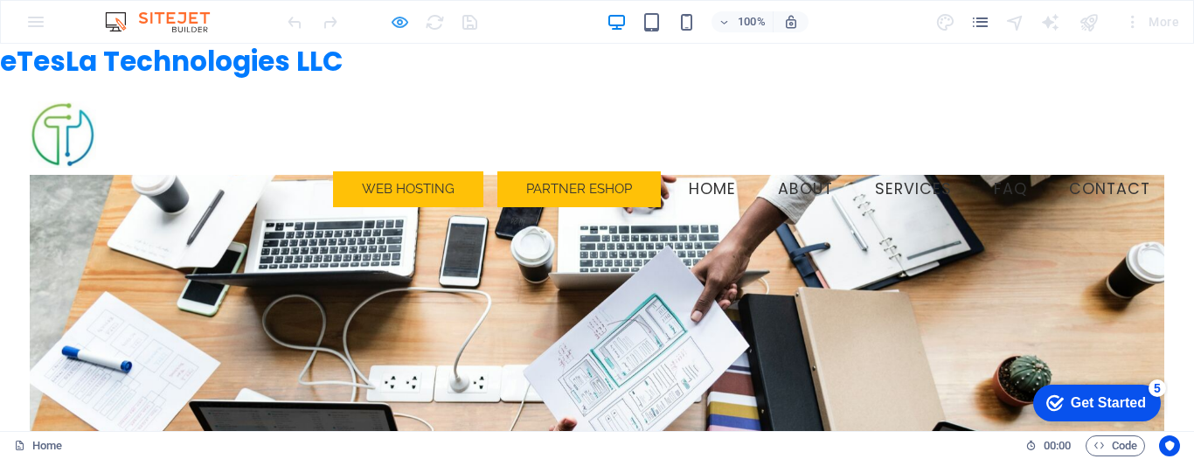
click at [396, 24] on icon "button" at bounding box center [400, 22] width 20 height 20
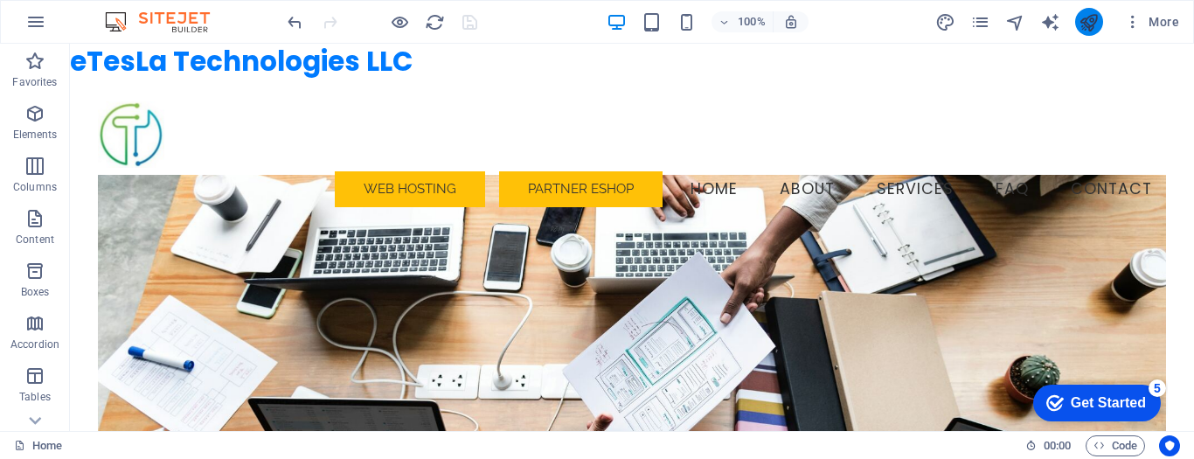
click at [1086, 24] on icon "publish" at bounding box center [1089, 22] width 20 height 20
